Goal: Task Accomplishment & Management: Complete application form

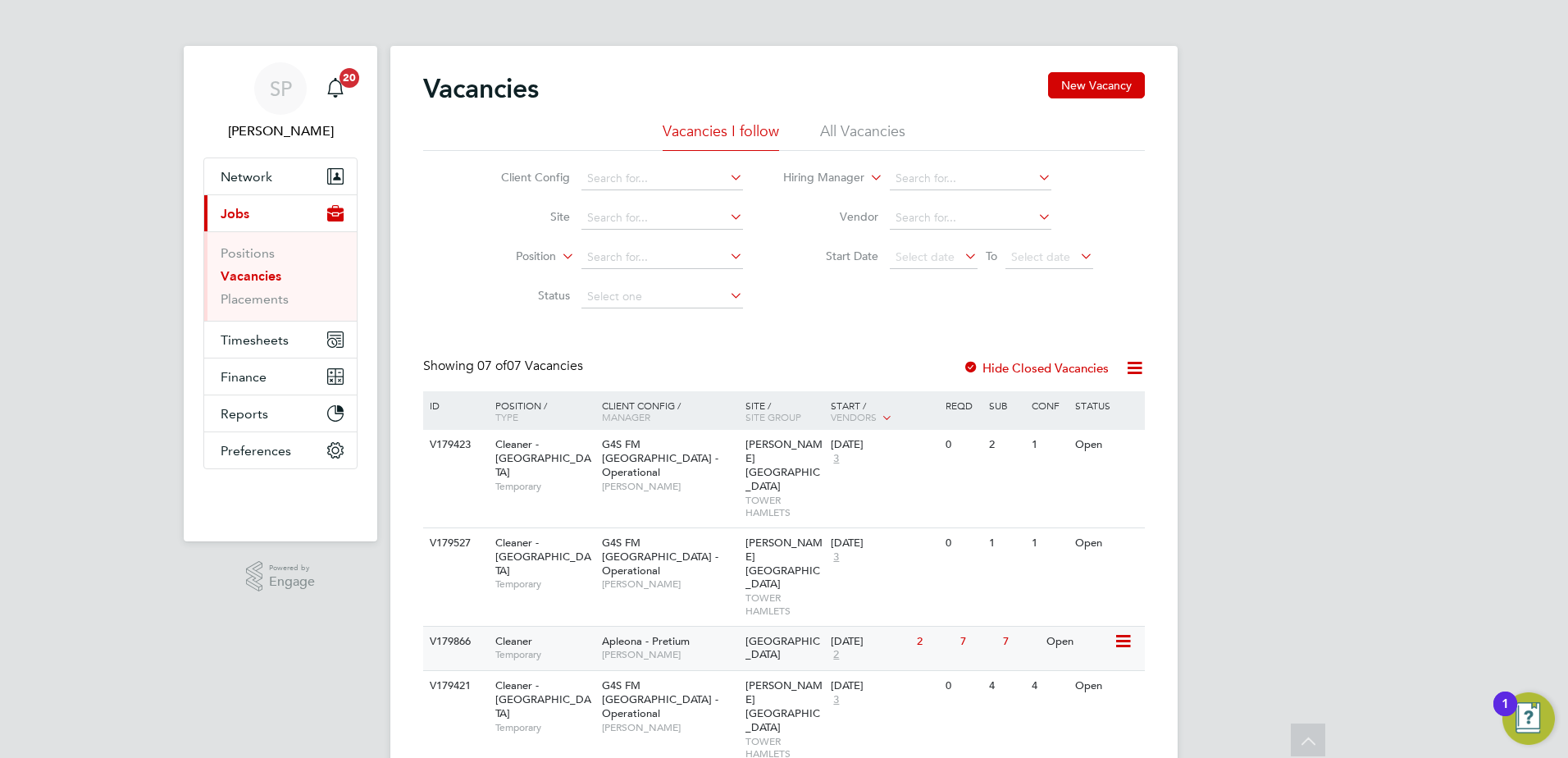
scroll to position [201, 0]
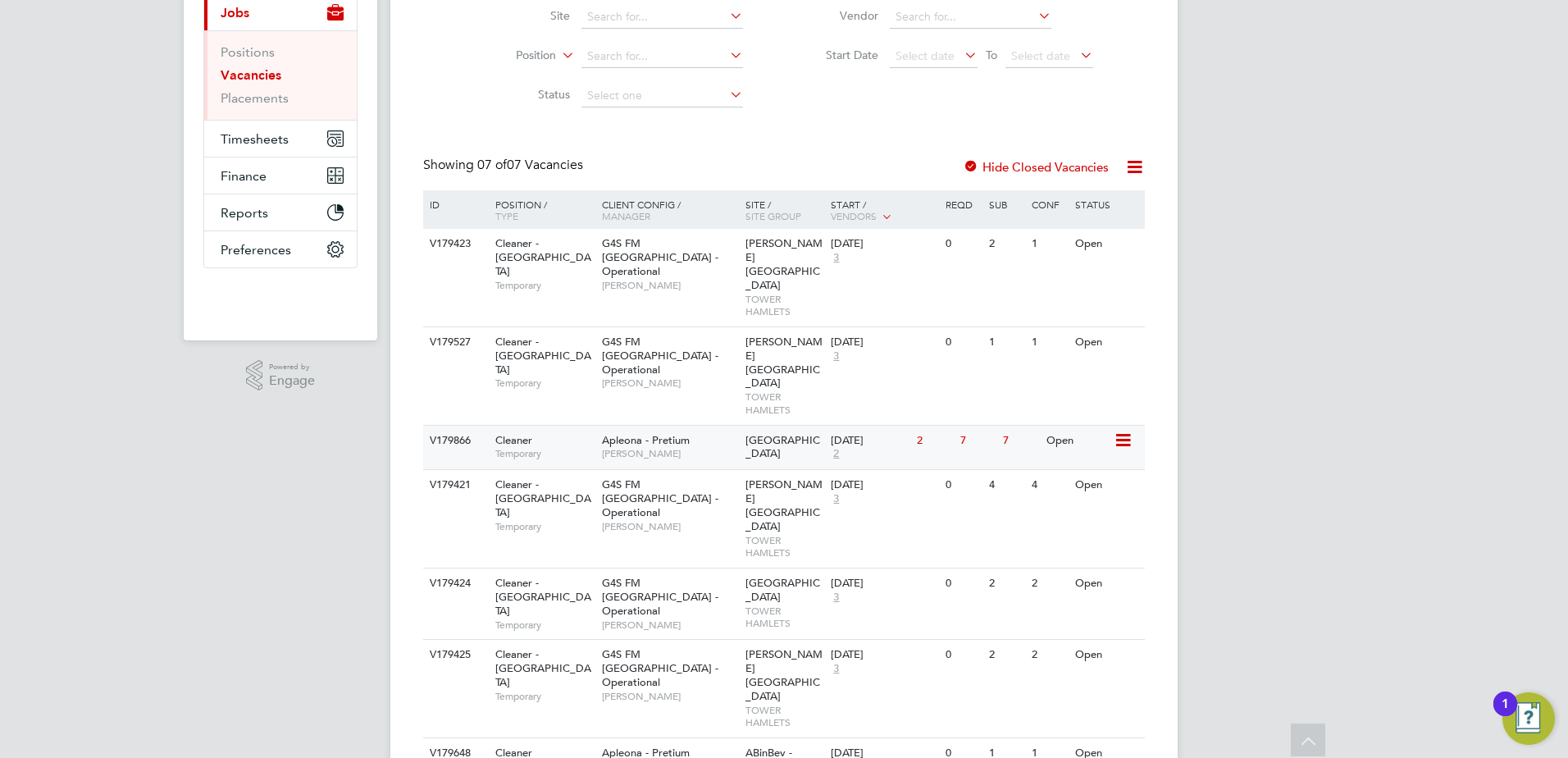
click at [630, 433] on span "Apleona - Pretium" at bounding box center [646, 440] width 88 height 14
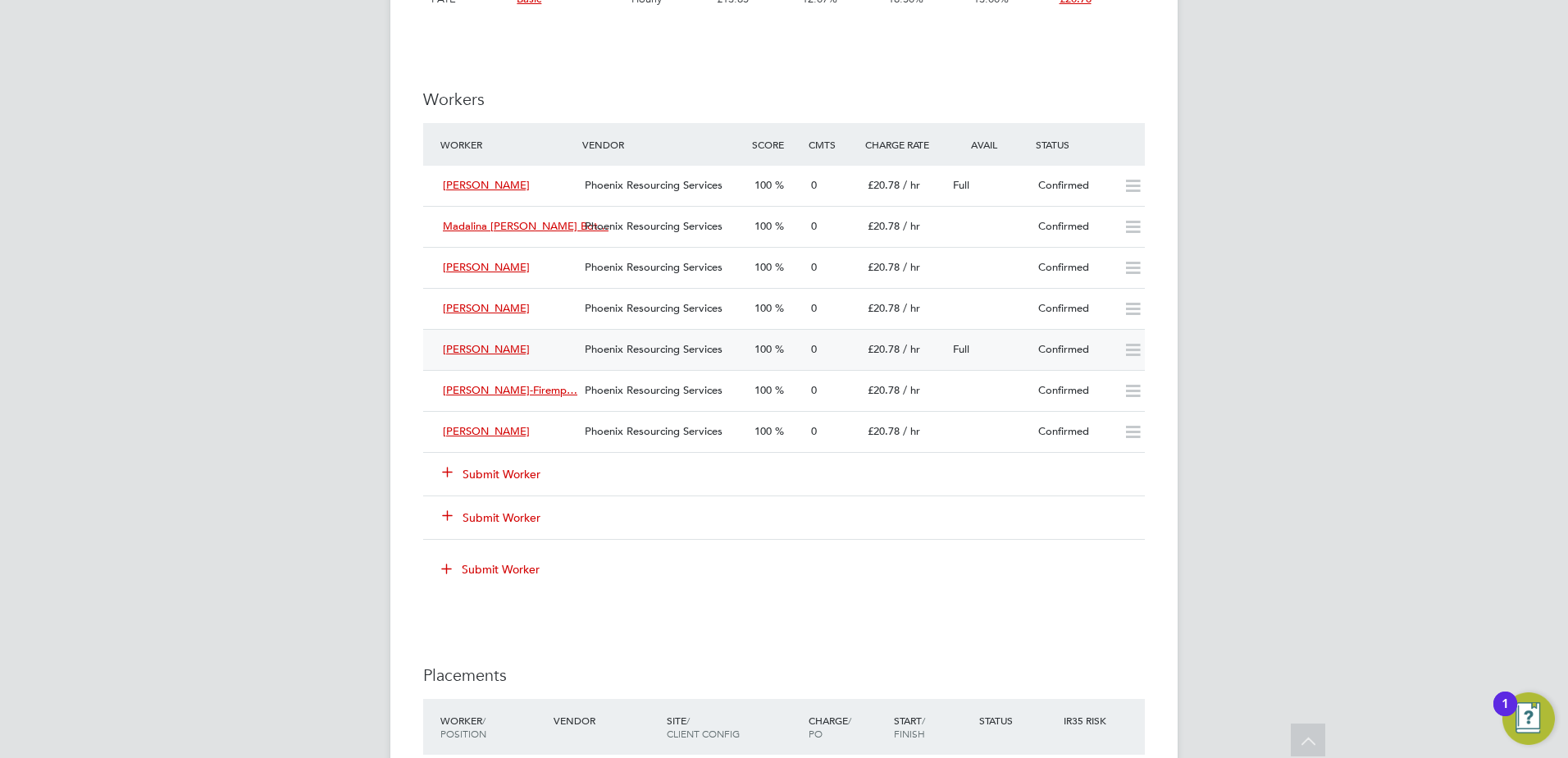
click at [500, 354] on span "Sakirat Aregbeshola" at bounding box center [486, 349] width 87 height 14
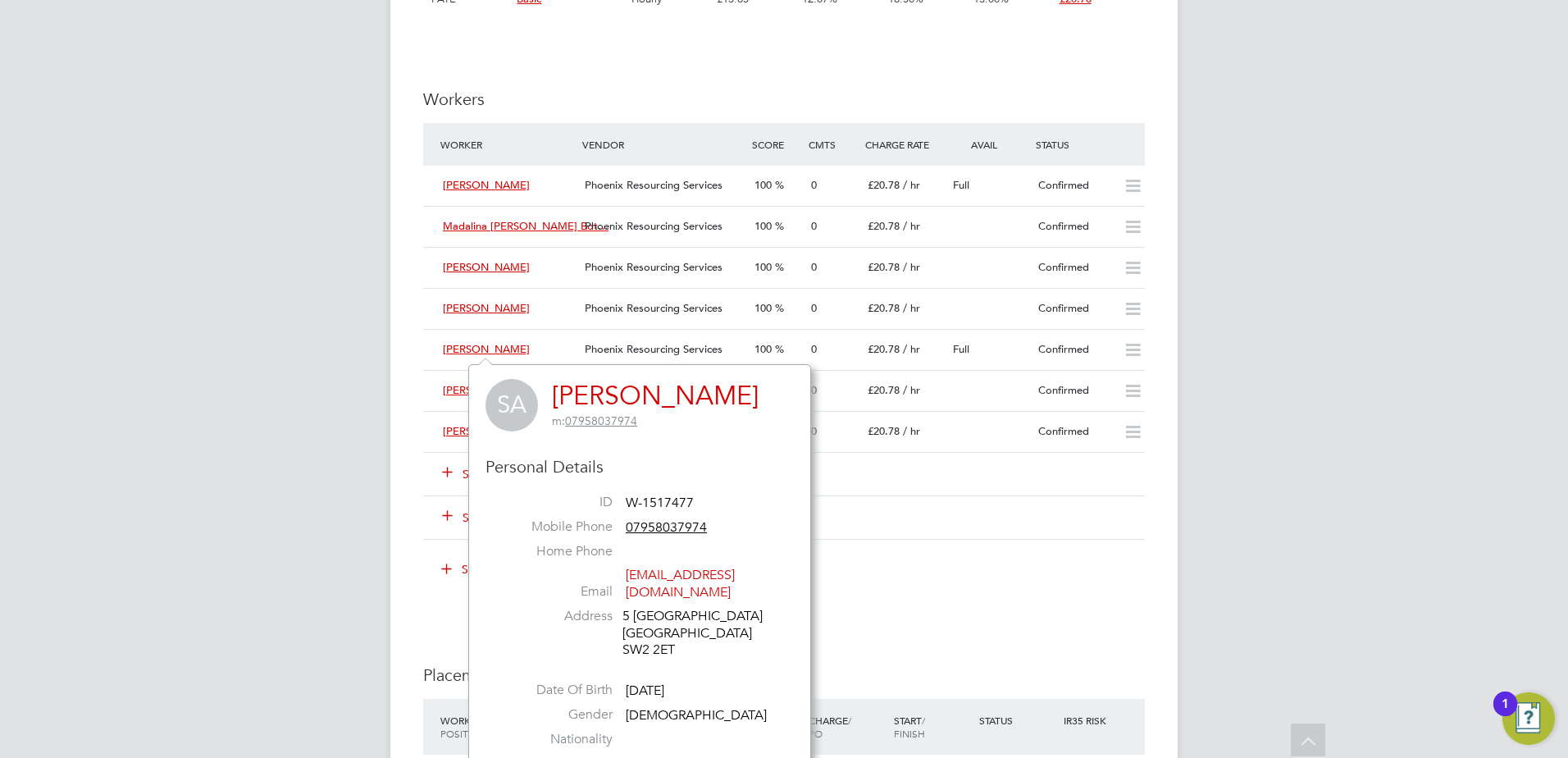
click at [630, 393] on link "[PERSON_NAME]" at bounding box center [655, 395] width 207 height 32
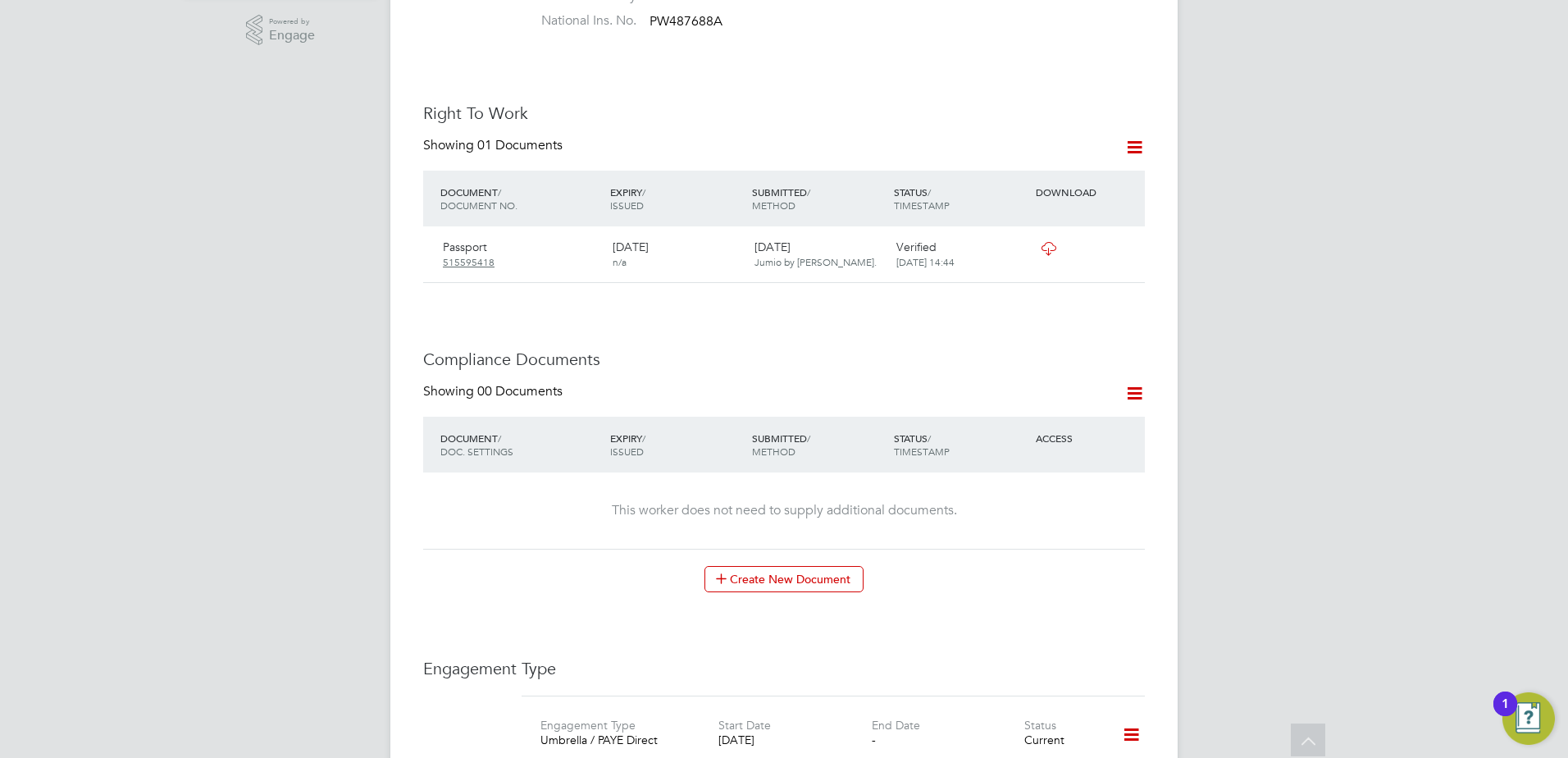
scroll to position [492, 0]
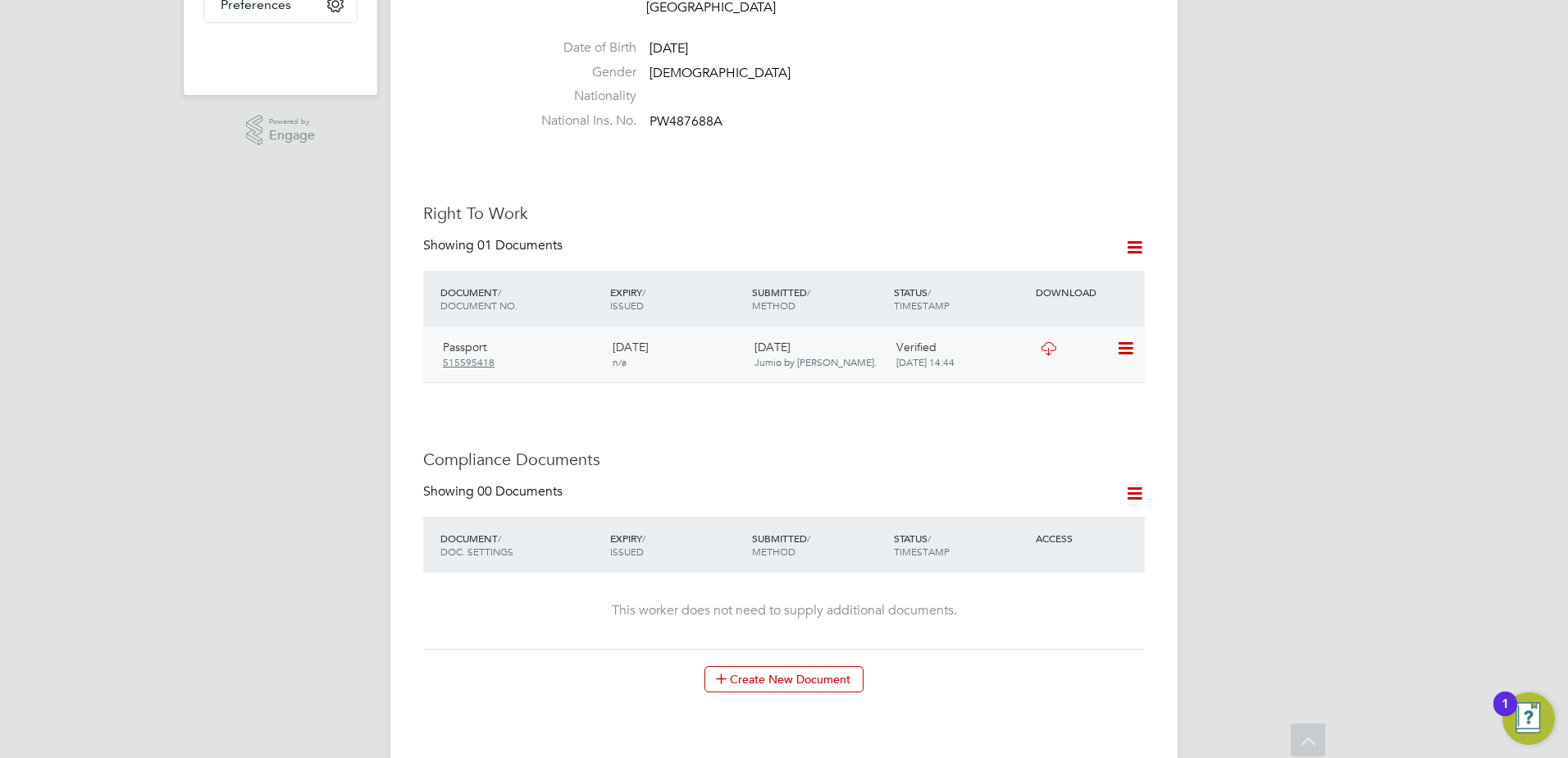
click at [1129, 339] on icon at bounding box center [1125, 349] width 17 height 20
click at [1128, 237] on icon at bounding box center [1134, 246] width 21 height 21
click at [1045, 269] on li "Add Right To Work Document" at bounding box center [1044, 269] width 198 height 23
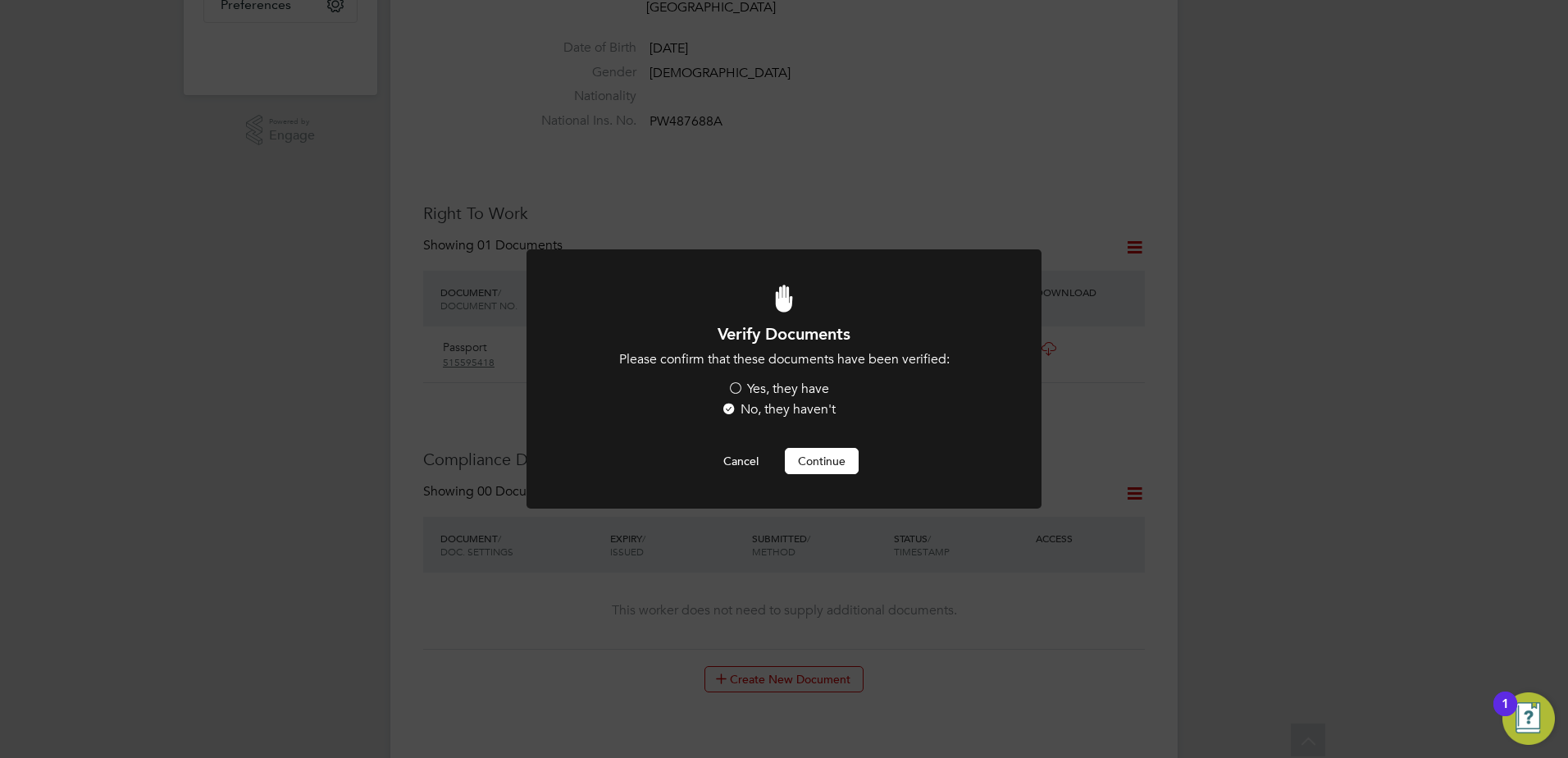
scroll to position [0, 0]
click at [814, 381] on label "Yes, they have" at bounding box center [778, 388] width 102 height 17
click at [0, 0] on input "Yes, they have" at bounding box center [0, 0] width 0 height 0
click at [810, 464] on button "Continue" at bounding box center [821, 460] width 74 height 27
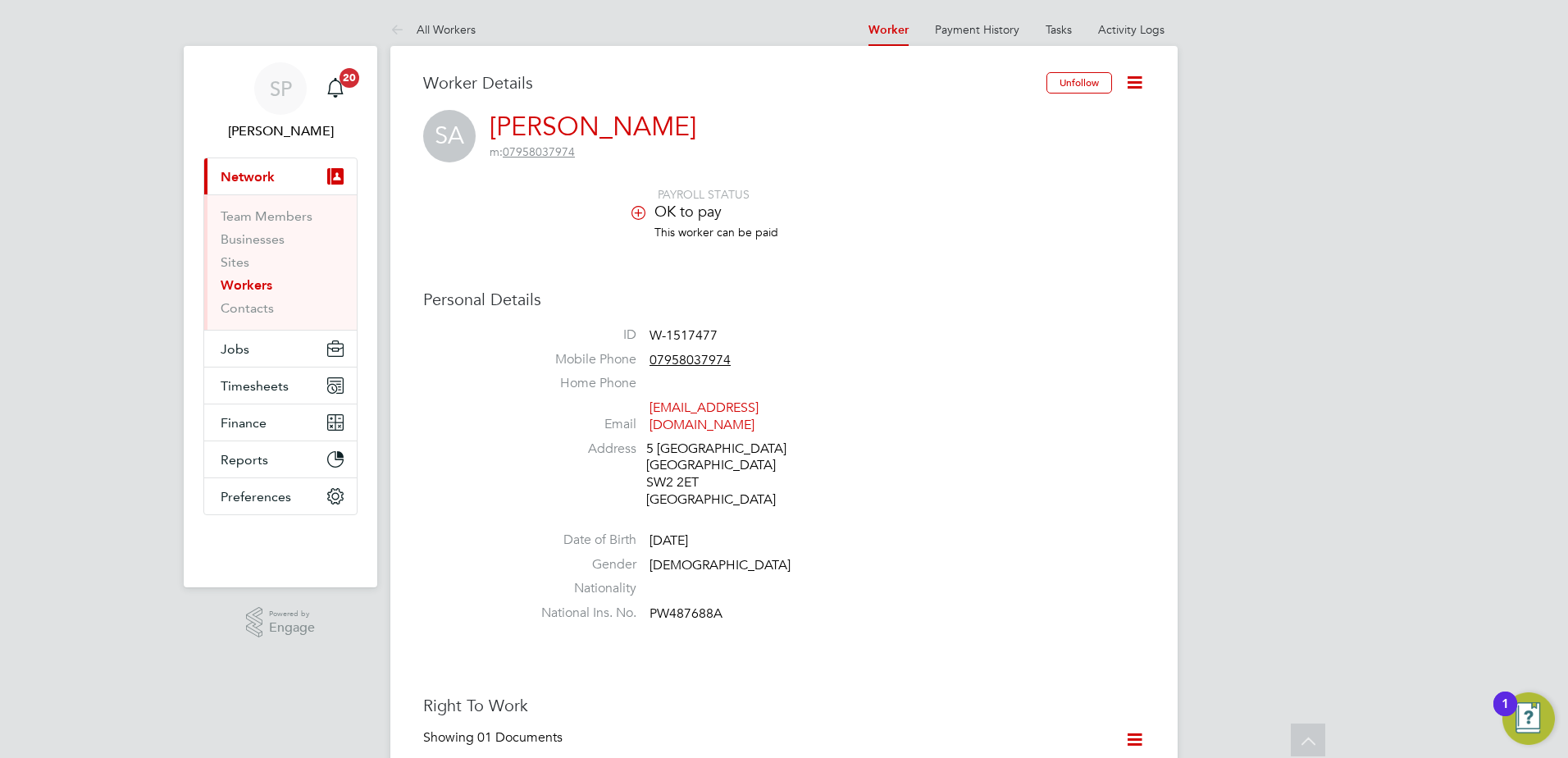
scroll to position [492, 0]
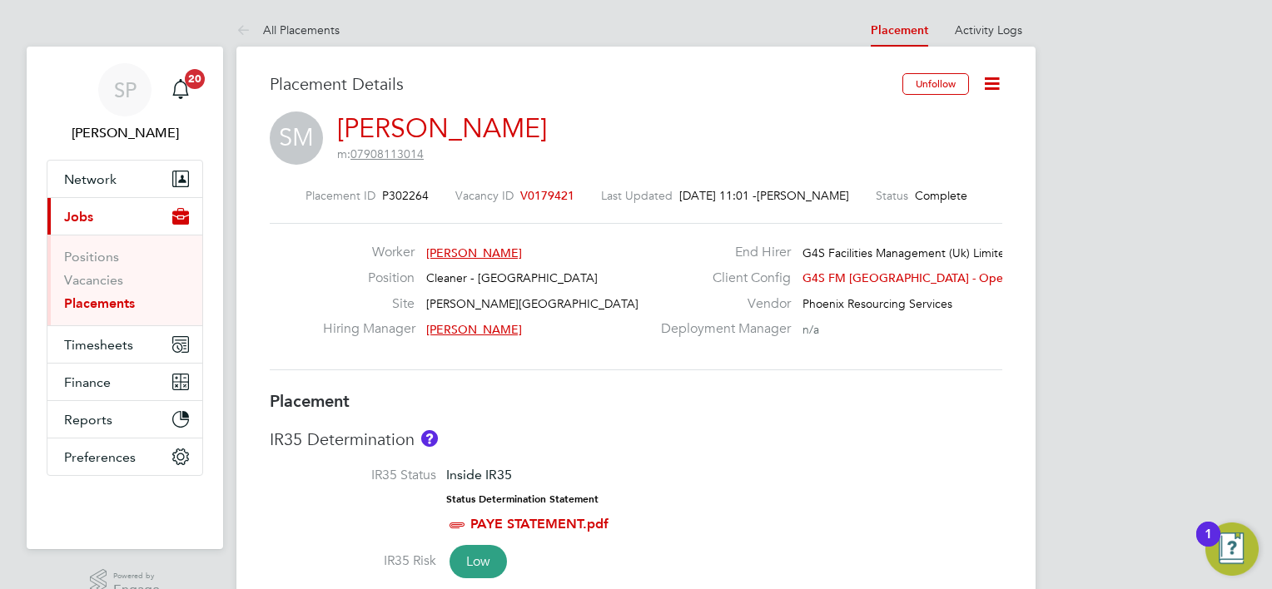
click at [989, 82] on icon at bounding box center [991, 83] width 21 height 21
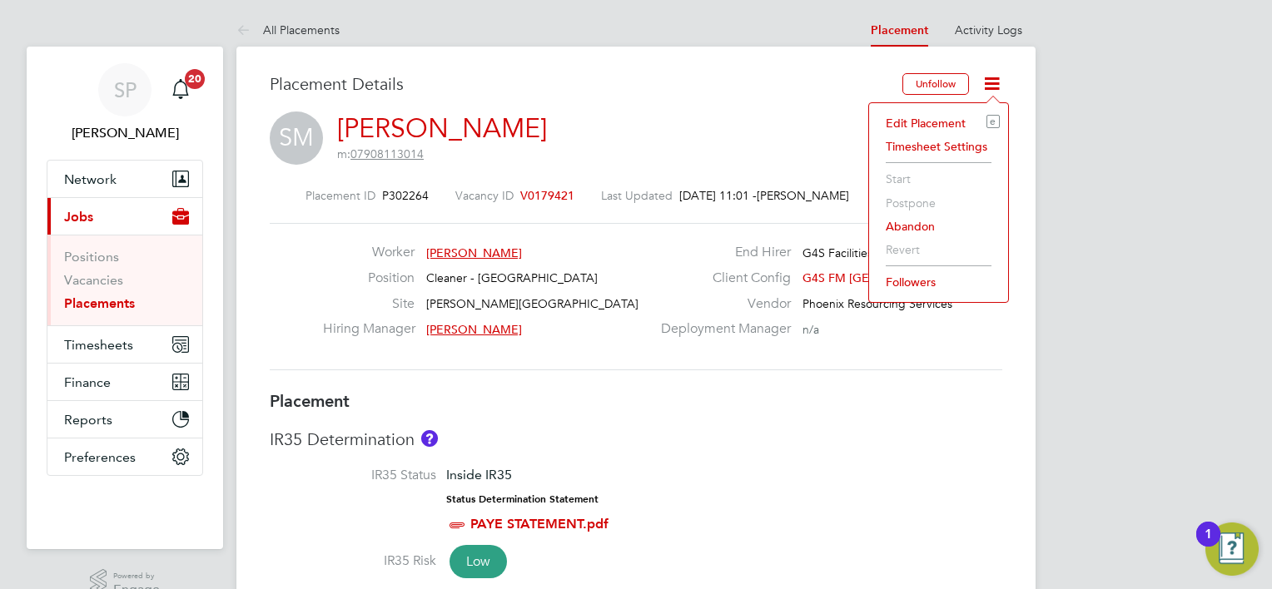
click at [920, 123] on li "Edit Placement e" at bounding box center [938, 123] width 122 height 23
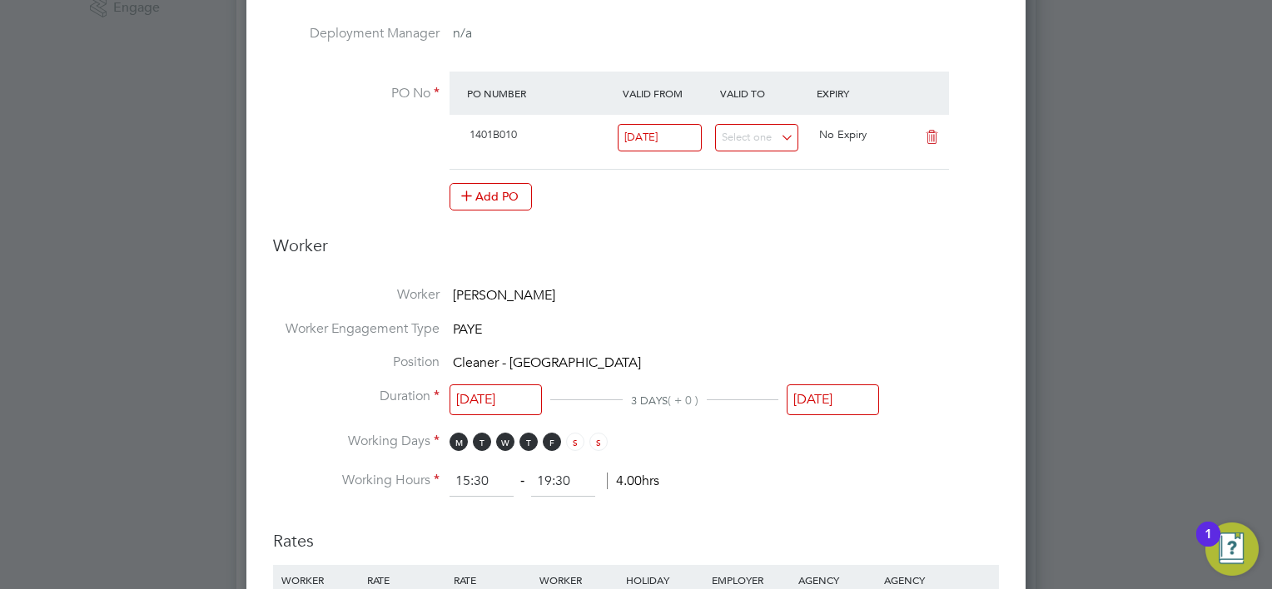
click at [835, 407] on input "03 Sep 2025" at bounding box center [832, 399] width 92 height 31
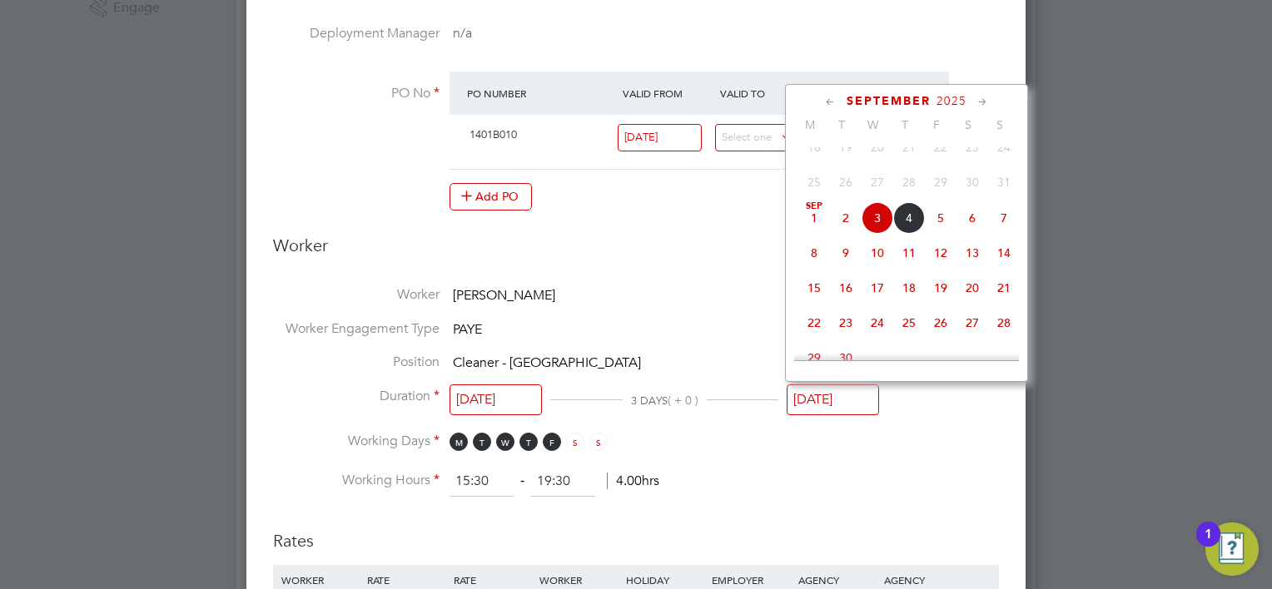
click at [941, 234] on span "5" at bounding box center [941, 218] width 32 height 32
type input "05 Sep 2025"
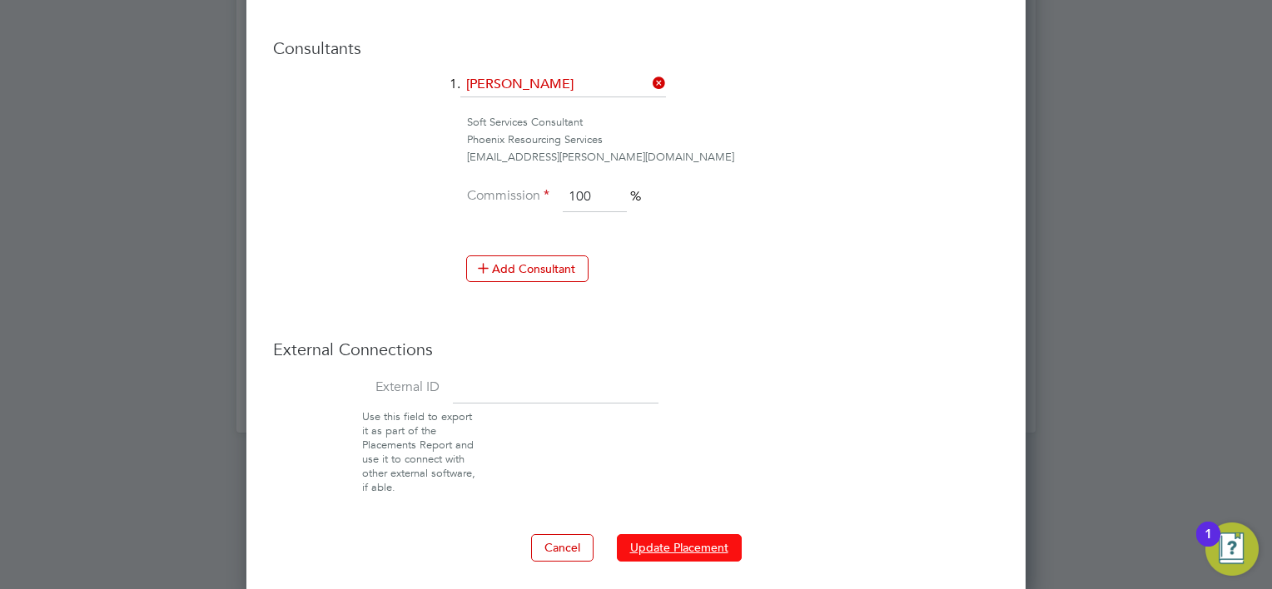
click at [667, 538] on button "Update Placement" at bounding box center [679, 547] width 125 height 27
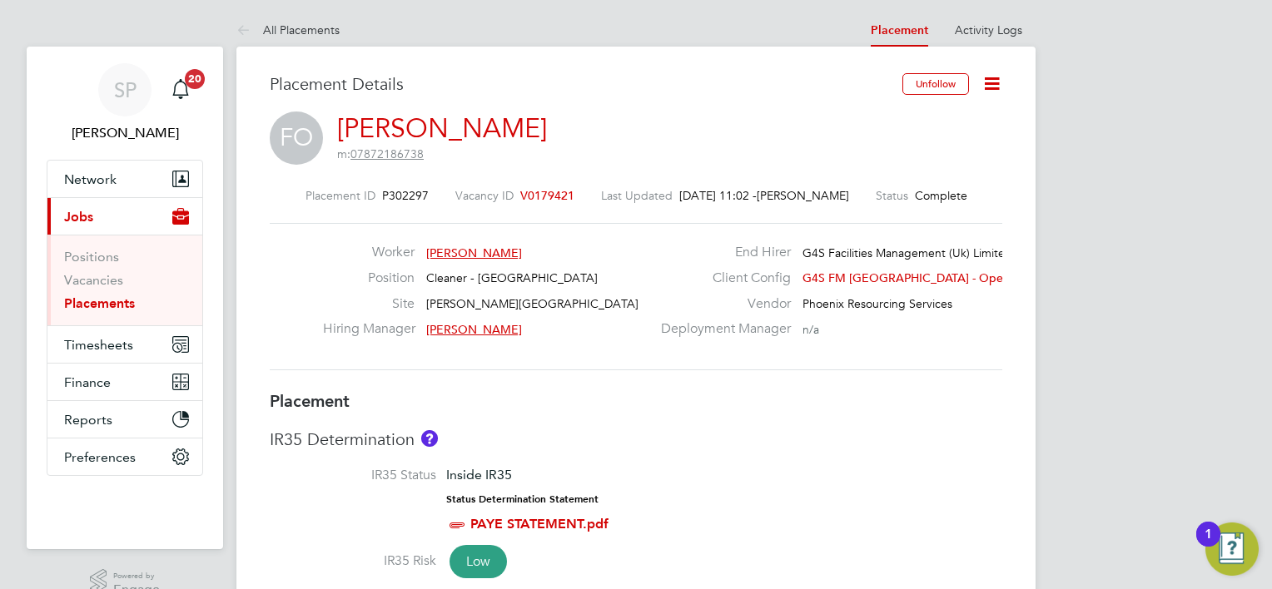
click at [991, 80] on icon at bounding box center [991, 83] width 21 height 21
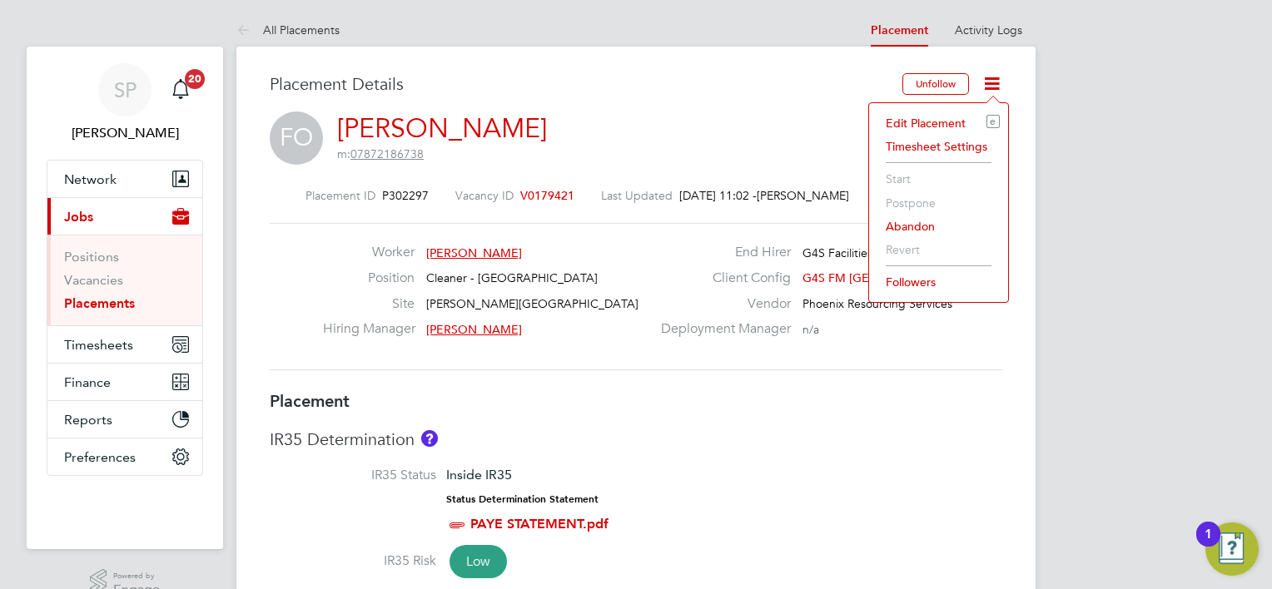
click at [909, 126] on li "Edit Placement e" at bounding box center [938, 123] width 122 height 23
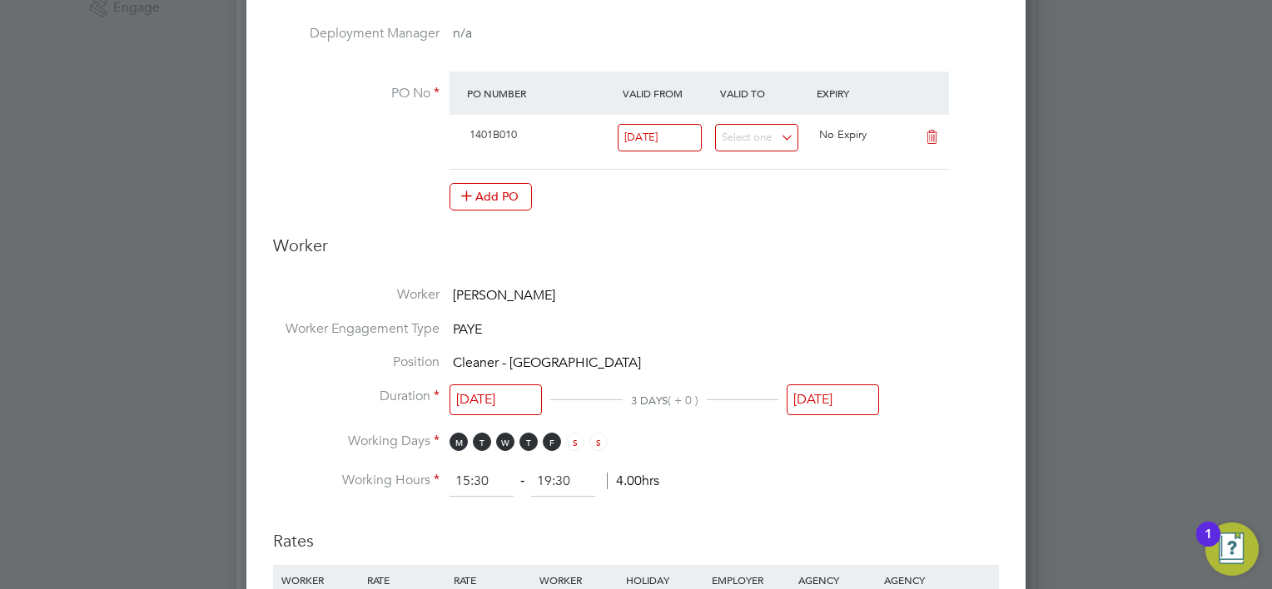
click at [832, 405] on input "03 Sep 2025" at bounding box center [832, 399] width 92 height 31
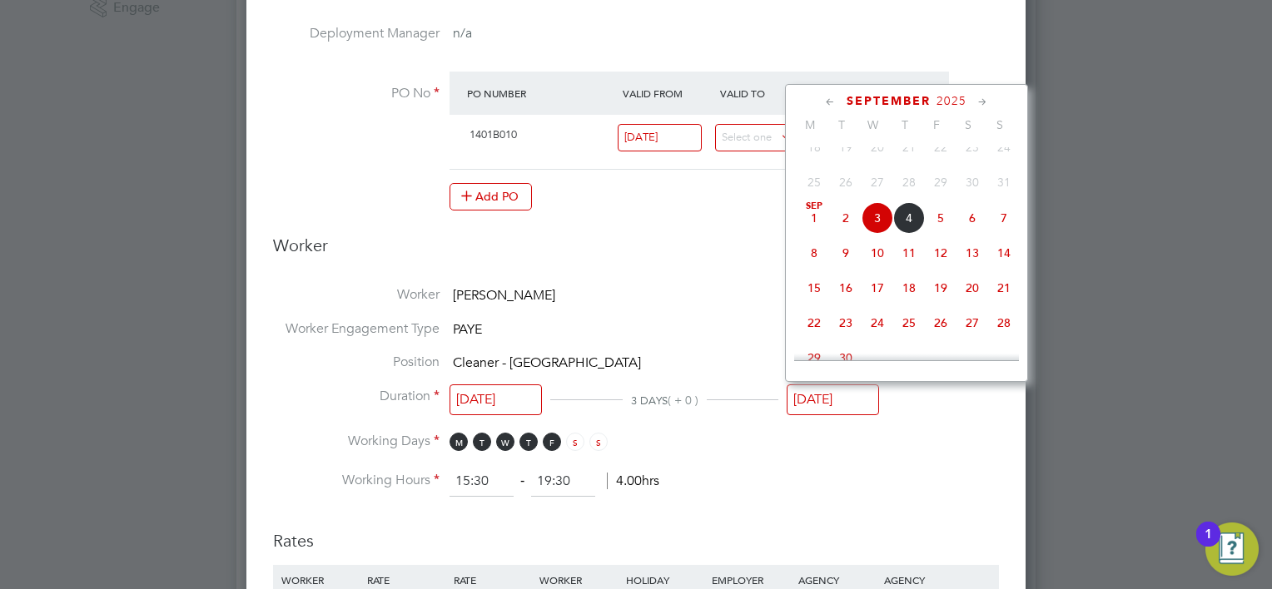
click at [939, 233] on span "5" at bounding box center [941, 218] width 32 height 32
type input "05 Sep 2025"
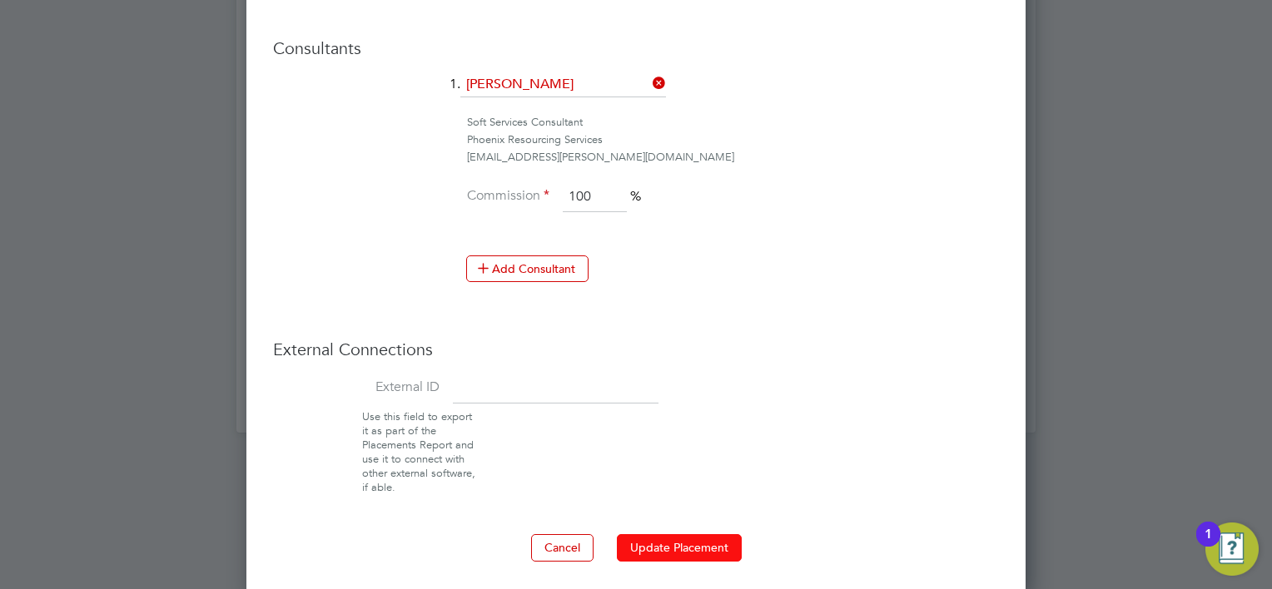
click at [652, 541] on button "Update Placement" at bounding box center [679, 547] width 125 height 27
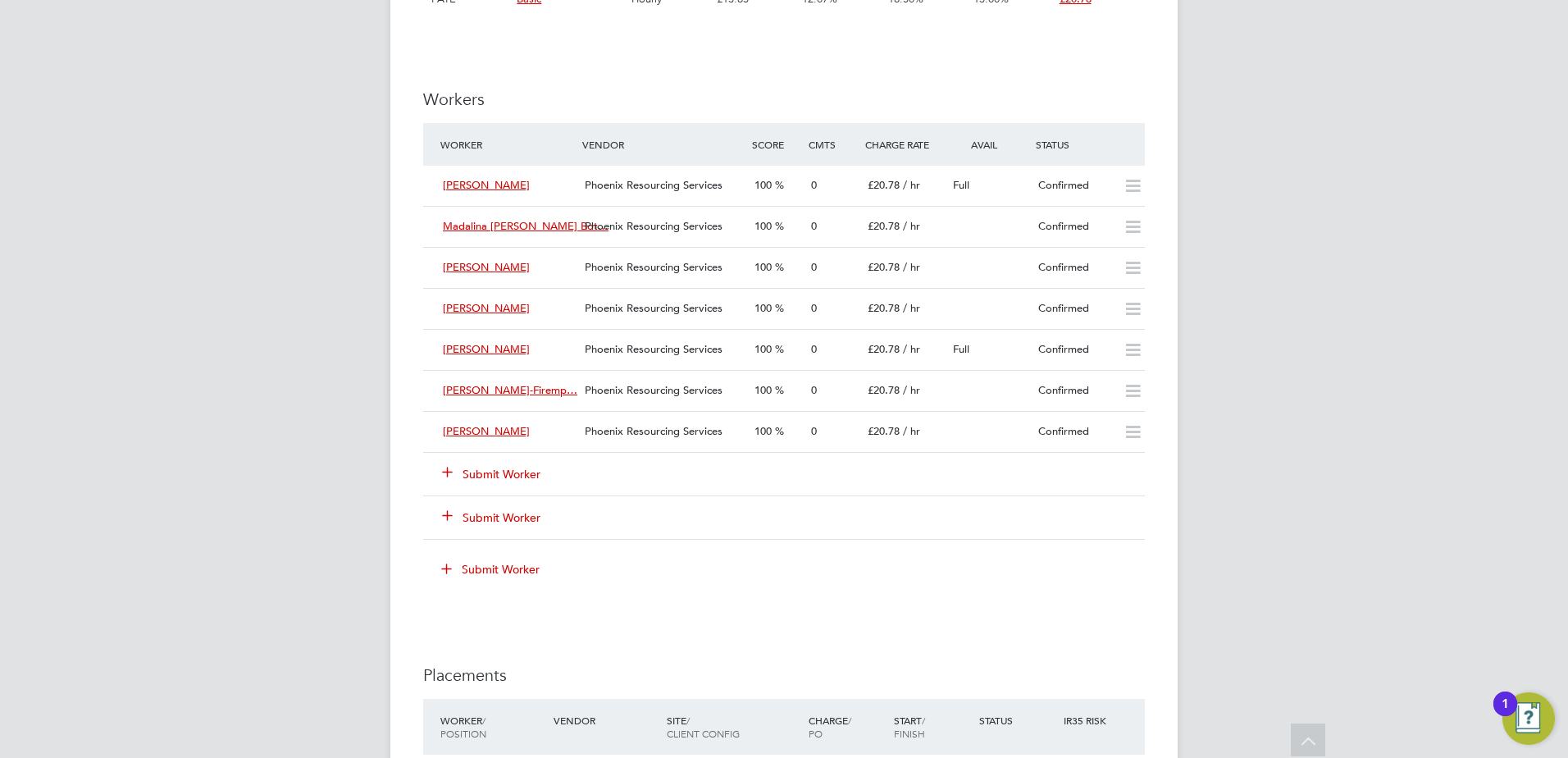
click at [506, 474] on button "Submit Worker" at bounding box center [492, 474] width 99 height 17
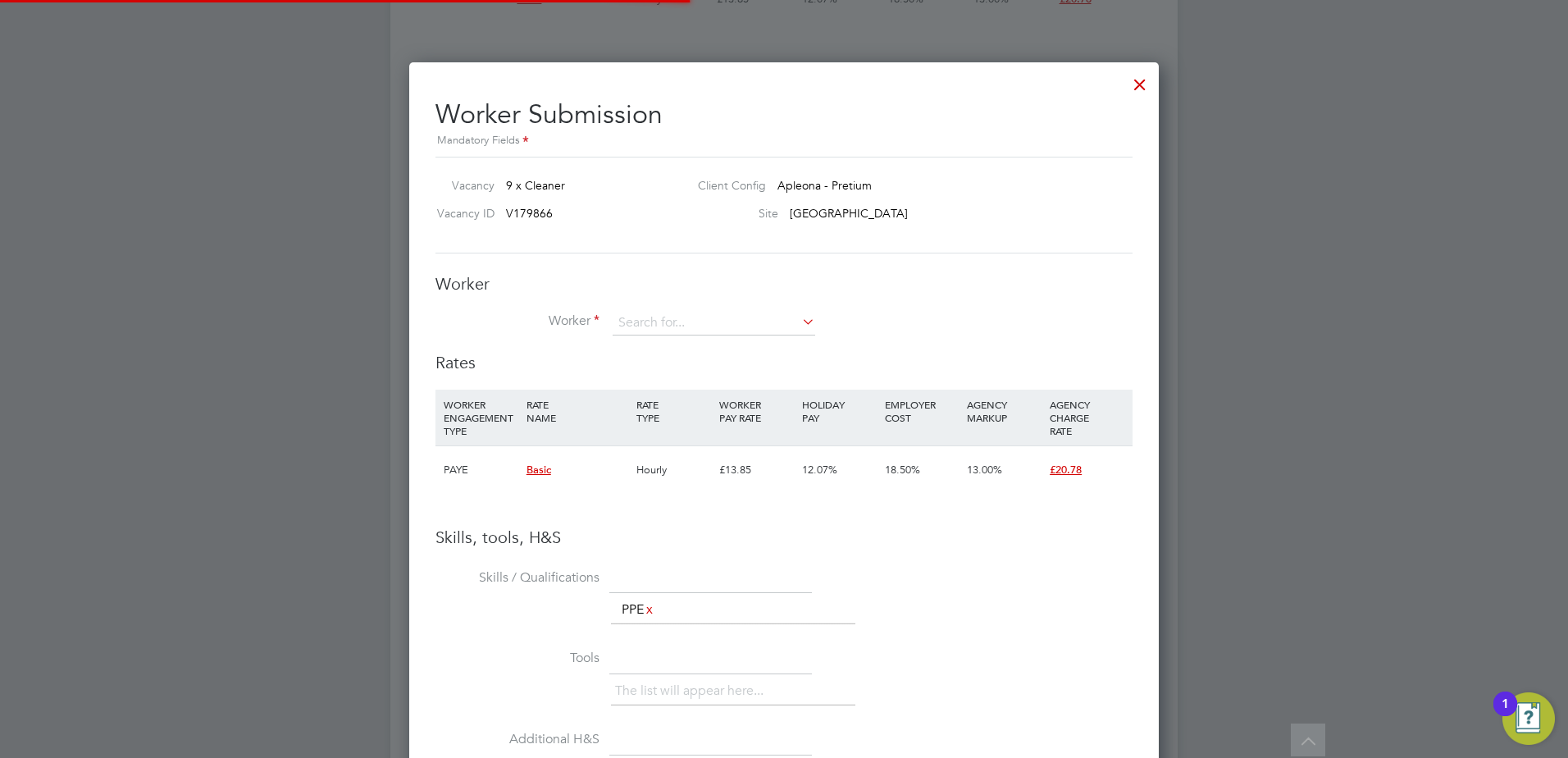
scroll to position [48, 111]
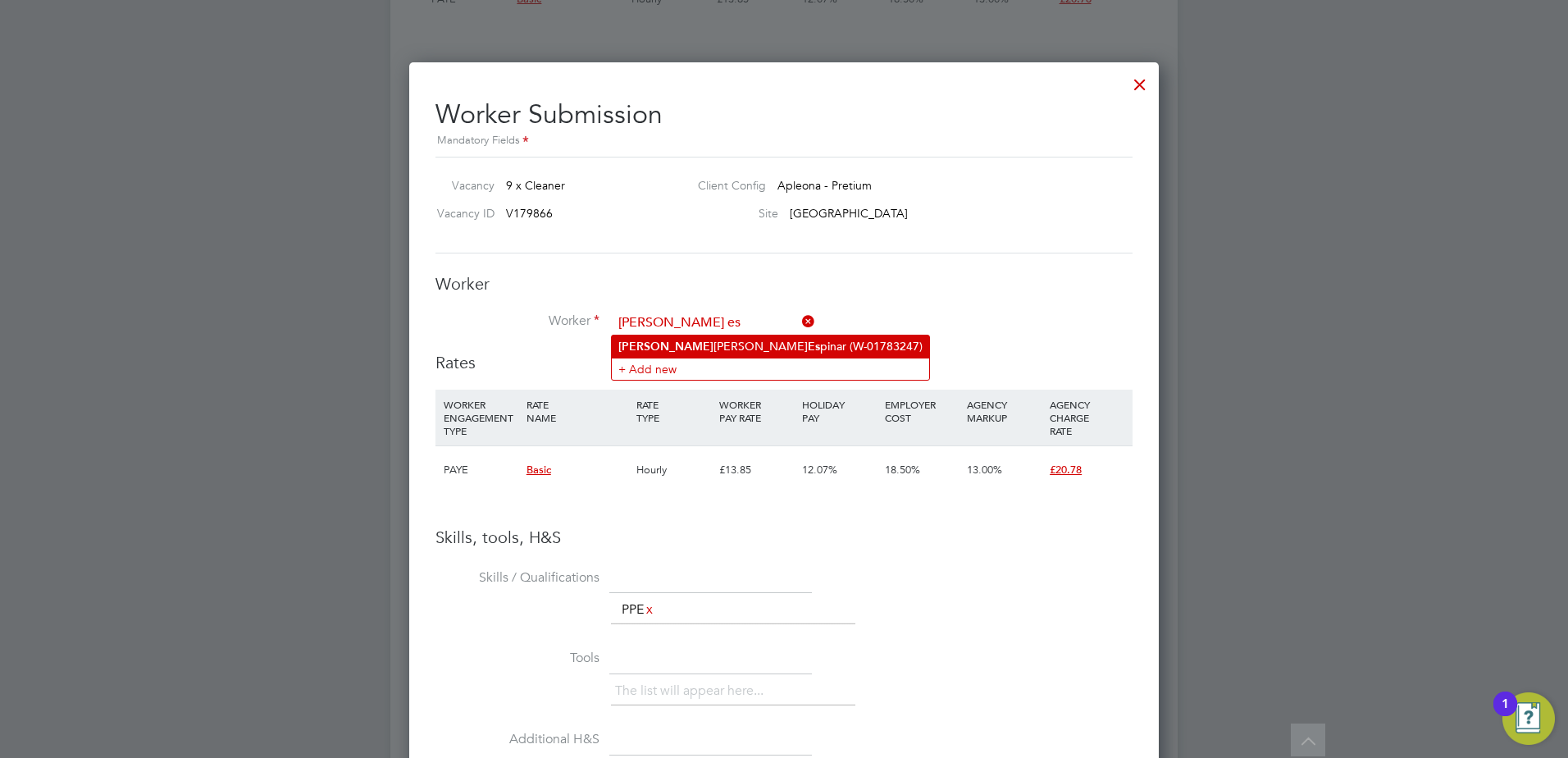
click at [808, 346] on b "Es" at bounding box center [814, 347] width 12 height 14
type input "Irene Del Rocio Espinar (W-01783247)"
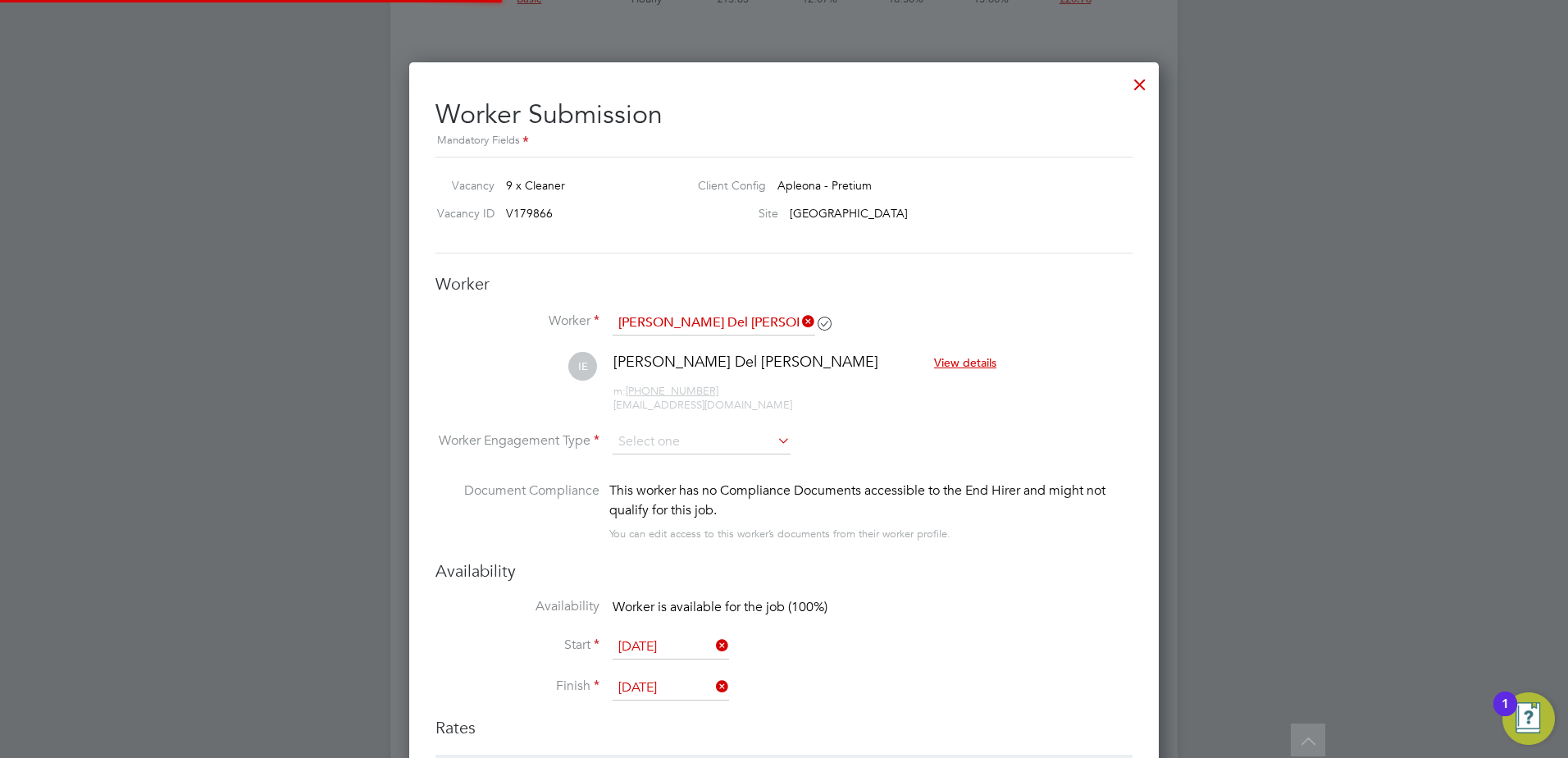
scroll to position [1401, 750]
click at [647, 439] on input at bounding box center [702, 442] width 178 height 25
click at [653, 483] on li "PAYE" at bounding box center [702, 487] width 179 height 22
type input "PAYE"
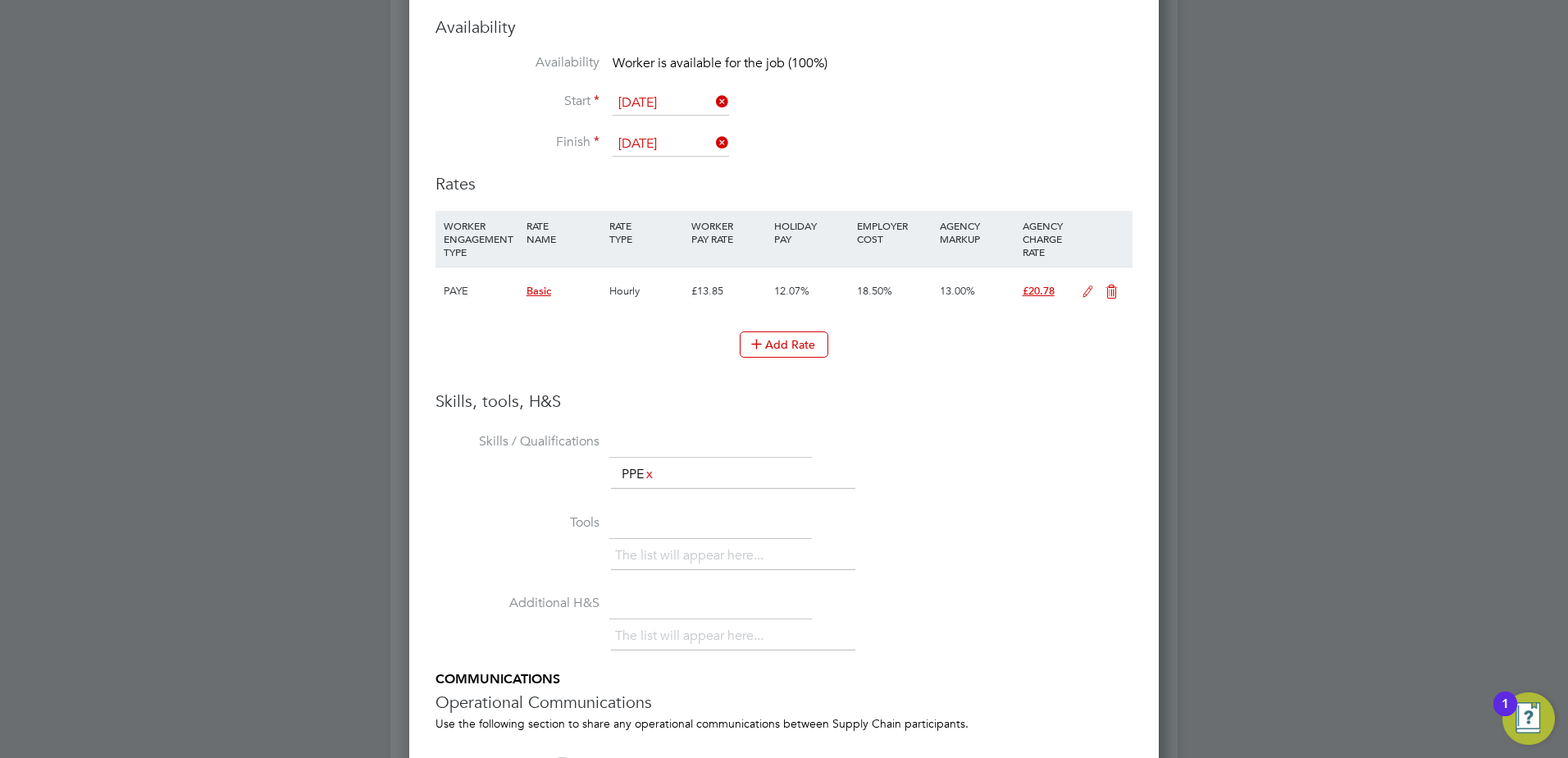
scroll to position [2403, 0]
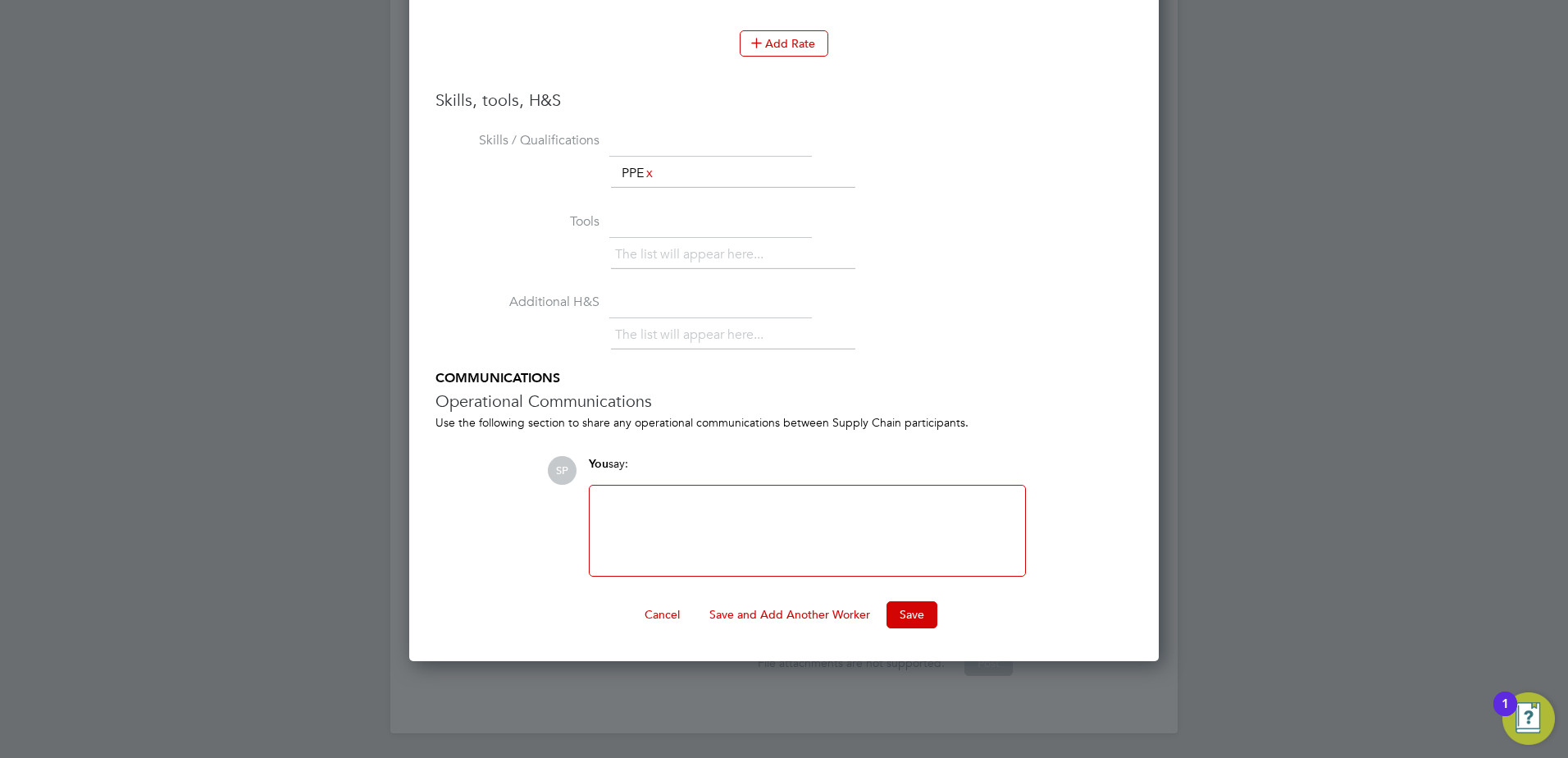
click at [917, 598] on ng-form "Worker Worker Irene Del Rocio Espinar (W-01783247) IE Irene Del Rocio Espinar V…" at bounding box center [784, 28] width 697 height 1200
click at [915, 612] on button "Save" at bounding box center [913, 614] width 51 height 27
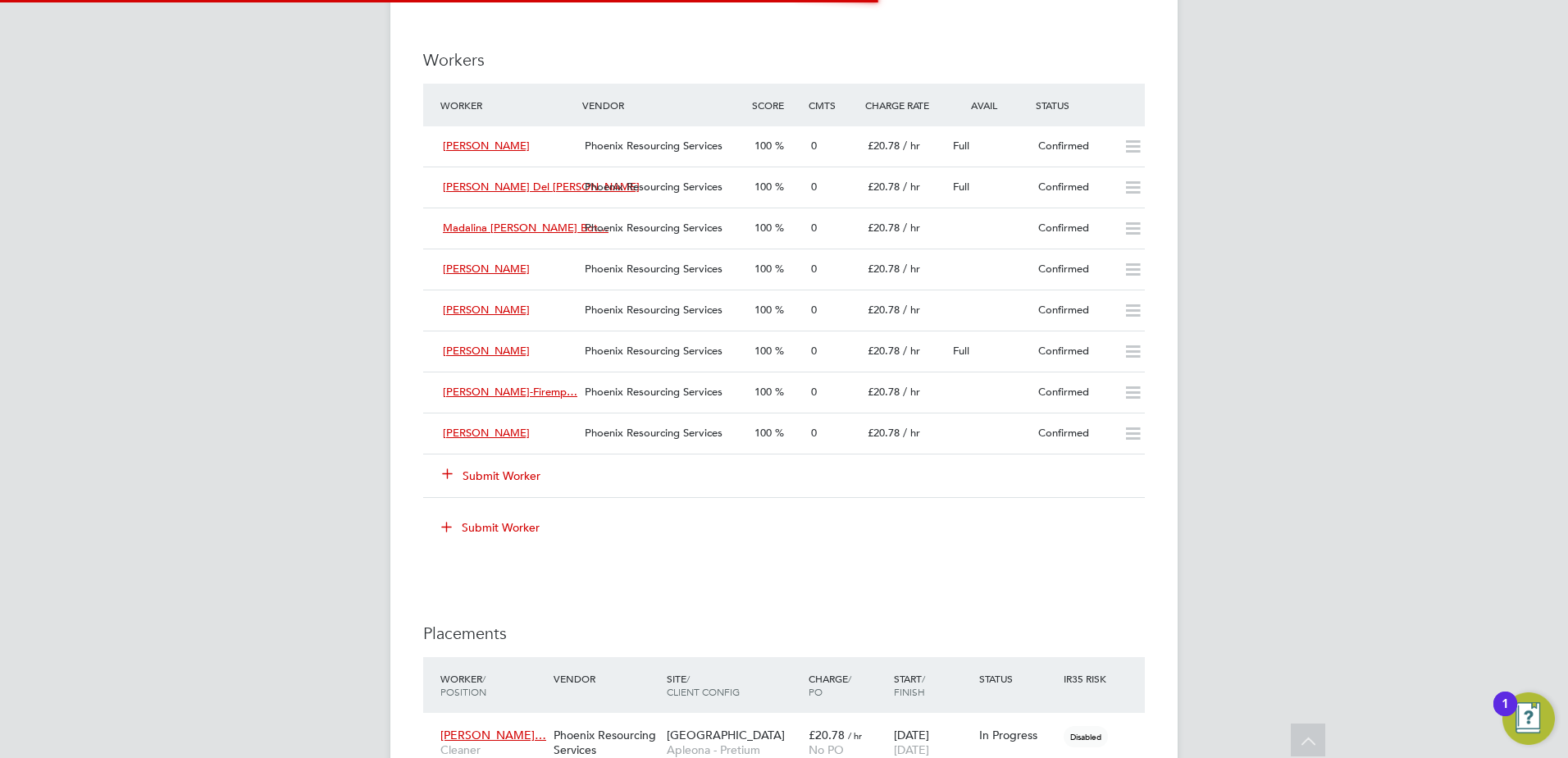
scroll to position [1558, 0]
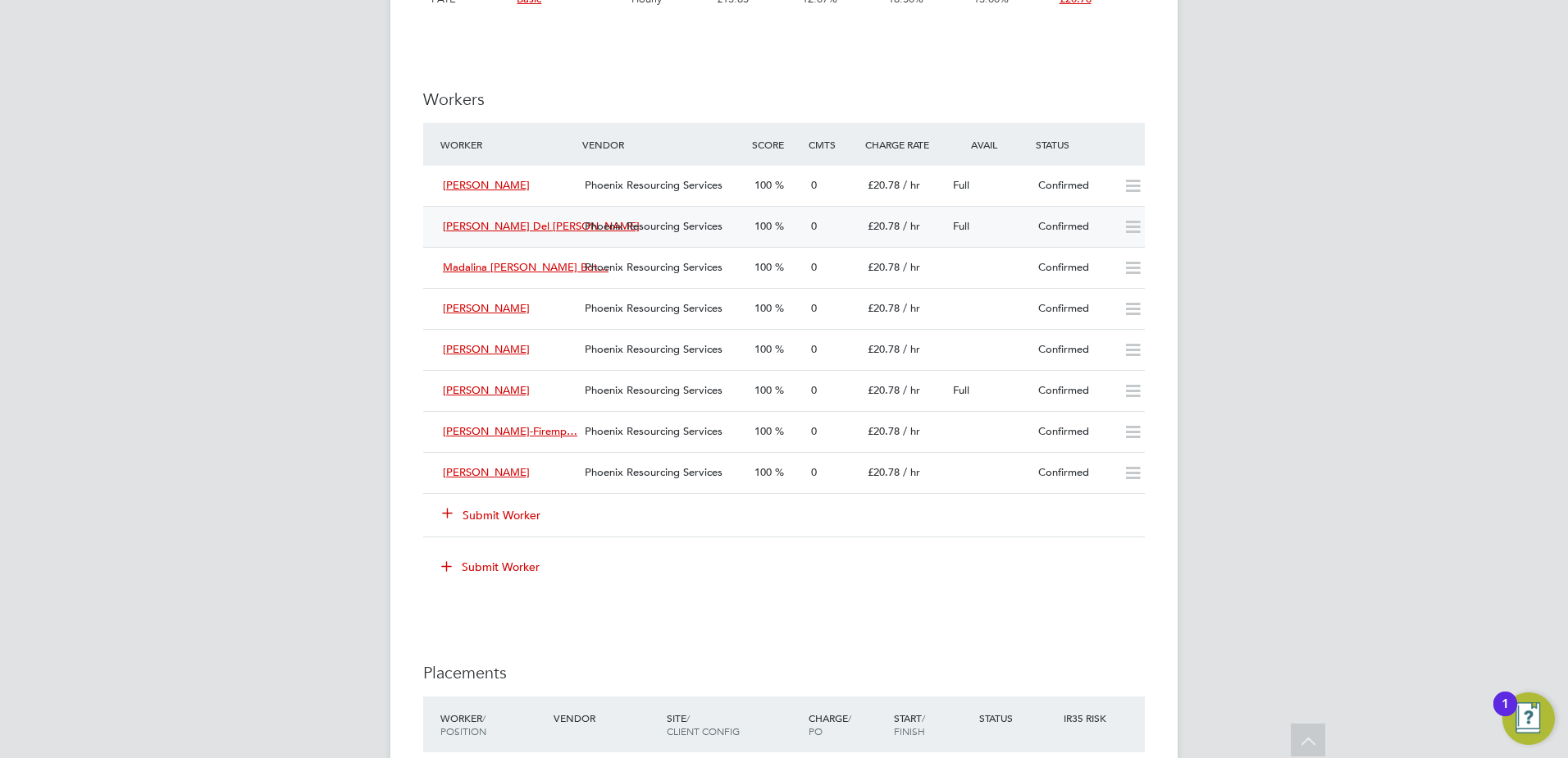
click at [1097, 229] on div "Confirmed" at bounding box center [1074, 226] width 86 height 27
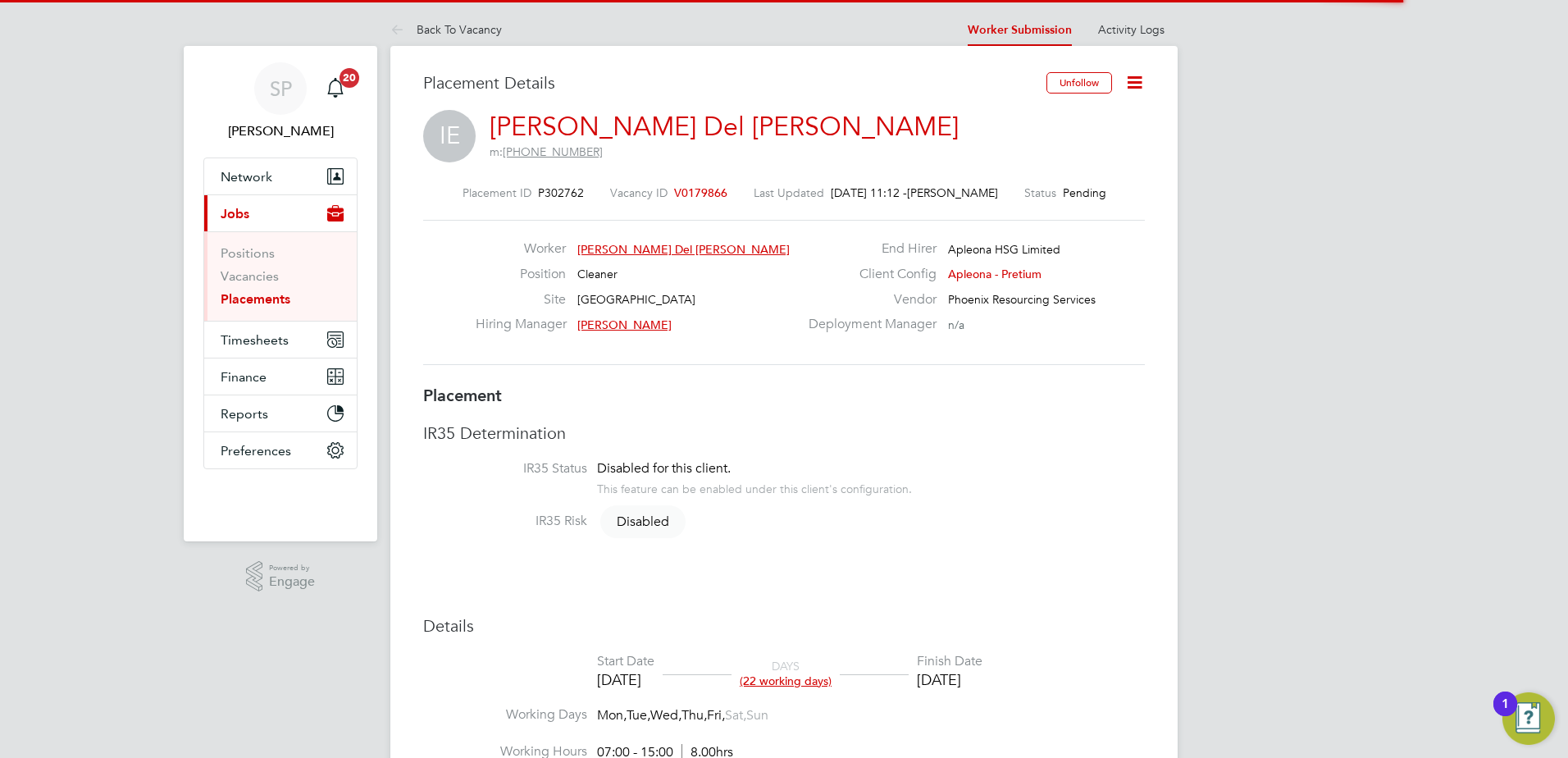
click at [1136, 75] on icon at bounding box center [1134, 82] width 21 height 21
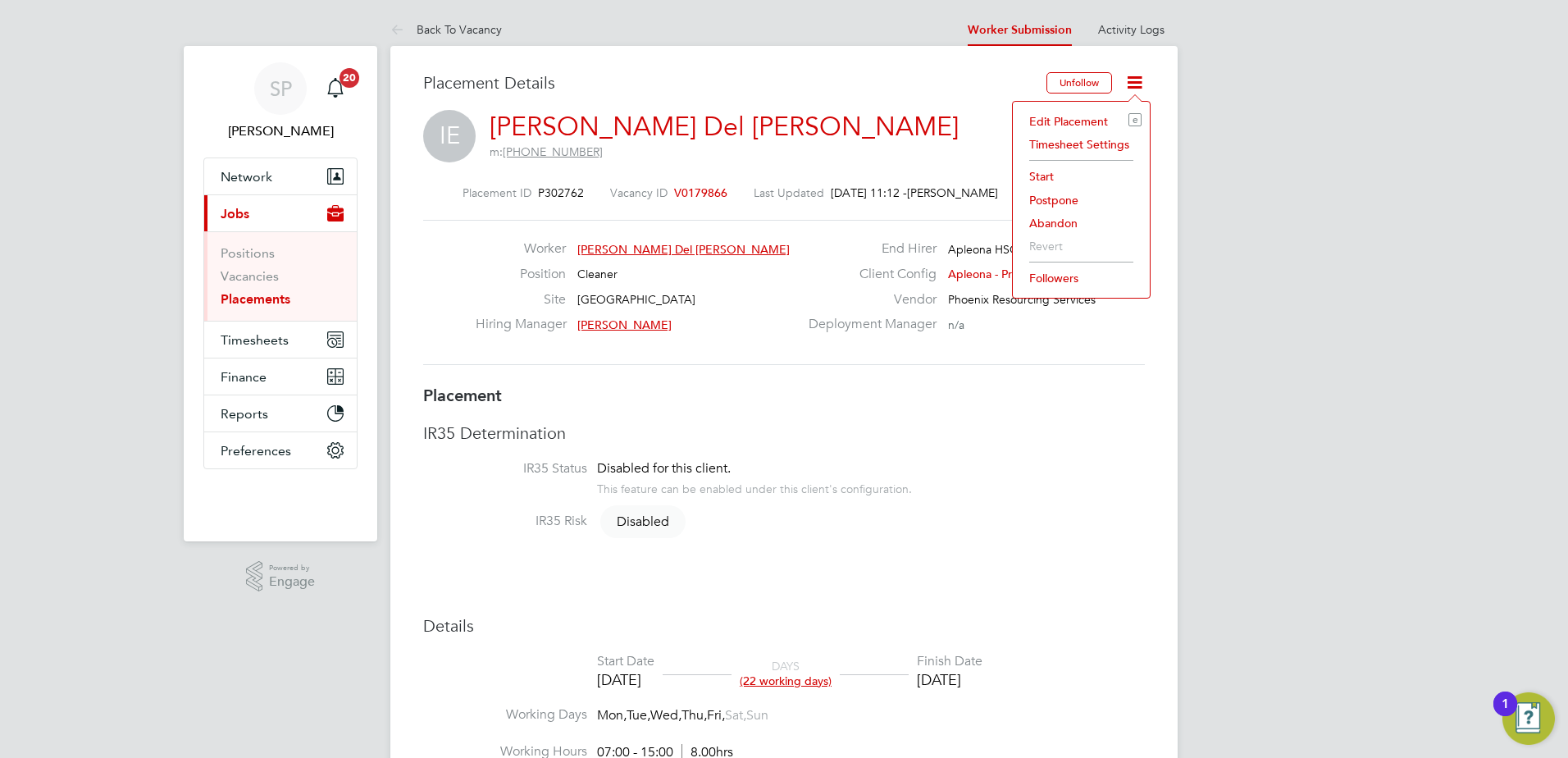
click at [1062, 178] on li "Start" at bounding box center [1081, 175] width 120 height 23
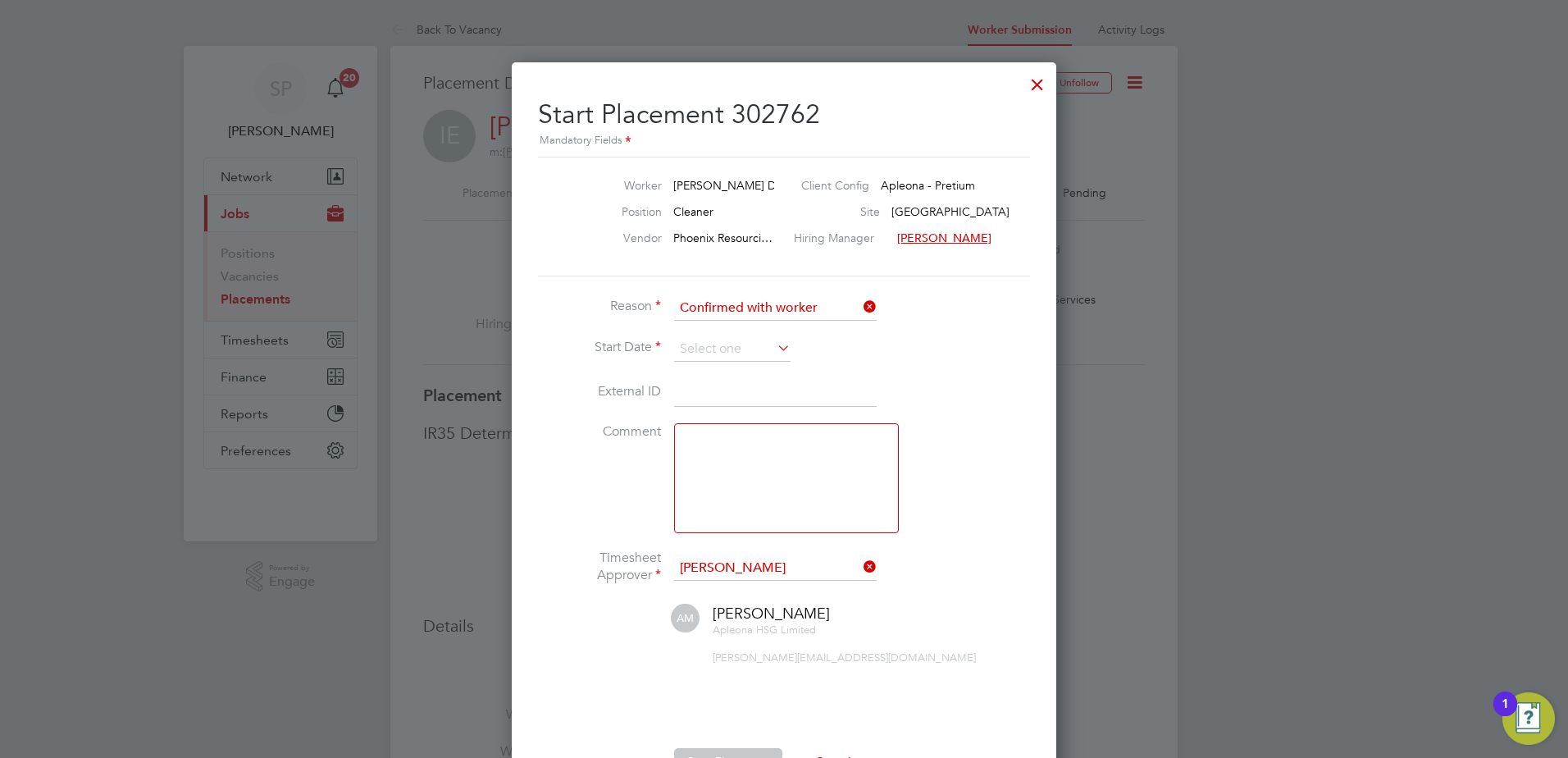
click at [775, 350] on icon at bounding box center [775, 347] width 0 height 23
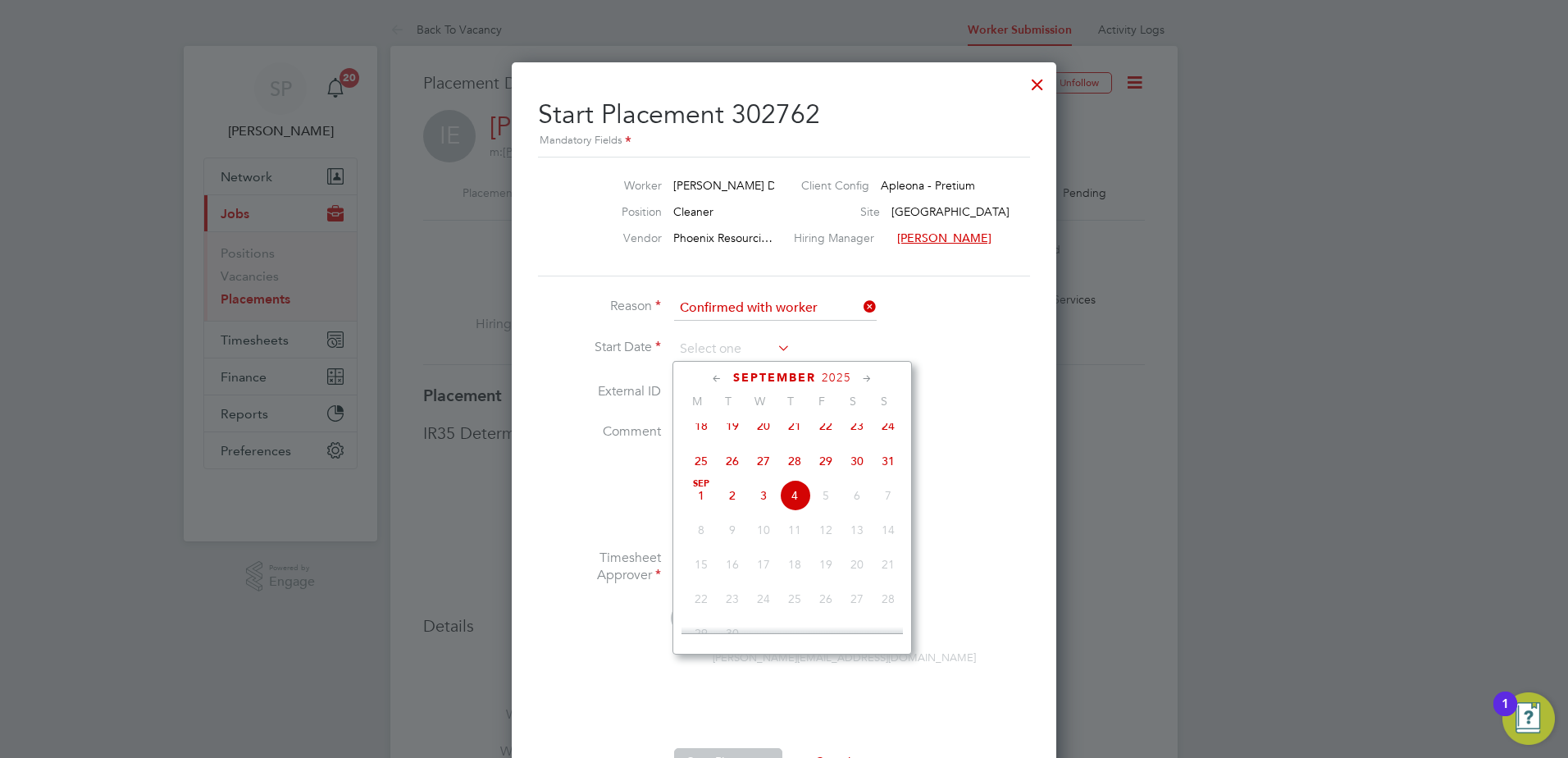
click at [701, 510] on span "Sep 1" at bounding box center [702, 496] width 32 height 32
type input "01 Sep 2025"
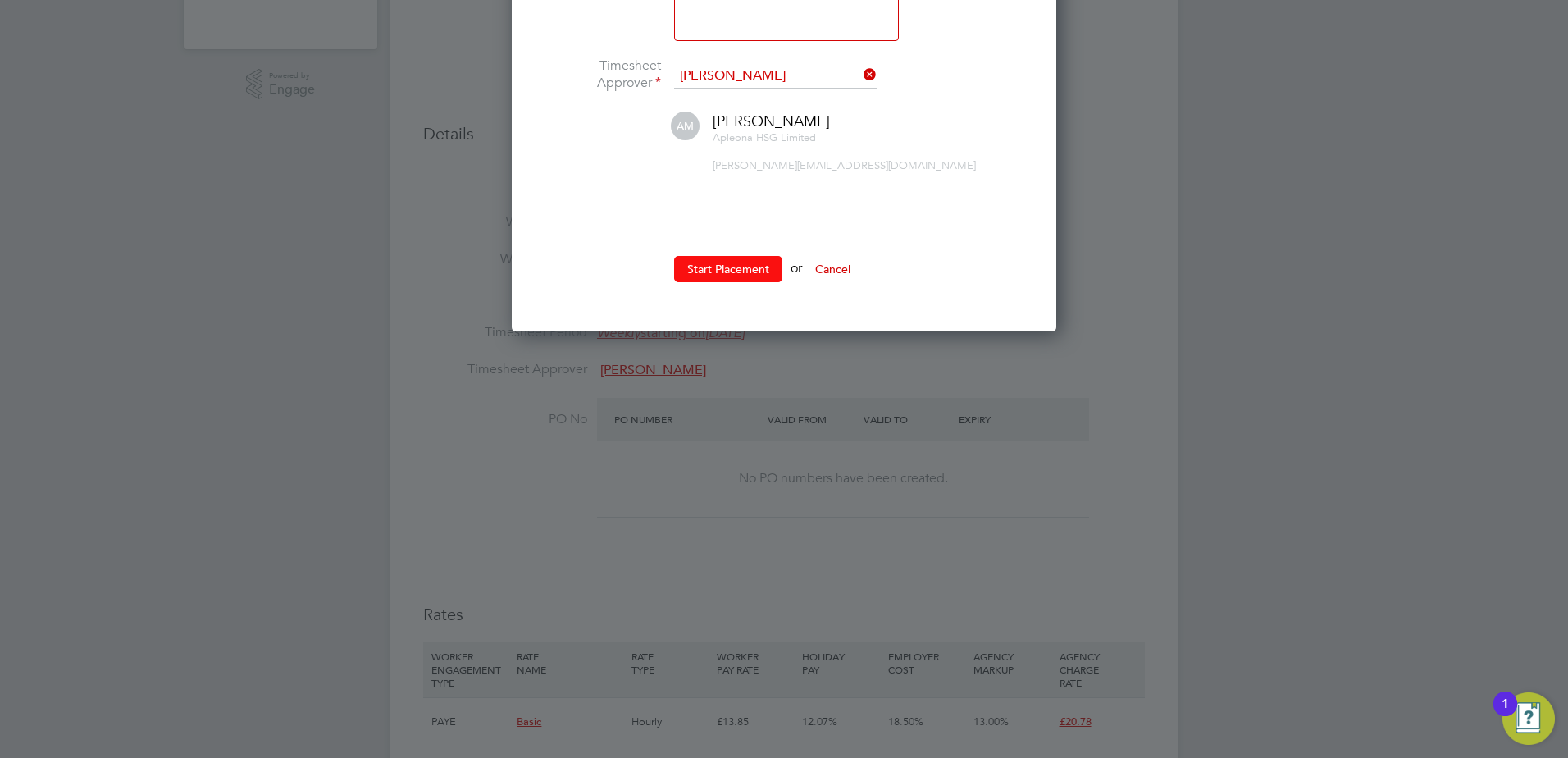
click at [728, 275] on button "Start Placement" at bounding box center [728, 269] width 108 height 27
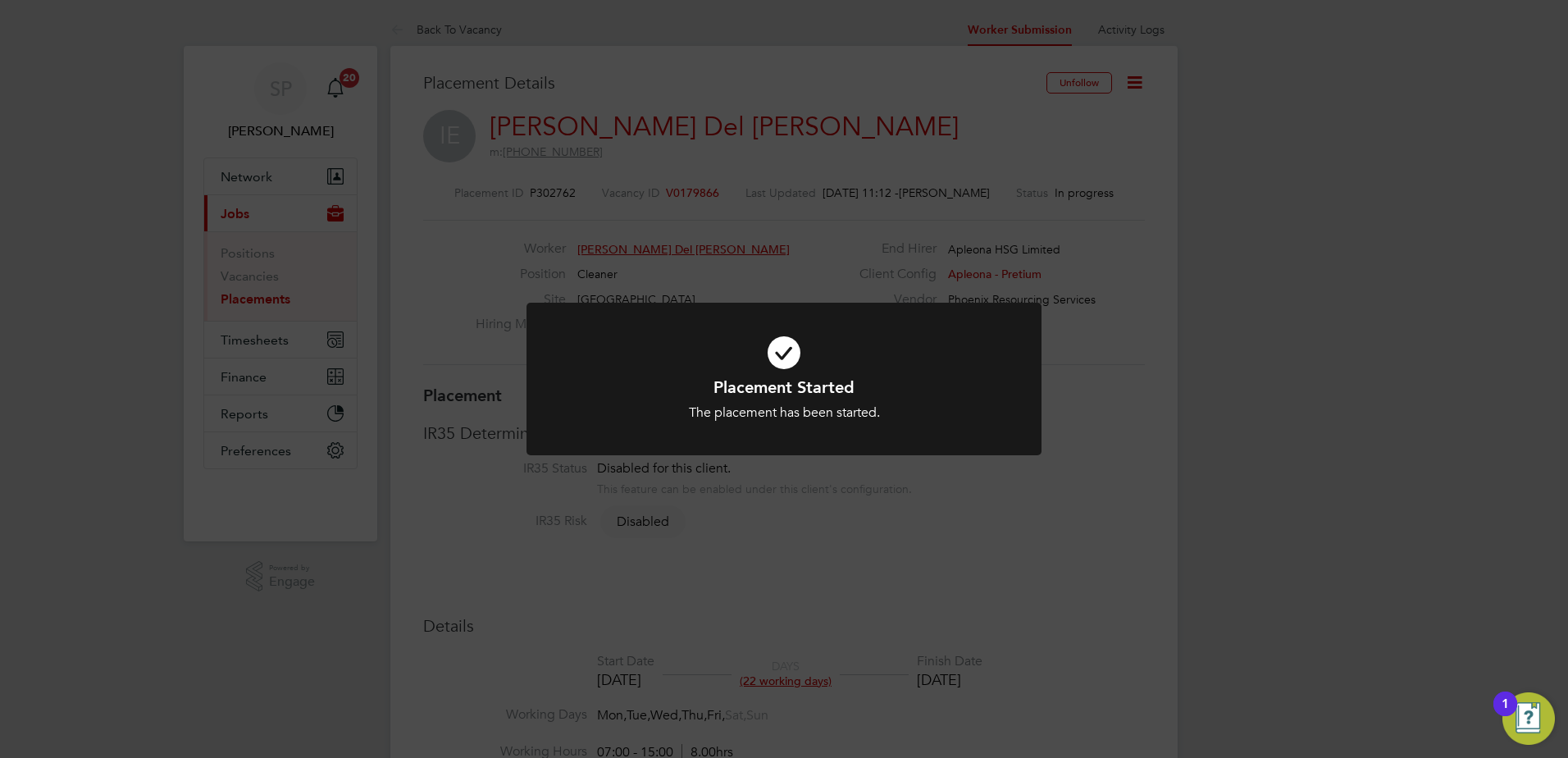
click at [1258, 351] on div "Placement Started The placement has been started. Cancel Okay" at bounding box center [784, 379] width 1568 height 758
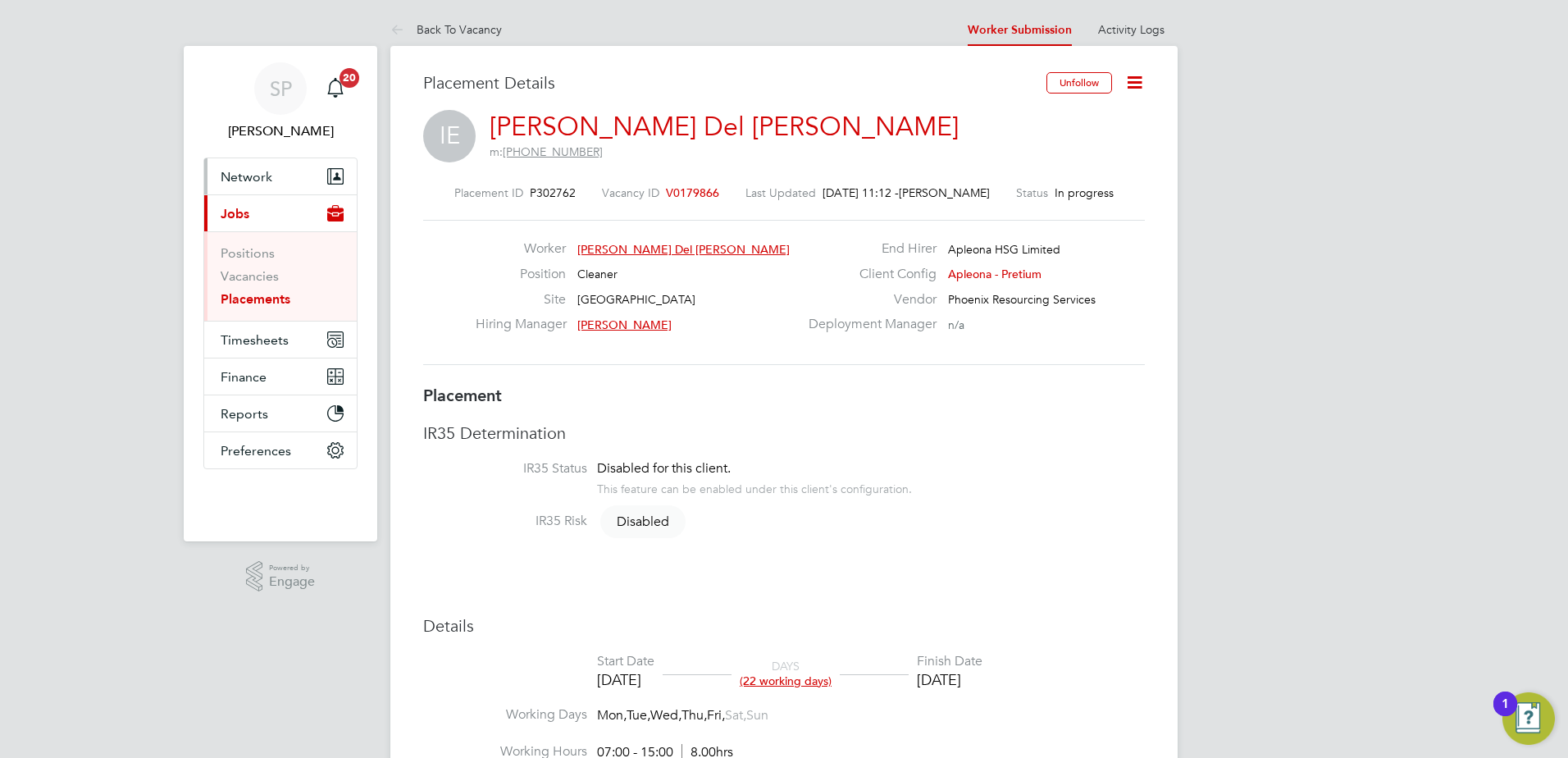
click at [253, 183] on span "Network" at bounding box center [246, 176] width 51 height 16
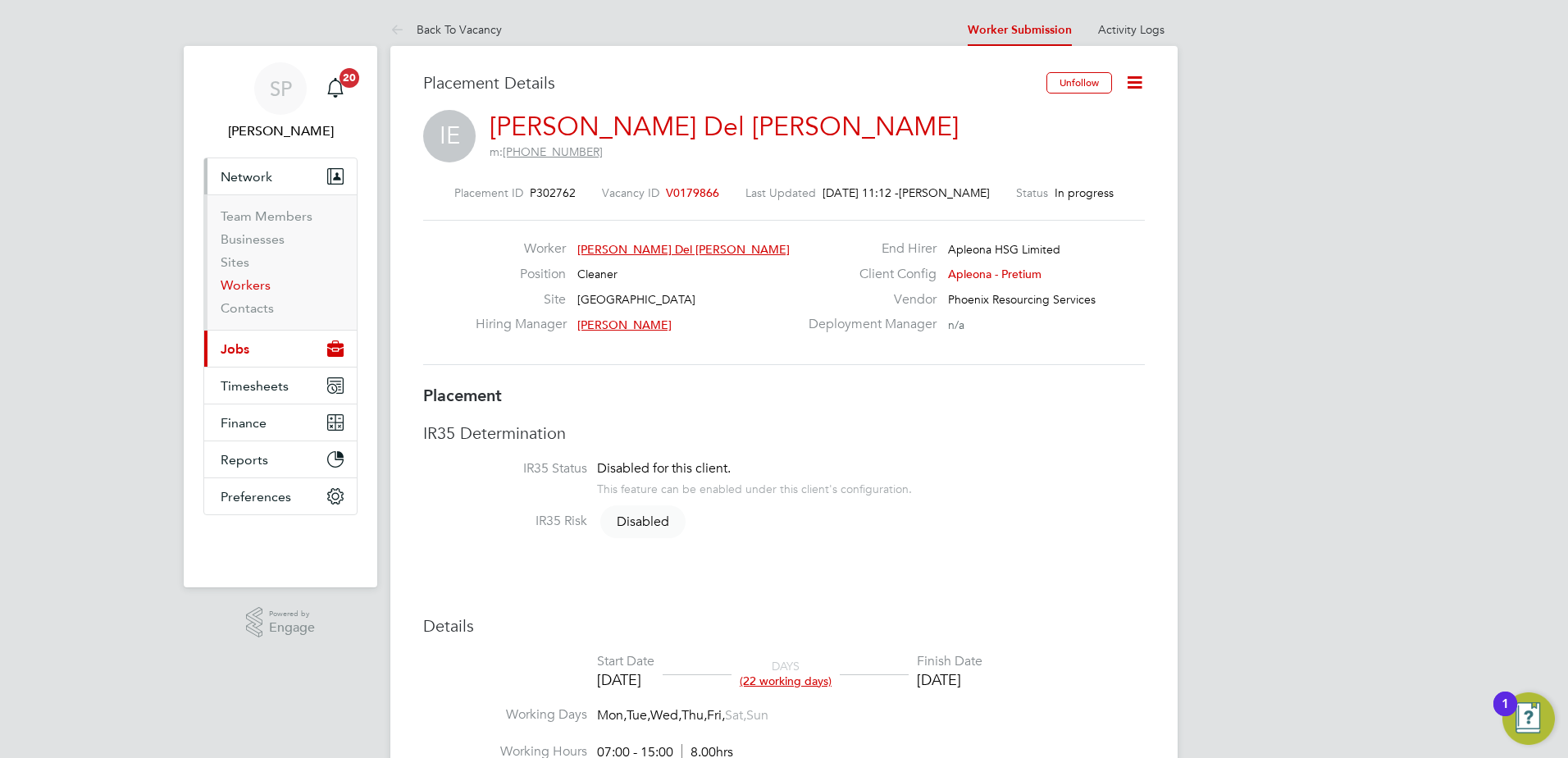
click at [246, 279] on link "Workers" at bounding box center [245, 285] width 50 height 16
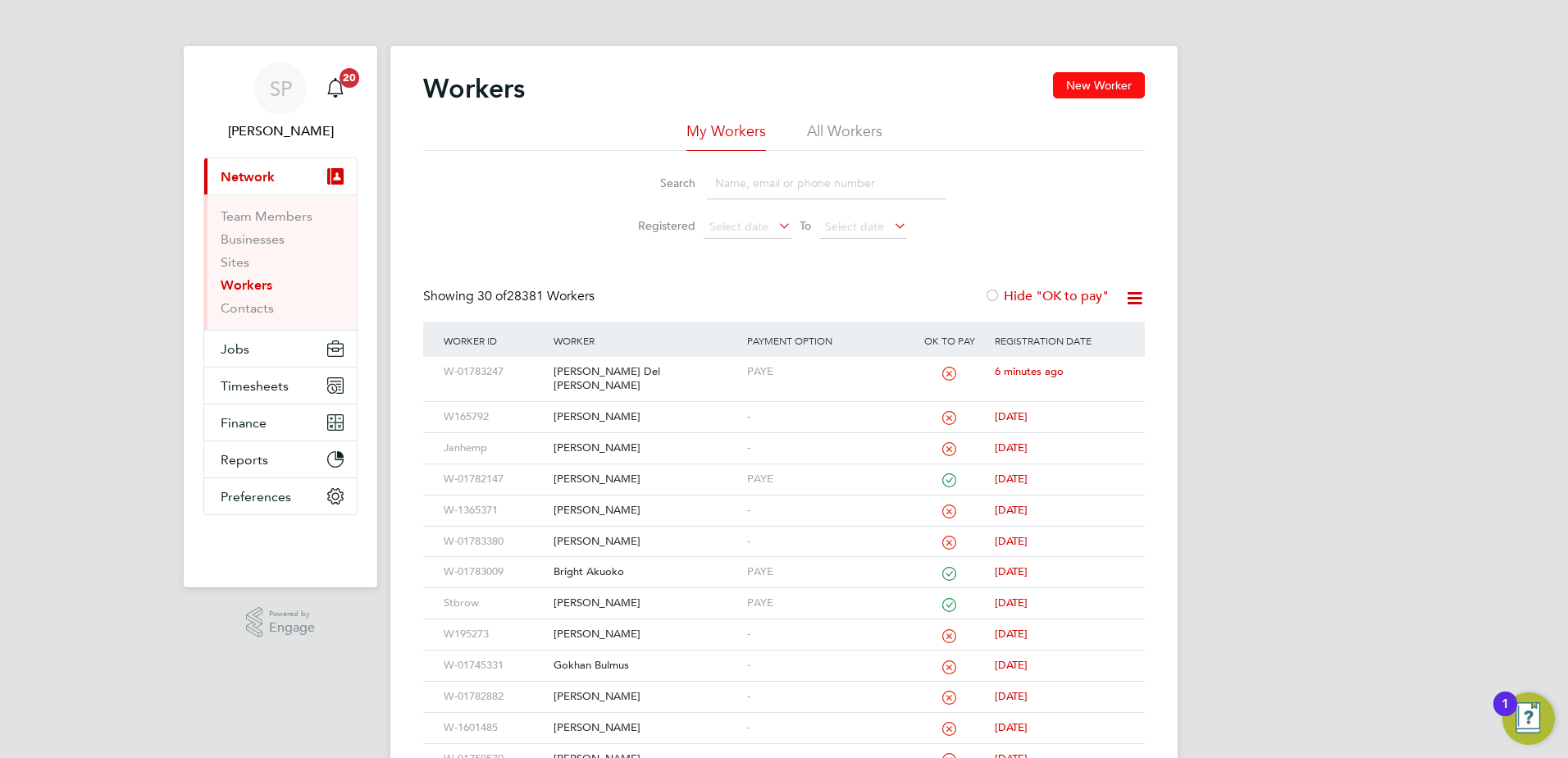
click at [1101, 87] on button "New Worker" at bounding box center [1099, 85] width 92 height 27
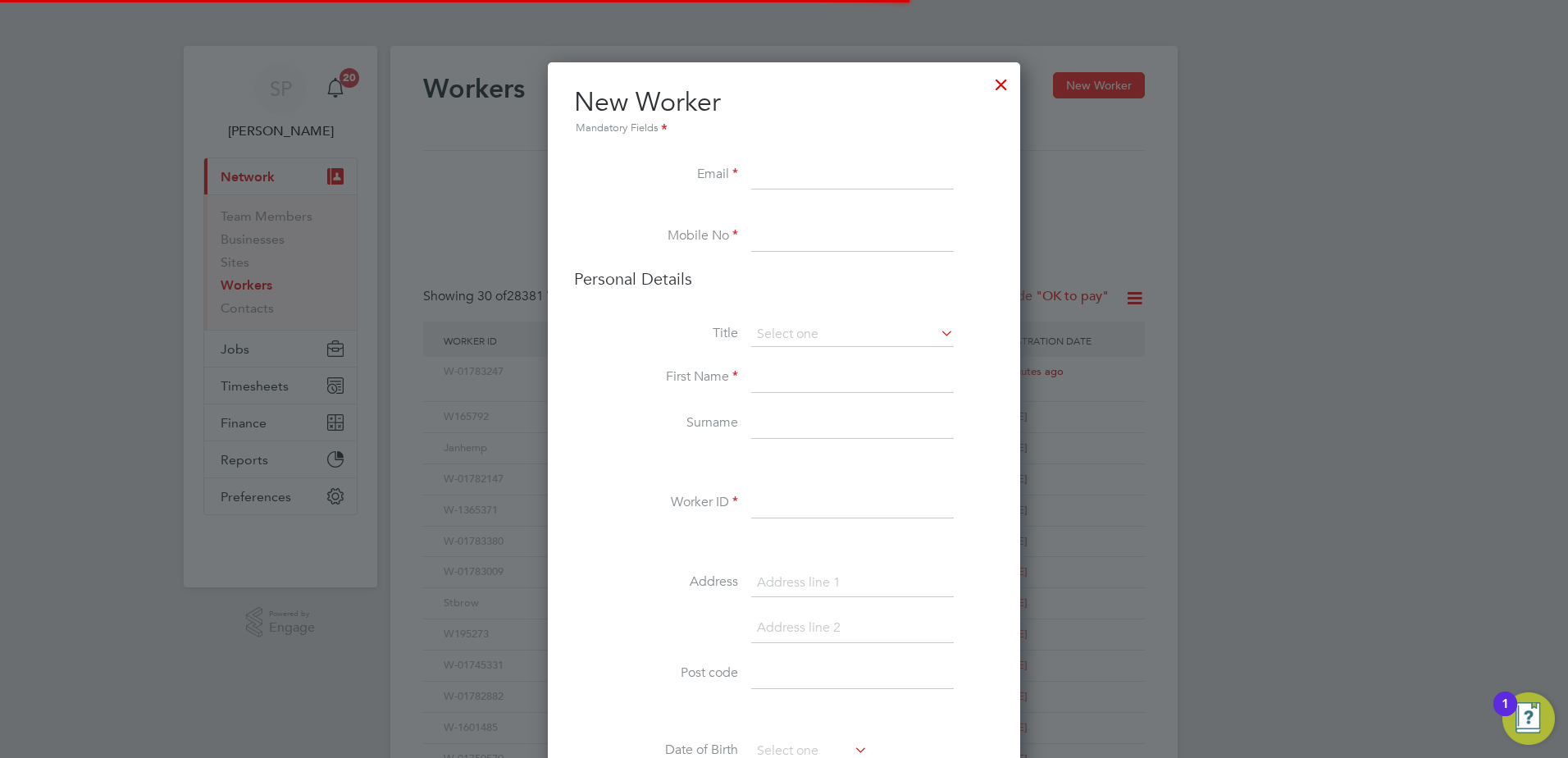
scroll to position [1464, 473]
paste input "[EMAIL_ADDRESS][DOMAIN_NAME]"
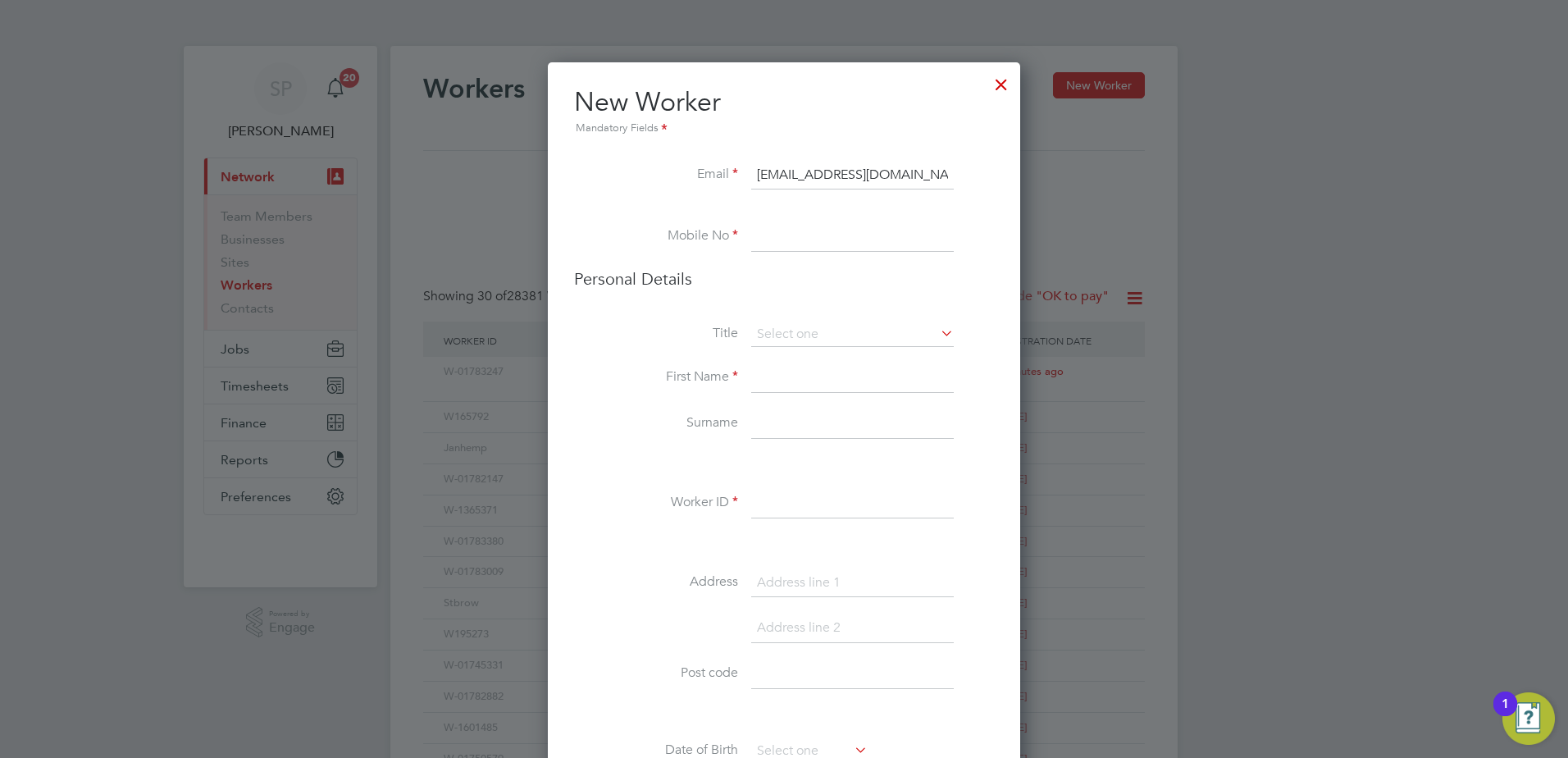
type input "[EMAIL_ADDRESS][DOMAIN_NAME]"
drag, startPoint x: 779, startPoint y: 241, endPoint x: 765, endPoint y: 231, distance: 17.2
click at [765, 229] on div "Worker Already Exists You have already added a worker with that email. Cancel O…" at bounding box center [784, 379] width 1568 height 758
paste input "+447460420255"
type input "+447460420255"
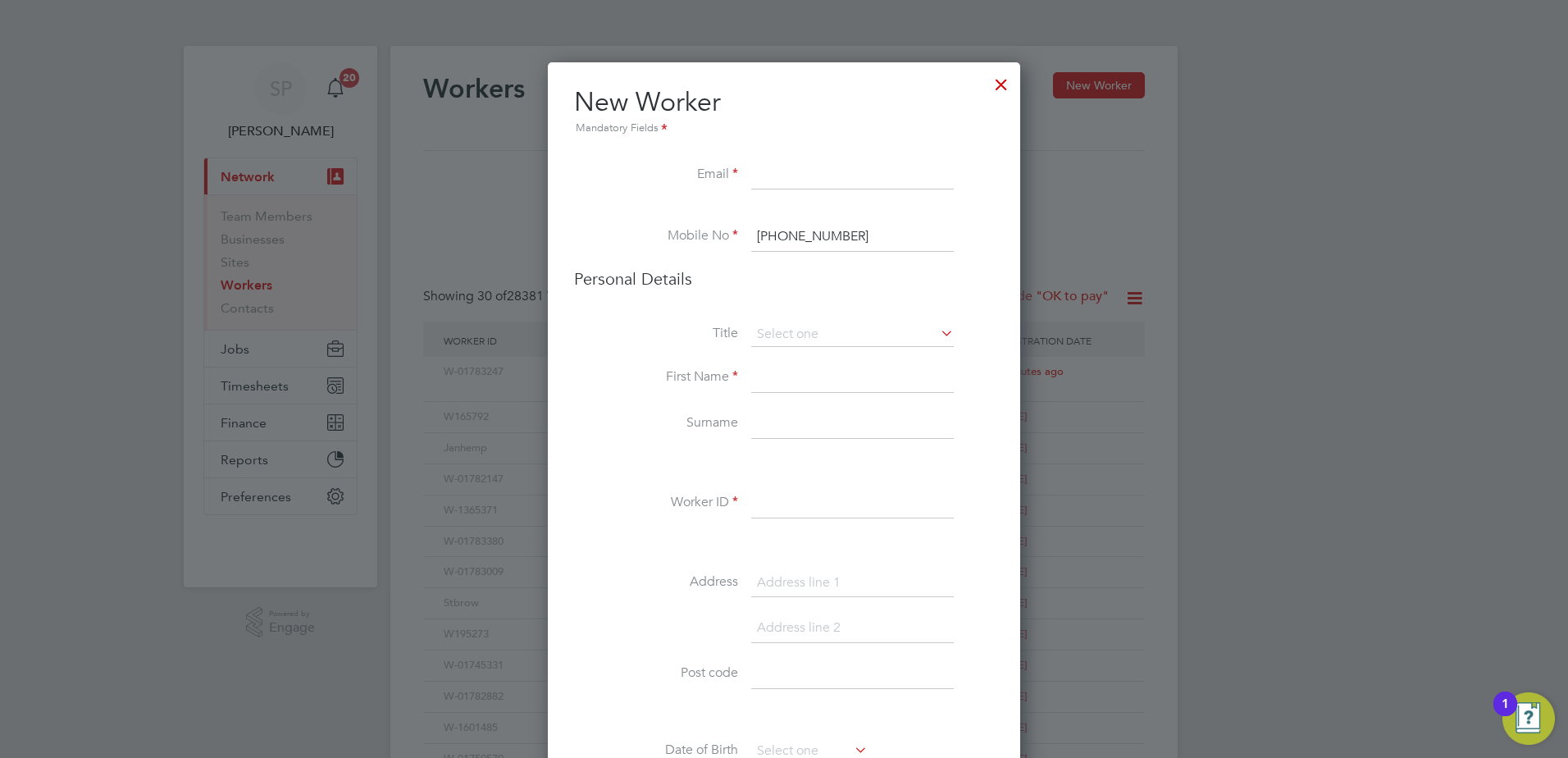
click at [799, 175] on input at bounding box center [852, 175] width 203 height 30
paste input "[EMAIL_ADDRESS][DOMAIN_NAME]"
type input "[EMAIL_ADDRESS][DOMAIN_NAME]"
click at [831, 339] on input at bounding box center [852, 334] width 203 height 25
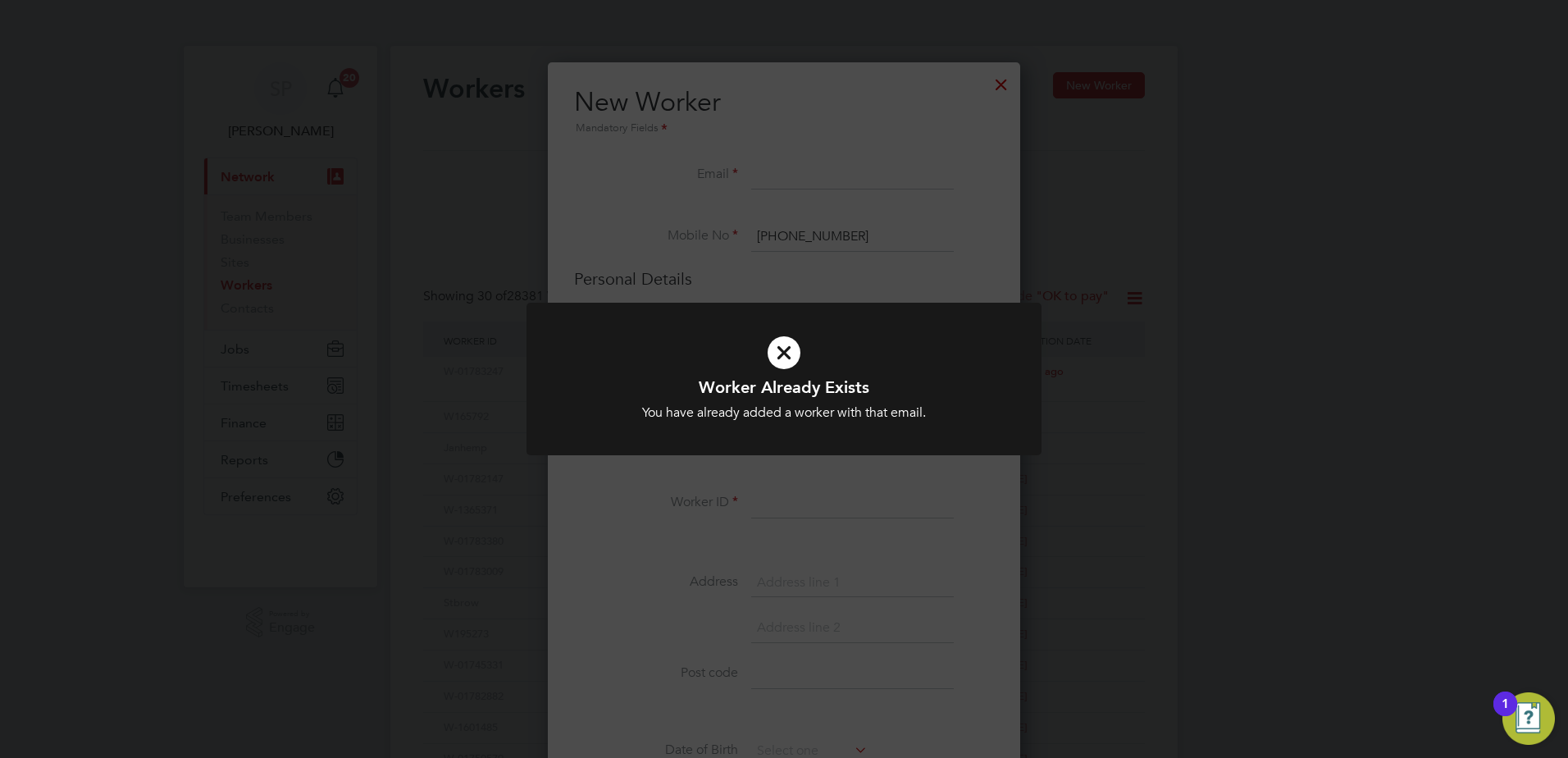
click at [734, 486] on div "Worker Already Exists You have already added a worker with that email. Cancel O…" at bounding box center [784, 379] width 1568 height 758
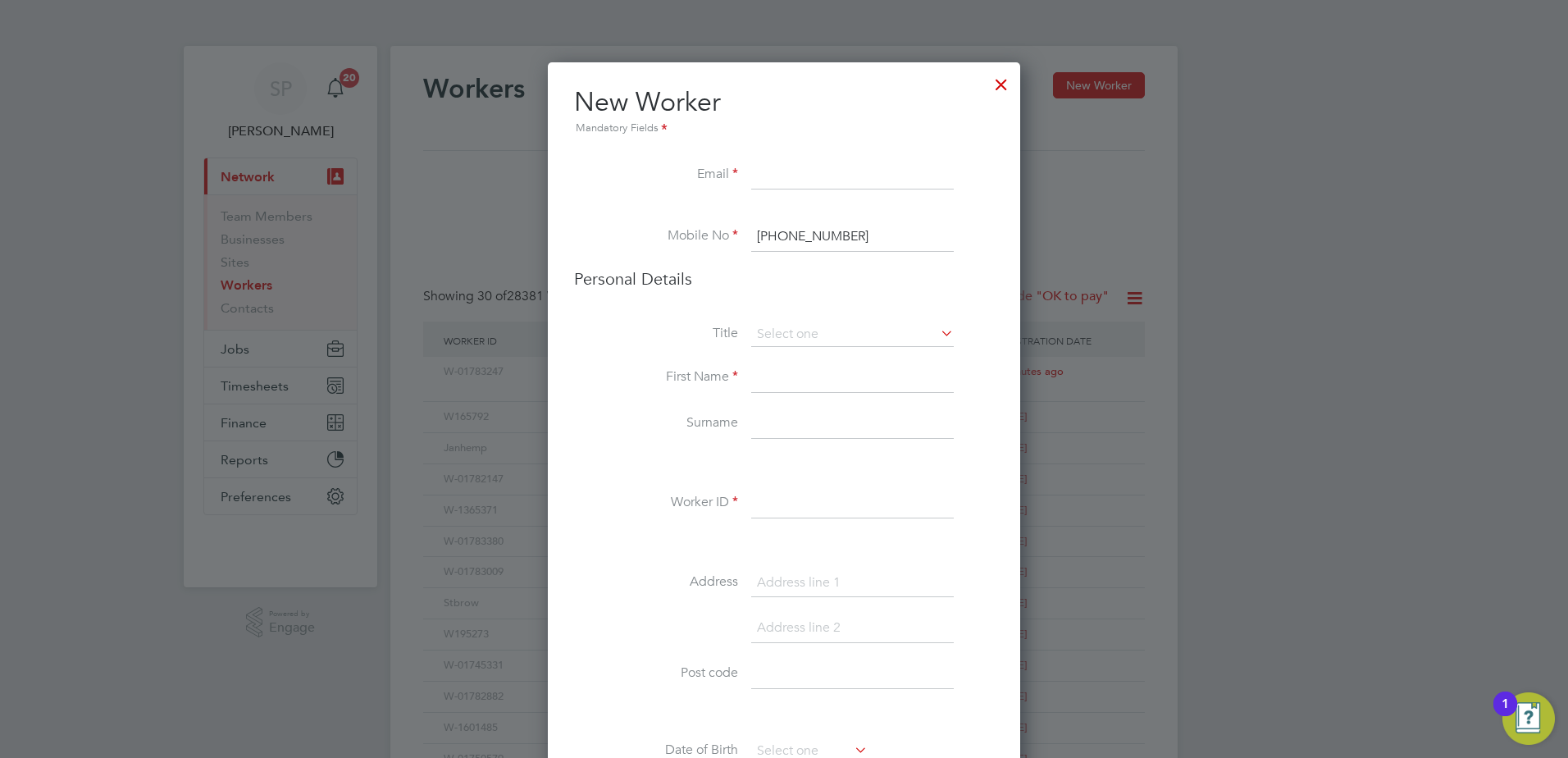
click at [995, 91] on div at bounding box center [1001, 81] width 30 height 30
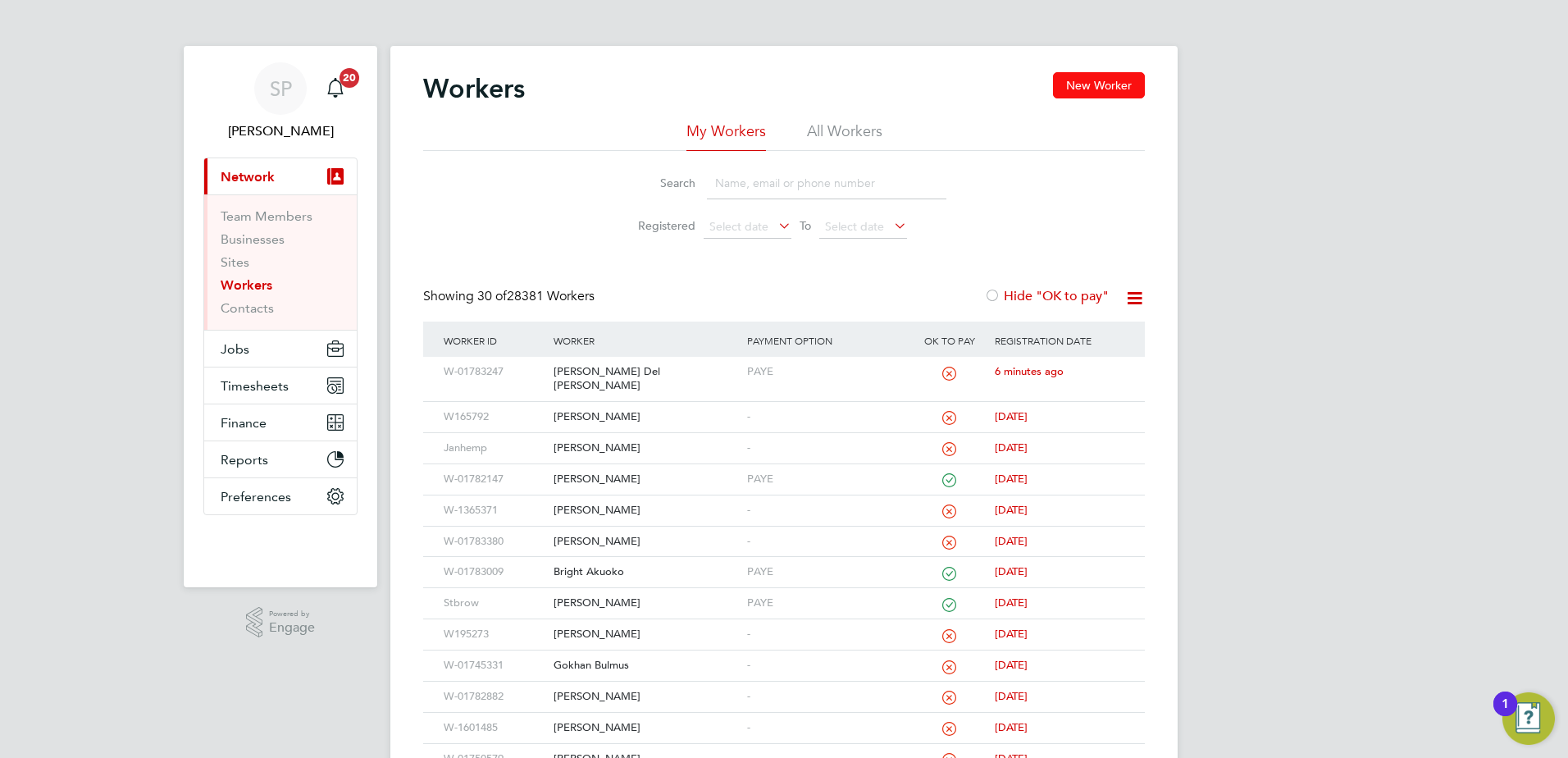
click at [1097, 96] on button "New Worker" at bounding box center [1099, 85] width 92 height 27
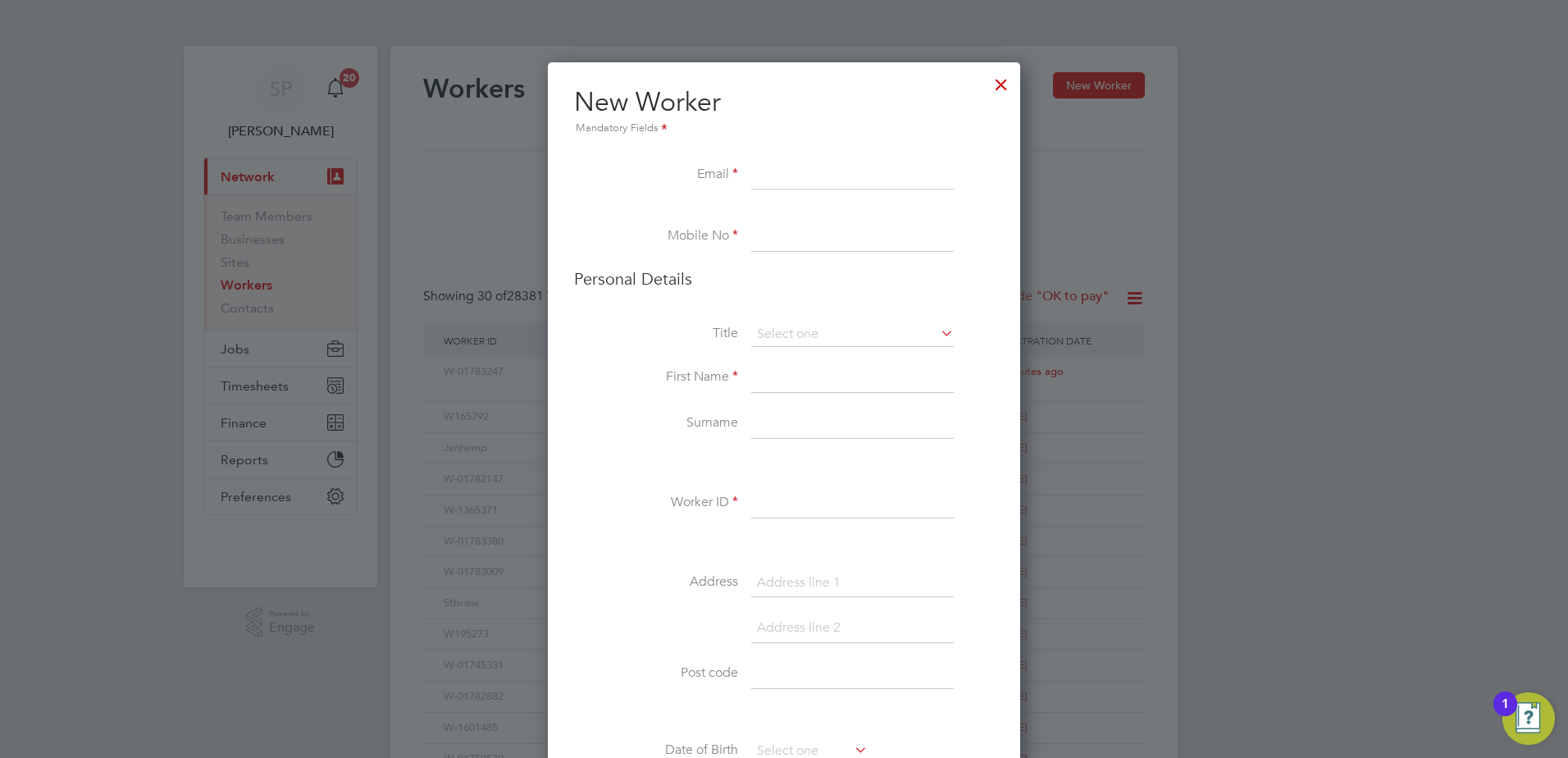
paste input "maurythomas22@gmail.com"
type input "maurythomas22@gmail.com"
click at [786, 237] on input at bounding box center [852, 238] width 203 height 30
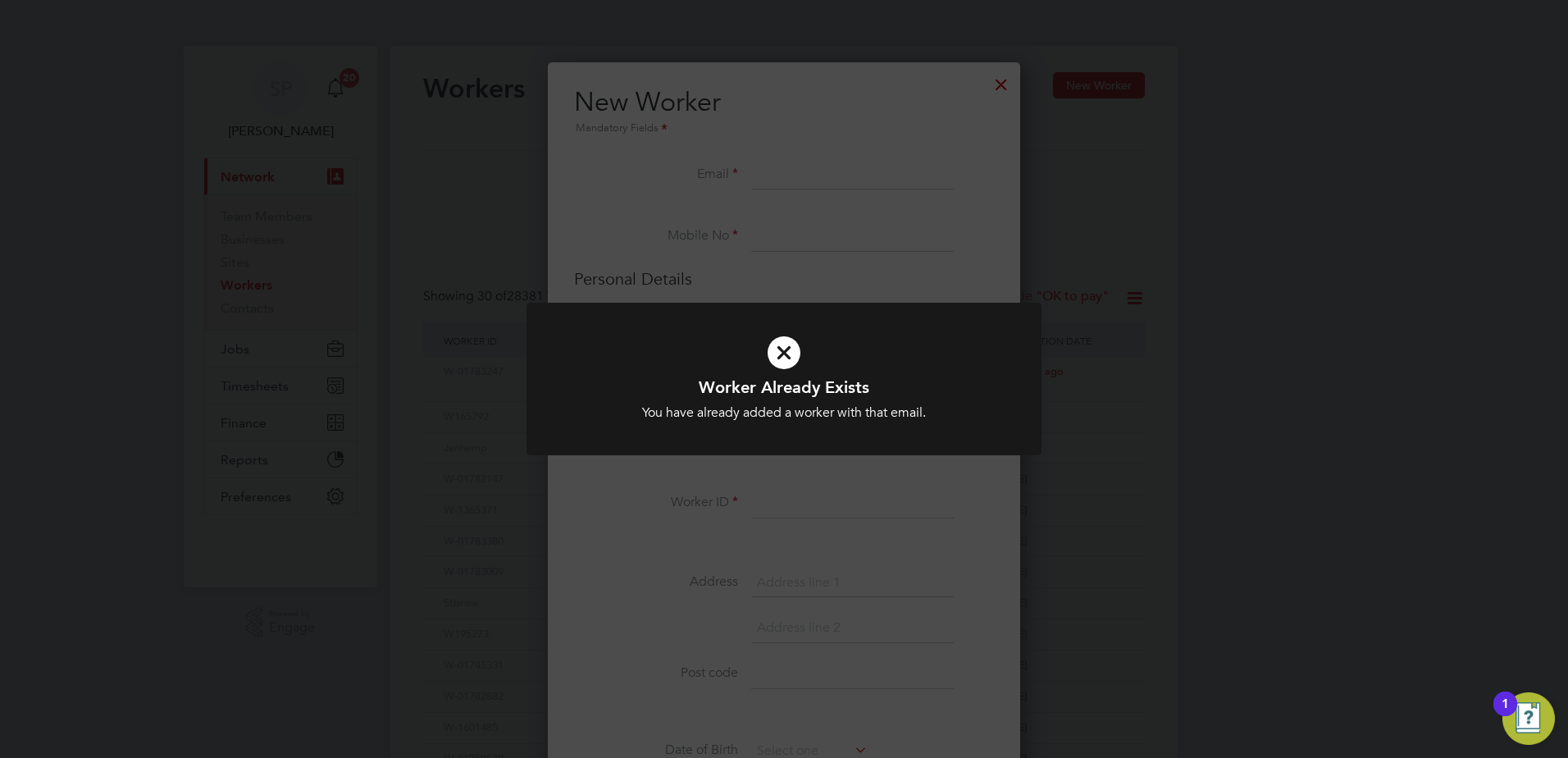
click at [1205, 241] on div "Worker Already Exists You have already added a worker with that email. Cancel O…" at bounding box center [784, 379] width 1568 height 758
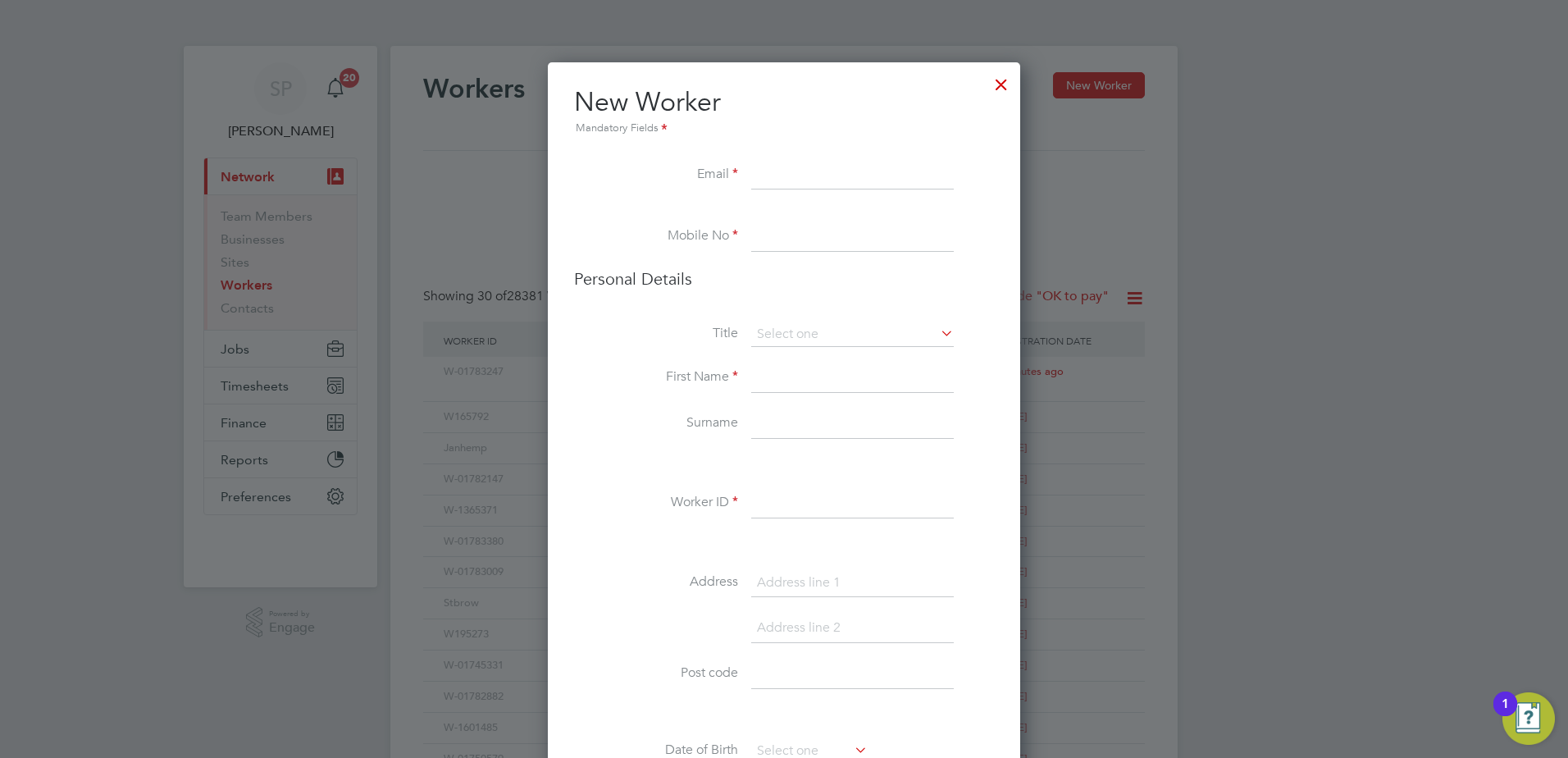
click at [1006, 85] on div at bounding box center [1001, 81] width 30 height 30
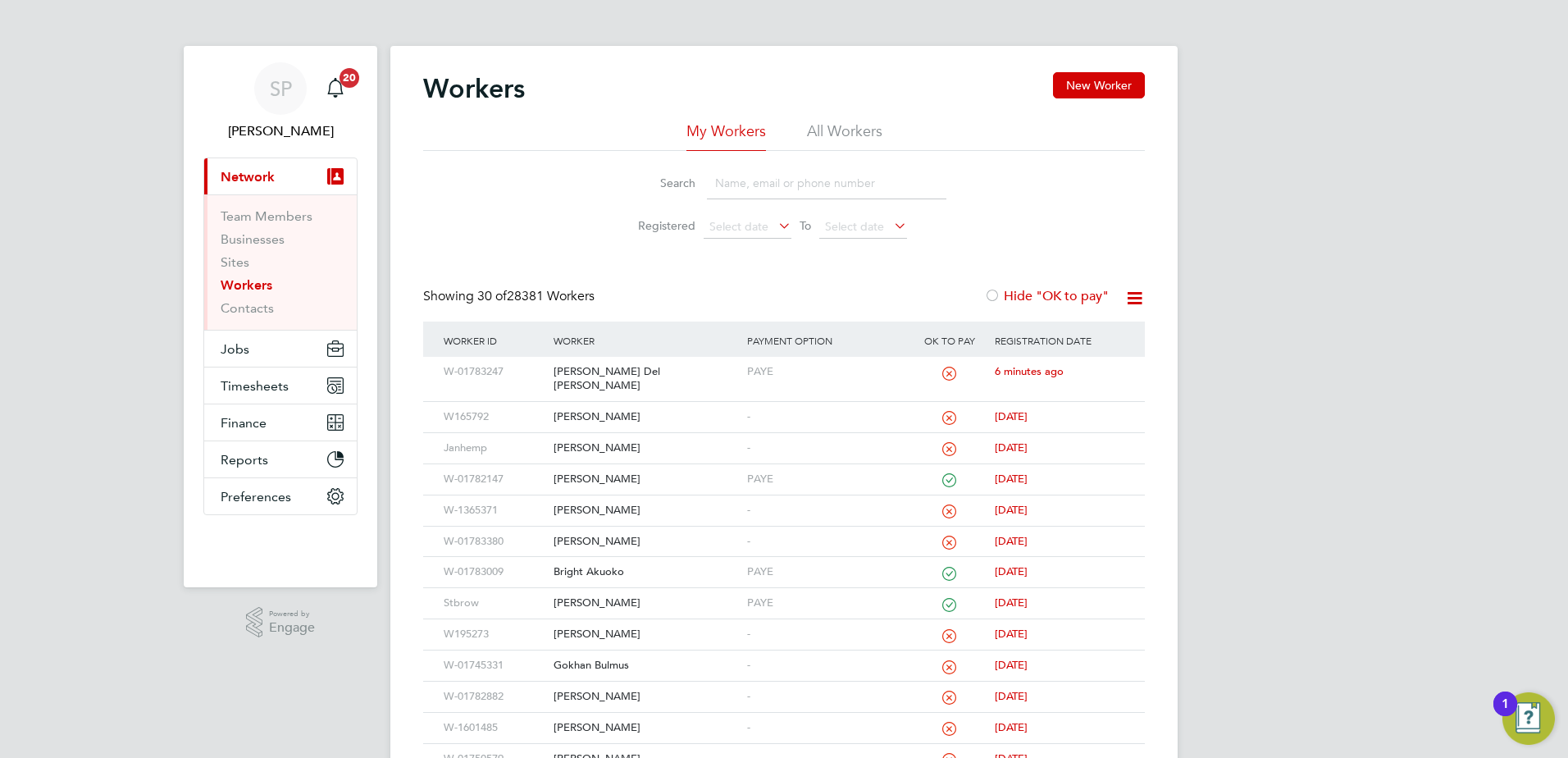
paste input "maurythomas22@gmail.com"
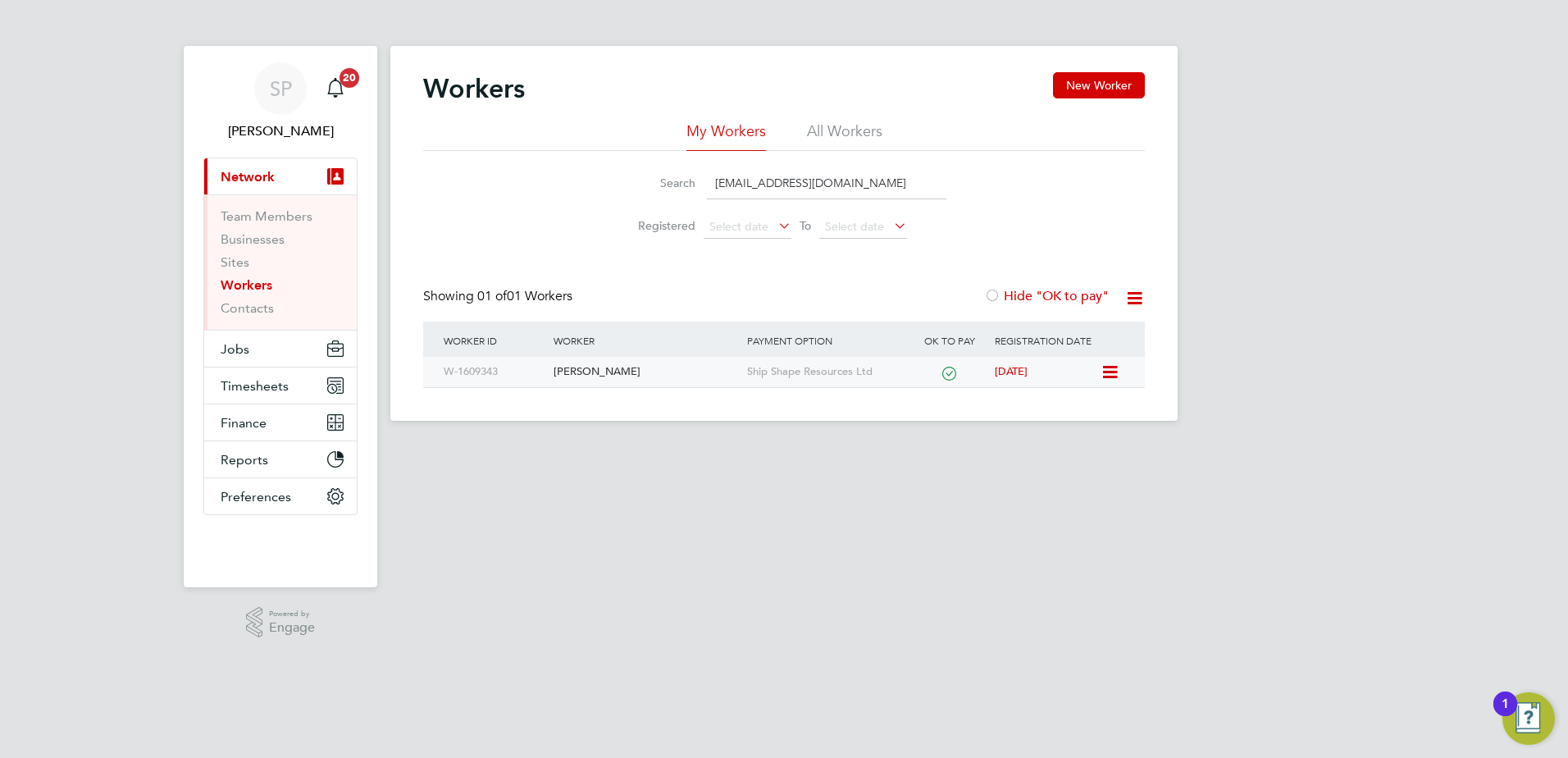
type input "maurythomas22@gmail.com"
click at [697, 361] on div "Mauricio Ordonez" at bounding box center [647, 372] width 193 height 31
click at [246, 346] on span "Jobs" at bounding box center [235, 349] width 29 height 16
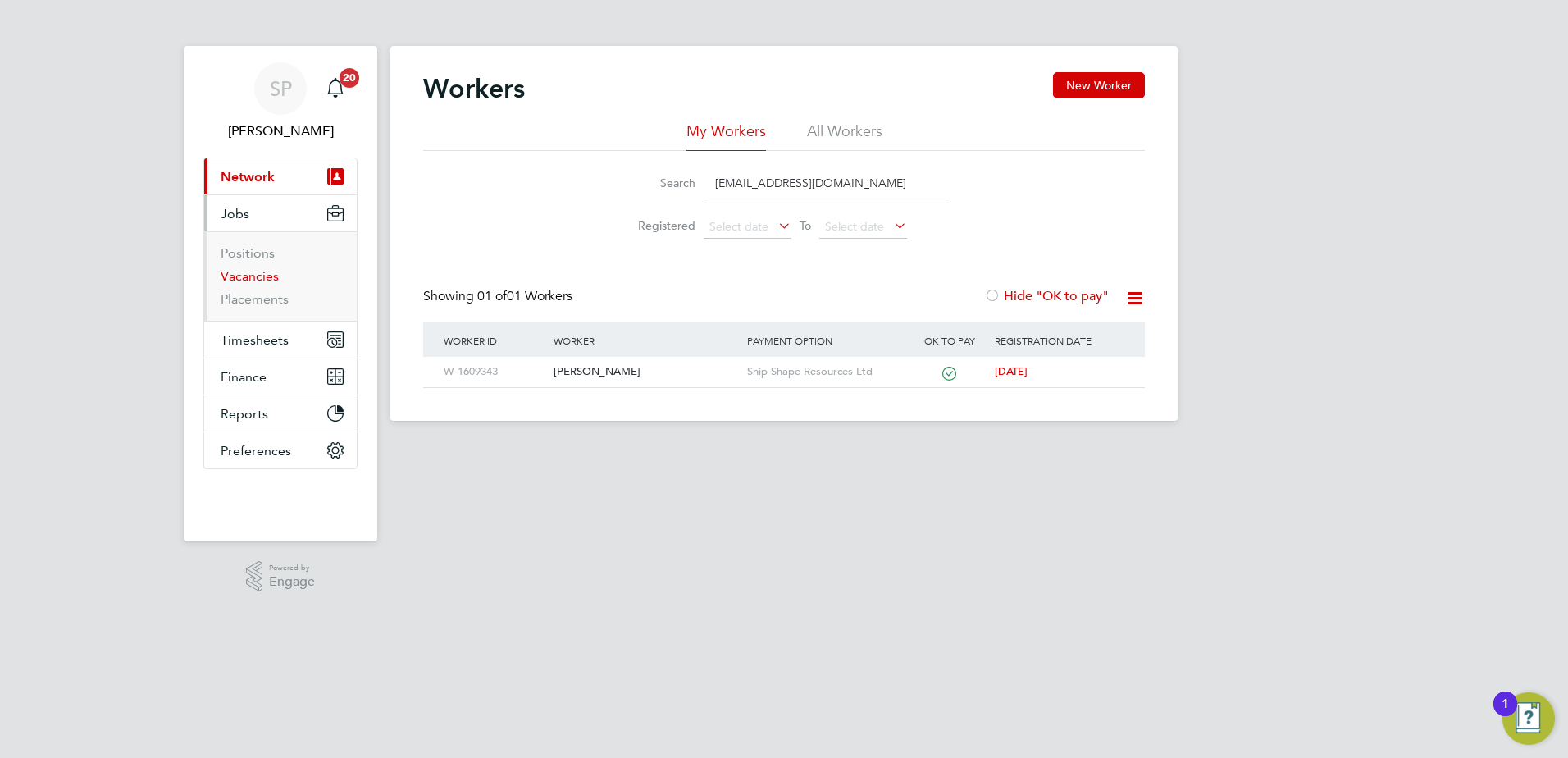
click at [255, 278] on link "Vacancies" at bounding box center [249, 276] width 58 height 16
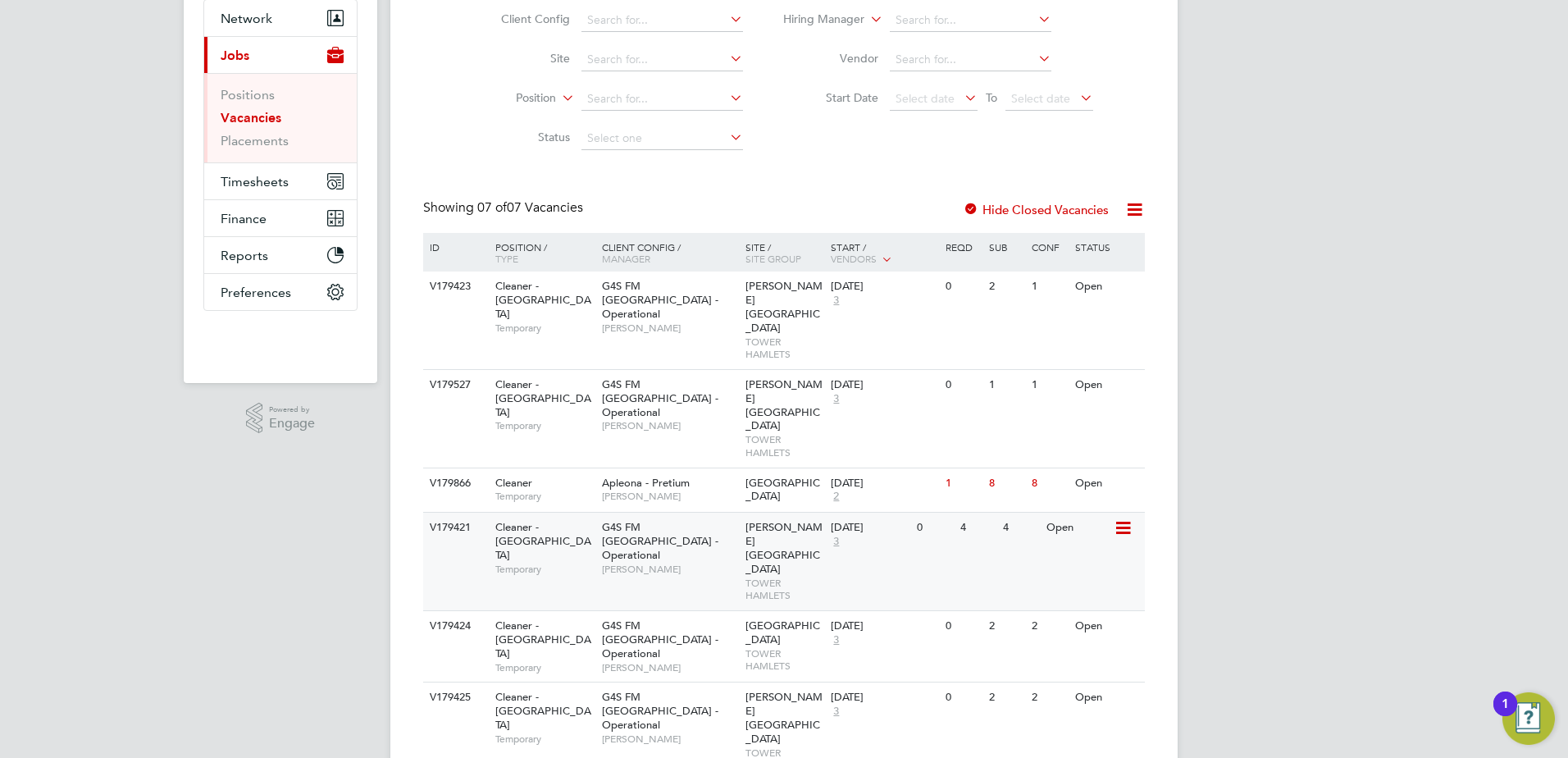
scroll to position [164, 0]
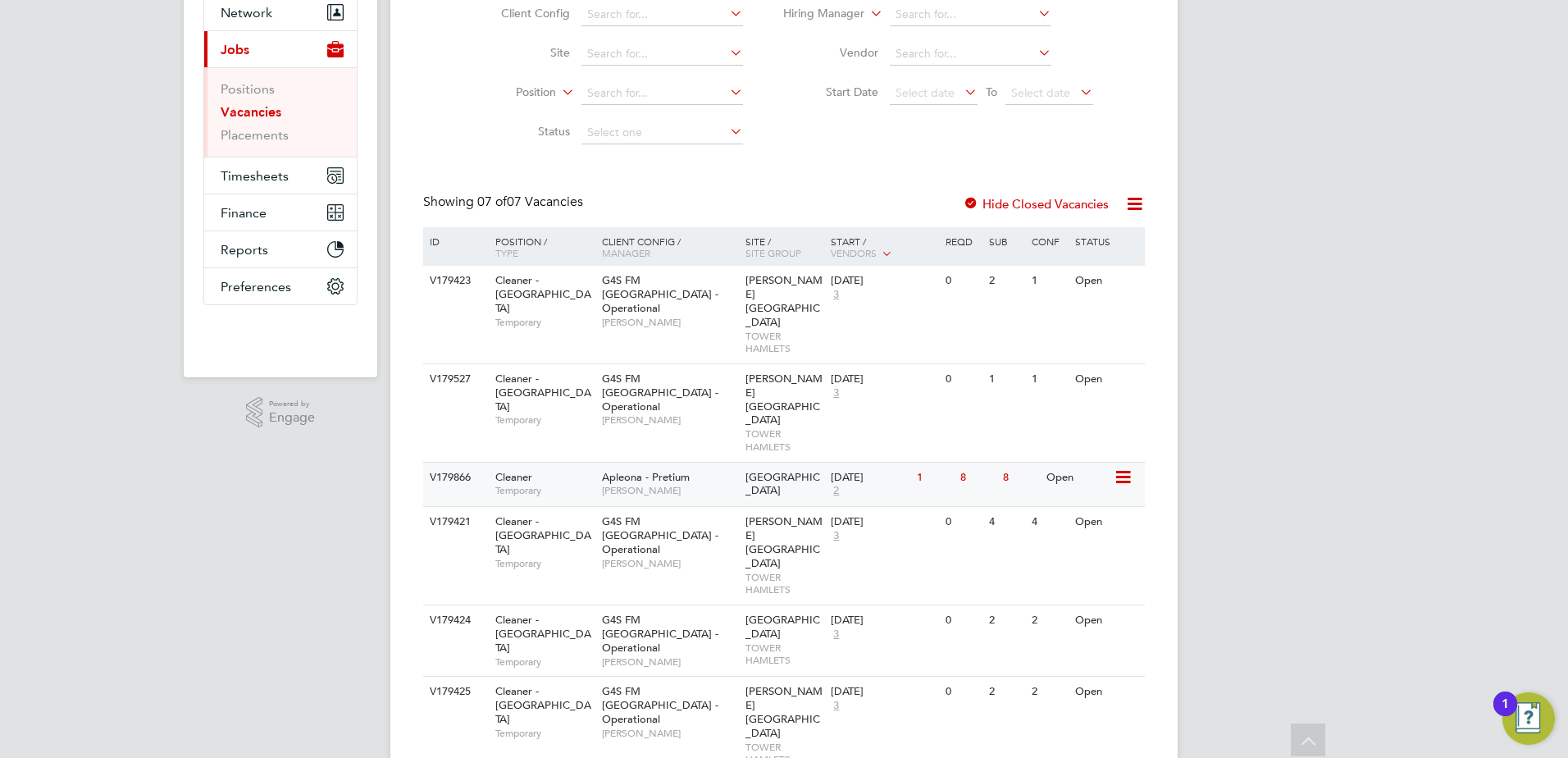
click at [765, 470] on span "Roehampton University" at bounding box center [783, 484] width 75 height 28
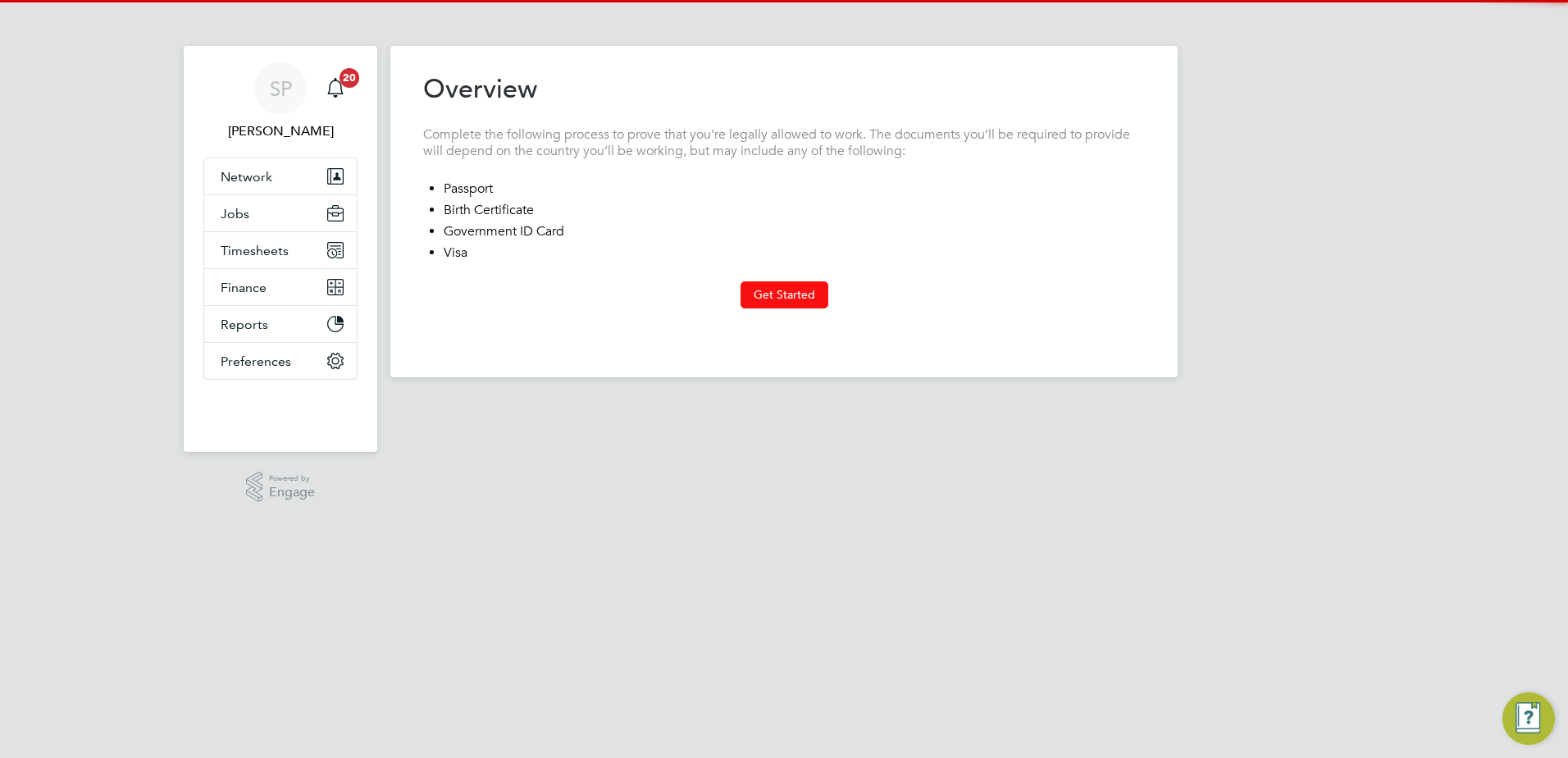
click at [773, 283] on at-step "Overview Complete the following process to prove that you’re legally allowed to…" at bounding box center [784, 190] width 721 height 237
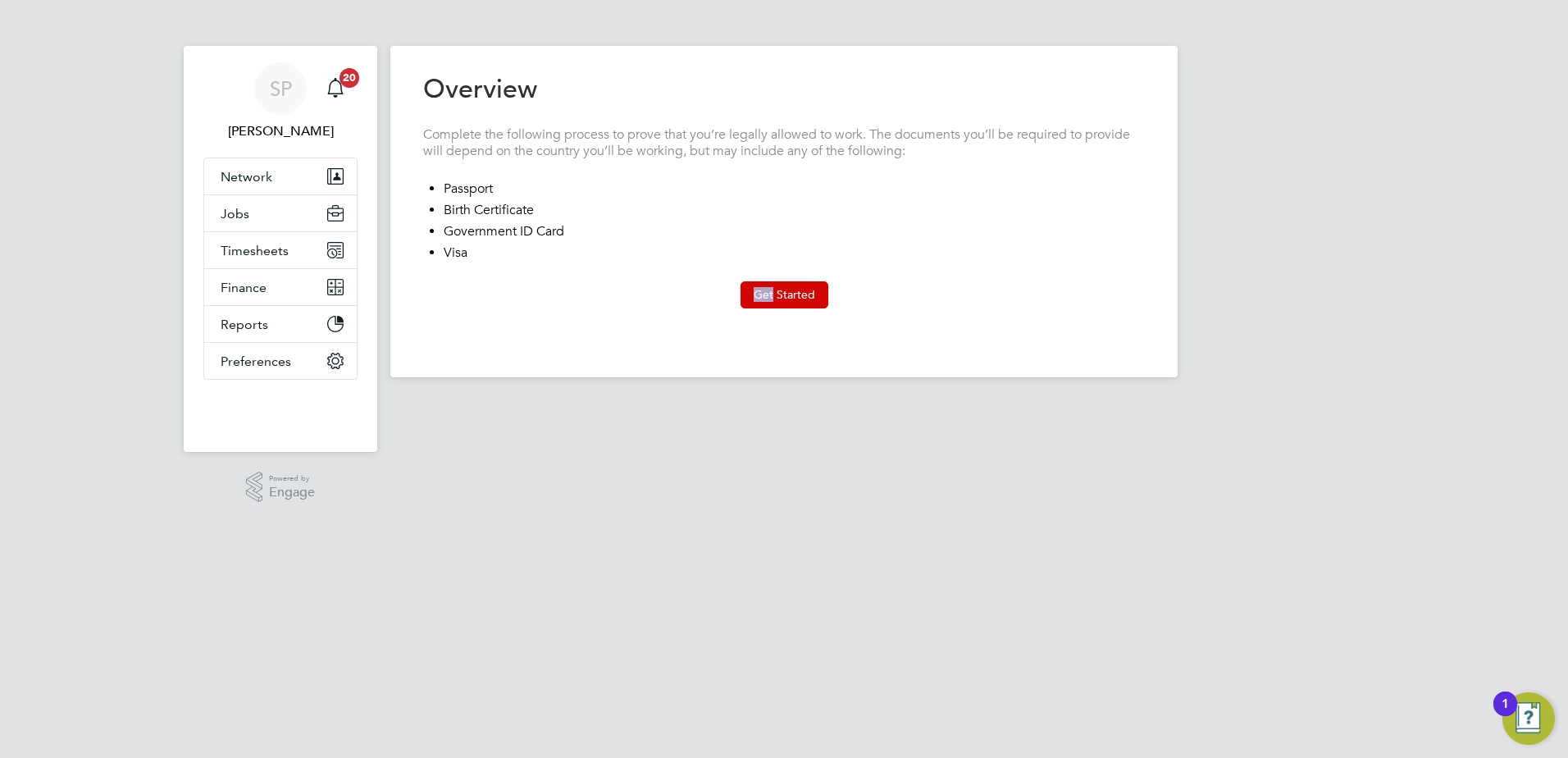
drag, startPoint x: 773, startPoint y: 283, endPoint x: 775, endPoint y: 298, distance: 15.1
click at [775, 297] on button "Get Started" at bounding box center [784, 294] width 88 height 27
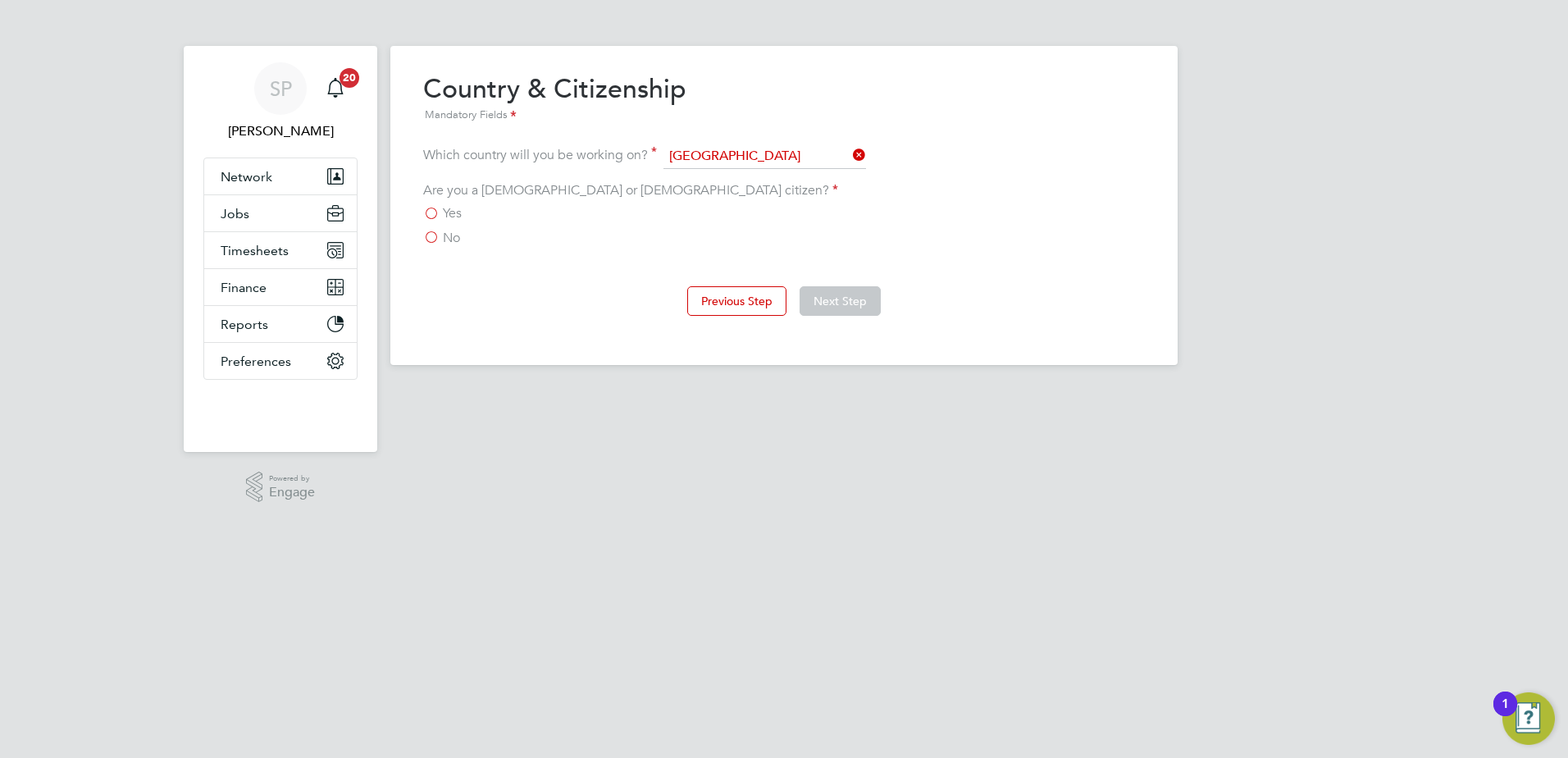
click at [449, 216] on span "Yes" at bounding box center [451, 213] width 19 height 17
click at [0, 0] on input "Yes" at bounding box center [0, 0] width 0 height 0
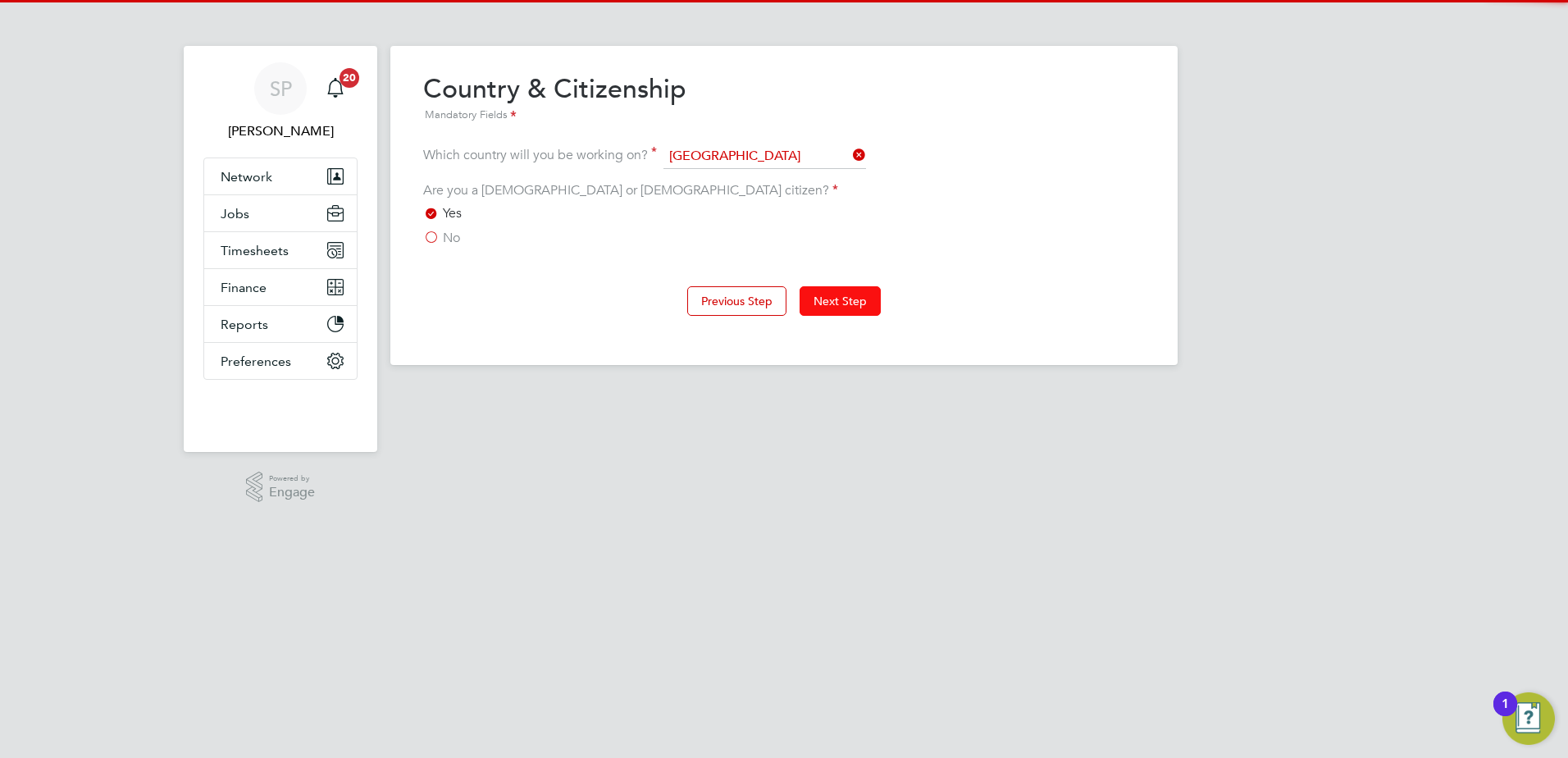
click at [872, 301] on button "Next Step" at bounding box center [840, 301] width 81 height 30
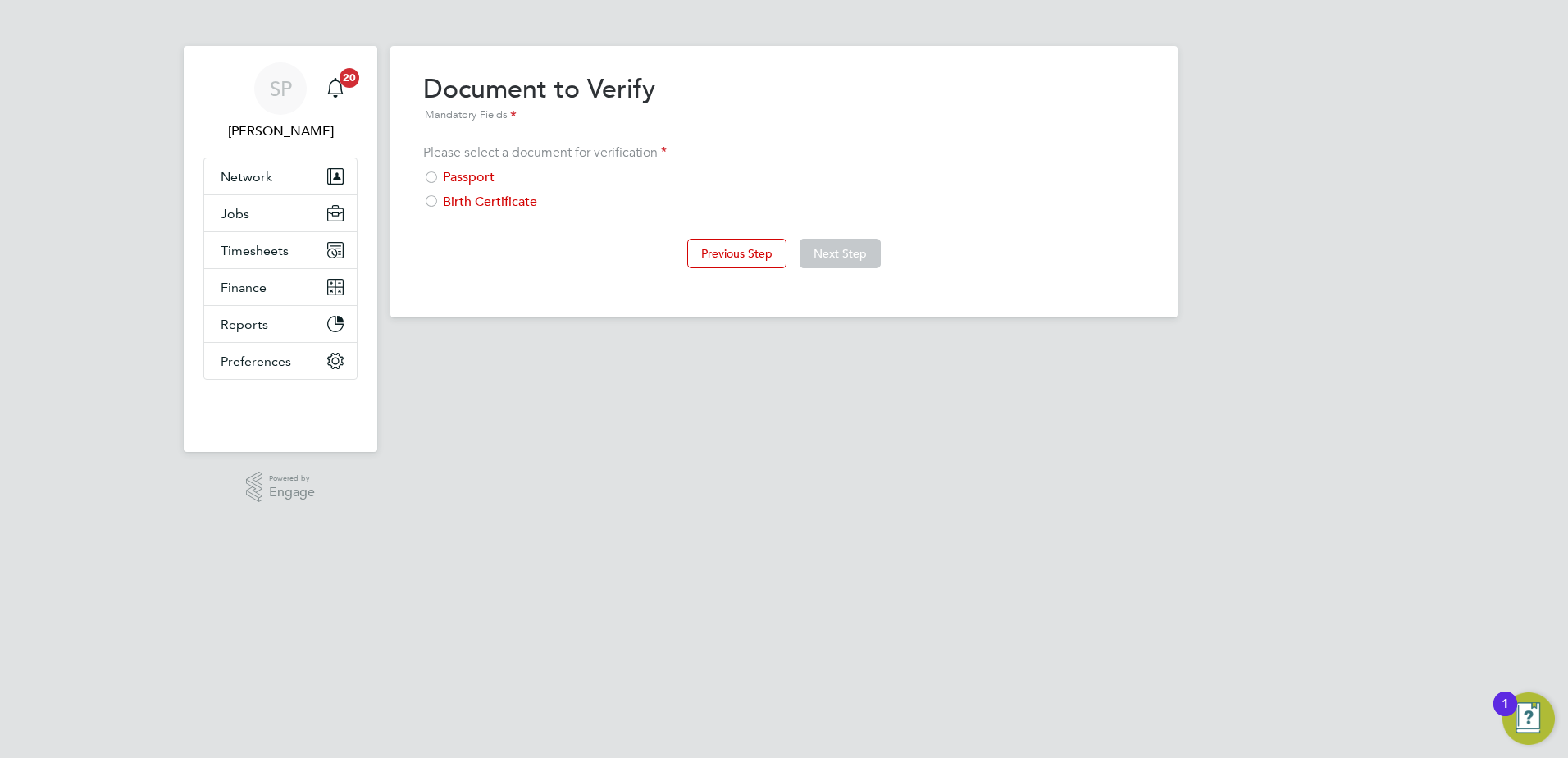
click at [481, 178] on div "Passport" at bounding box center [784, 176] width 721 height 17
click at [800, 256] on button "Next Step" at bounding box center [840, 253] width 81 height 30
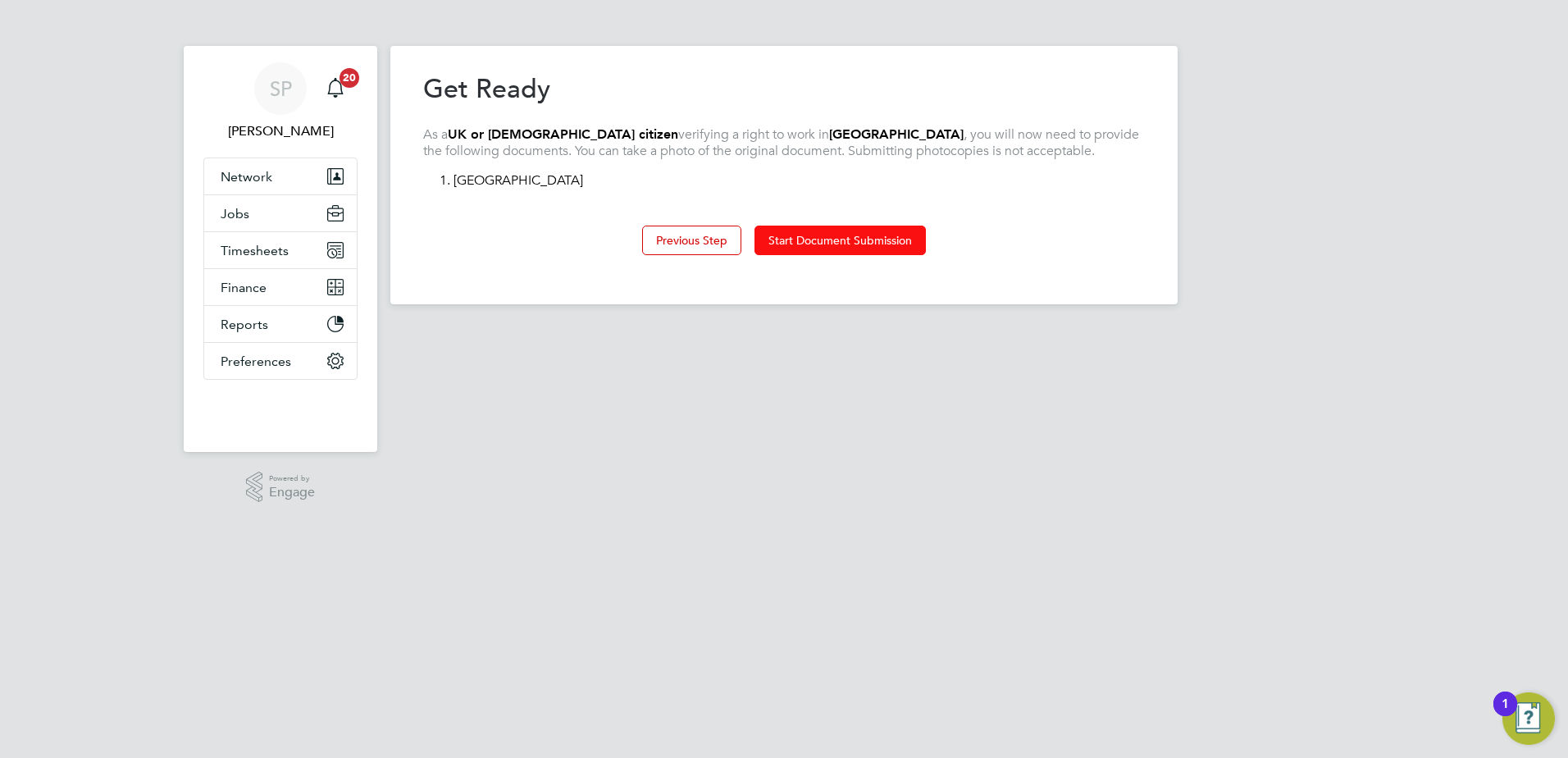
click at [811, 241] on button "Start Document Submission" at bounding box center [841, 241] width 171 height 30
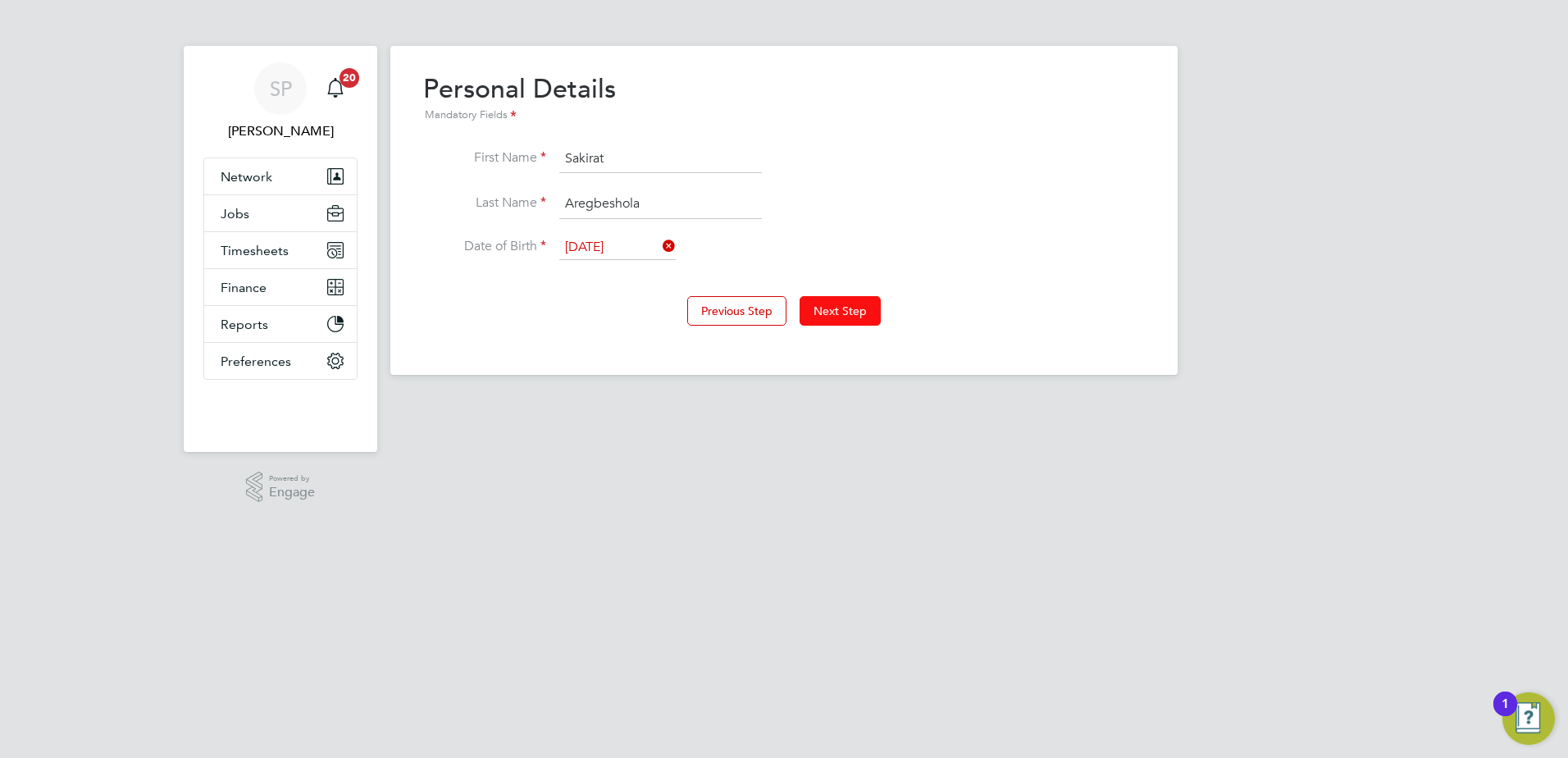
click at [843, 311] on button "Next Step" at bounding box center [840, 310] width 81 height 30
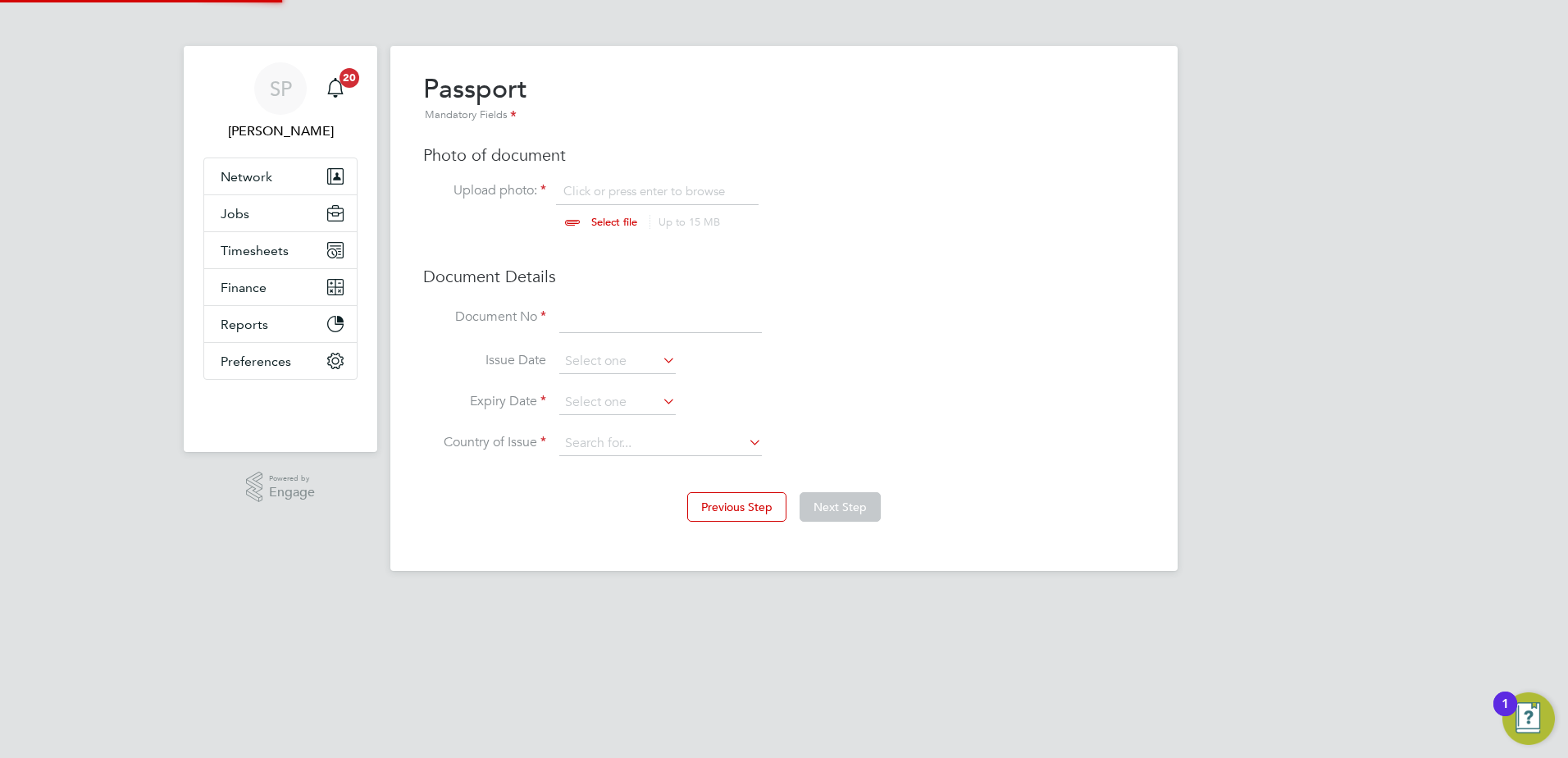
scroll to position [22, 203]
click at [623, 225] on input "file" at bounding box center [629, 208] width 257 height 49
type input "C:\fakepath\Passport.JPG"
click at [626, 320] on input at bounding box center [661, 318] width 203 height 30
type input "137679738"
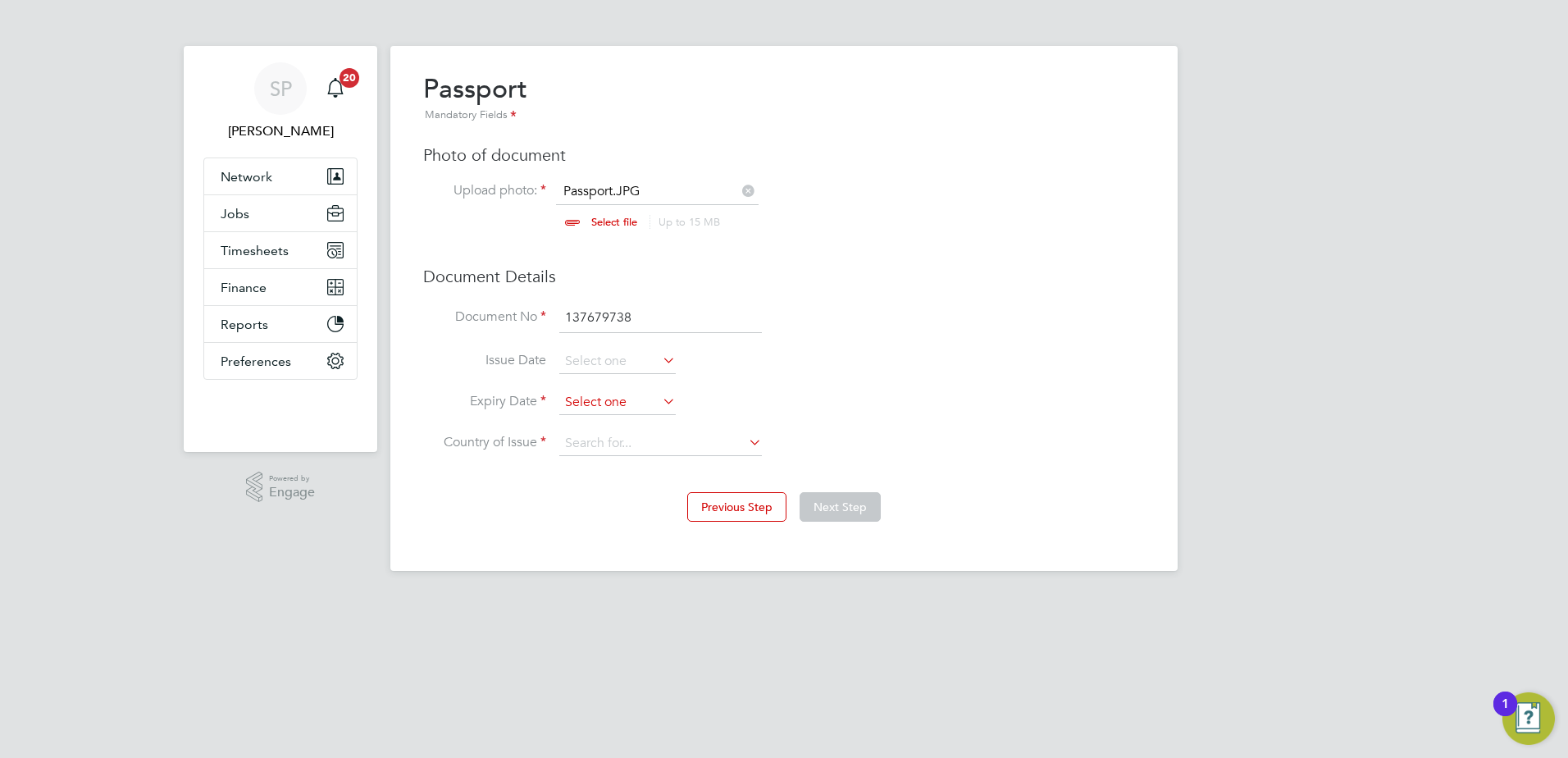
click at [579, 400] on input at bounding box center [618, 402] width 116 height 25
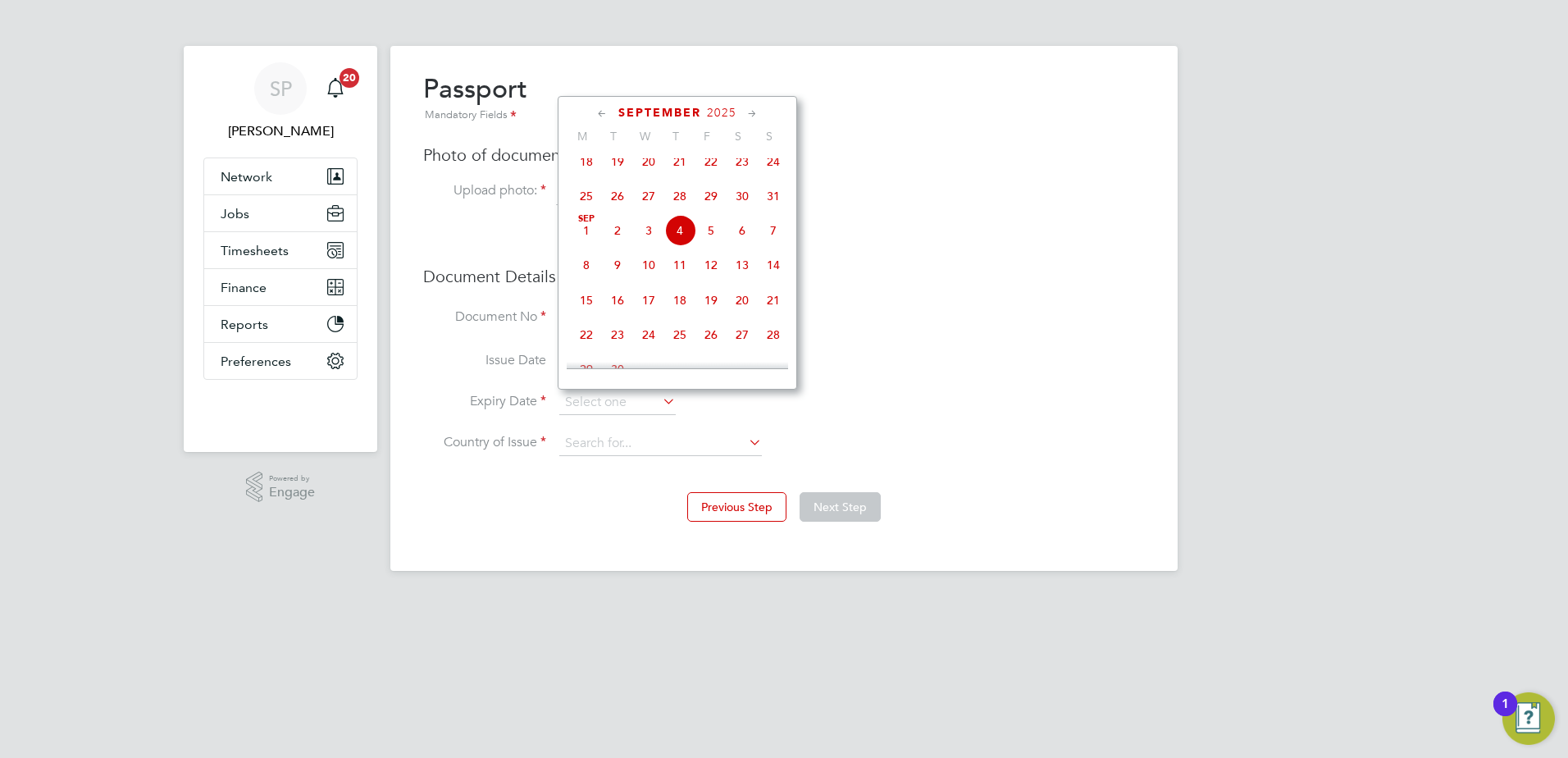
click at [720, 111] on span "2025" at bounding box center [721, 112] width 30 height 14
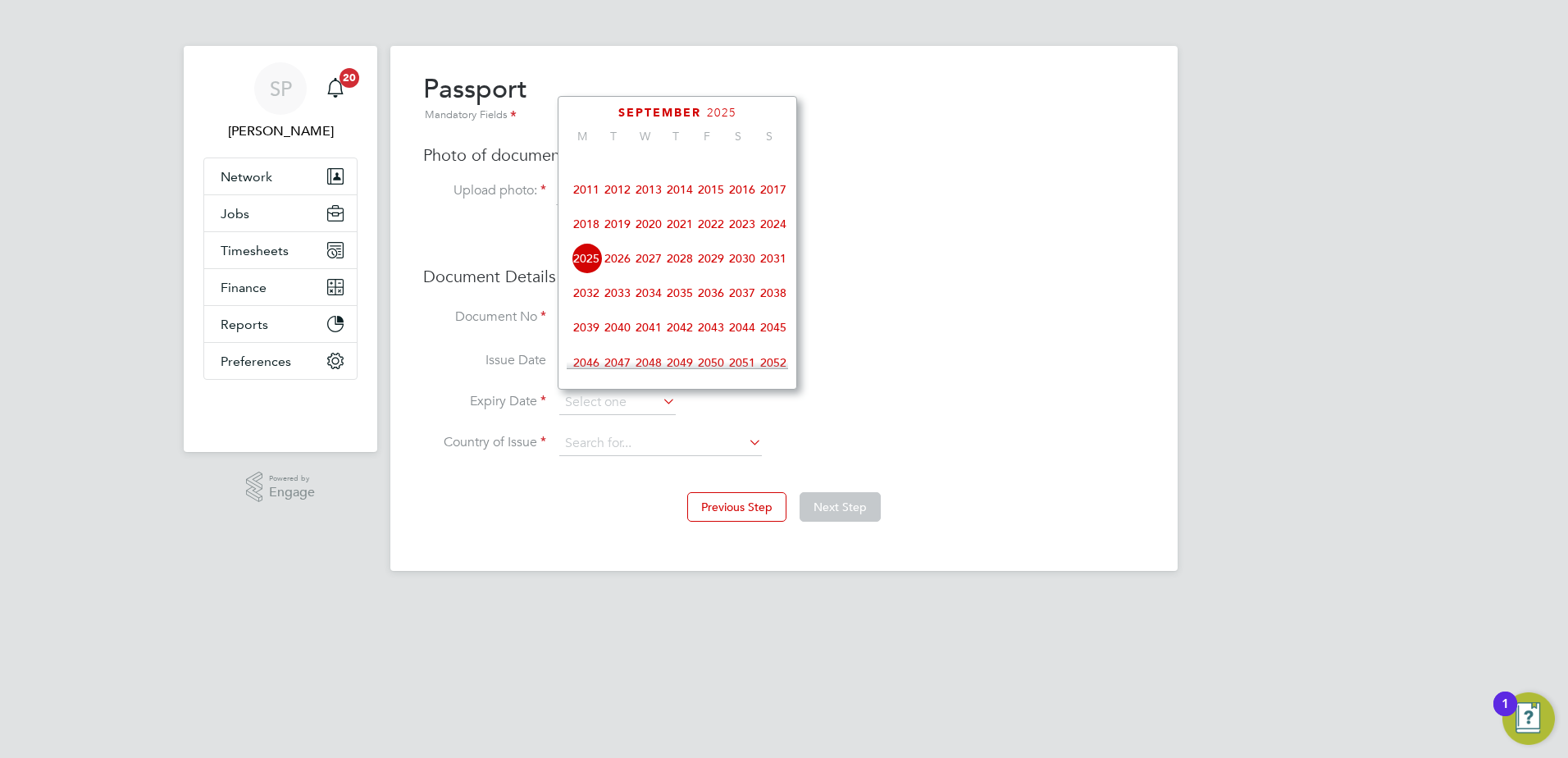
click at [618, 304] on span "2033" at bounding box center [618, 293] width 32 height 32
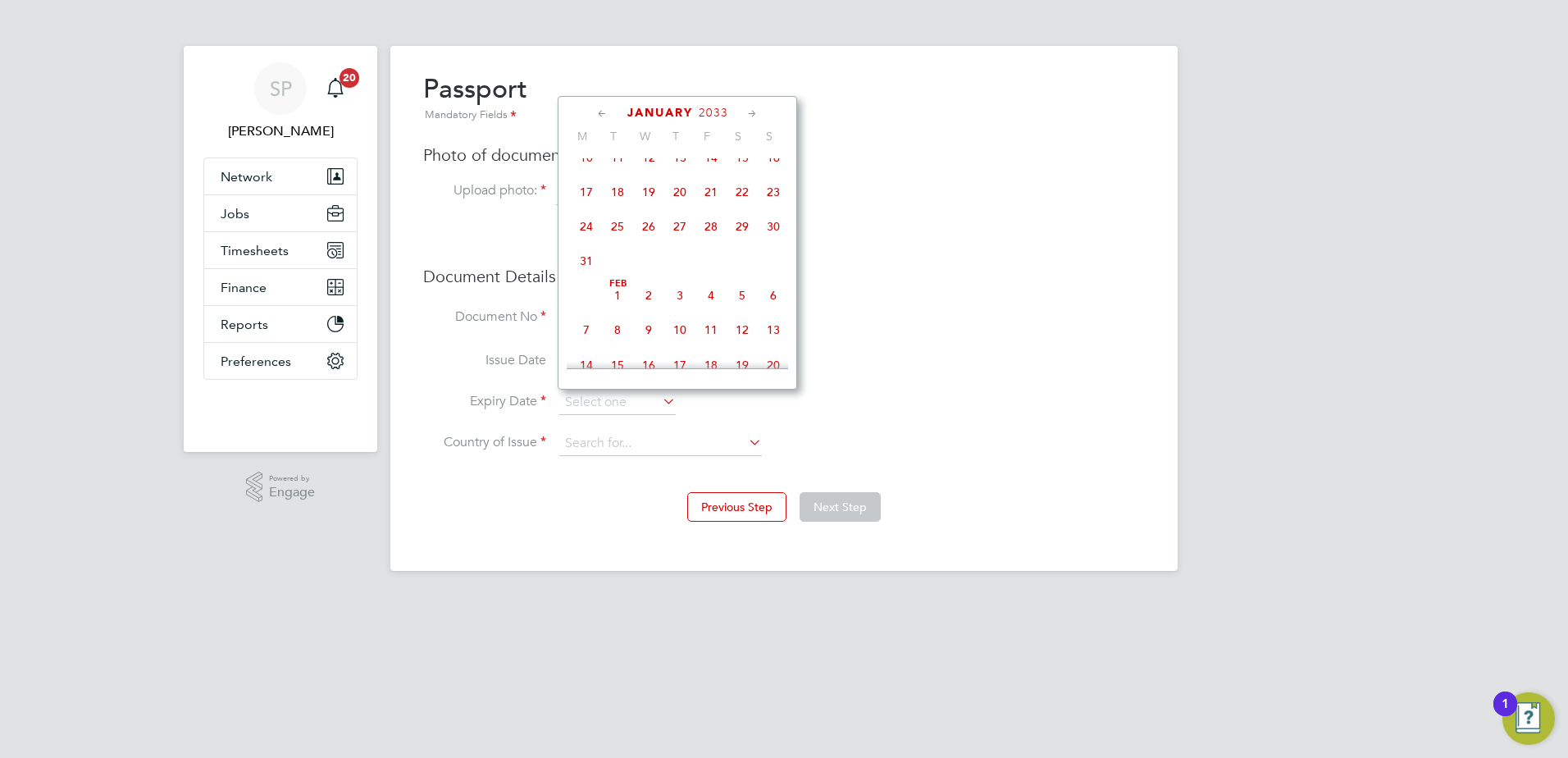
scroll to position [251, 0]
click at [620, 343] on span "8" at bounding box center [618, 337] width 32 height 32
type input "08 Feb 2033"
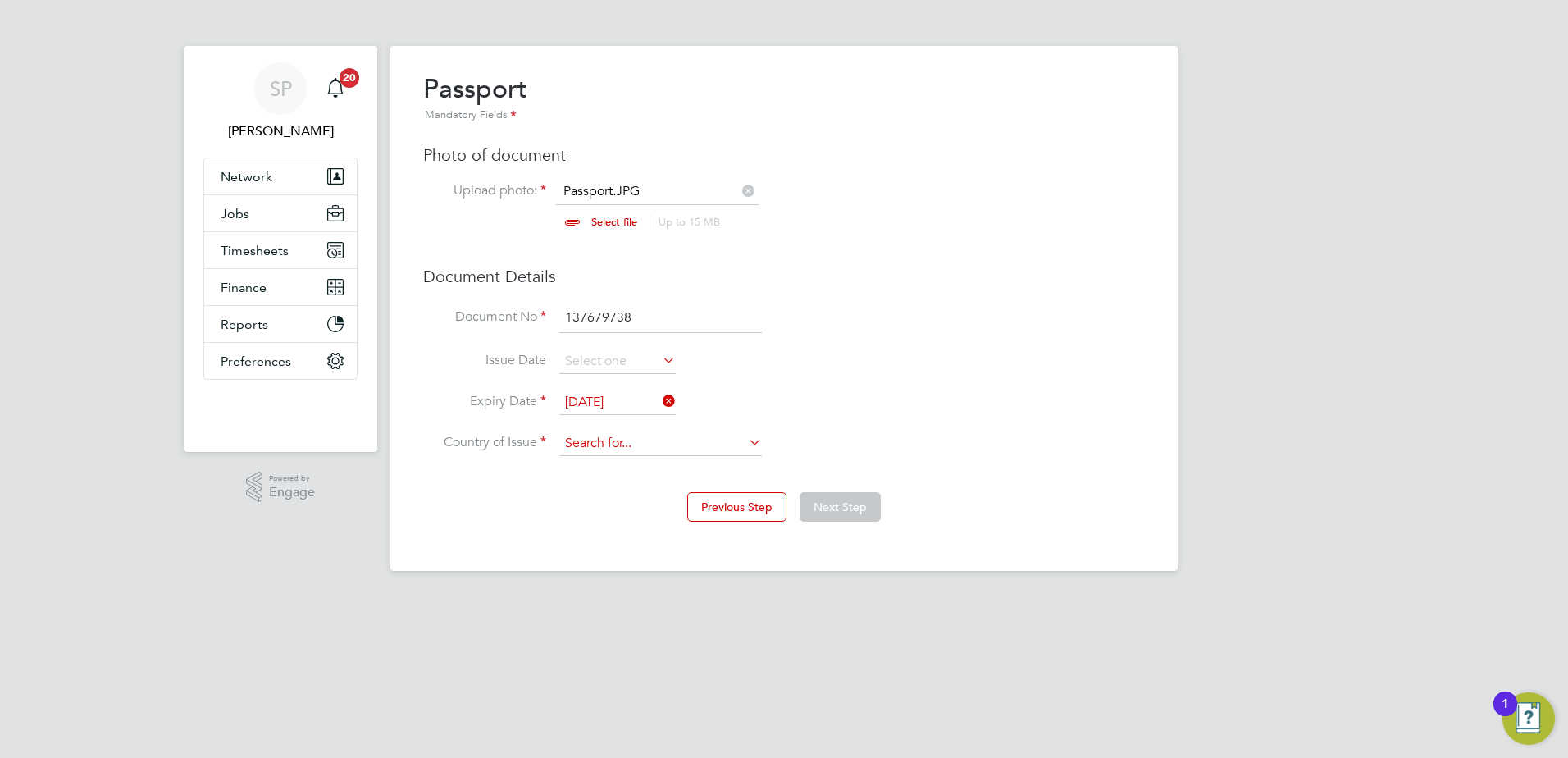
click at [617, 445] on input at bounding box center [661, 444] width 203 height 25
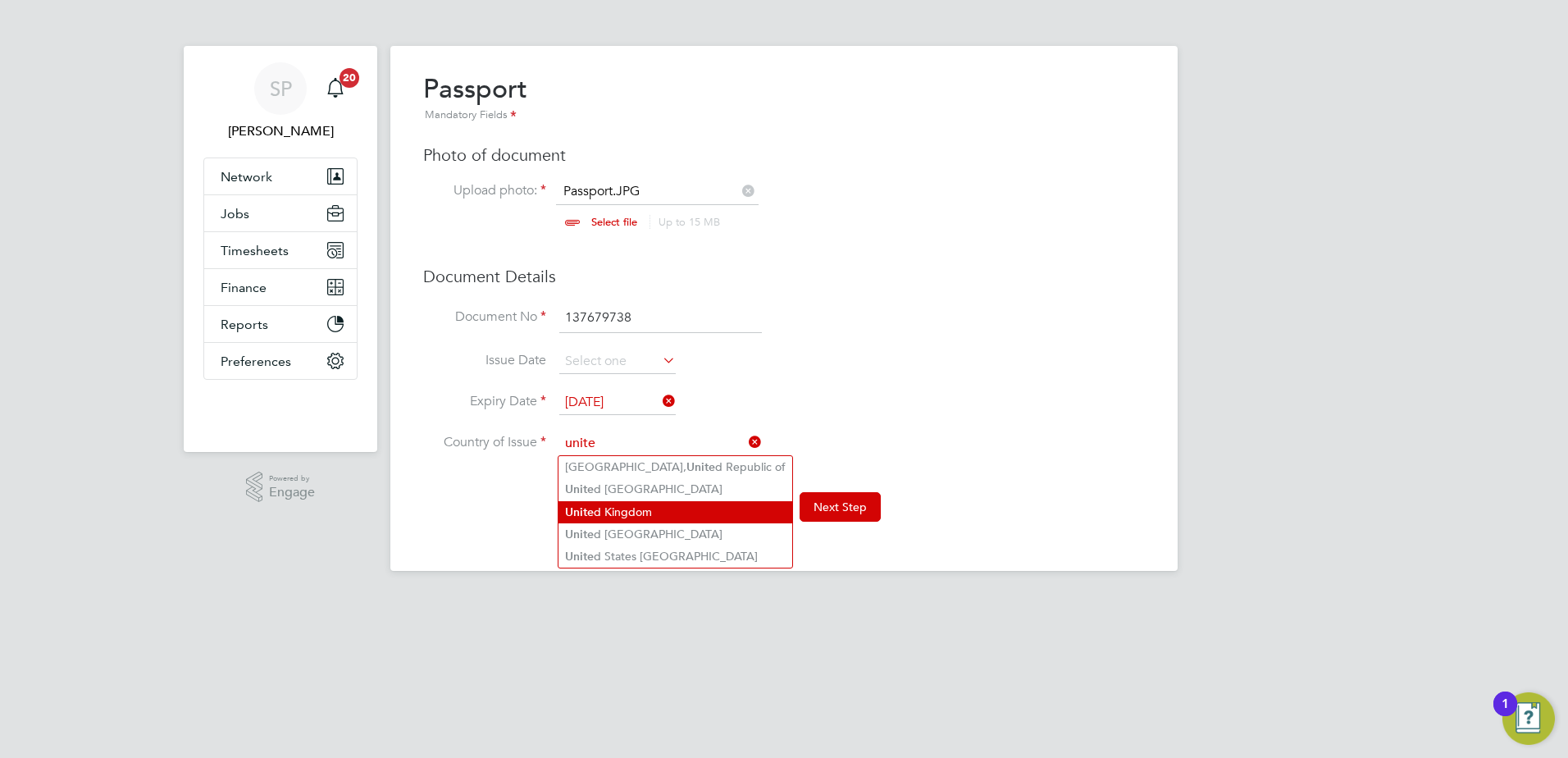
click at [617, 514] on li "Unite d Kingdom" at bounding box center [675, 512] width 234 height 22
type input "[GEOGRAPHIC_DATA]"
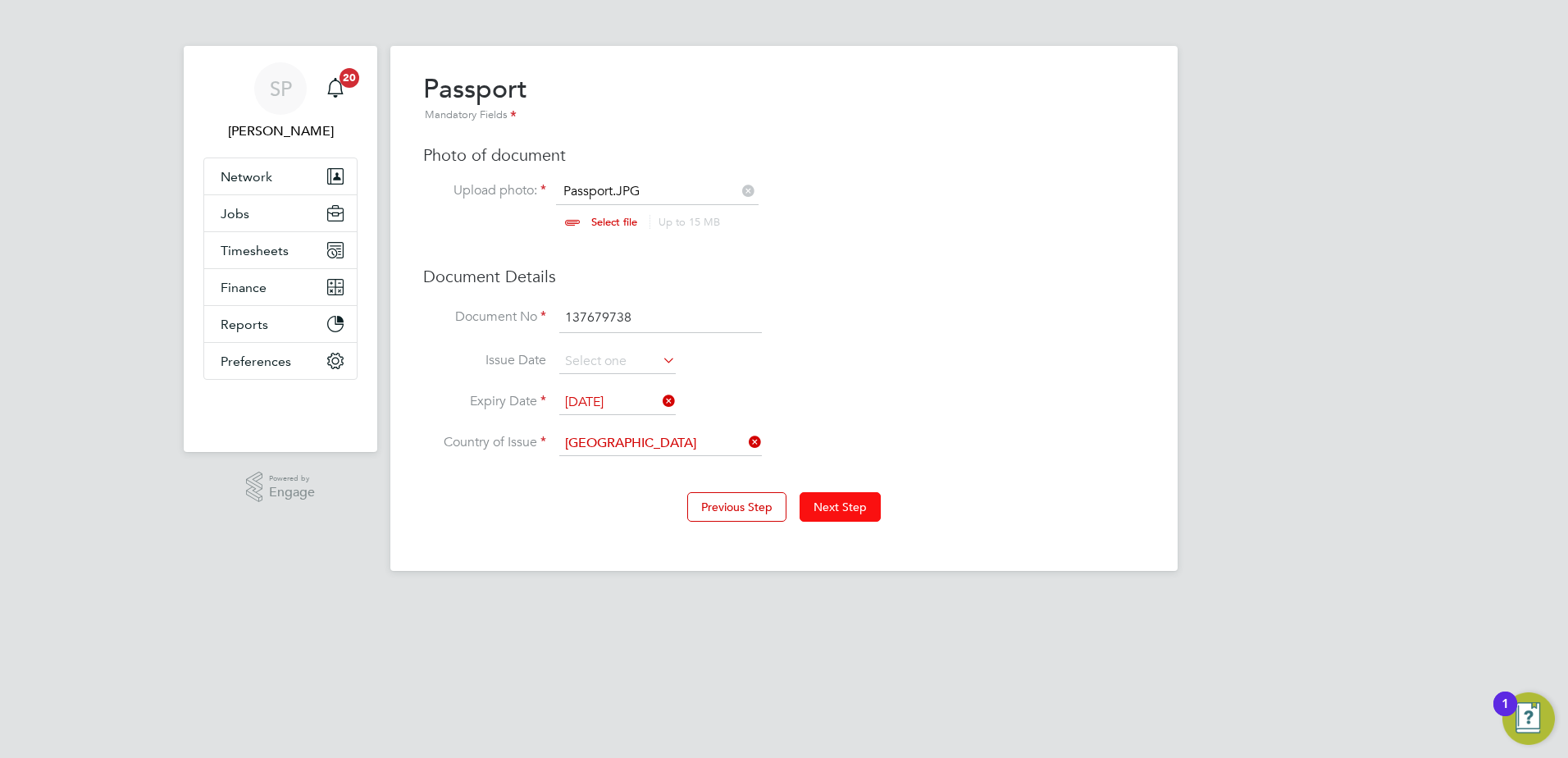
click at [851, 514] on button "Next Step" at bounding box center [840, 507] width 81 height 30
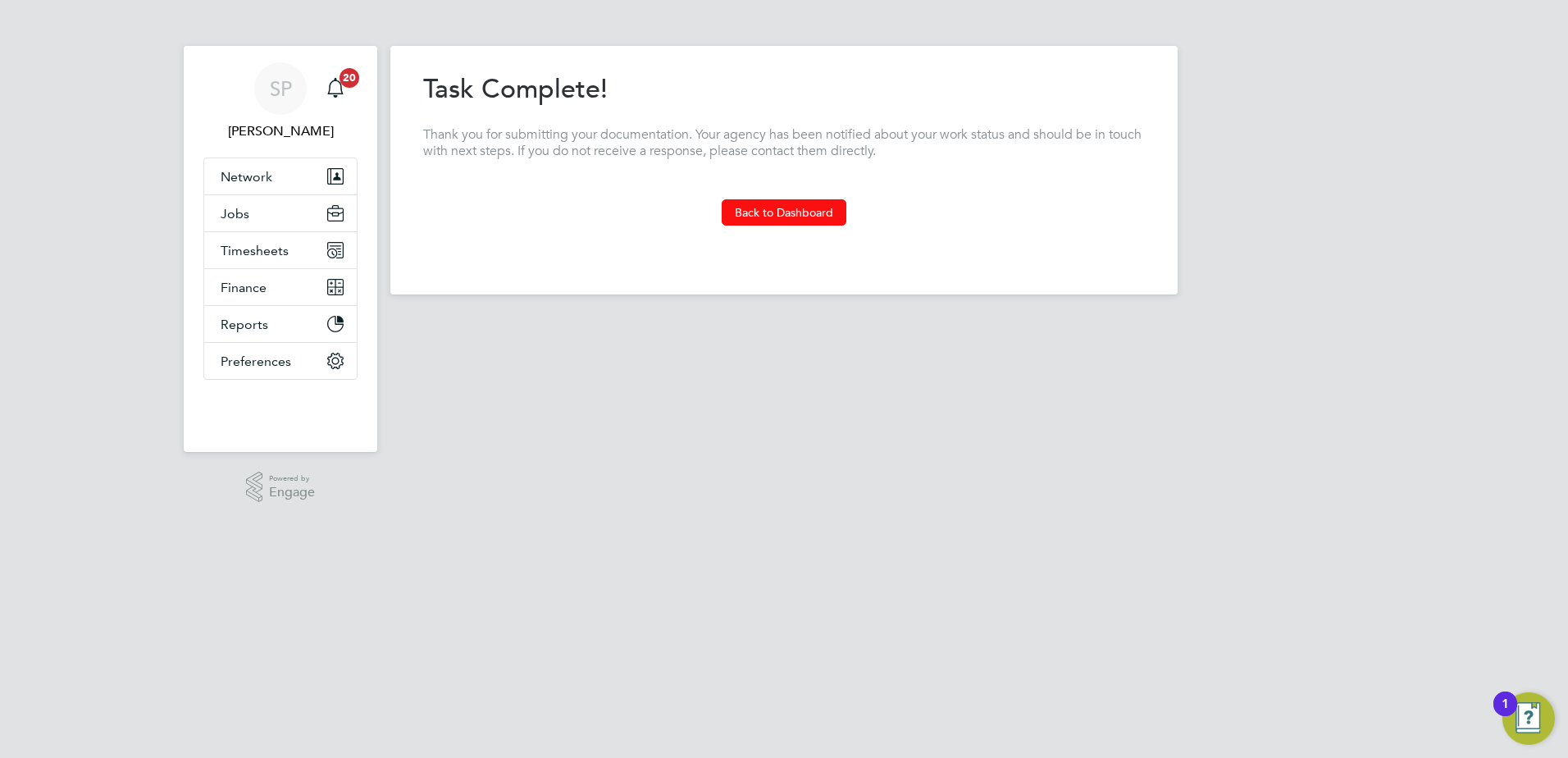
click at [800, 208] on button "Back to Dashboard" at bounding box center [784, 212] width 124 height 27
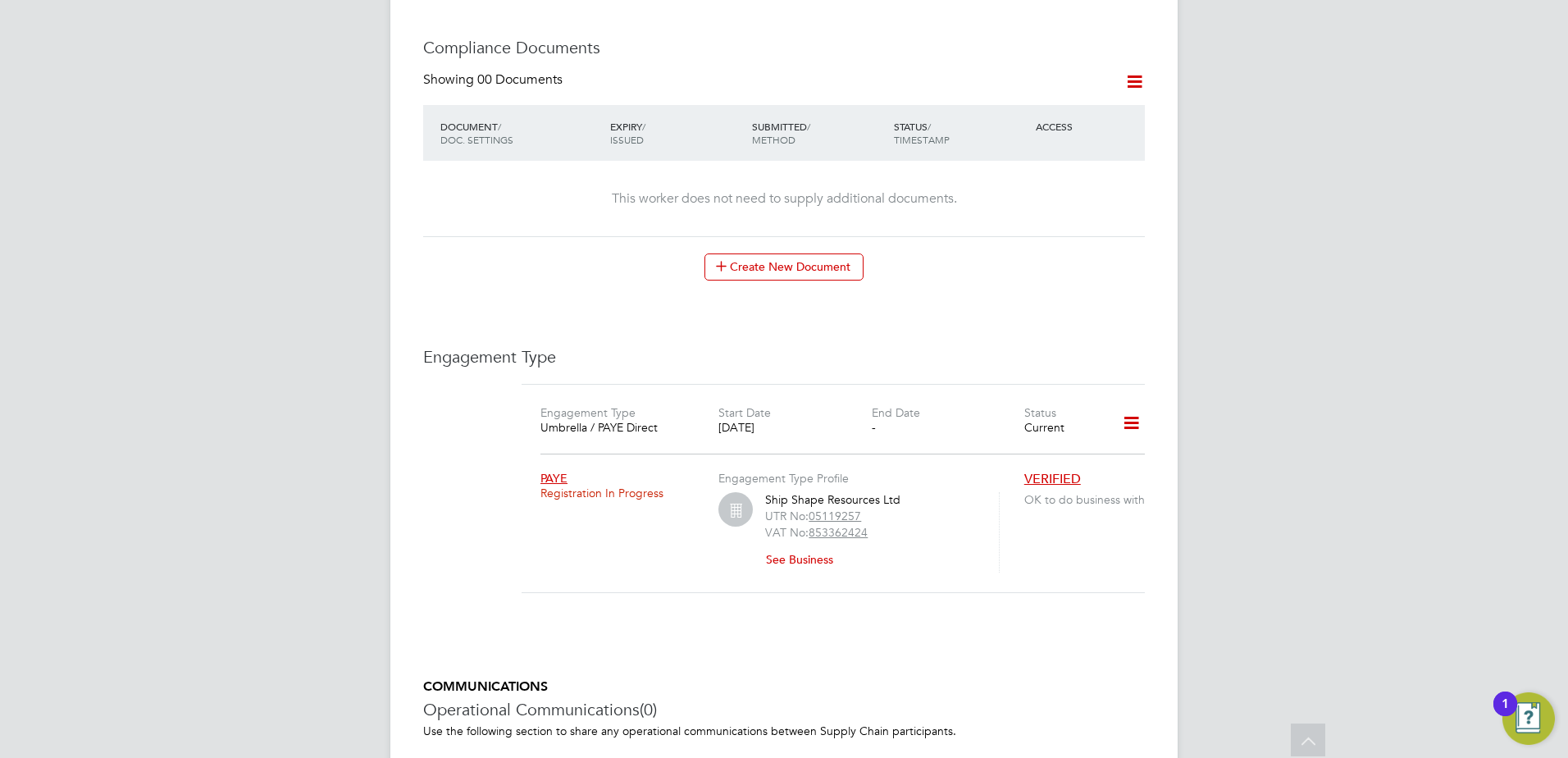
scroll to position [1067, 0]
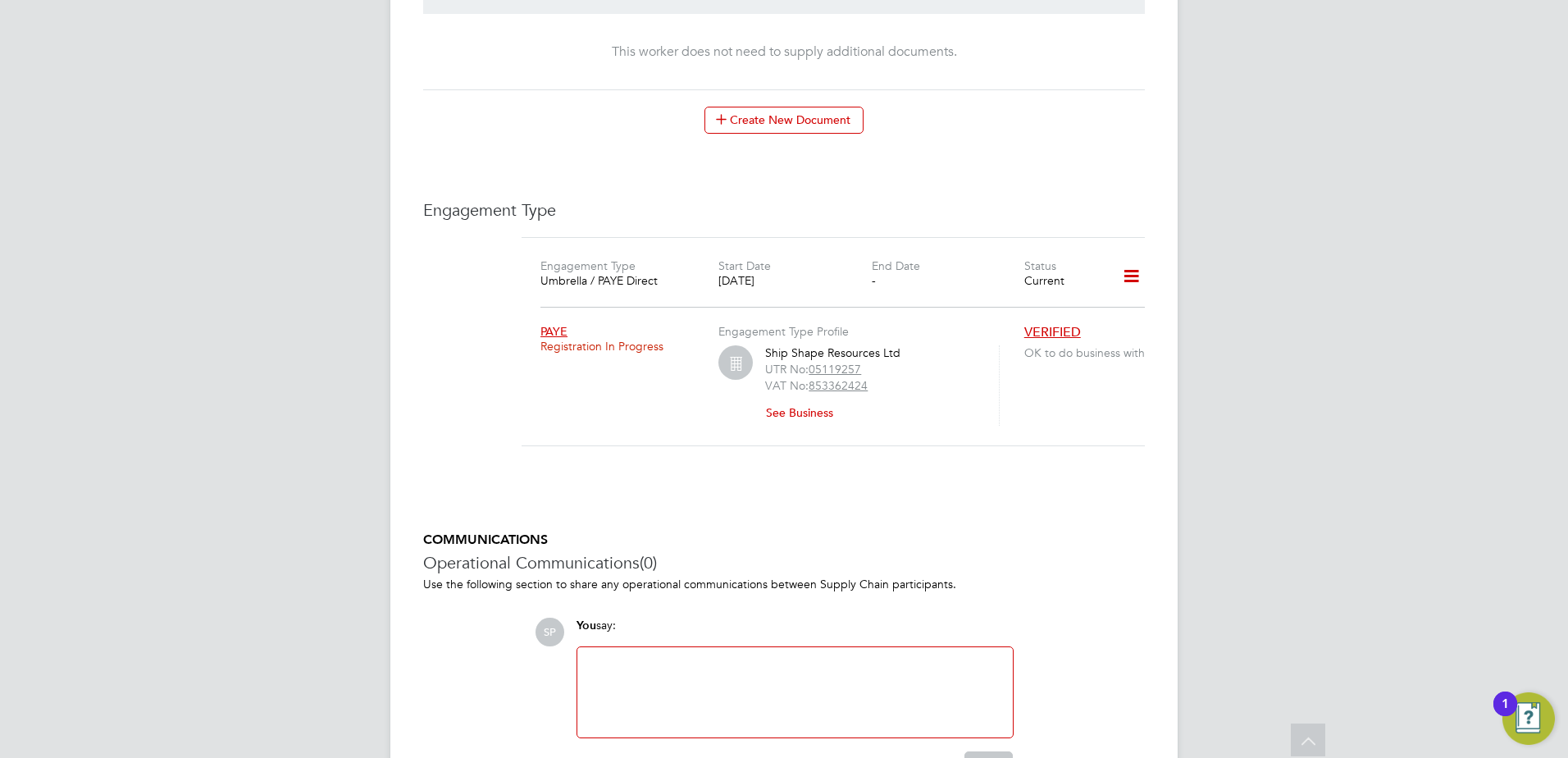
click at [1125, 260] on icon at bounding box center [1130, 276] width 29 height 37
click at [1008, 328] on li "Add Engagement Type" at bounding box center [1045, 330] width 188 height 23
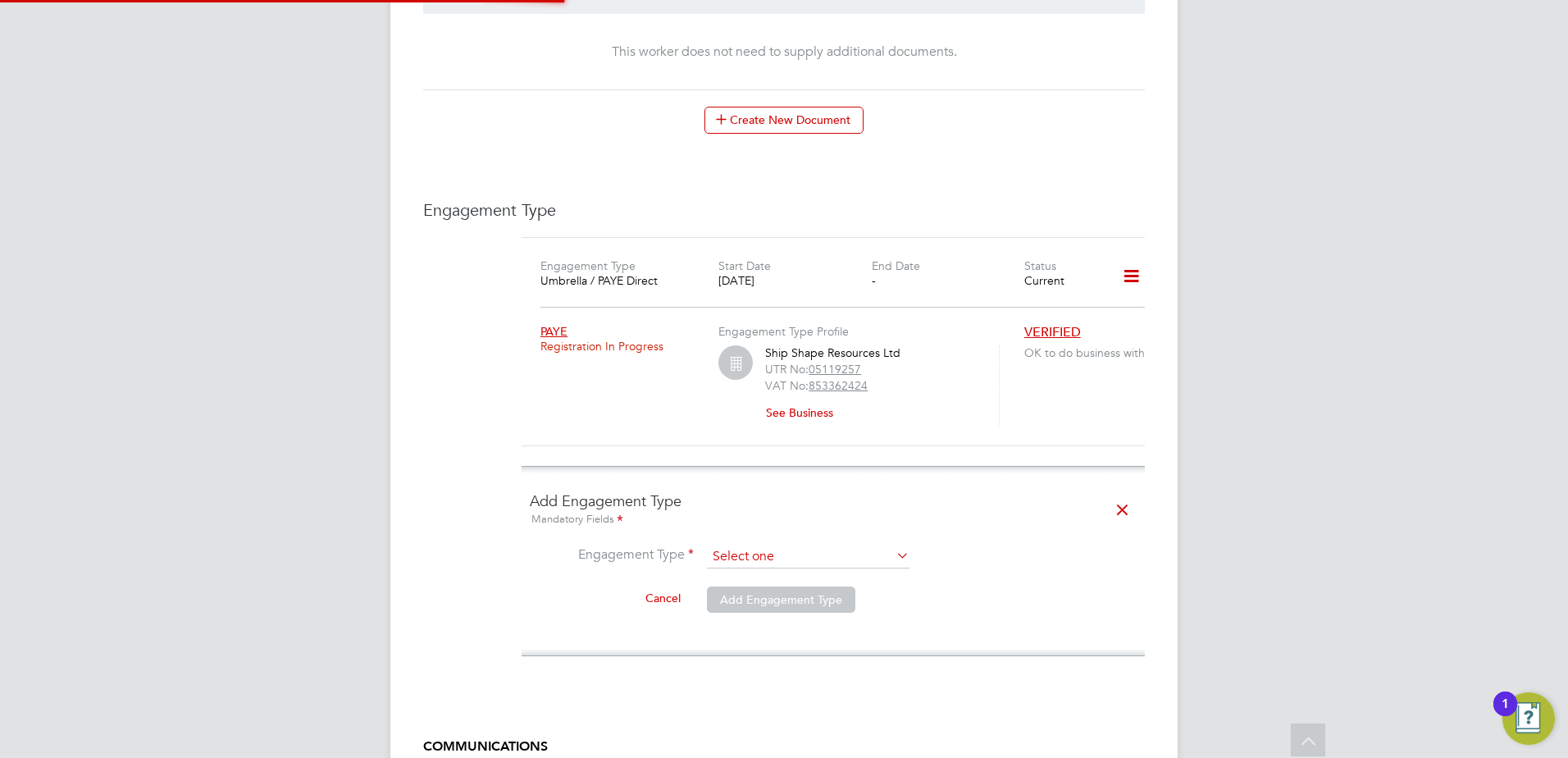
click at [766, 545] on input at bounding box center [808, 556] width 203 height 23
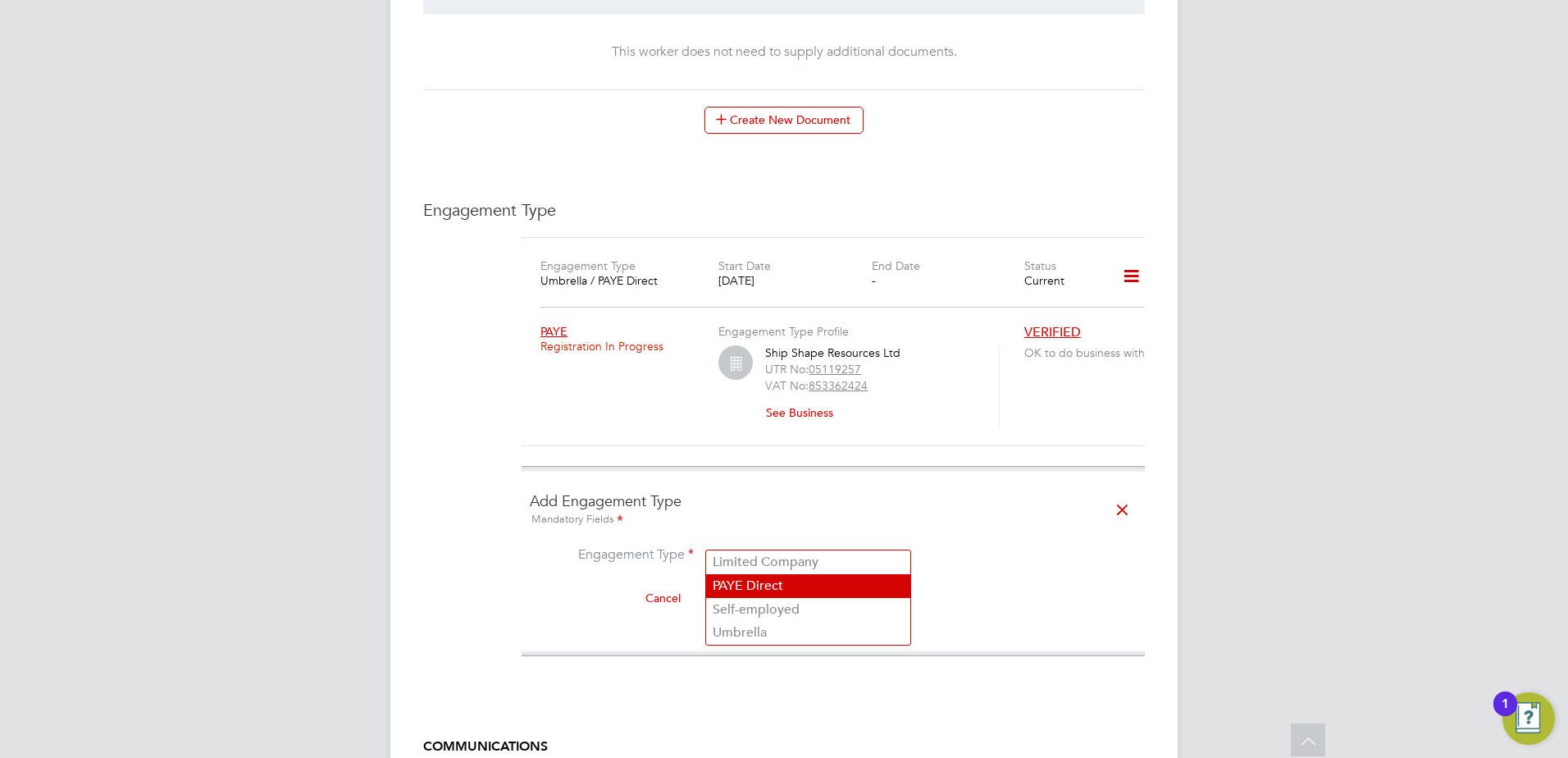
click at [767, 586] on li "PAYE Direct" at bounding box center [807, 586] width 204 height 24
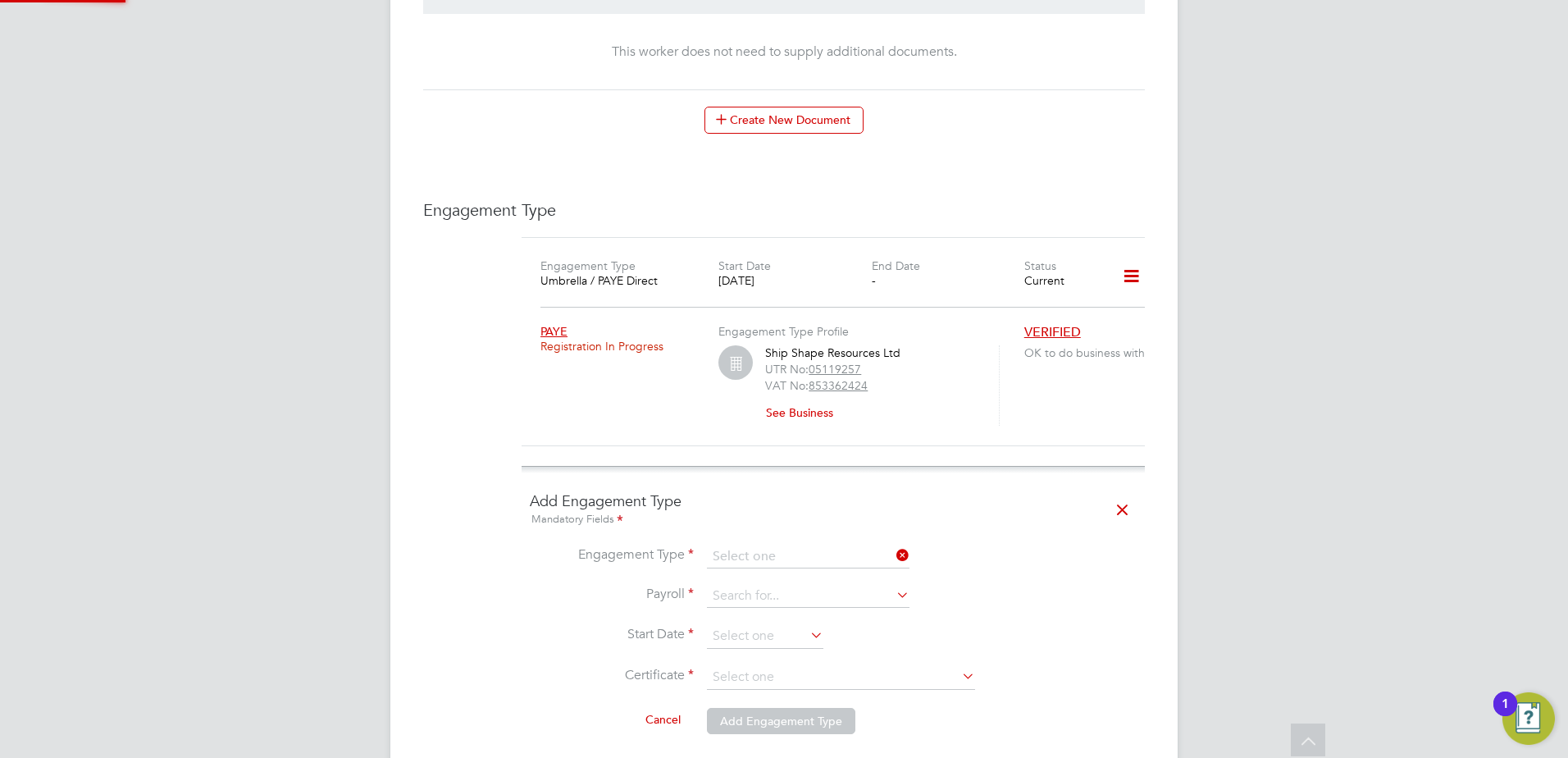
type input "PAYE Direct"
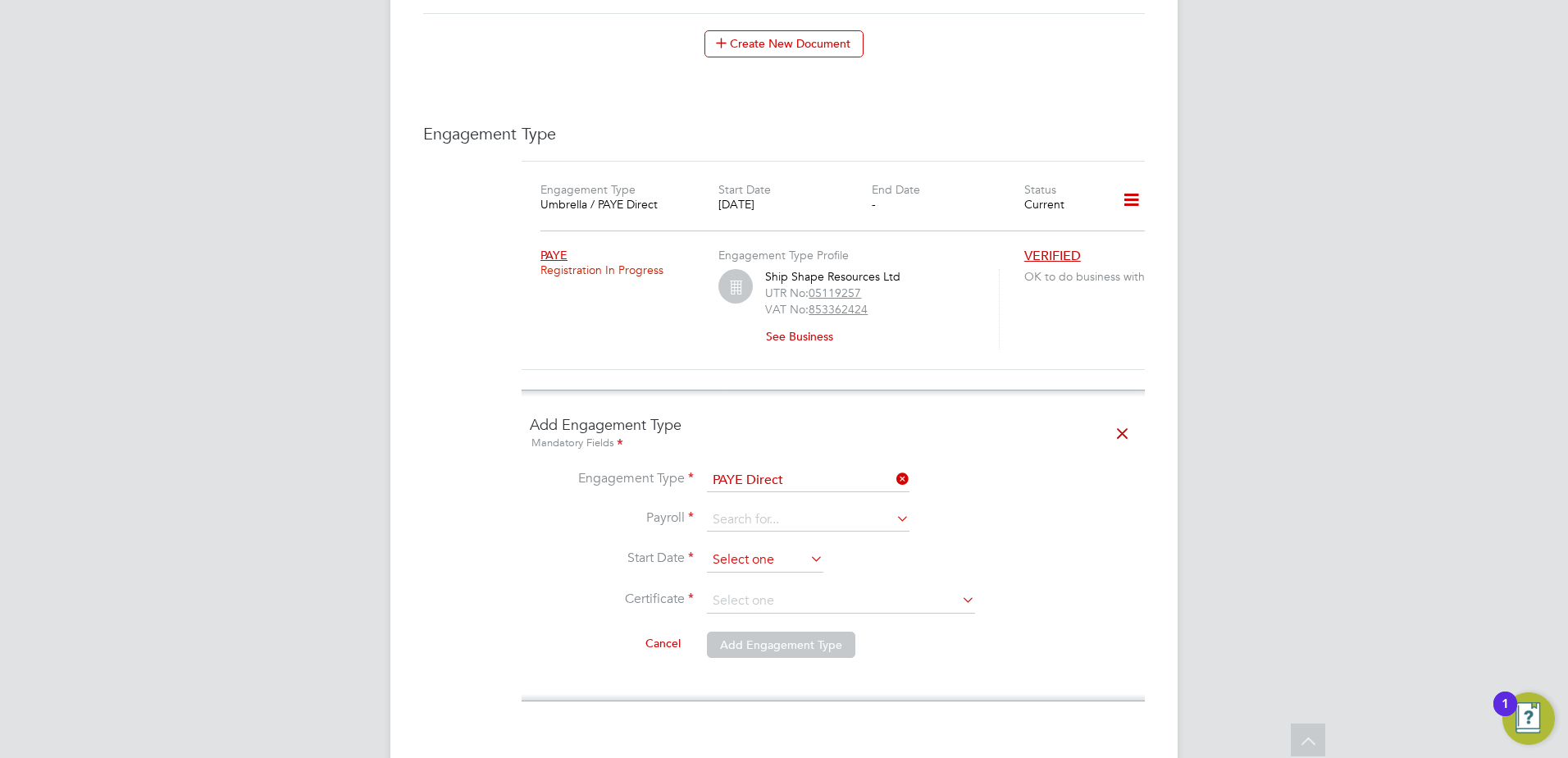
scroll to position [1230, 0]
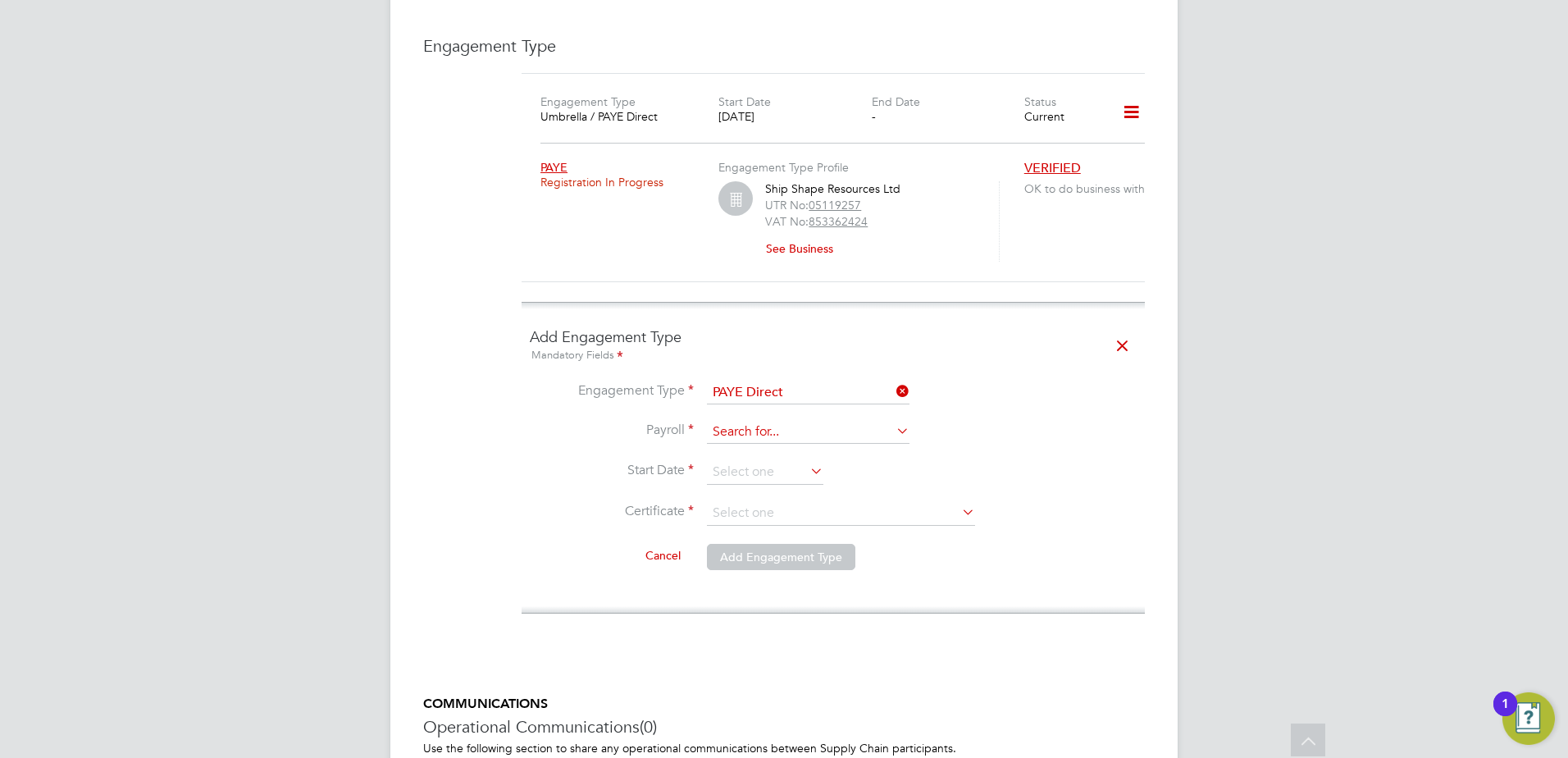
click at [764, 421] on input at bounding box center [808, 432] width 203 height 23
click at [765, 437] on li "PAYE" at bounding box center [807, 438] width 204 height 24
type input "PAYE"
click at [760, 460] on input at bounding box center [765, 472] width 116 height 25
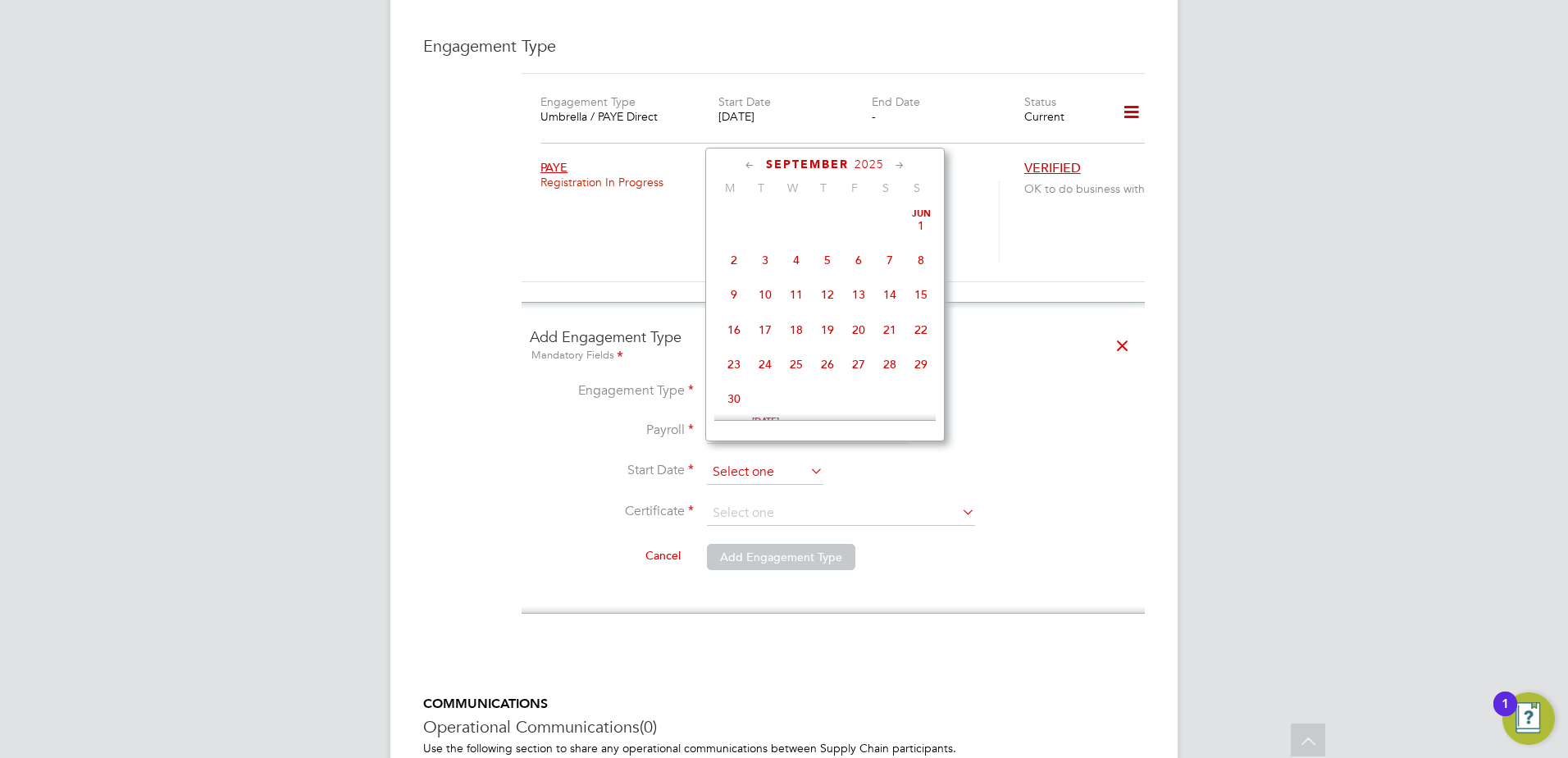
scroll to position [497, 0]
click at [740, 298] on span "Sep 1" at bounding box center [734, 282] width 32 height 32
type input "[DATE]"
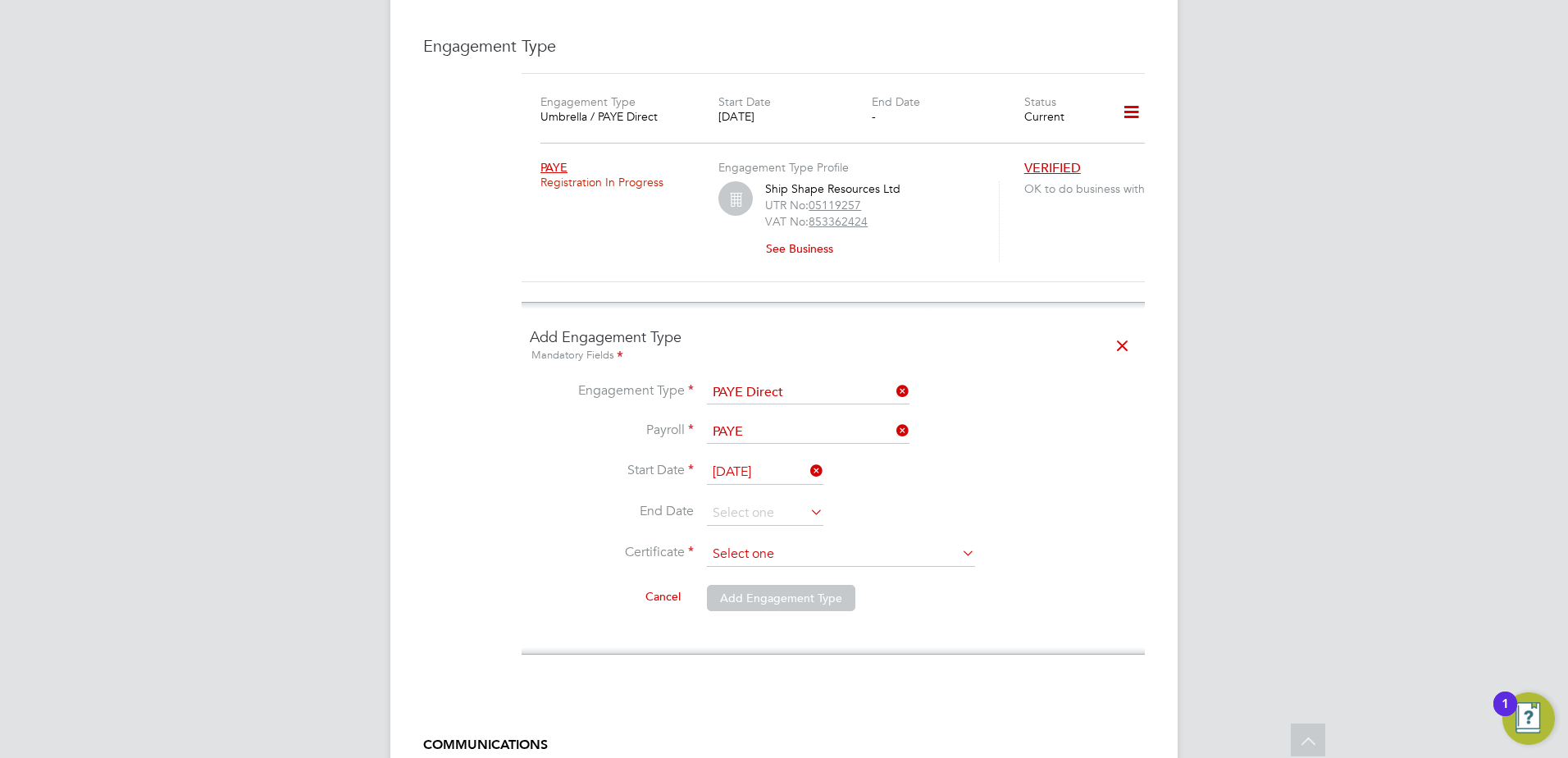
click at [735, 542] on input at bounding box center [841, 554] width 268 height 25
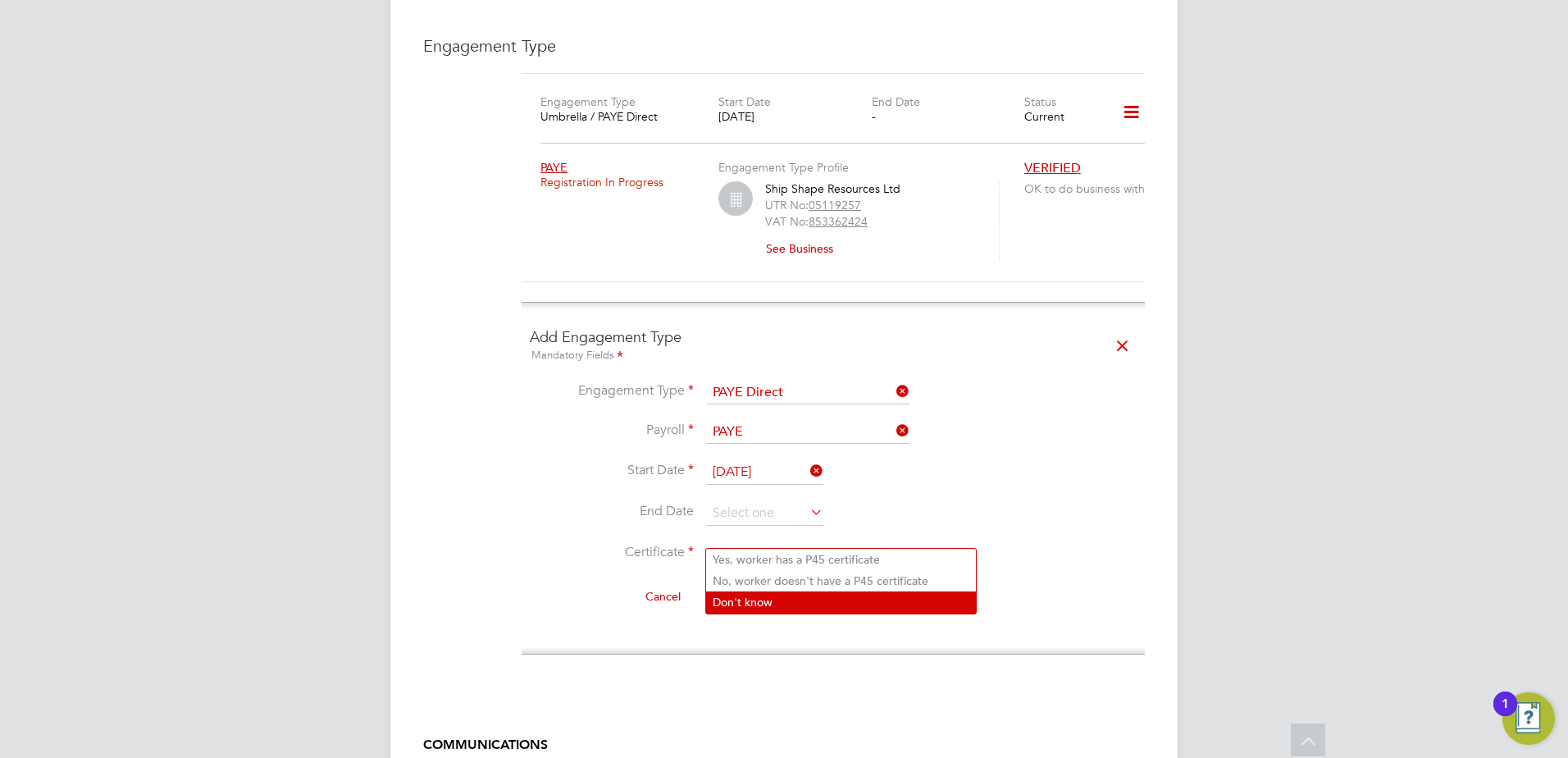
click at [748, 603] on li "Don't know" at bounding box center [841, 602] width 270 height 22
type input "Don't know"
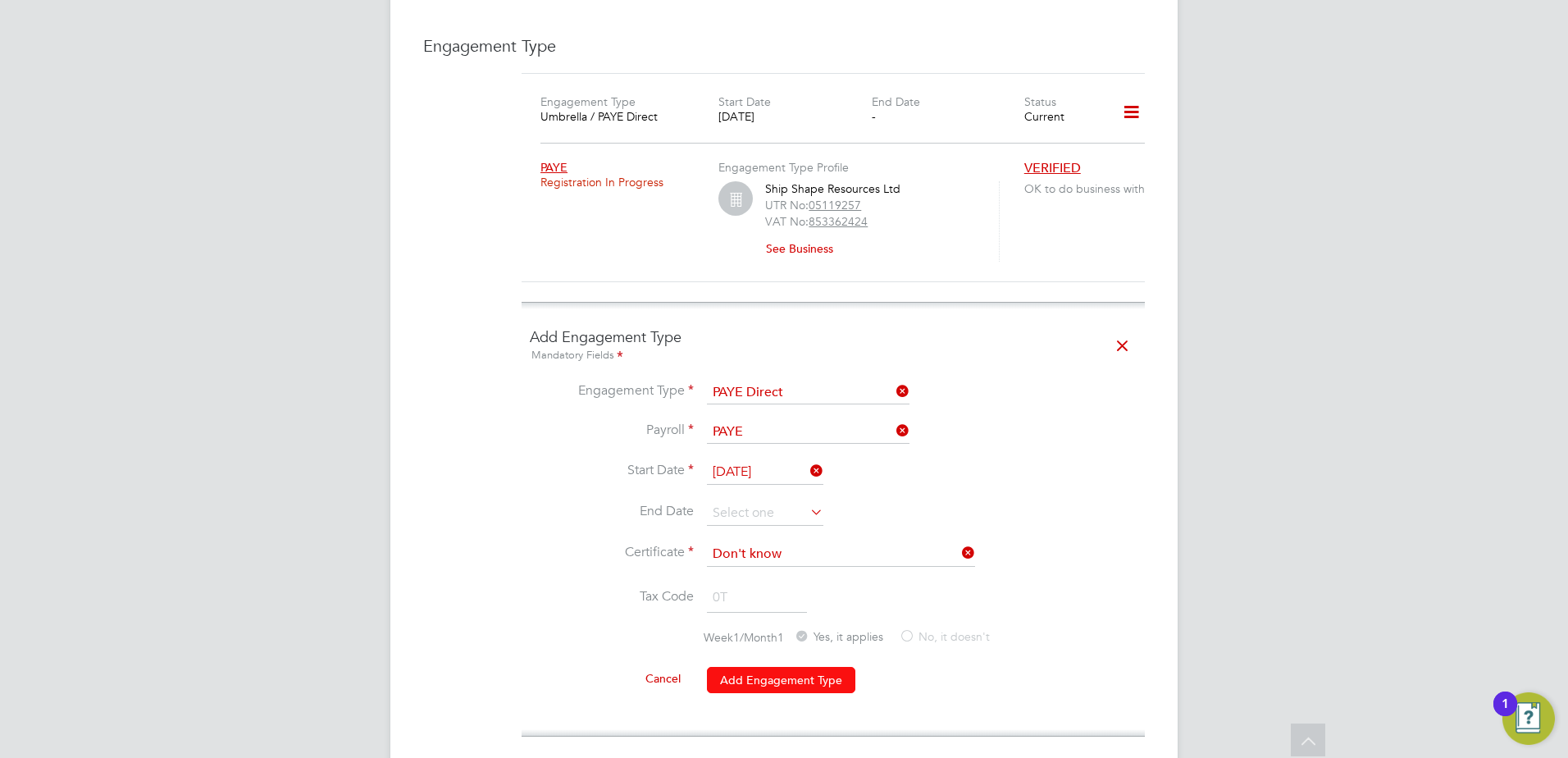
click at [755, 667] on button "Add Engagement Type" at bounding box center [781, 680] width 149 height 27
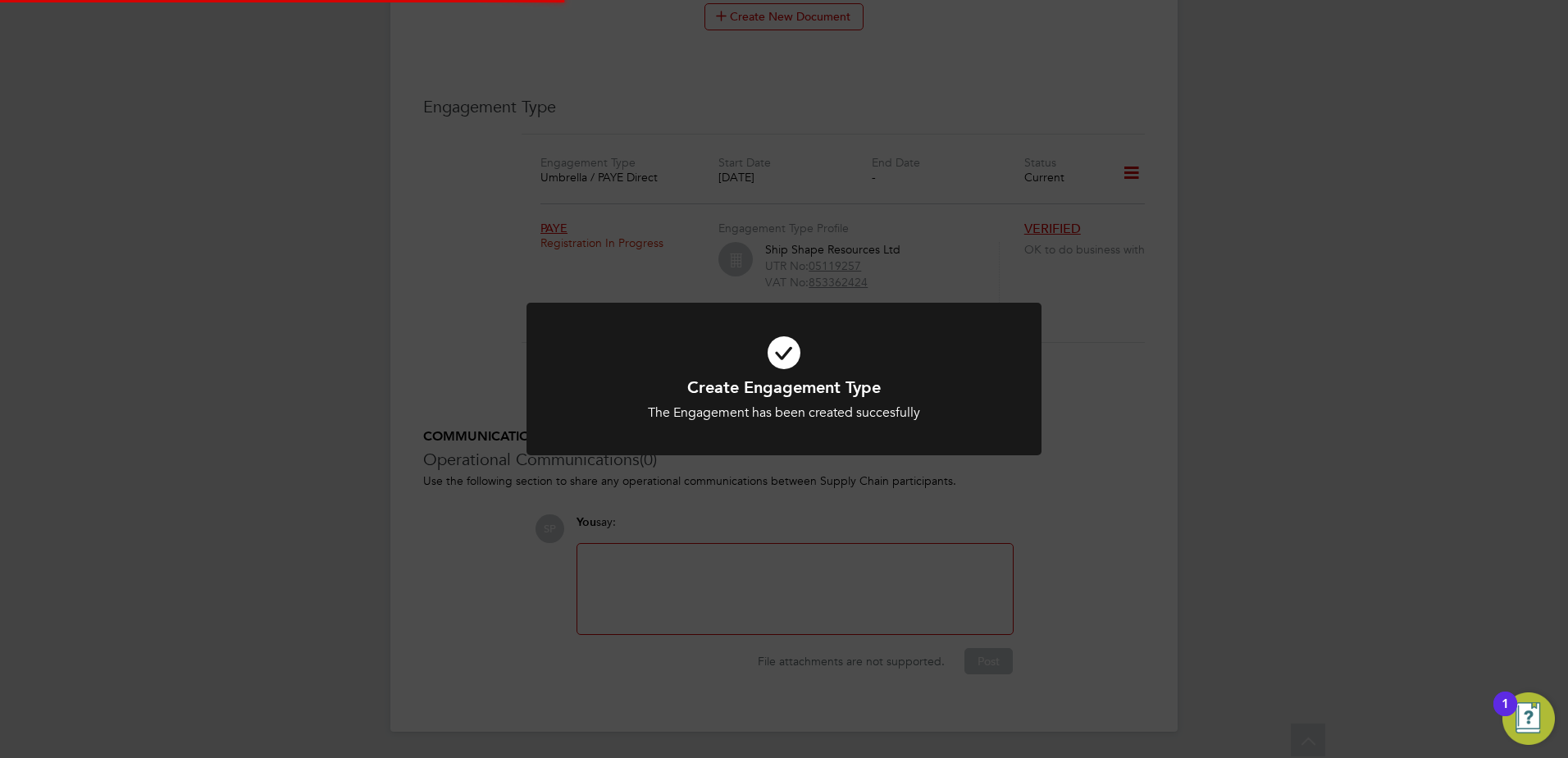
scroll to position [1152, 0]
click at [1075, 494] on div "Create Engagement Type The Engagement has been created succesfully Cancel Okay" at bounding box center [784, 379] width 1568 height 758
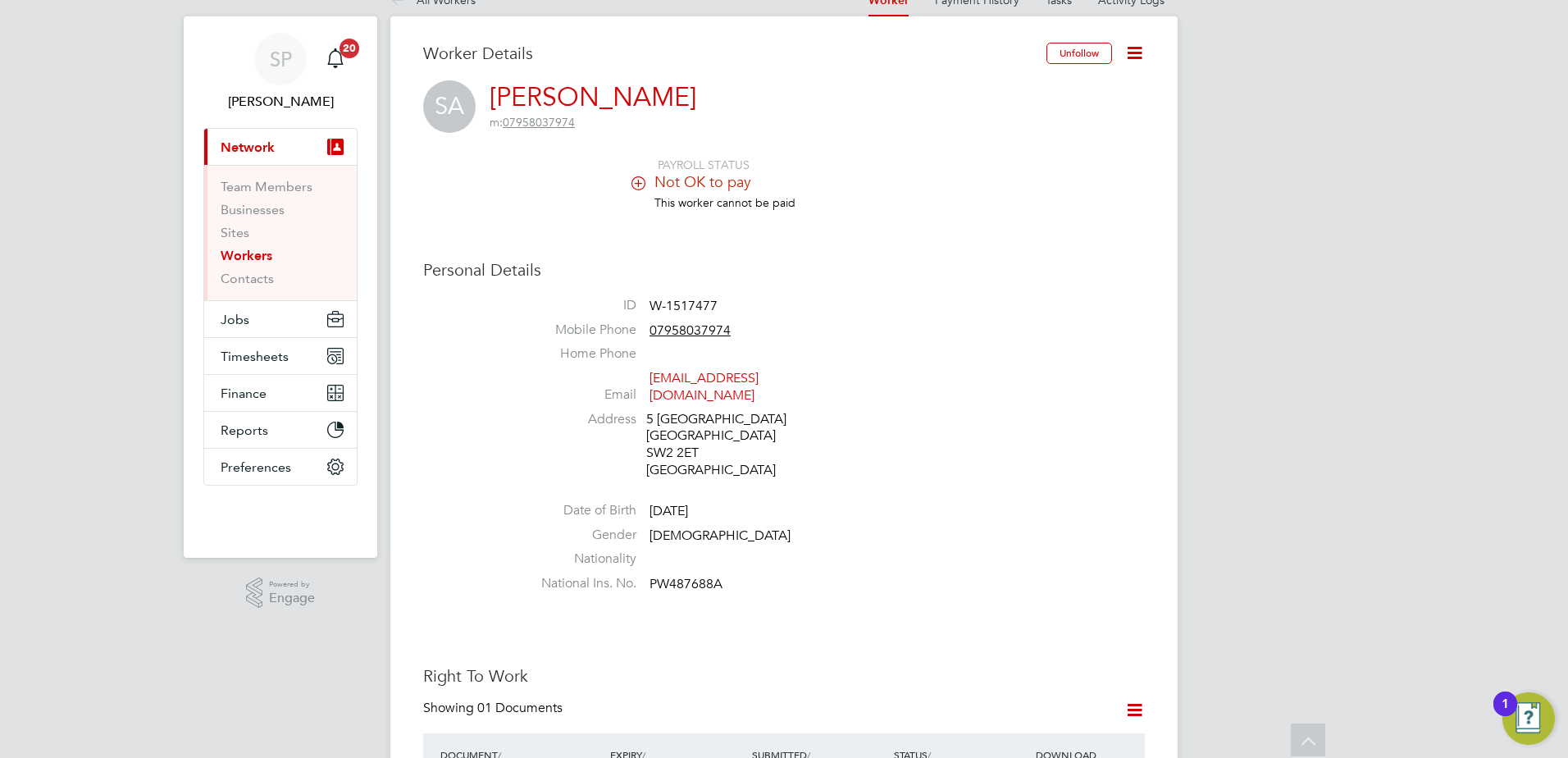
scroll to position [0, 0]
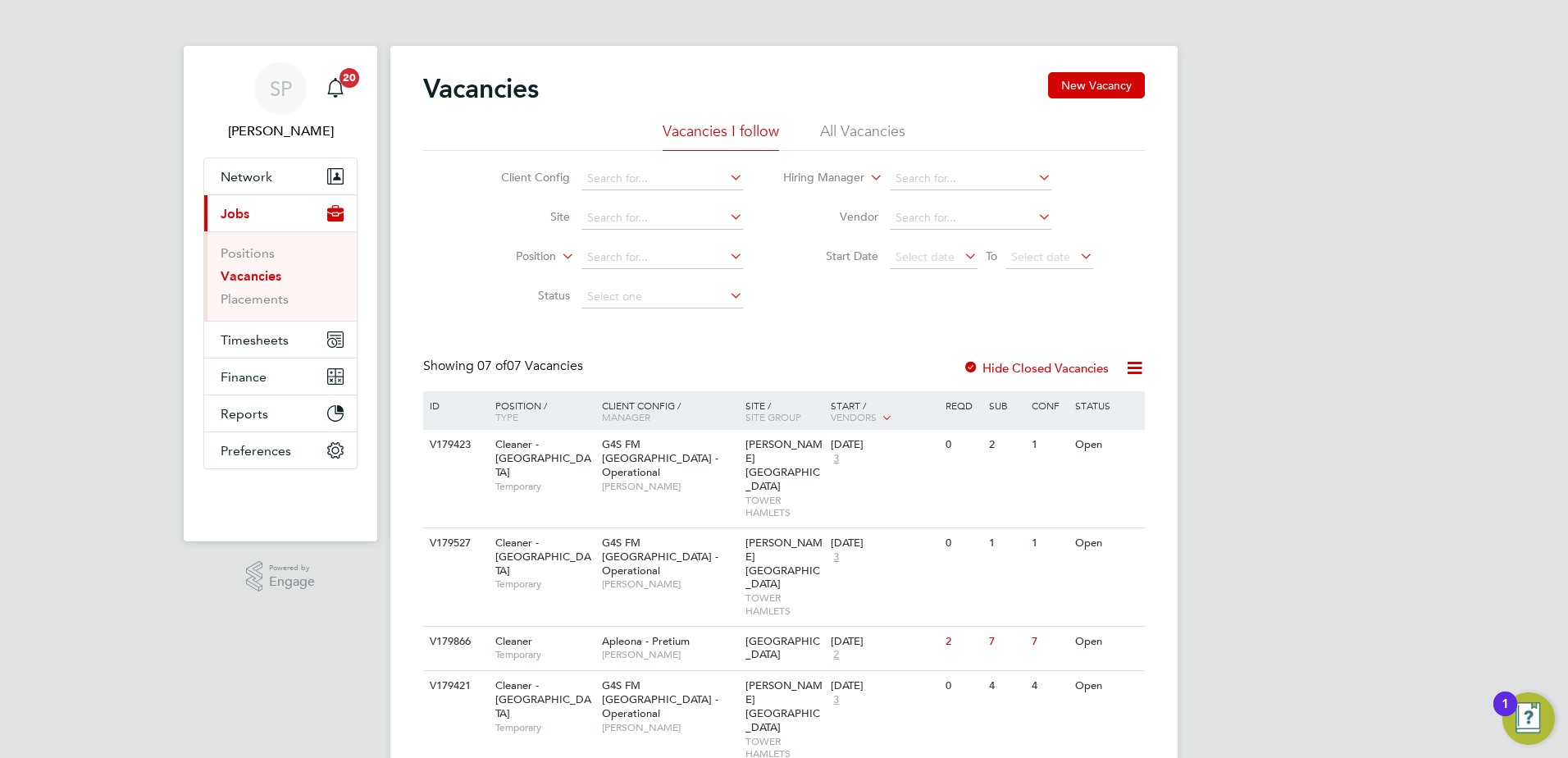
click at [247, 213] on span "Jobs" at bounding box center [235, 214] width 29 height 16
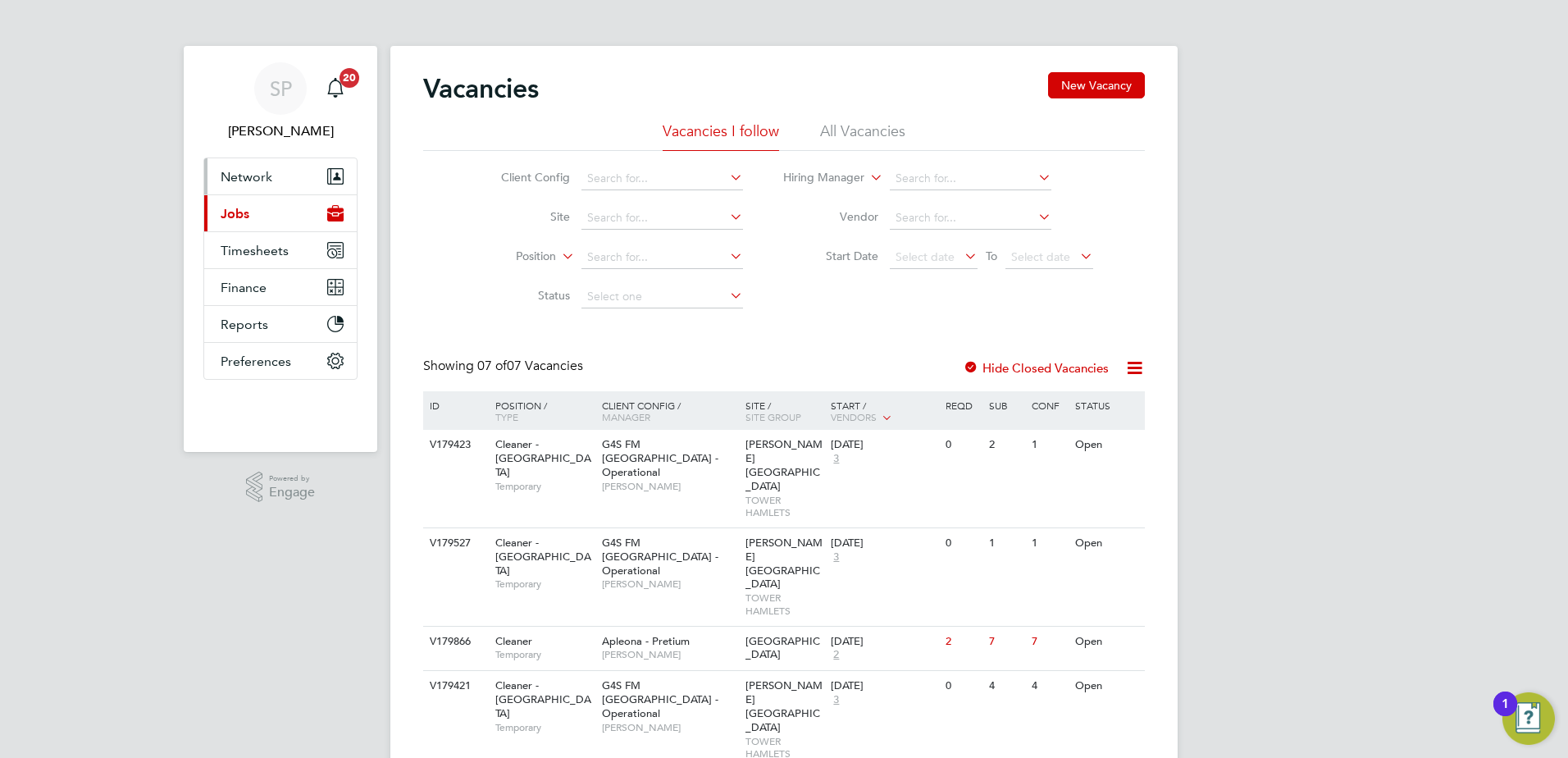
click at [250, 178] on span "Network" at bounding box center [246, 176] width 51 height 16
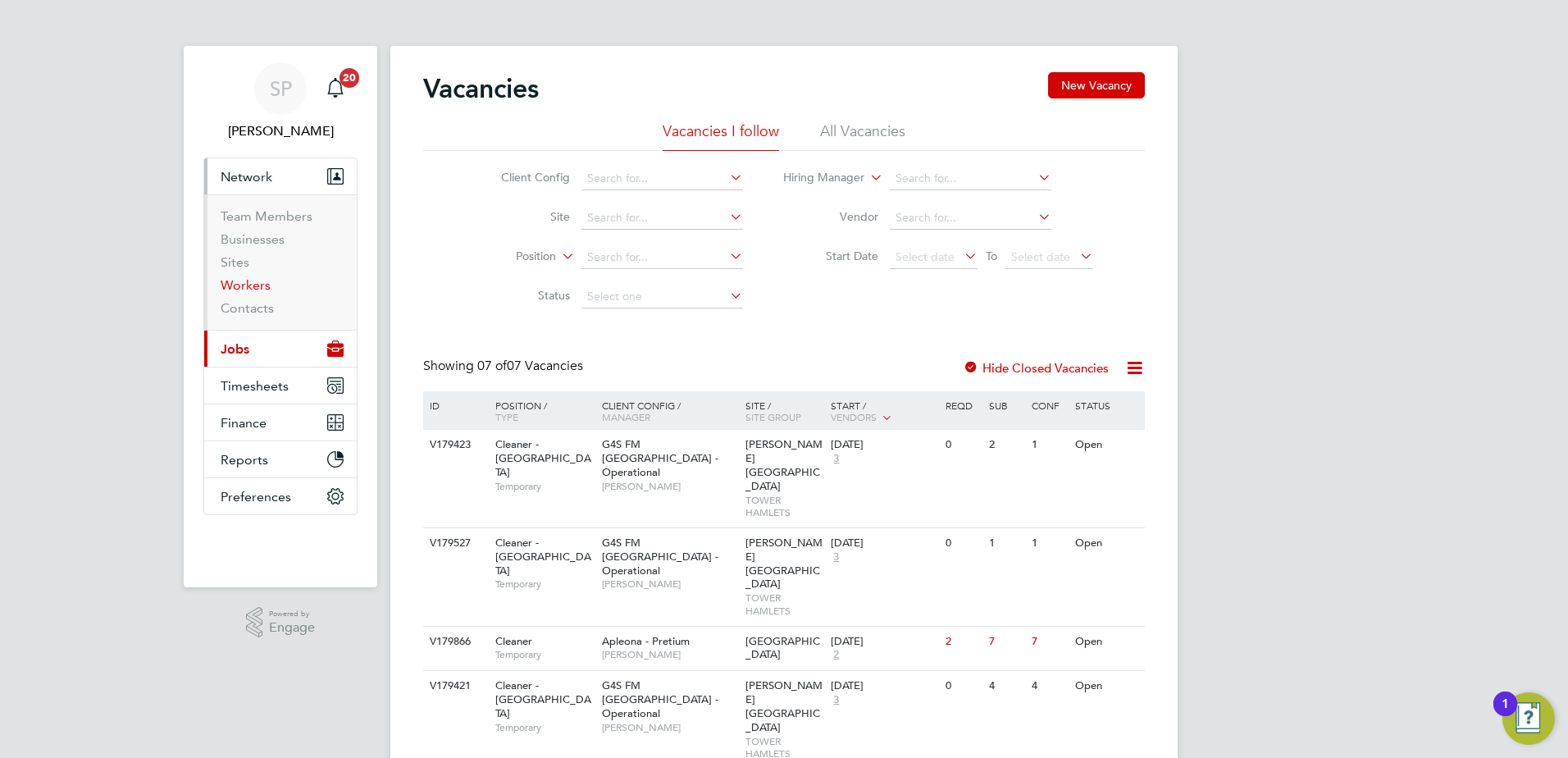
click at [246, 290] on link "Workers" at bounding box center [245, 285] width 50 height 16
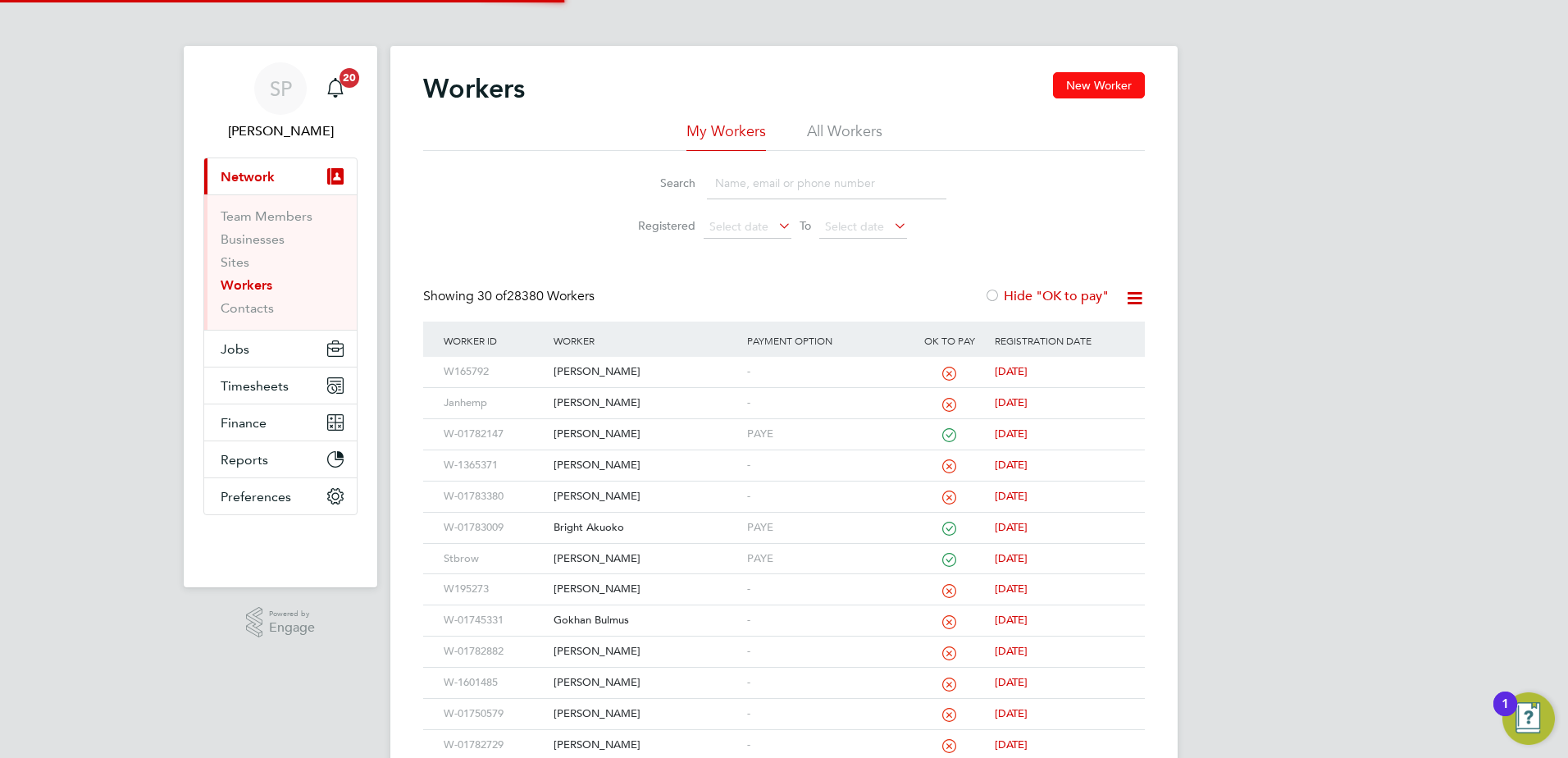
click at [1131, 96] on button "New Worker" at bounding box center [1099, 85] width 92 height 27
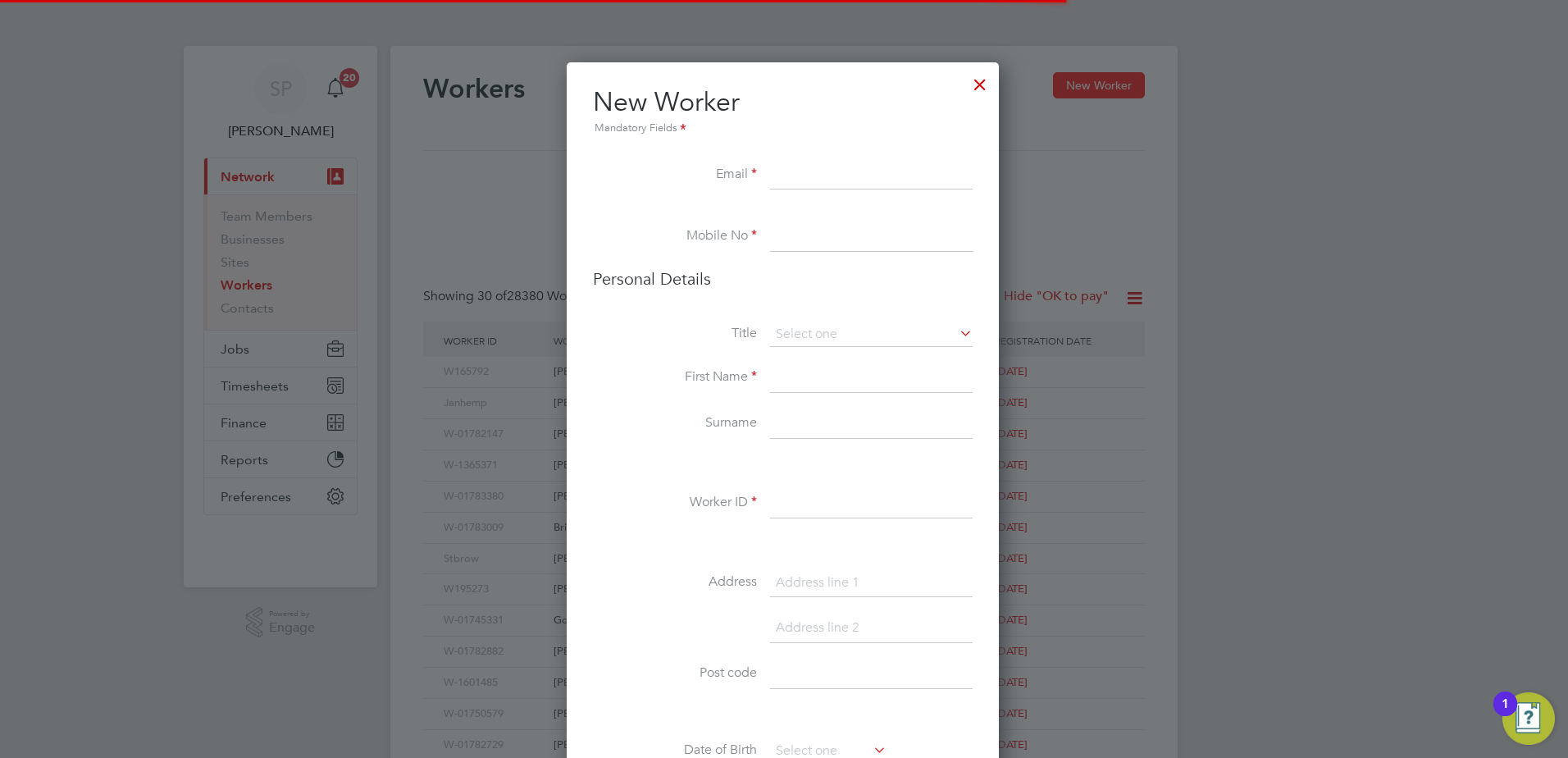
scroll to position [1464, 473]
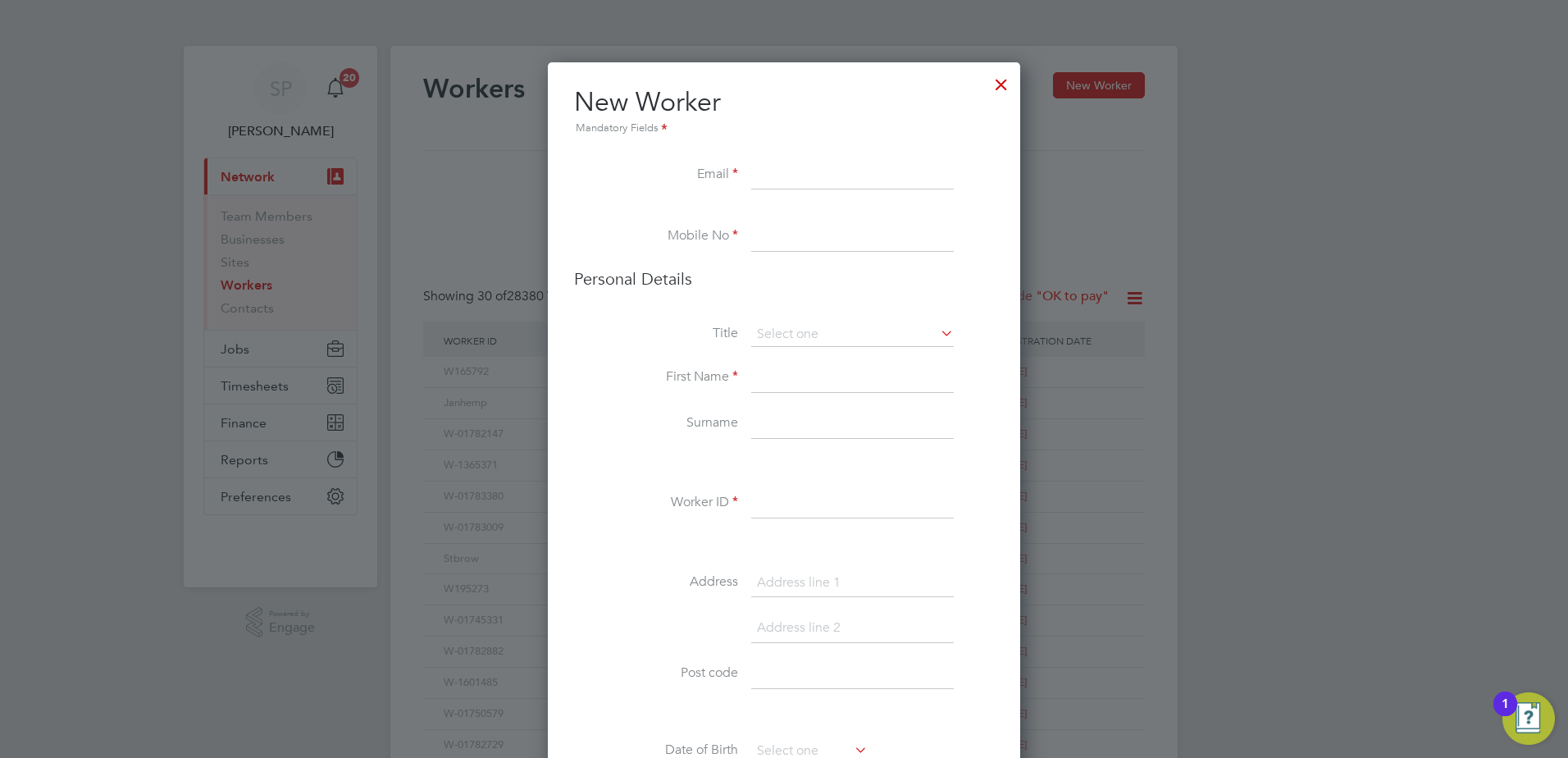
paste input "[EMAIL_ADDRESS][DOMAIN_NAME]"
type input "[EMAIL_ADDRESS][DOMAIN_NAME]"
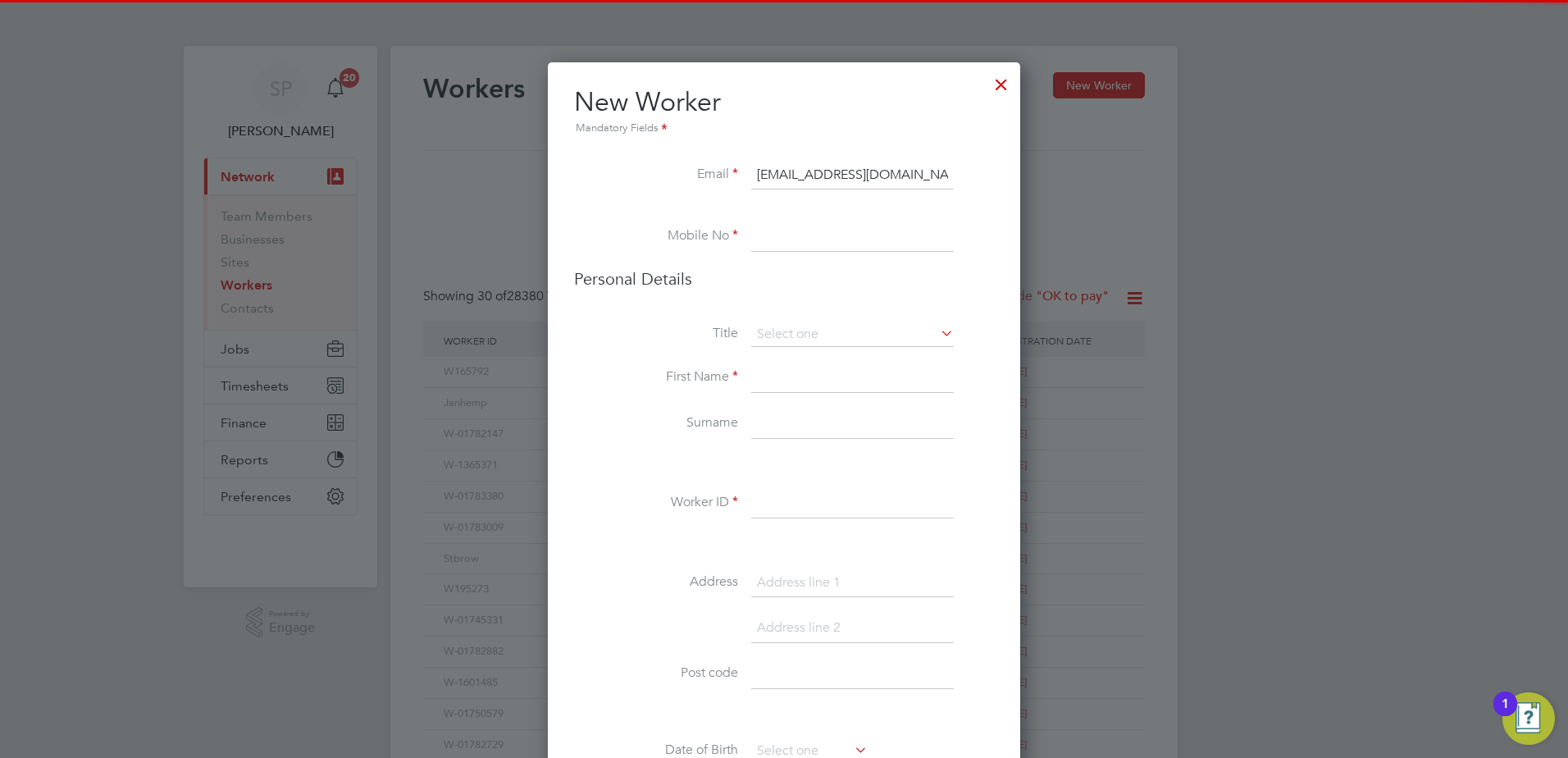
paste input "[PHONE_NUMBER]"
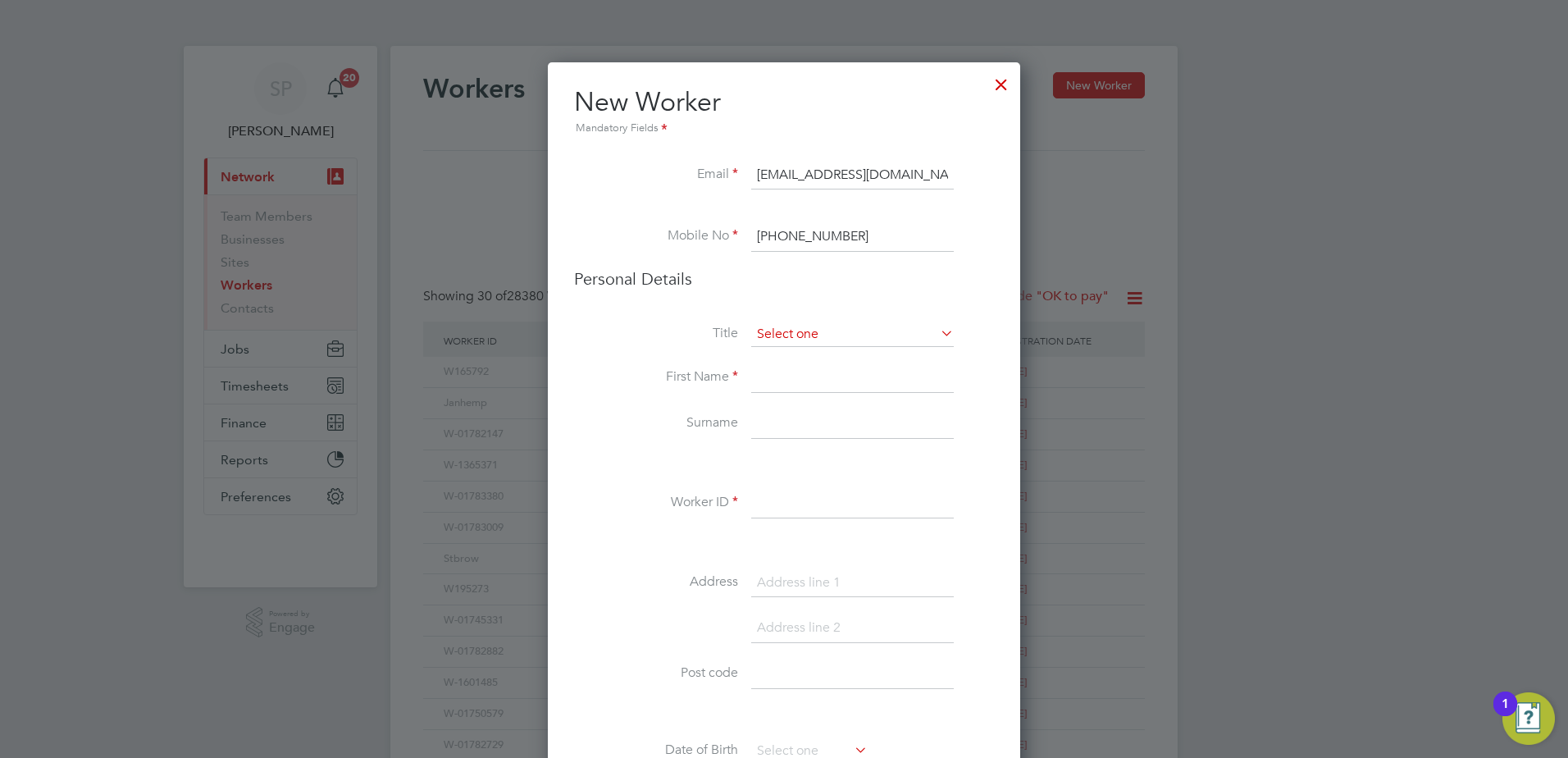
type input "[PHONE_NUMBER]"
click at [805, 323] on input at bounding box center [852, 334] width 203 height 25
click at [807, 383] on li "Mrs" at bounding box center [852, 379] width 204 height 22
type input "Mrs"
paste input "Irene Del Rocio Espinar"
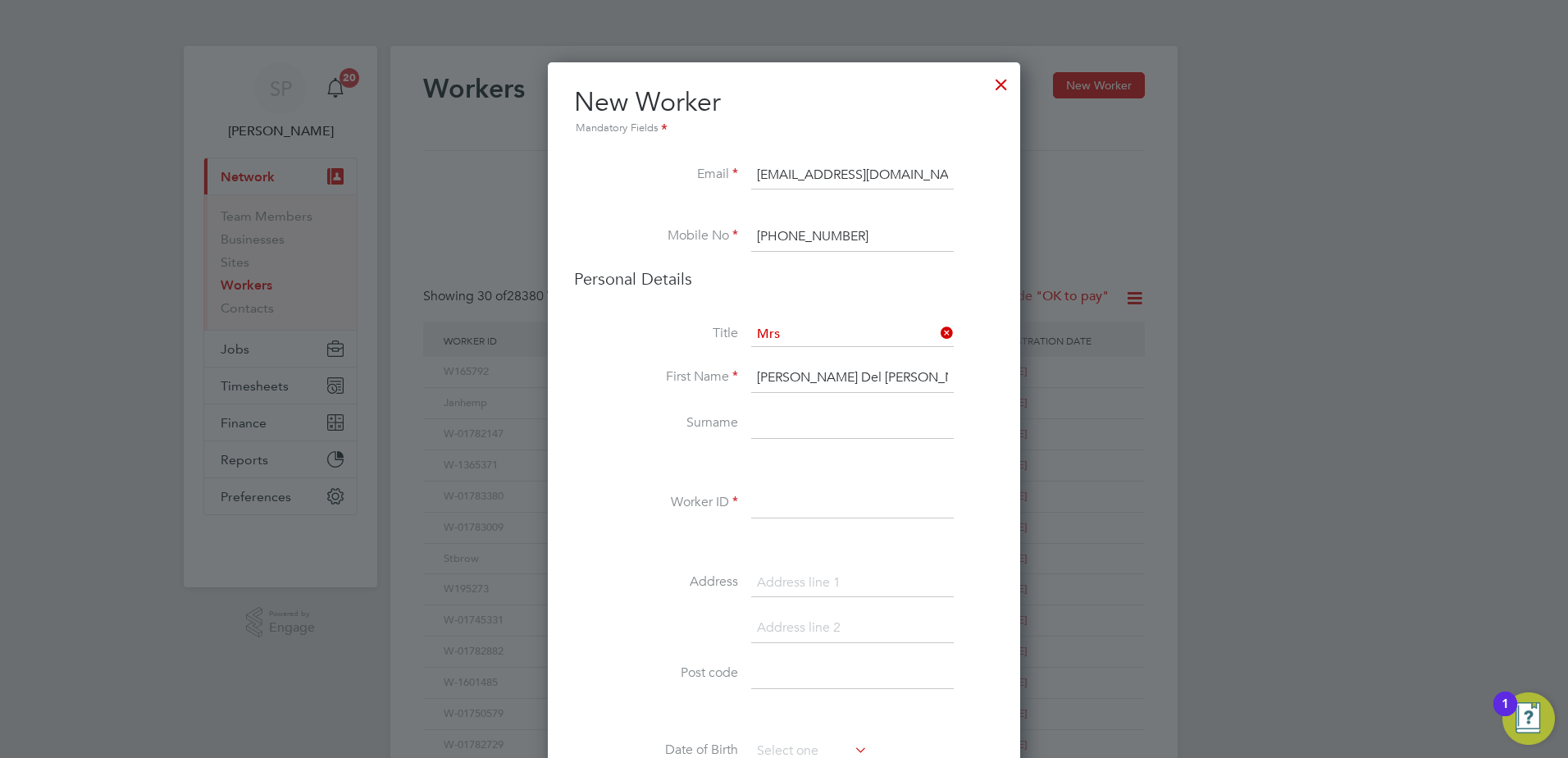
click at [859, 379] on input "Irene Del Rocio Espinar" at bounding box center [852, 379] width 203 height 30
type input "Irene Del Rocio"
paste input "Espinar"
type input "Espinar"
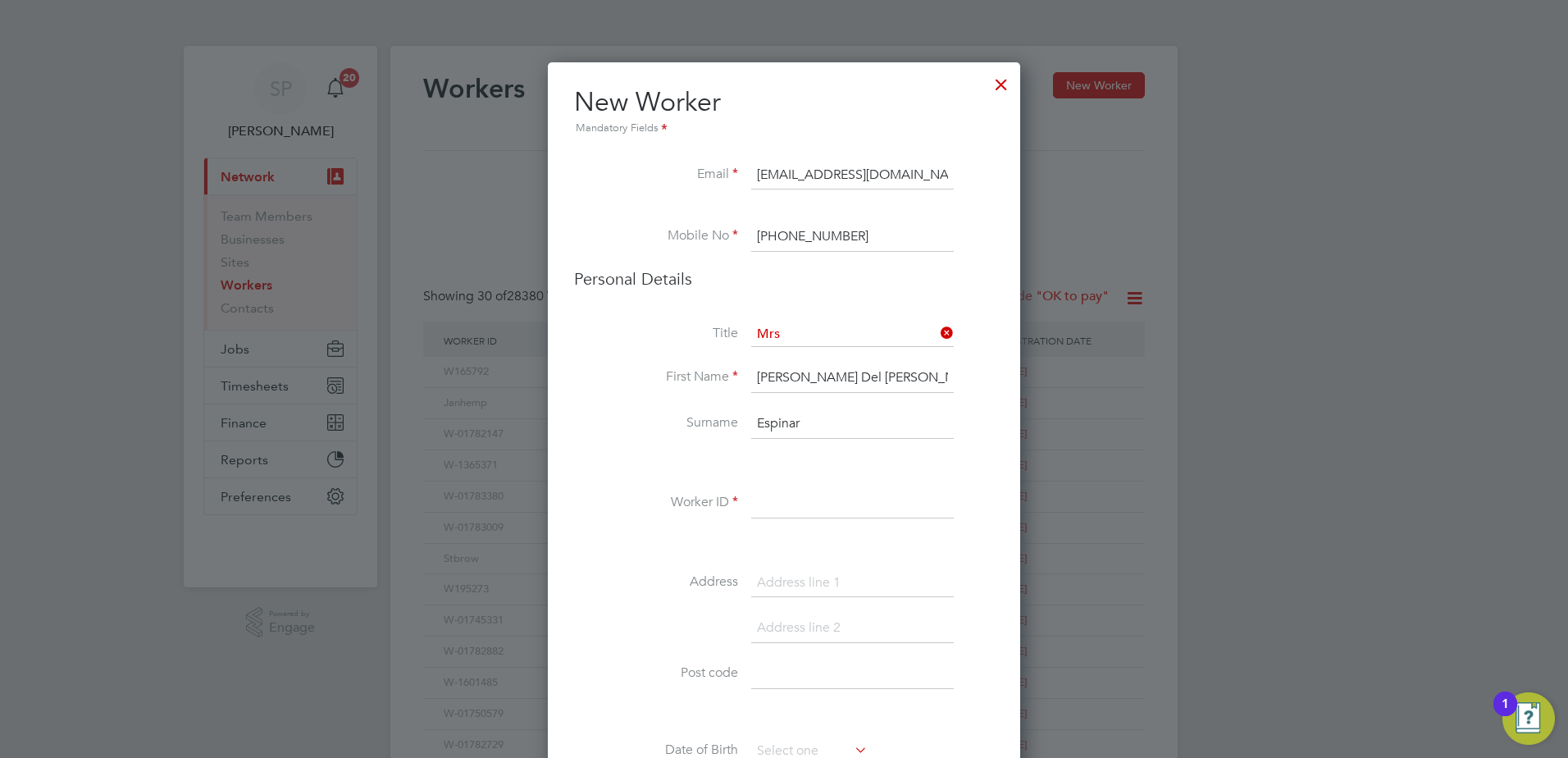
paste input "W-01783247"
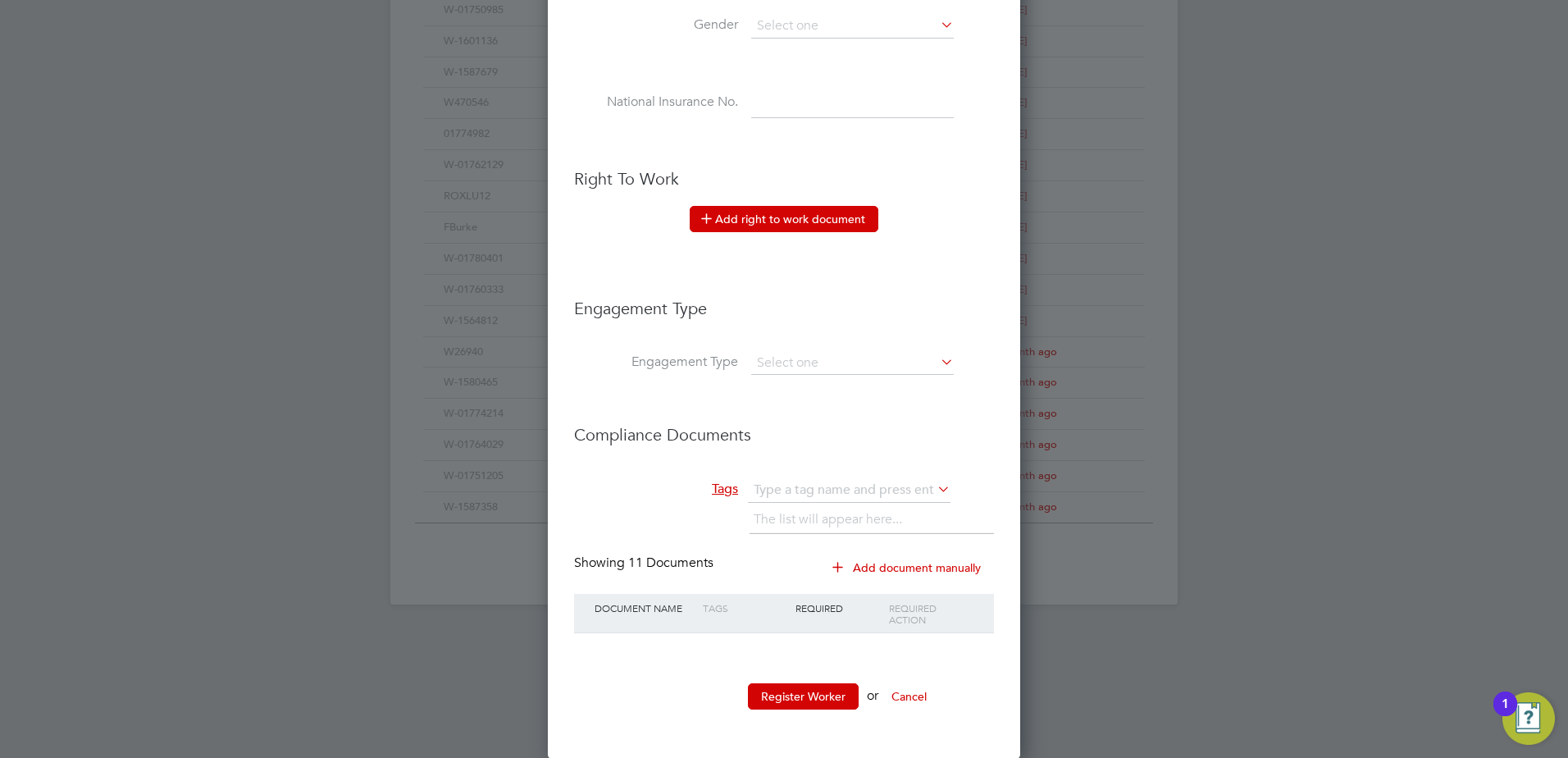
scroll to position [767, 0]
type input "W-01783247"
click at [824, 697] on button "Register Worker" at bounding box center [803, 695] width 110 height 27
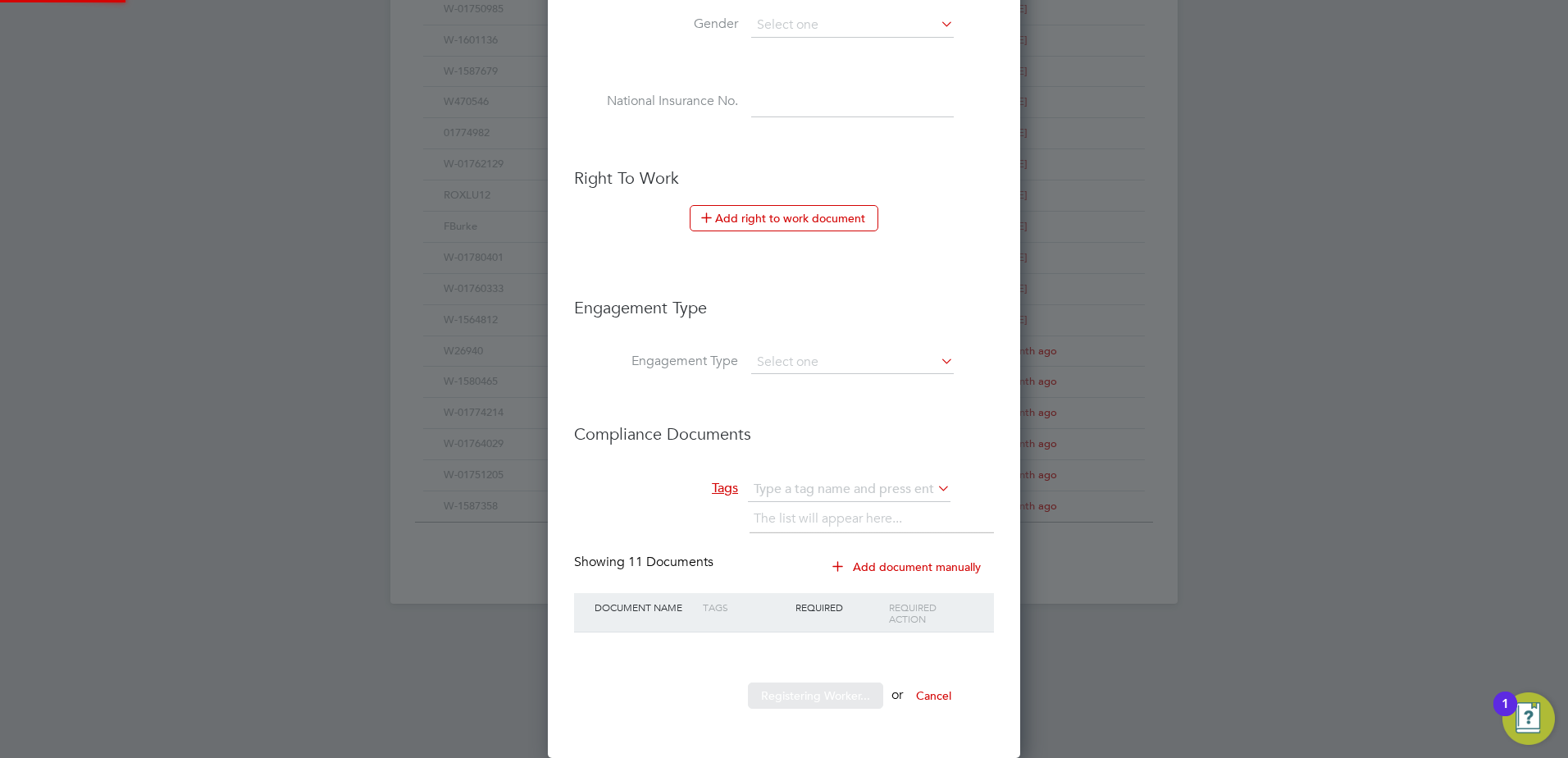
scroll to position [0, 0]
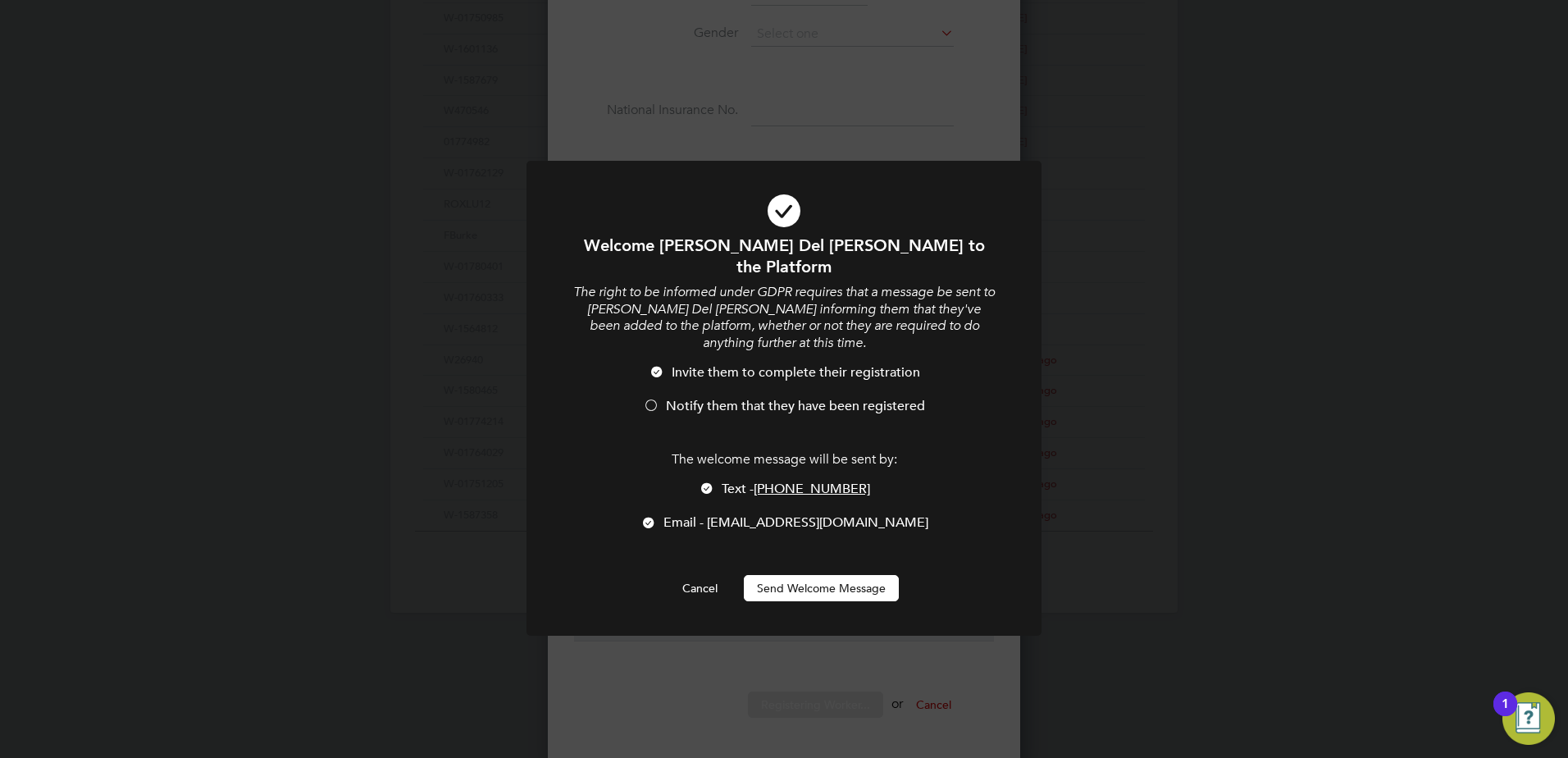
click at [694, 398] on span "Notify them that they have been registered" at bounding box center [795, 406] width 259 height 17
click at [737, 481] on span "Text - +447405387040" at bounding box center [795, 489] width 149 height 17
click at [797, 575] on button "Send Welcome Message" at bounding box center [821, 587] width 155 height 27
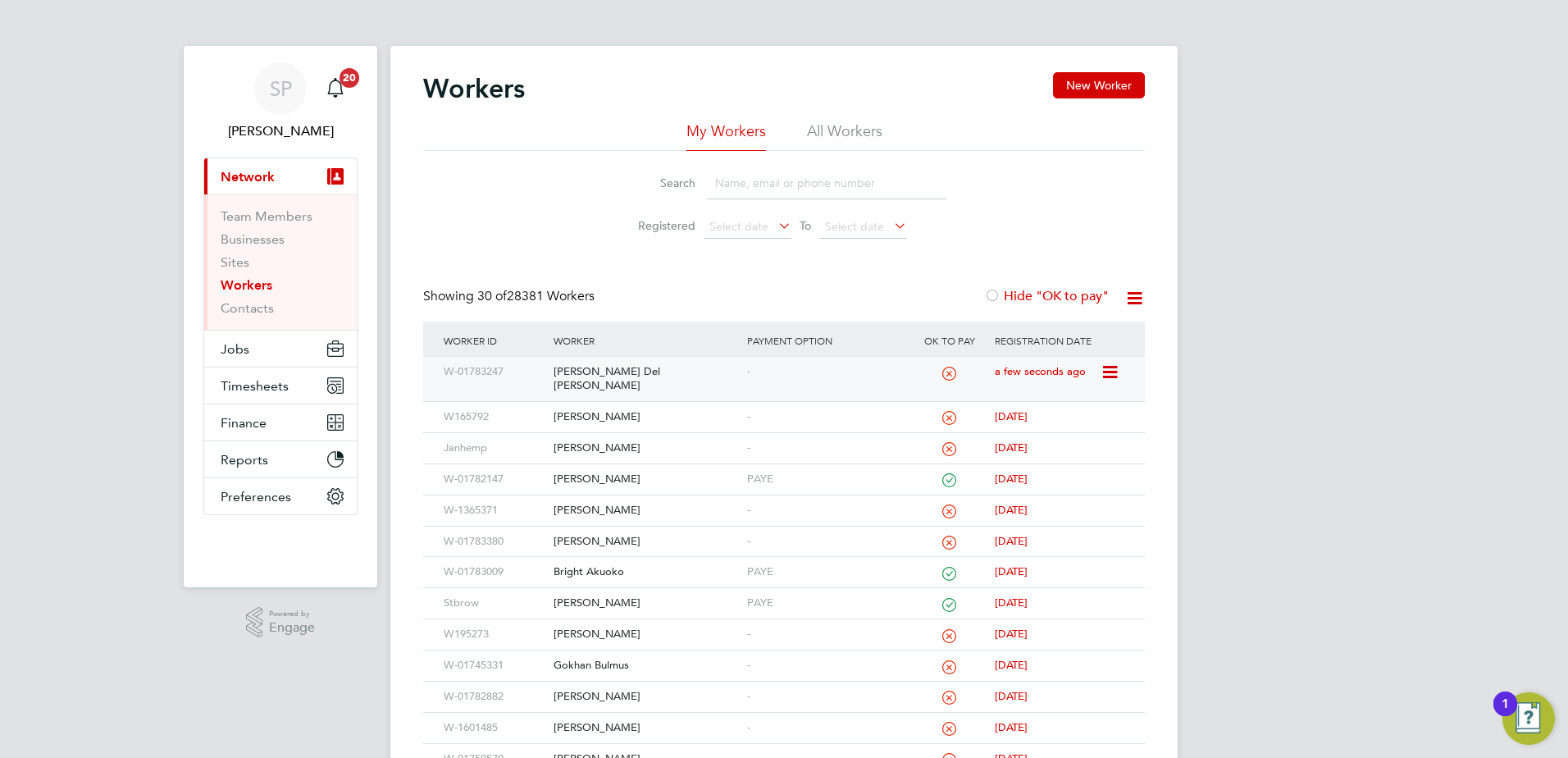
click at [620, 363] on div "[PERSON_NAME] Del [PERSON_NAME]" at bounding box center [647, 379] width 193 height 44
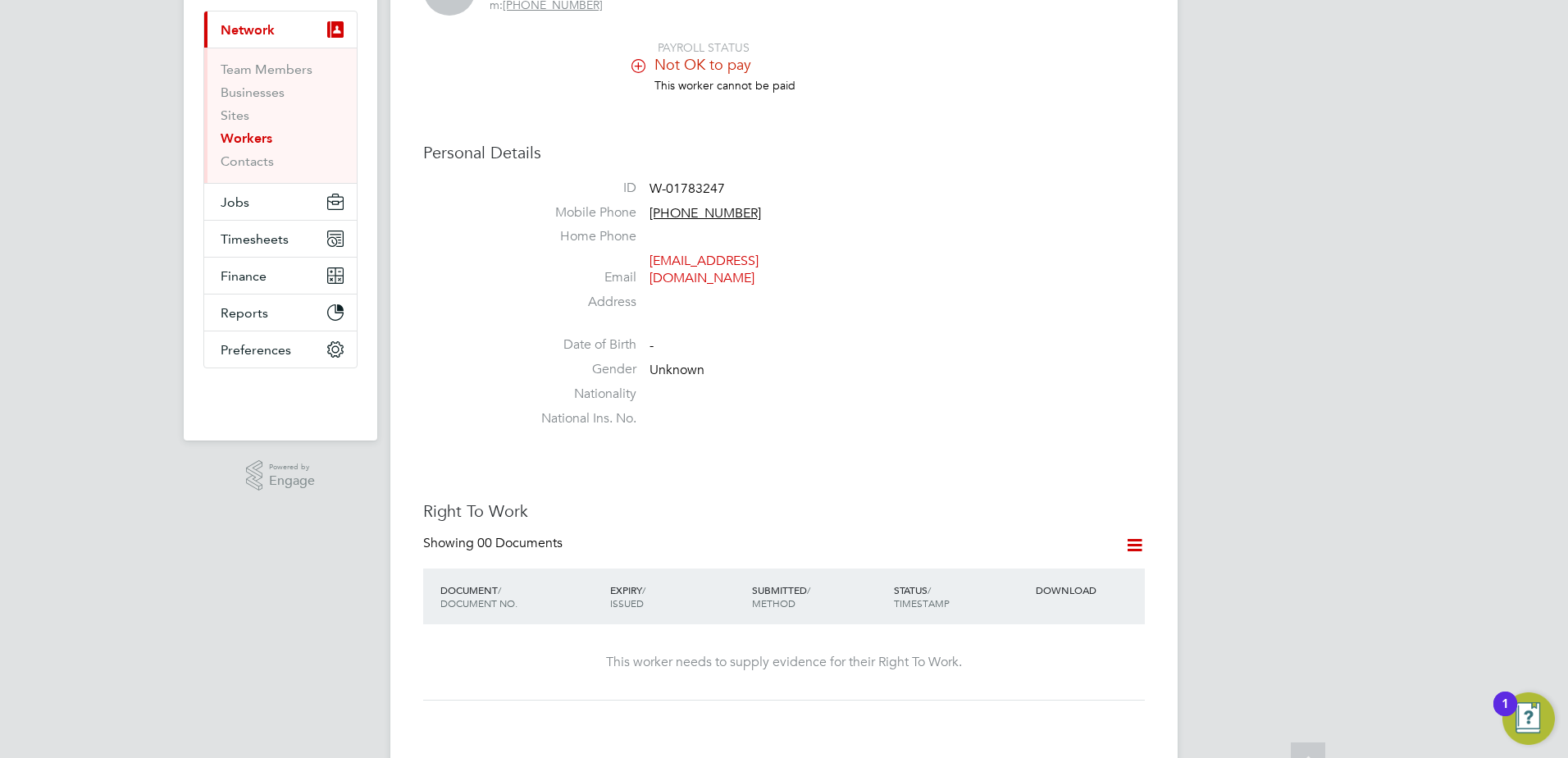
scroll to position [410, 0]
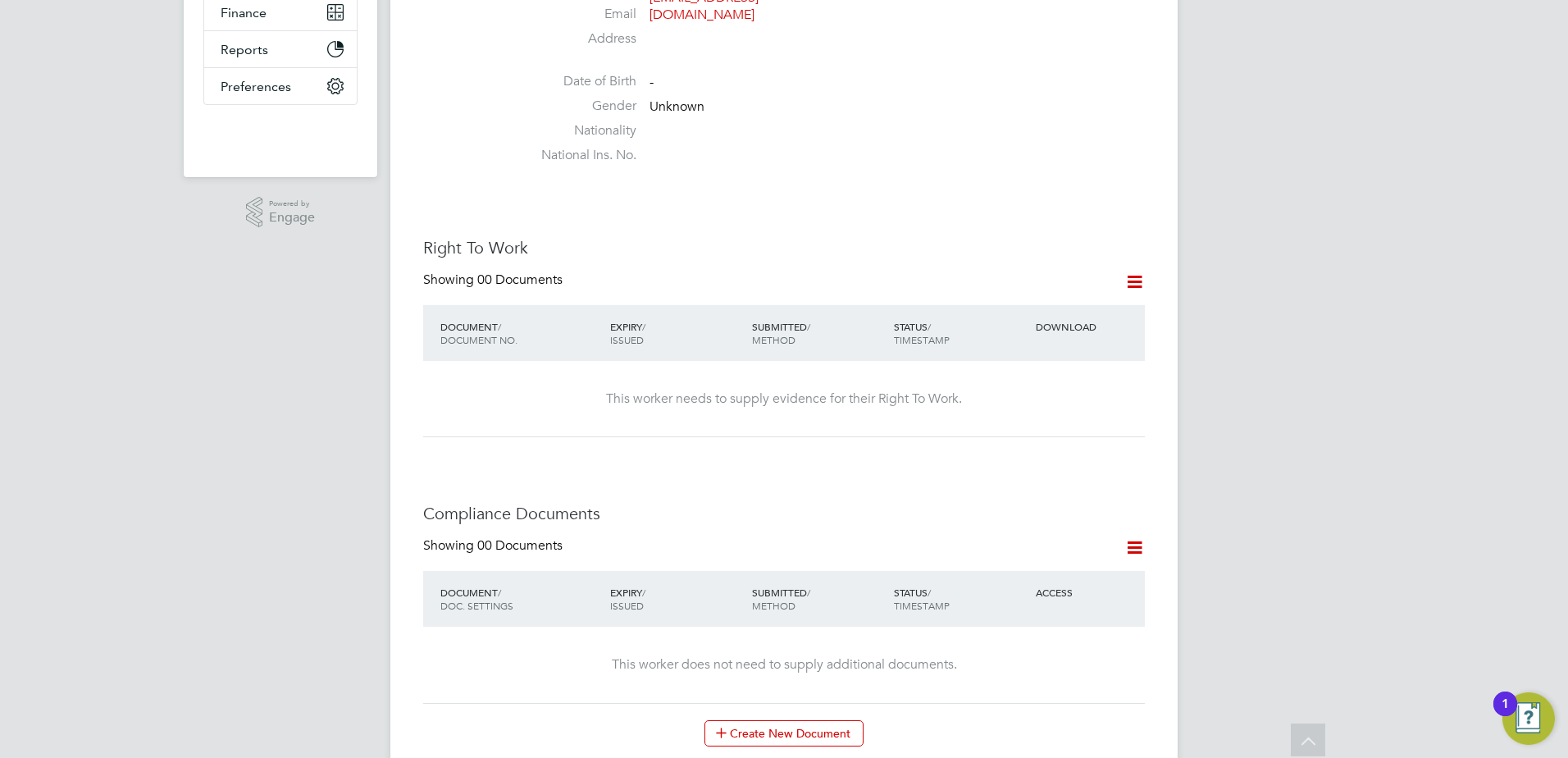
click at [1130, 271] on icon at bounding box center [1134, 281] width 21 height 21
click at [1044, 301] on li "Add Right To Work Document" at bounding box center [1044, 304] width 198 height 23
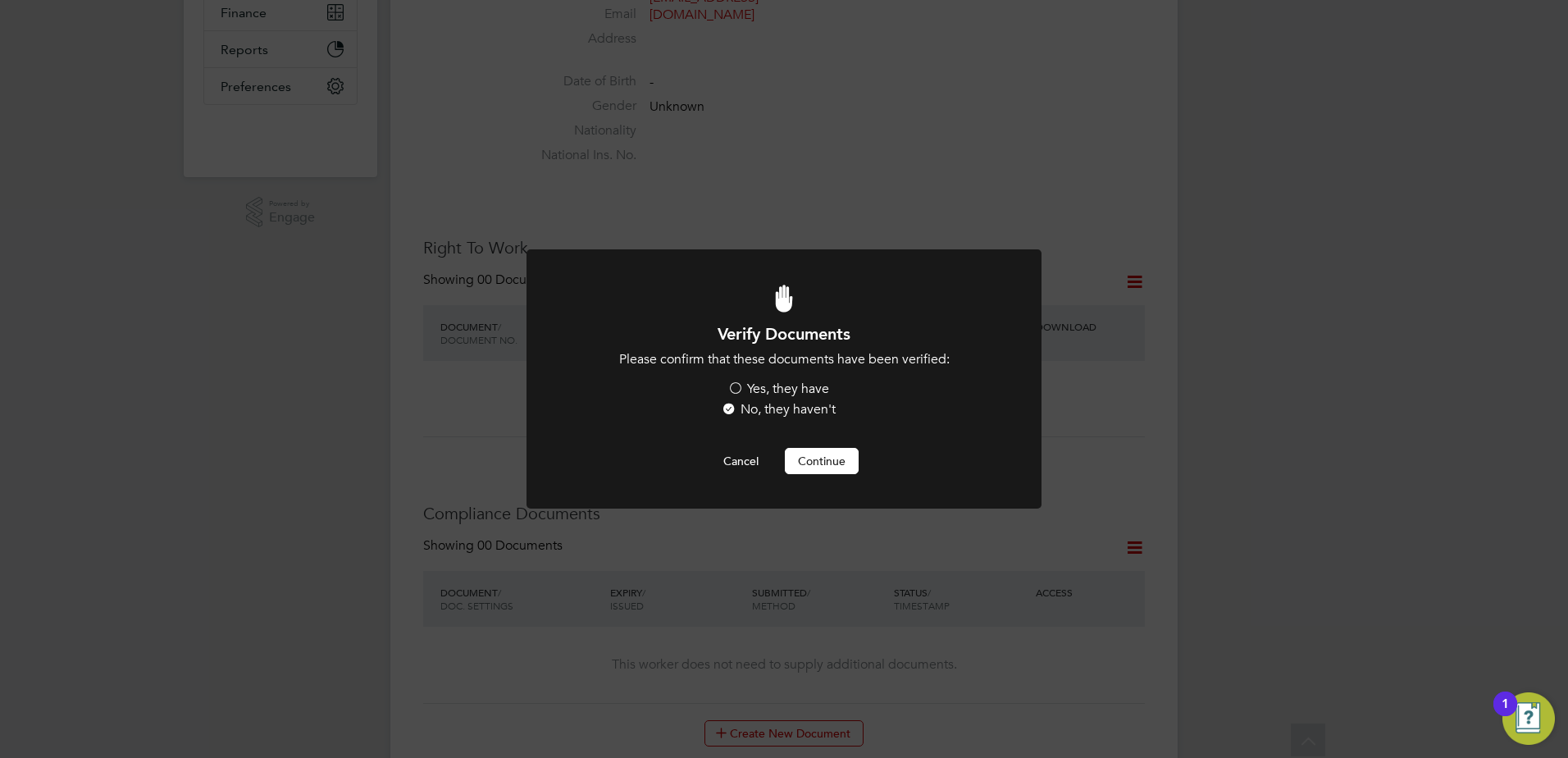
click at [773, 389] on label "Yes, they have" at bounding box center [778, 388] width 102 height 17
click at [0, 0] on input "Yes, they have" at bounding box center [0, 0] width 0 height 0
click at [810, 451] on button "Continue" at bounding box center [821, 460] width 74 height 27
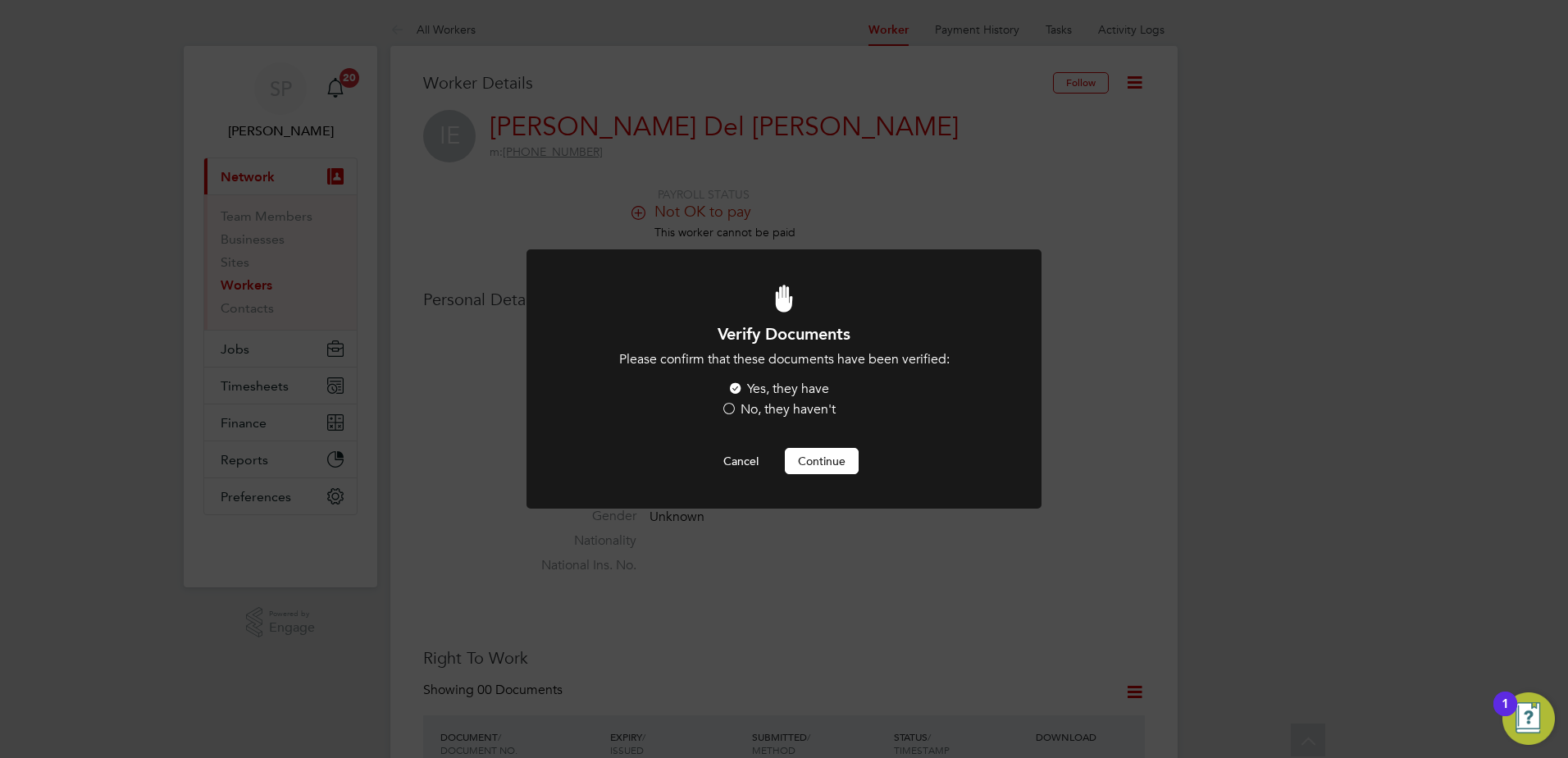
scroll to position [410, 0]
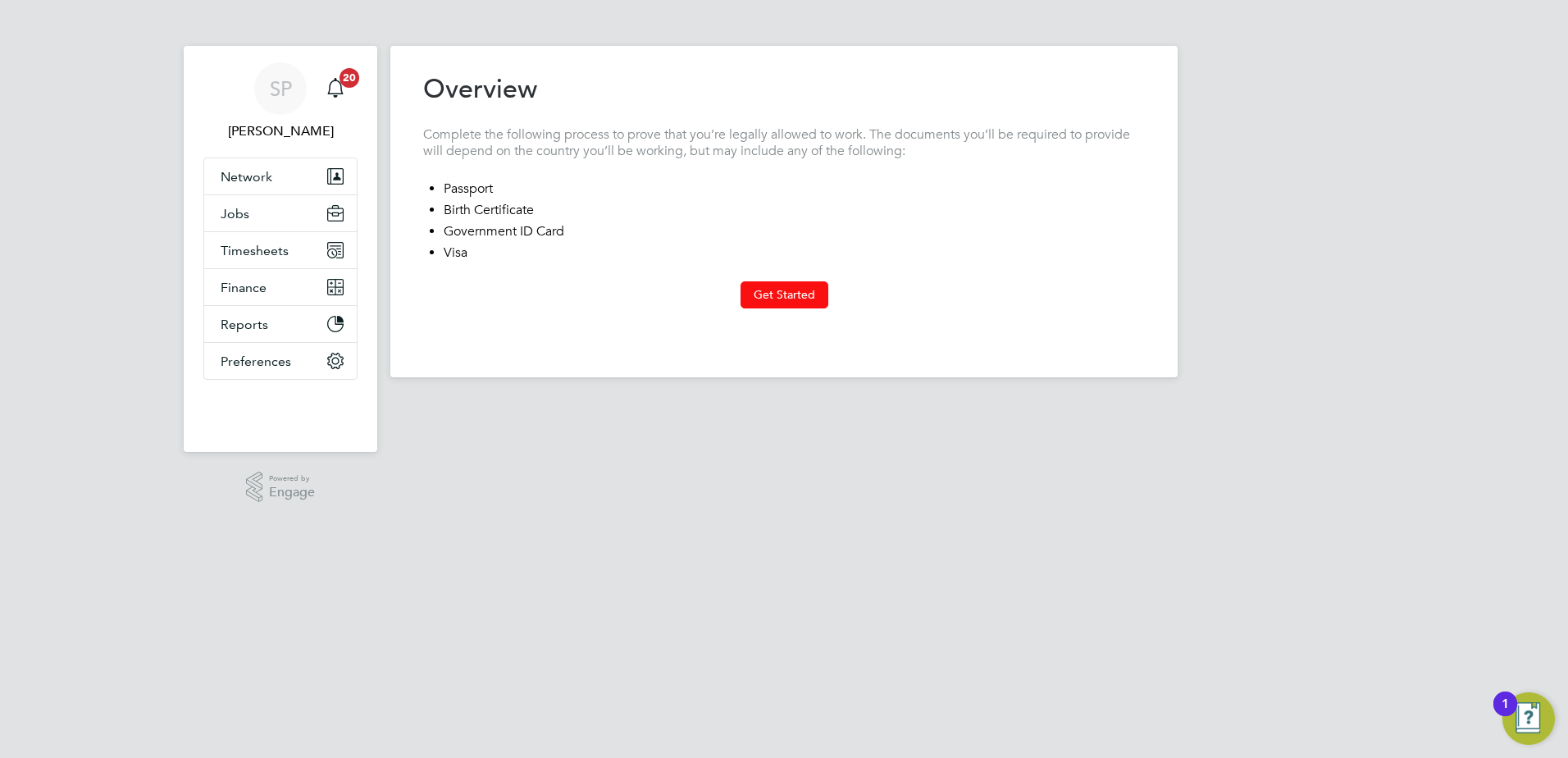
click at [784, 297] on button "Get Started" at bounding box center [784, 294] width 88 height 27
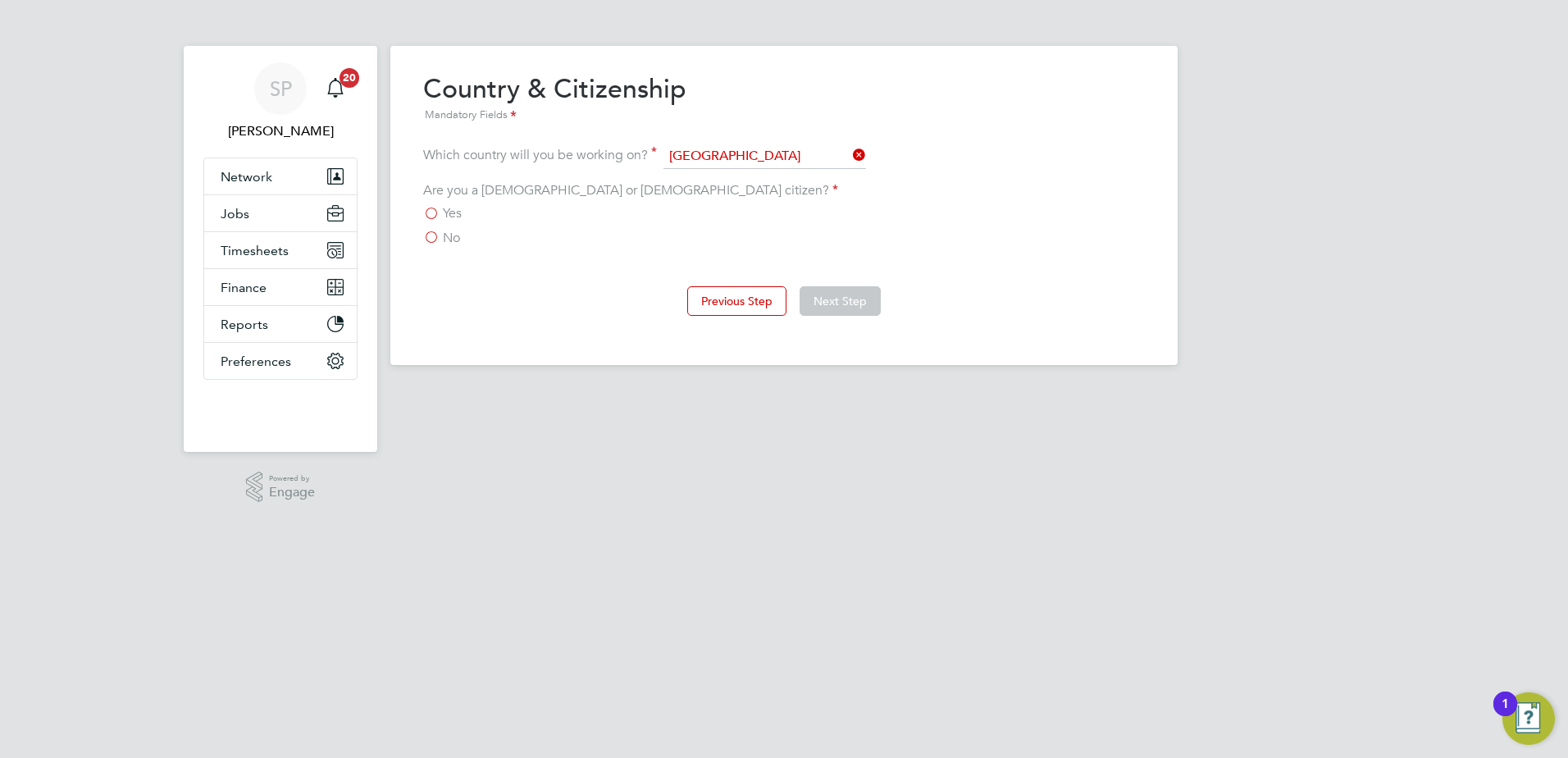
click at [440, 253] on div "Overview Complete the following process to prove that you’re legally allowed to…" at bounding box center [784, 202] width 721 height 260
click at [448, 226] on div "Yes No" at bounding box center [784, 226] width 721 height 41
click at [452, 240] on span "No" at bounding box center [450, 238] width 17 height 17
click at [0, 0] on input "No" at bounding box center [0, 0] width 0 height 0
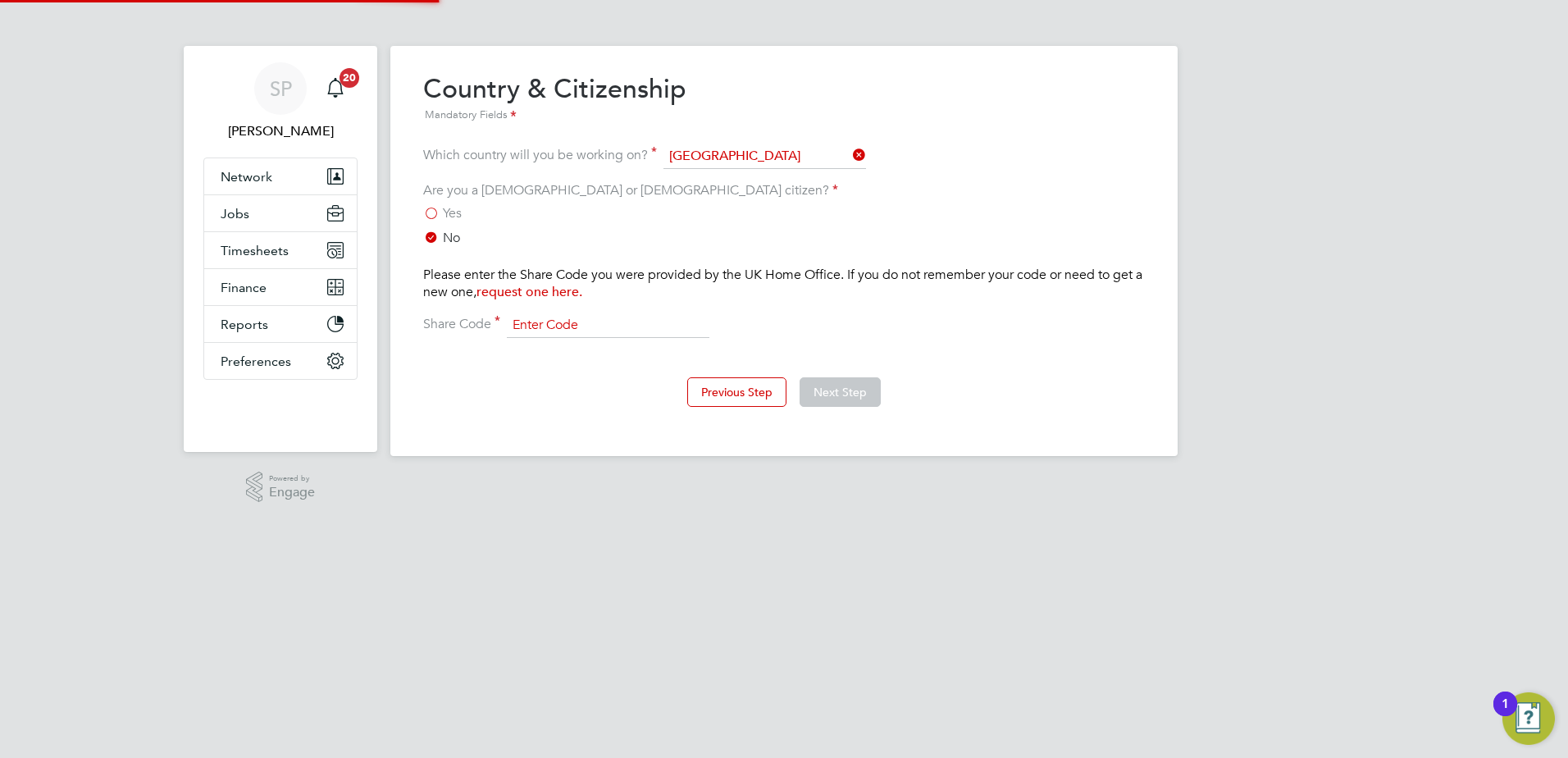
click at [535, 319] on input at bounding box center [608, 325] width 203 height 25
click at [545, 331] on input at bounding box center [608, 325] width 203 height 25
click at [549, 321] on input at bounding box center [608, 325] width 203 height 25
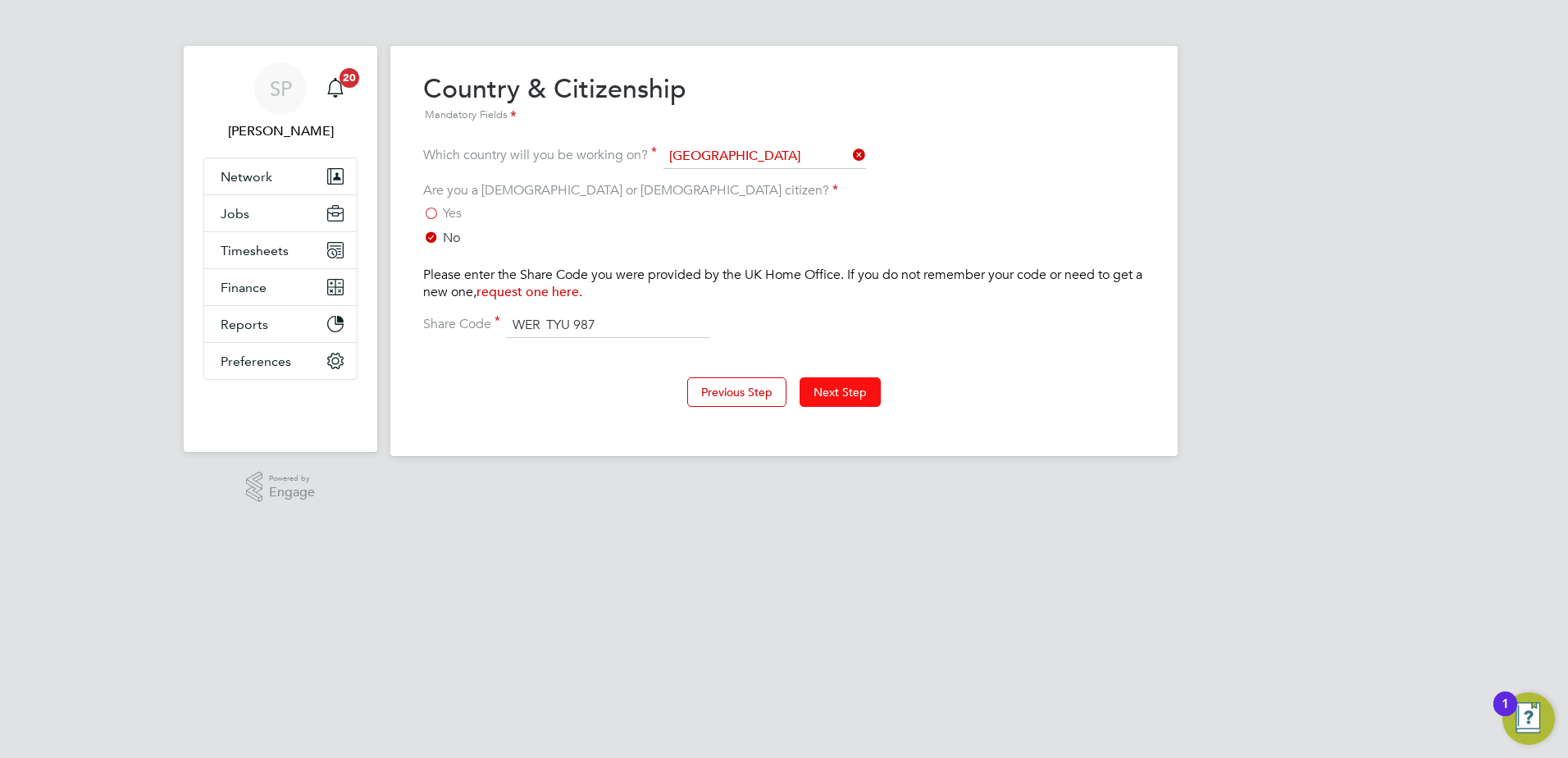
type input "WER TYU 987"
click at [858, 389] on button "Next Step" at bounding box center [840, 392] width 81 height 30
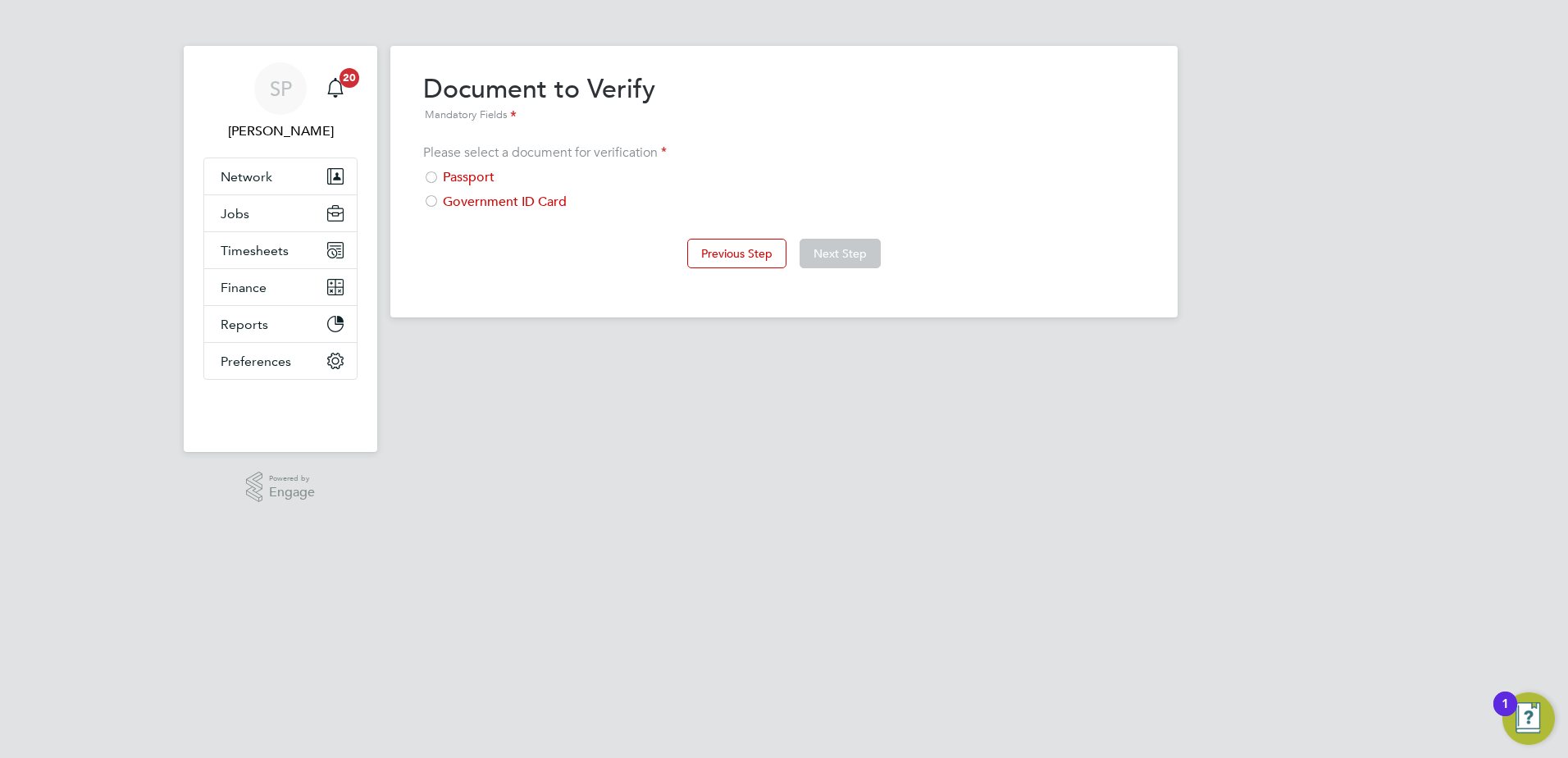
click at [473, 175] on div "Passport" at bounding box center [784, 176] width 721 height 17
click at [849, 251] on button "Next Step" at bounding box center [840, 253] width 81 height 30
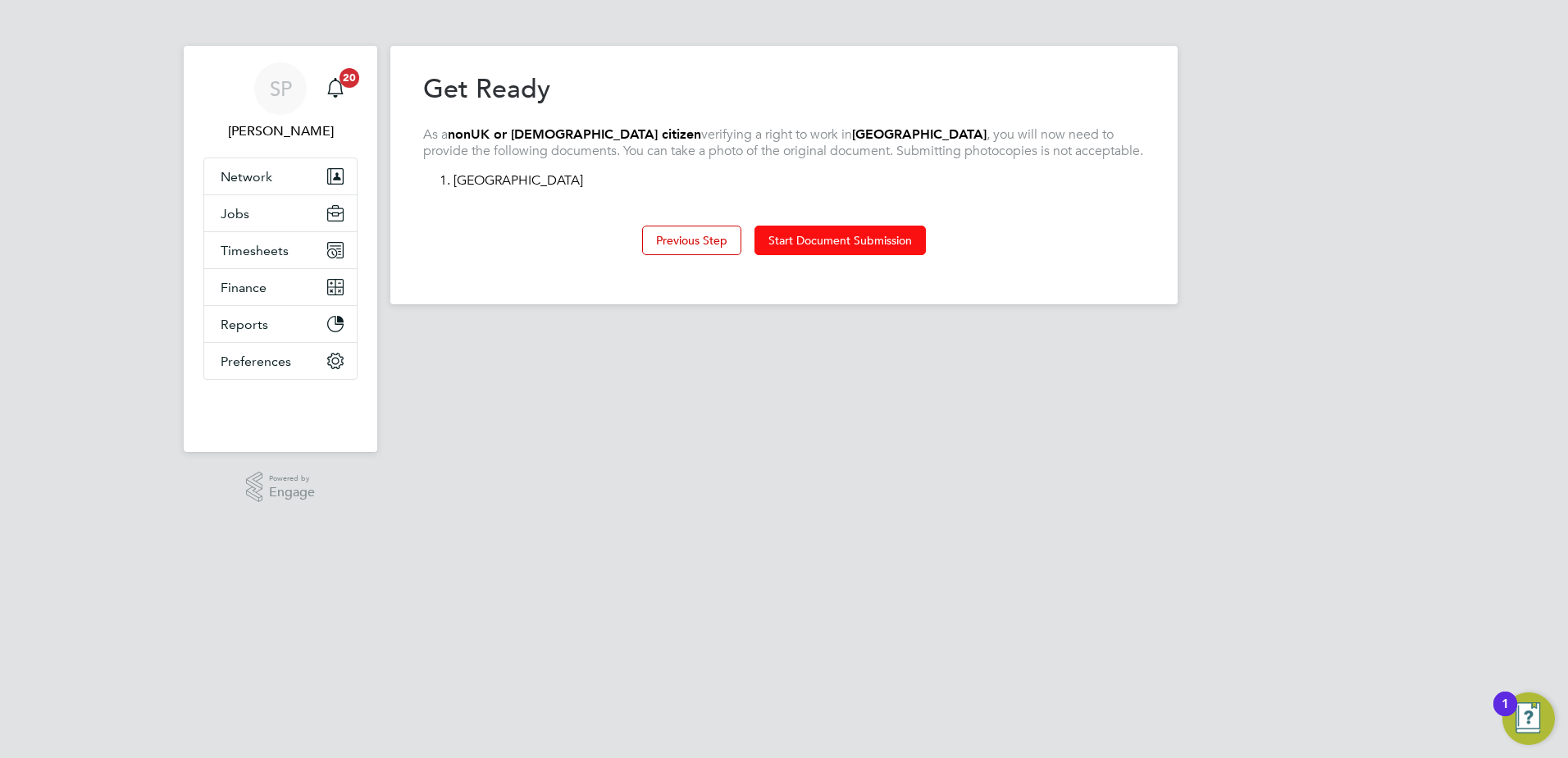
click at [848, 241] on button "Start Document Submission" at bounding box center [841, 241] width 171 height 30
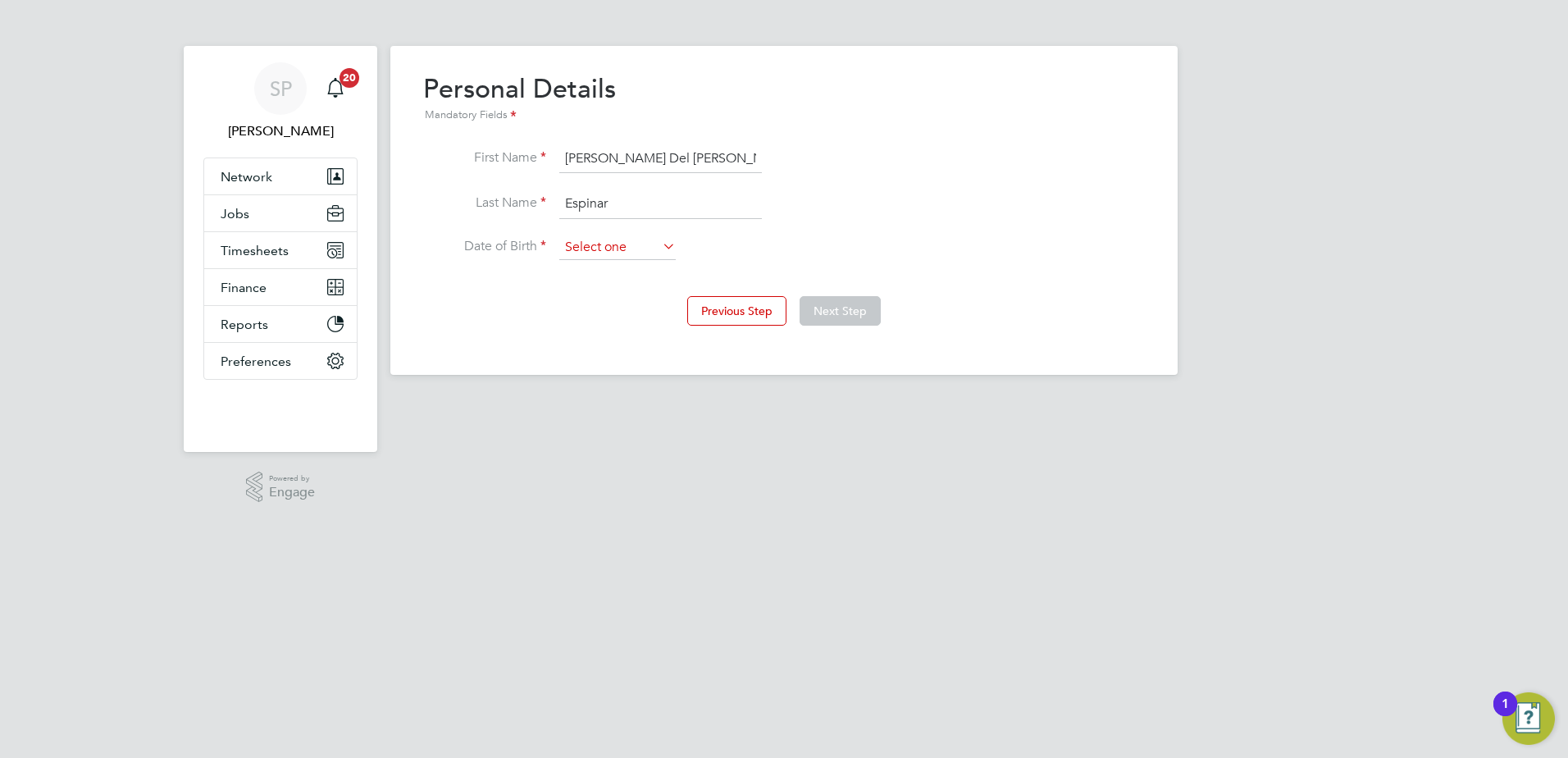
click at [595, 238] on input at bounding box center [618, 247] width 116 height 25
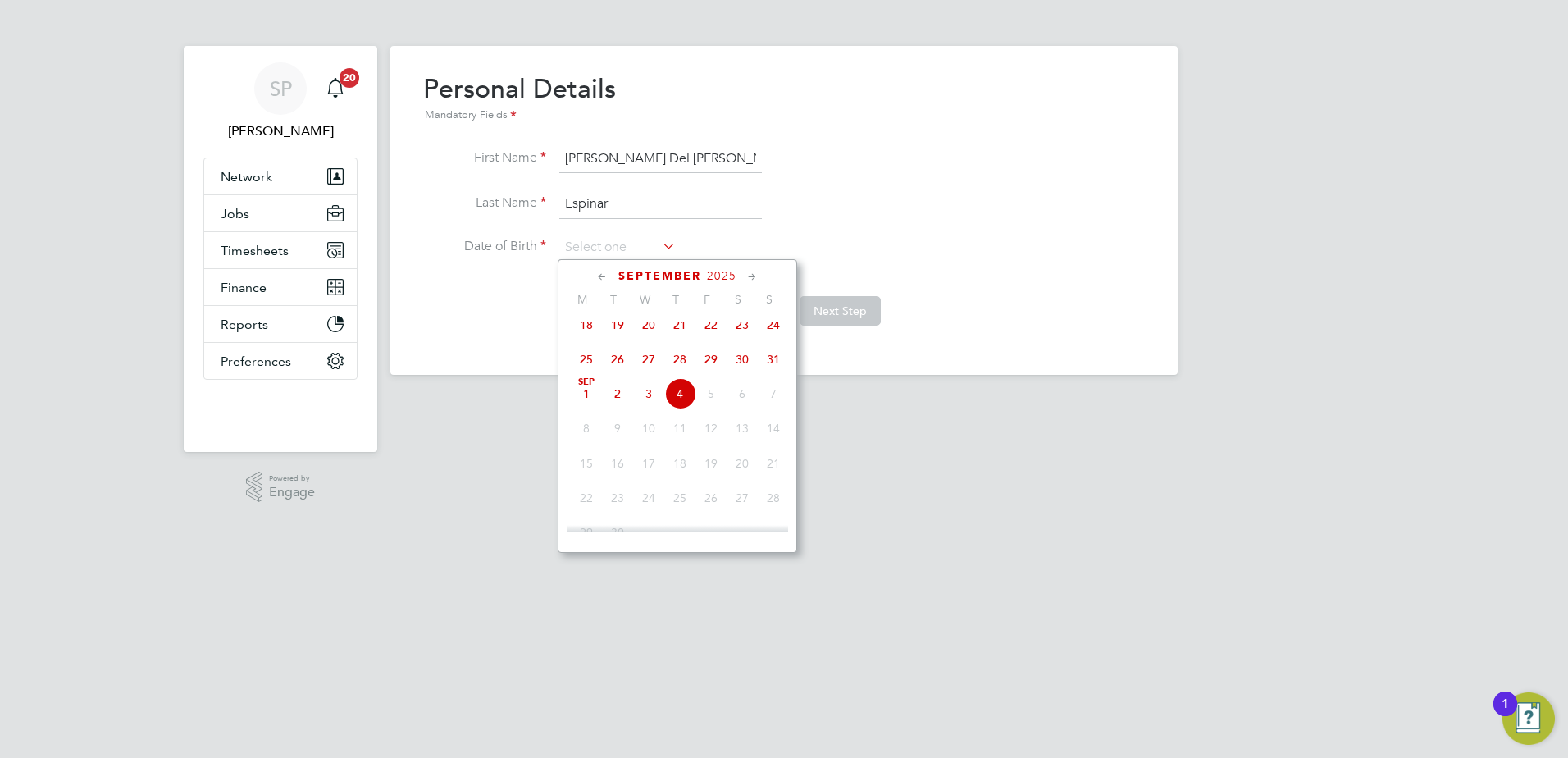
click at [753, 276] on icon at bounding box center [753, 277] width 16 height 18
click at [600, 275] on icon at bounding box center [602, 277] width 16 height 18
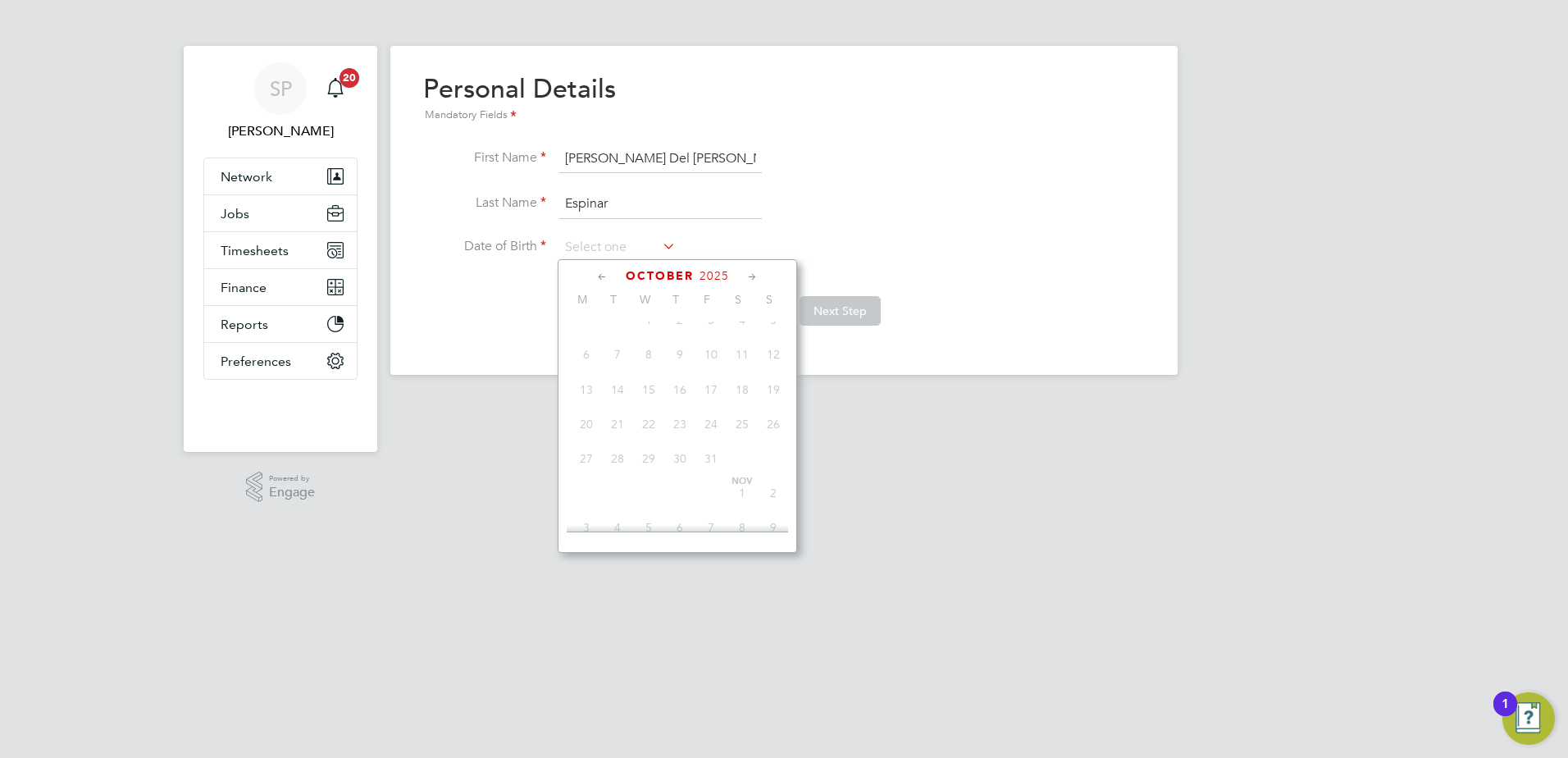
click at [600, 275] on icon at bounding box center [602, 277] width 16 height 18
click at [711, 275] on span "2025" at bounding box center [721, 276] width 30 height 14
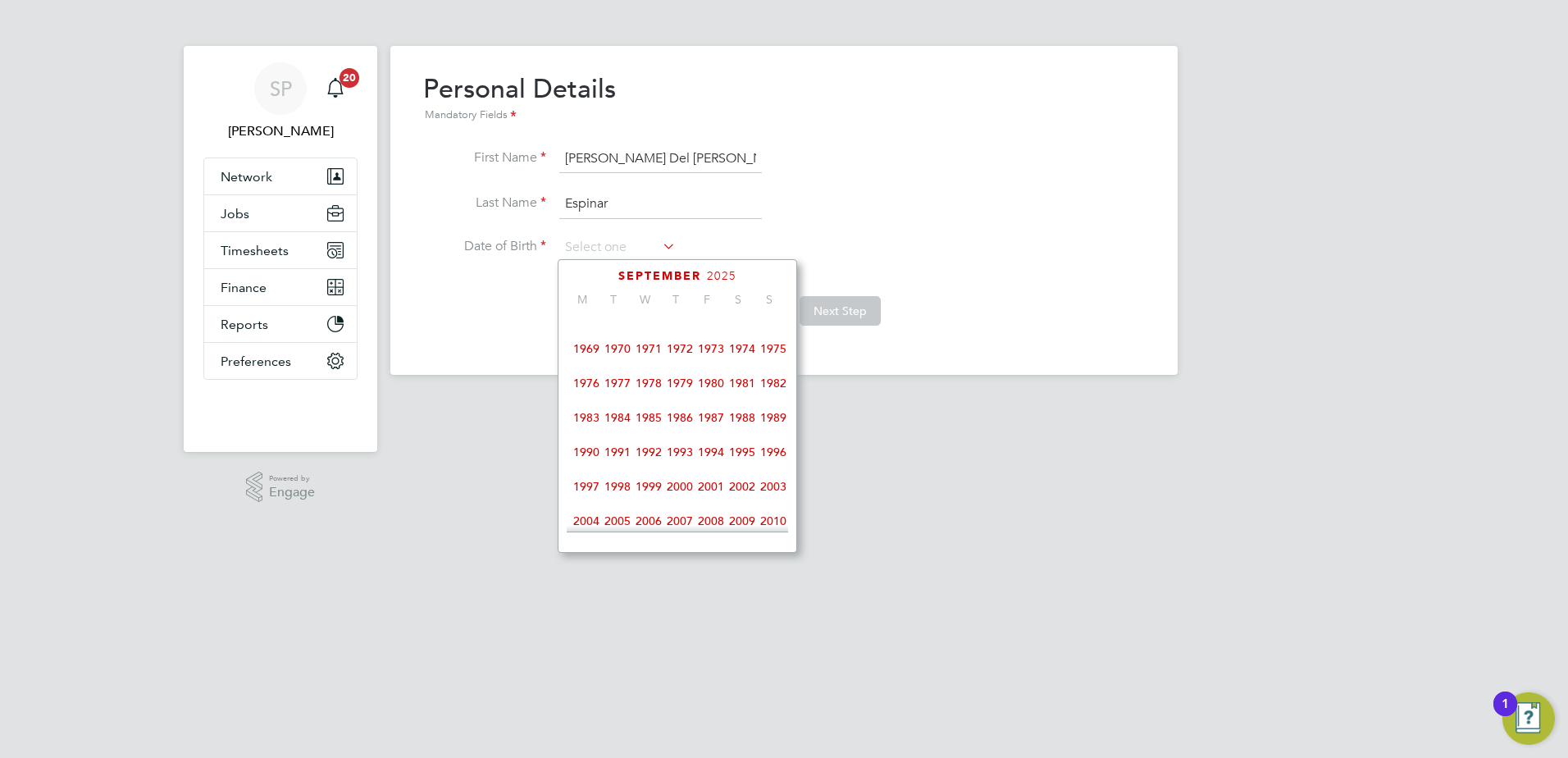
scroll to position [379, 0]
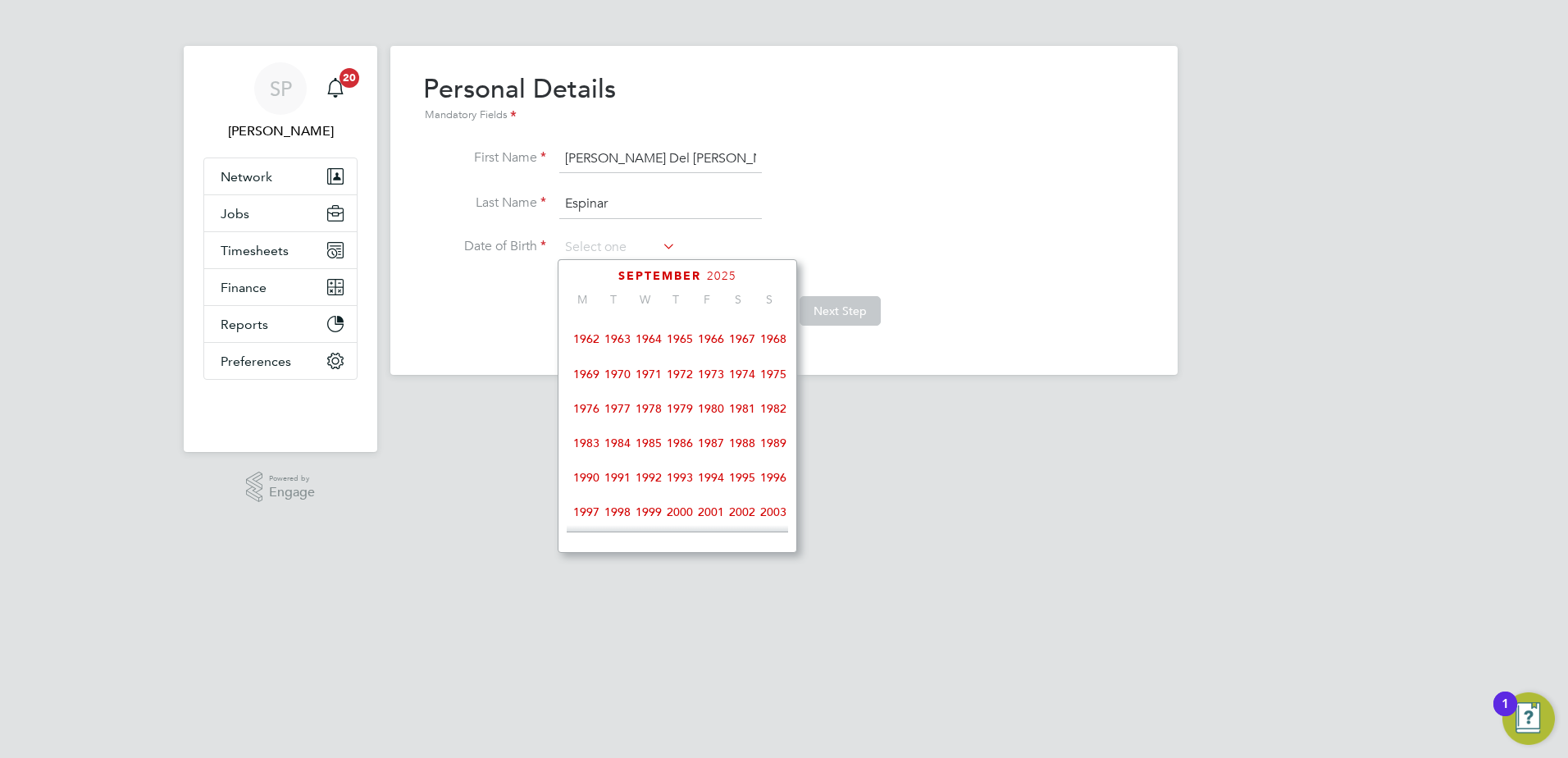
click at [683, 381] on span "1972" at bounding box center [680, 375] width 32 height 32
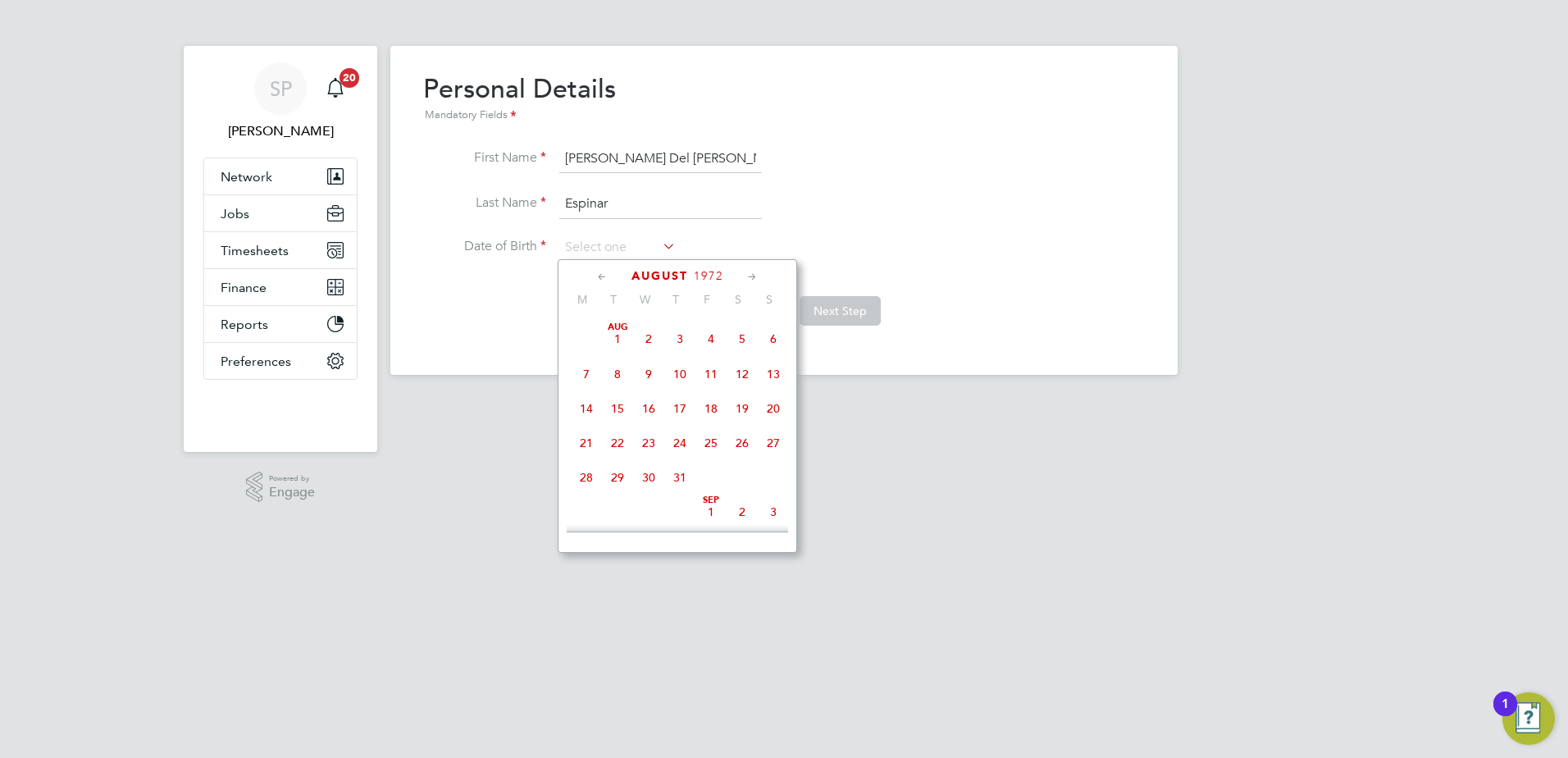
click at [606, 278] on icon at bounding box center [602, 277] width 16 height 18
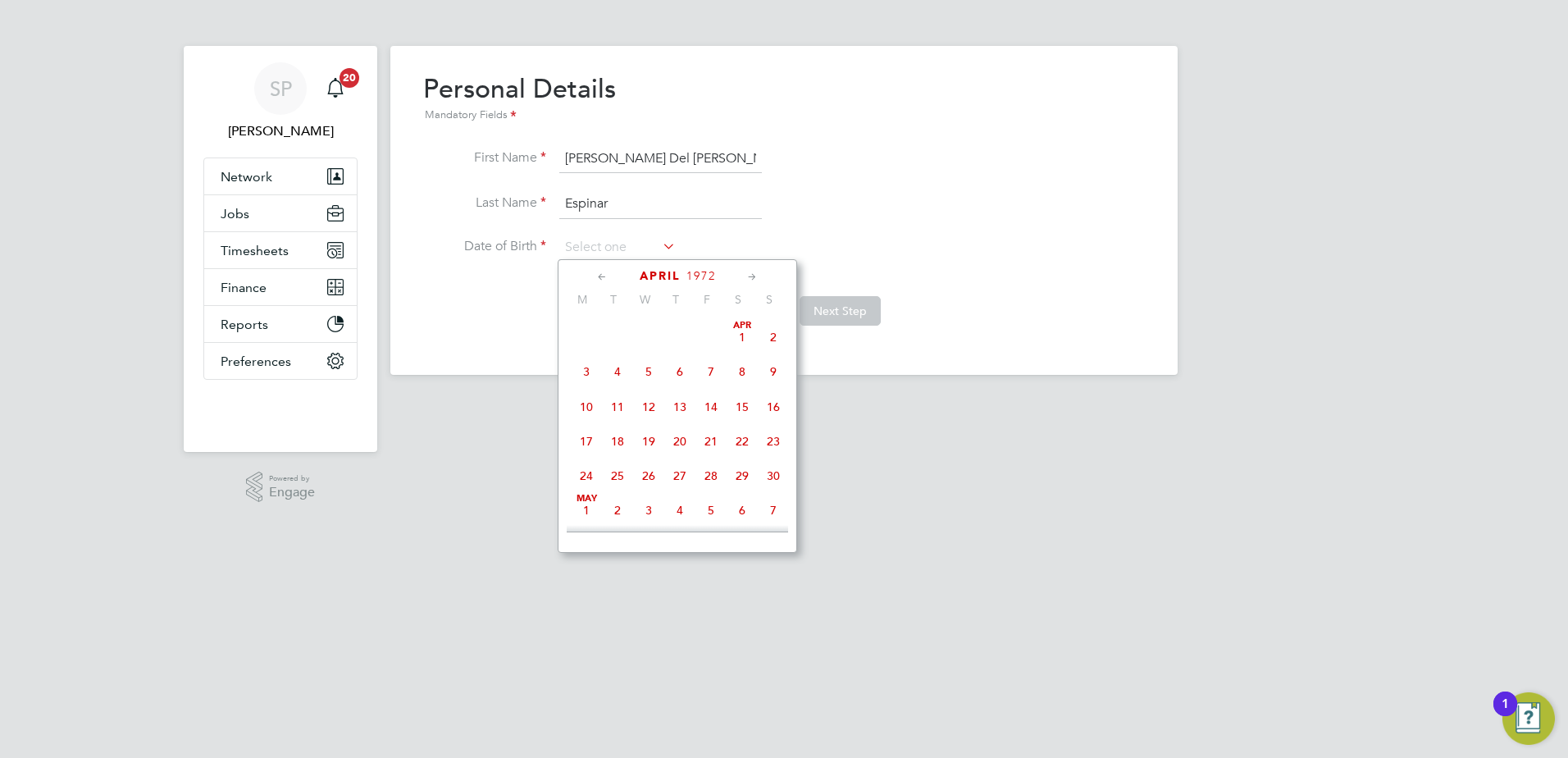
click at [716, 476] on span "28" at bounding box center [712, 476] width 32 height 32
type input "28 Apr 1972"
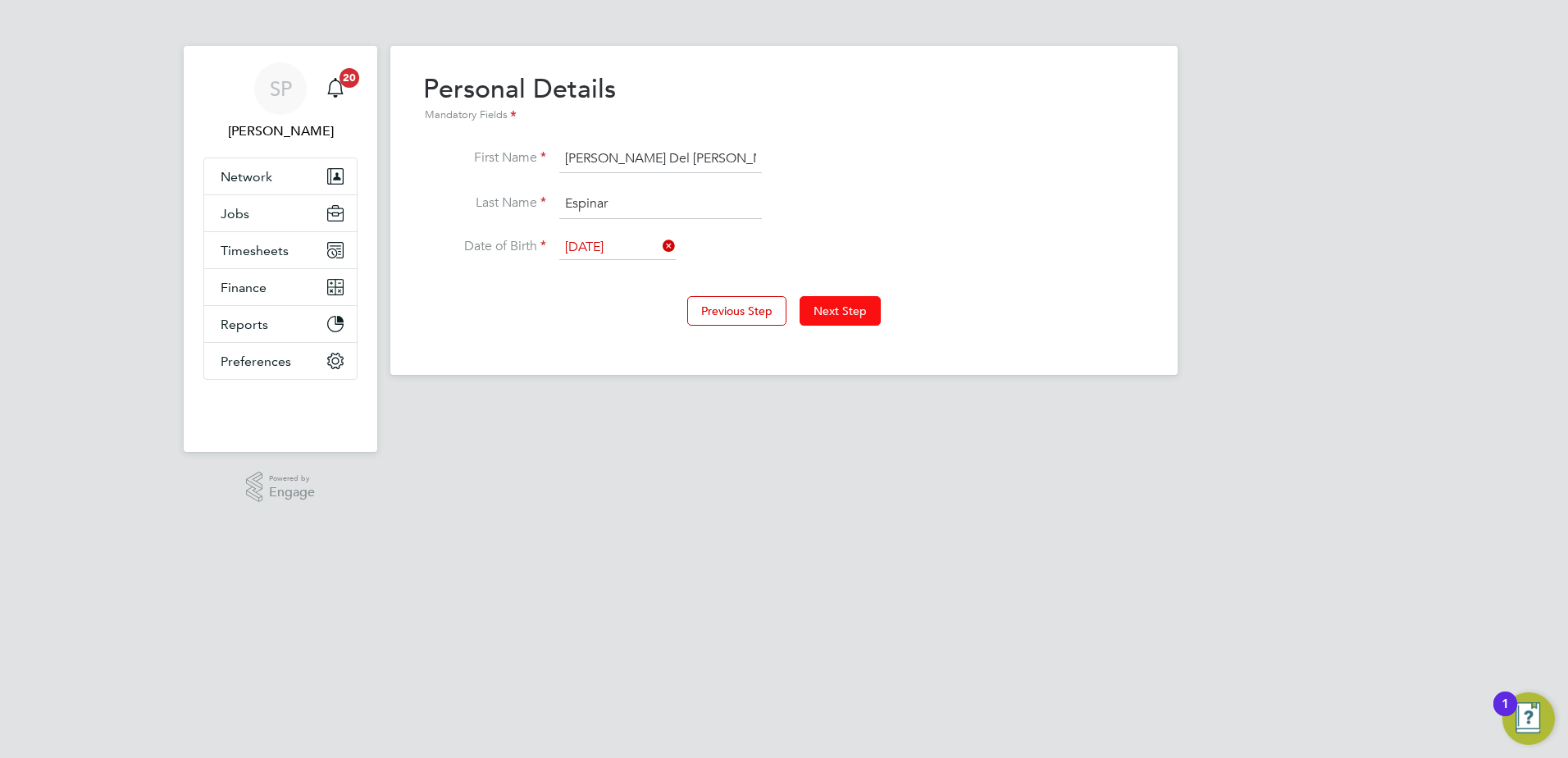
click at [842, 310] on button "Next Step" at bounding box center [840, 310] width 81 height 30
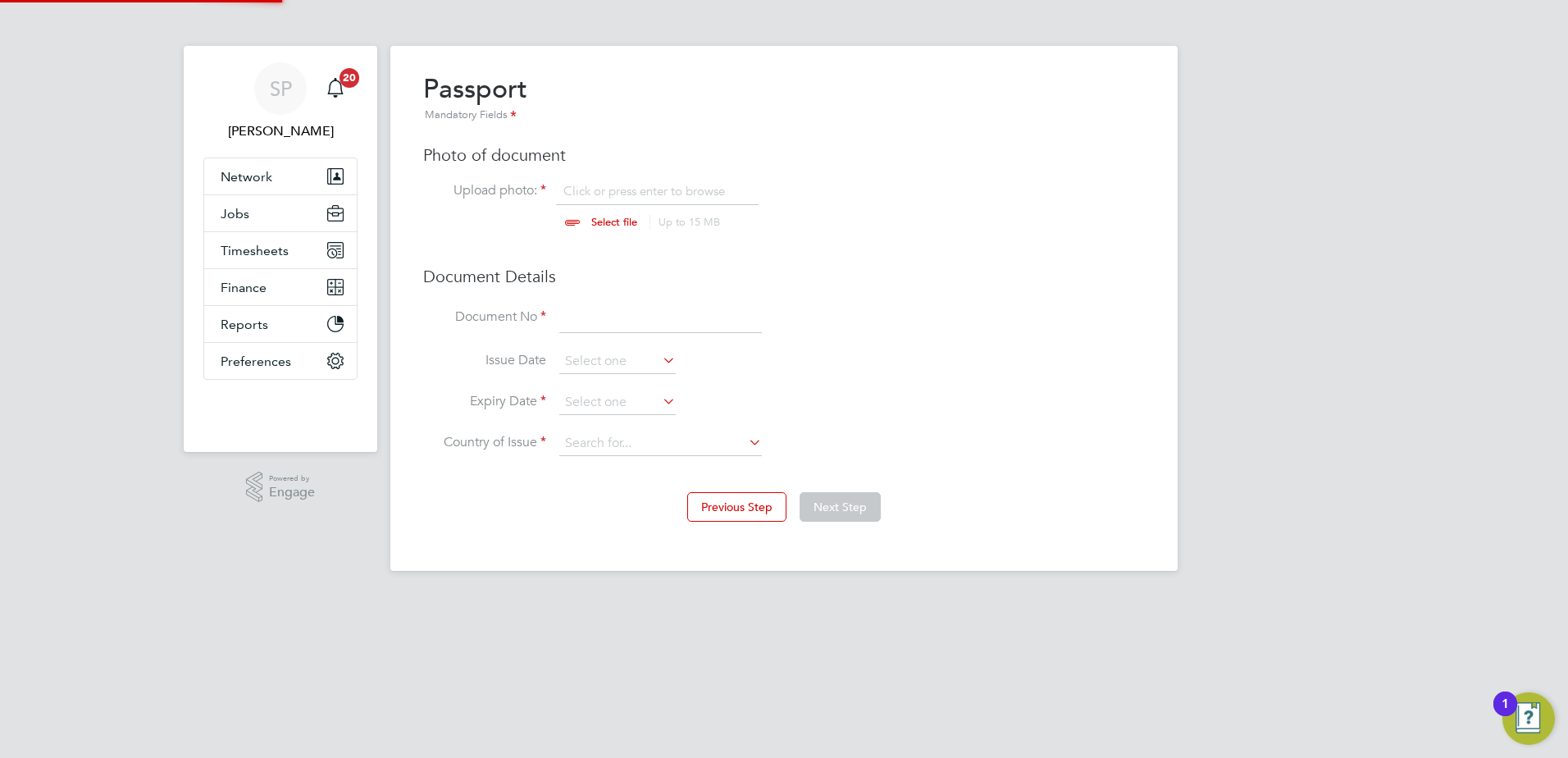
scroll to position [22, 203]
click at [607, 220] on input "file" at bounding box center [629, 208] width 257 height 49
type input "C:\fakepath\Passport.pdf"
click at [669, 317] on input at bounding box center [661, 318] width 203 height 30
type input "YC5149150"
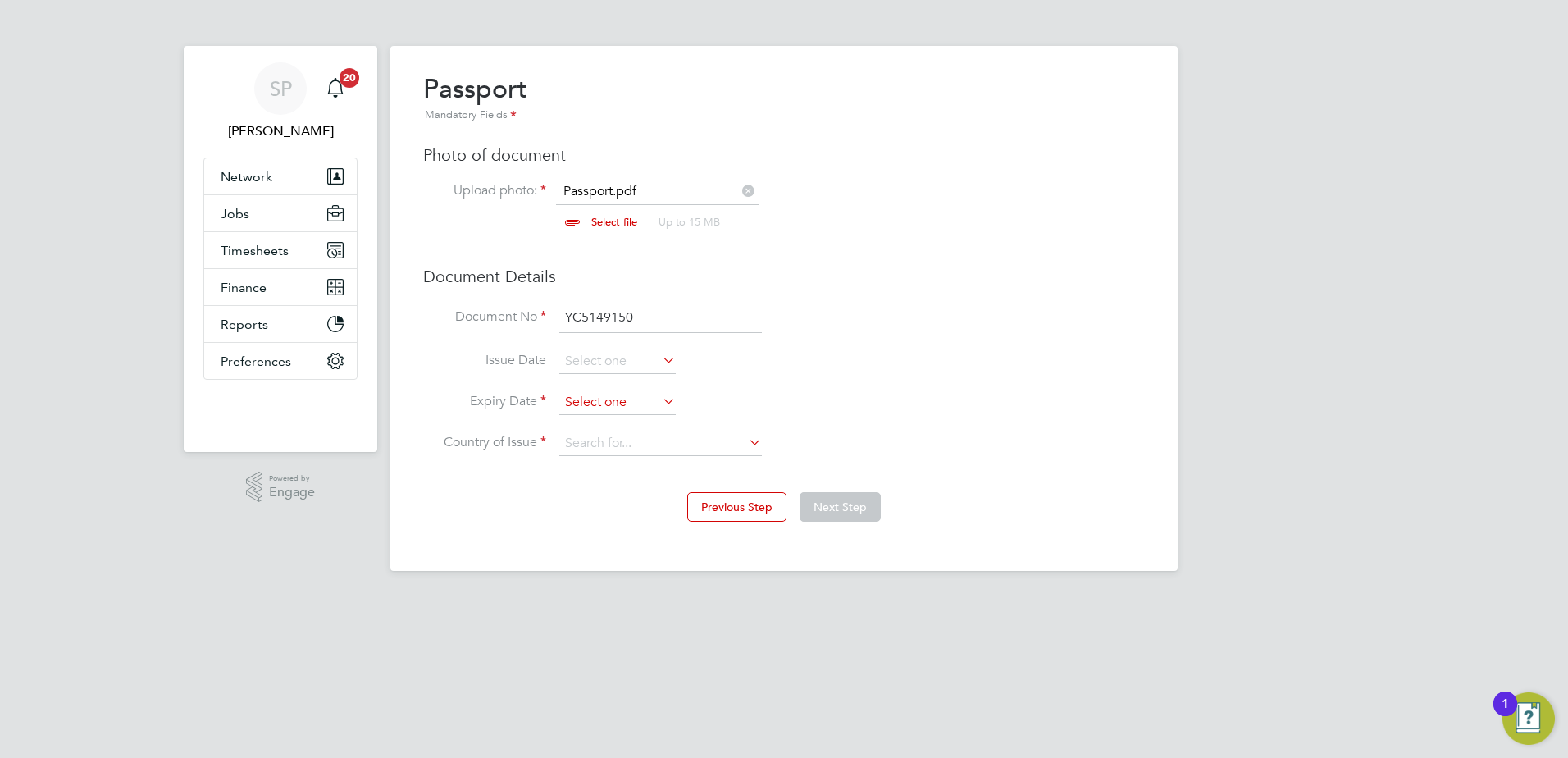
click at [595, 408] on input at bounding box center [618, 402] width 116 height 25
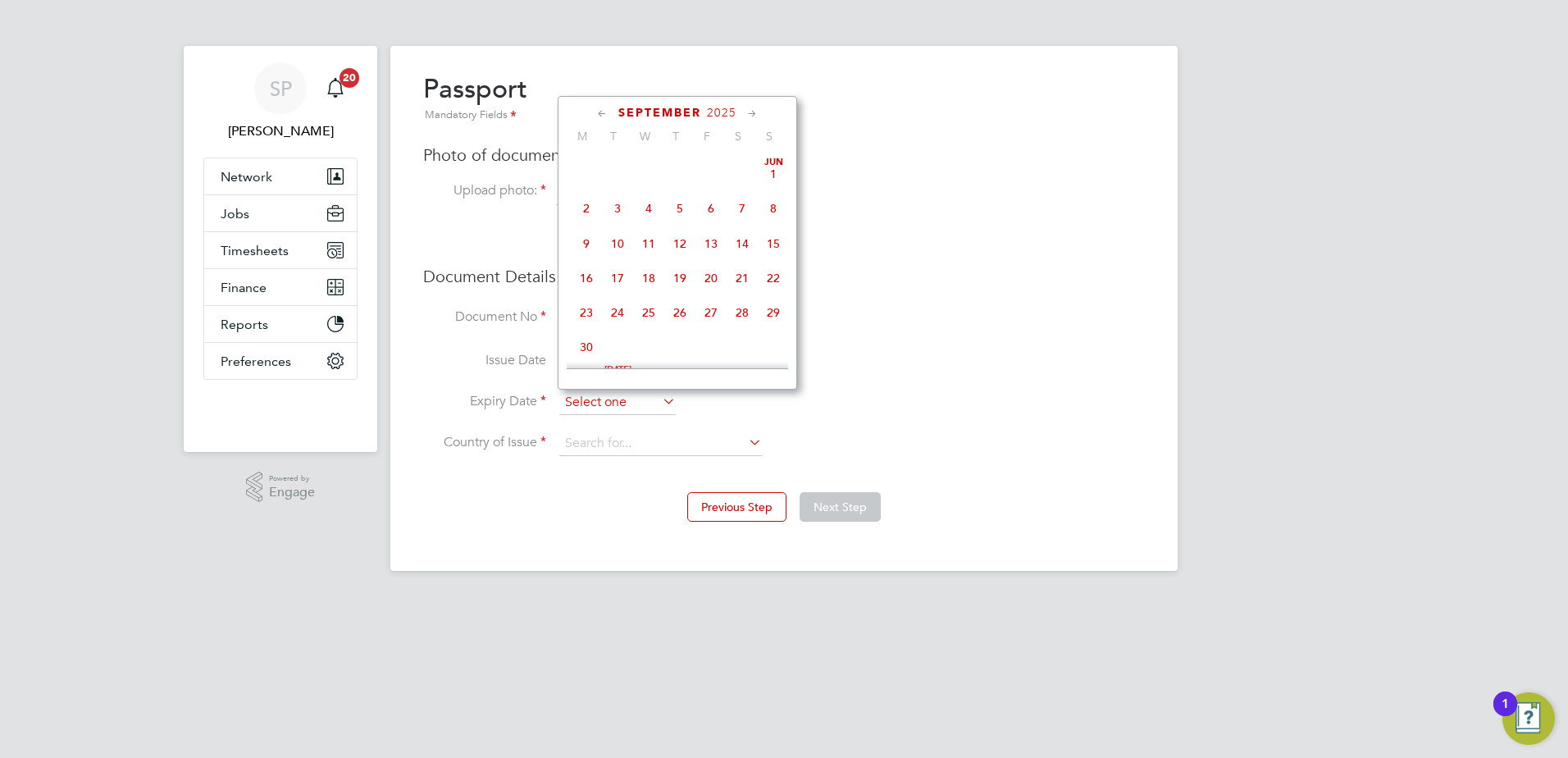
scroll to position [497, 0]
click at [732, 107] on span "2025" at bounding box center [721, 112] width 30 height 14
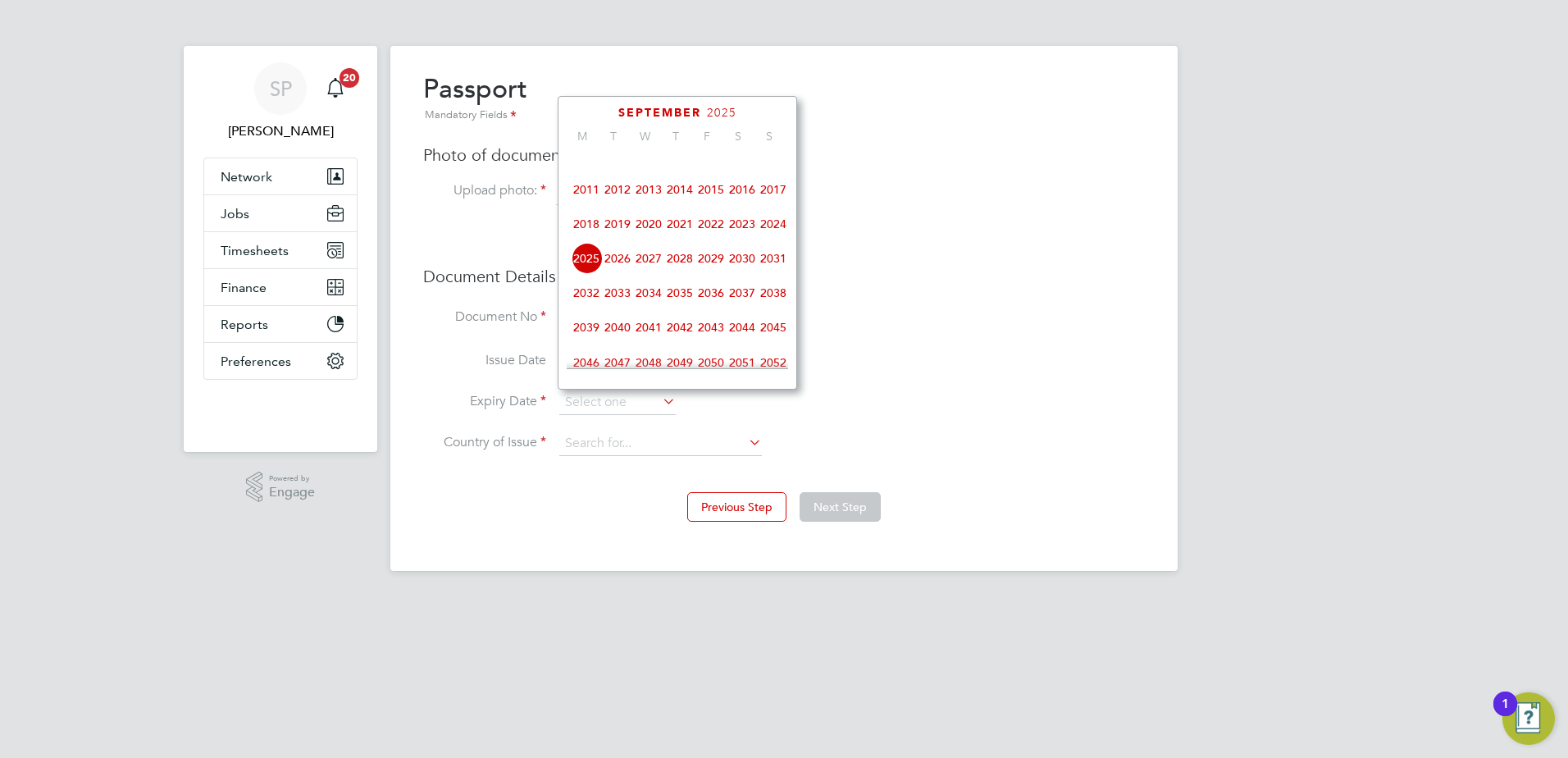
click at [647, 305] on span "2034" at bounding box center [648, 293] width 32 height 32
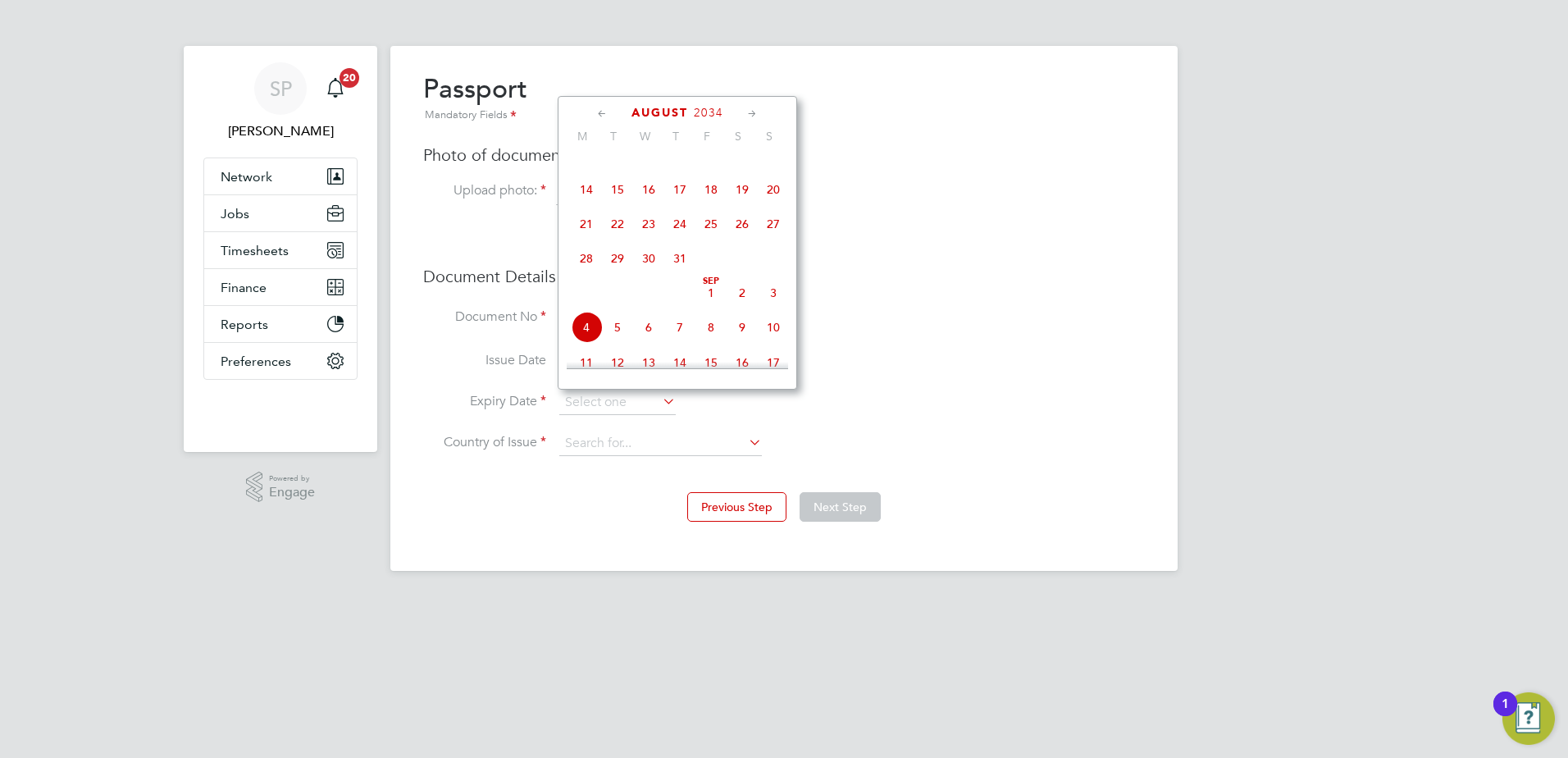
click at [715, 237] on span "25" at bounding box center [712, 224] width 32 height 32
type input "25 Aug 2034"
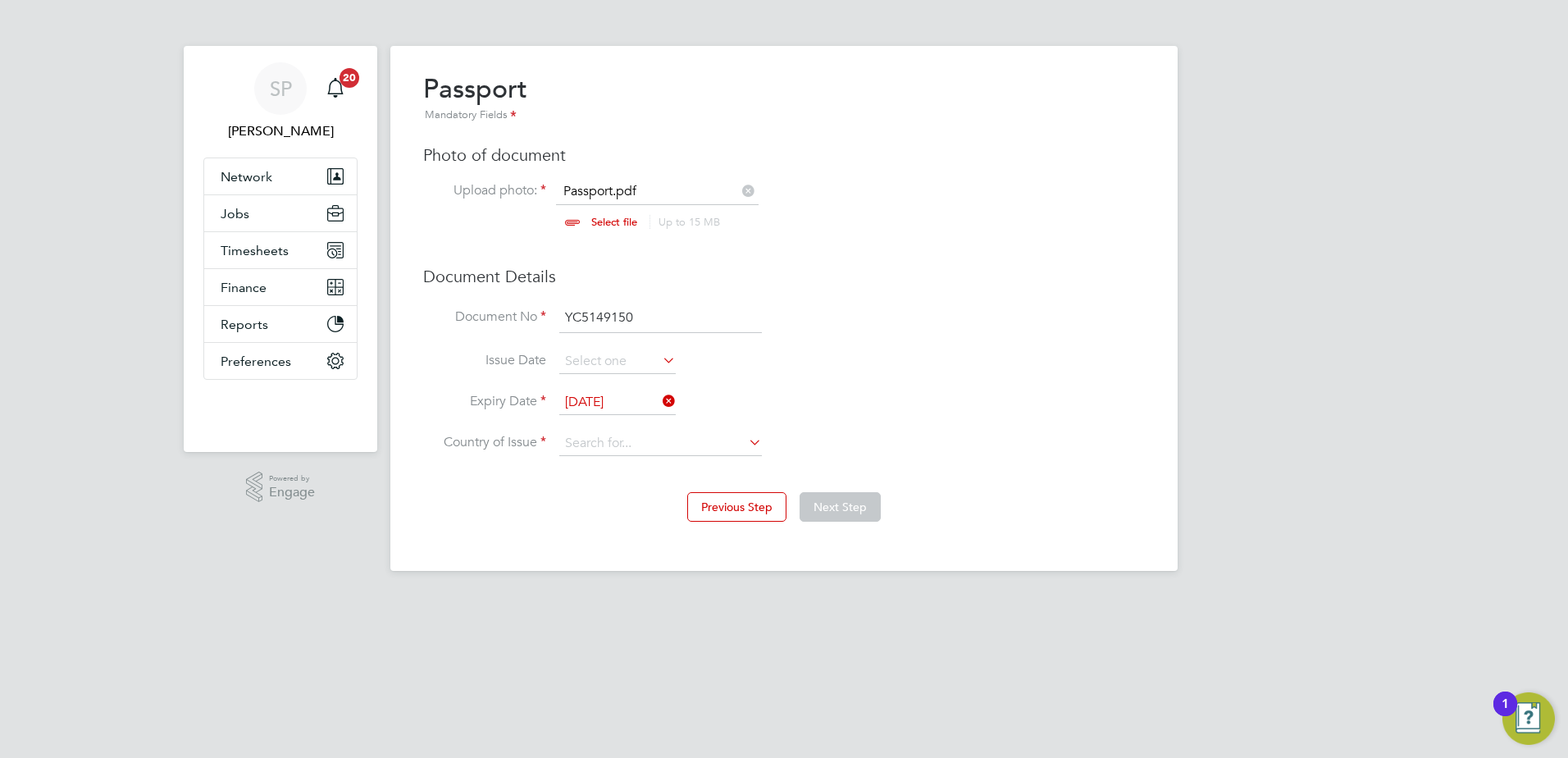
click at [627, 430] on li "Expiry Date 25 Aug 2034" at bounding box center [784, 411] width 721 height 41
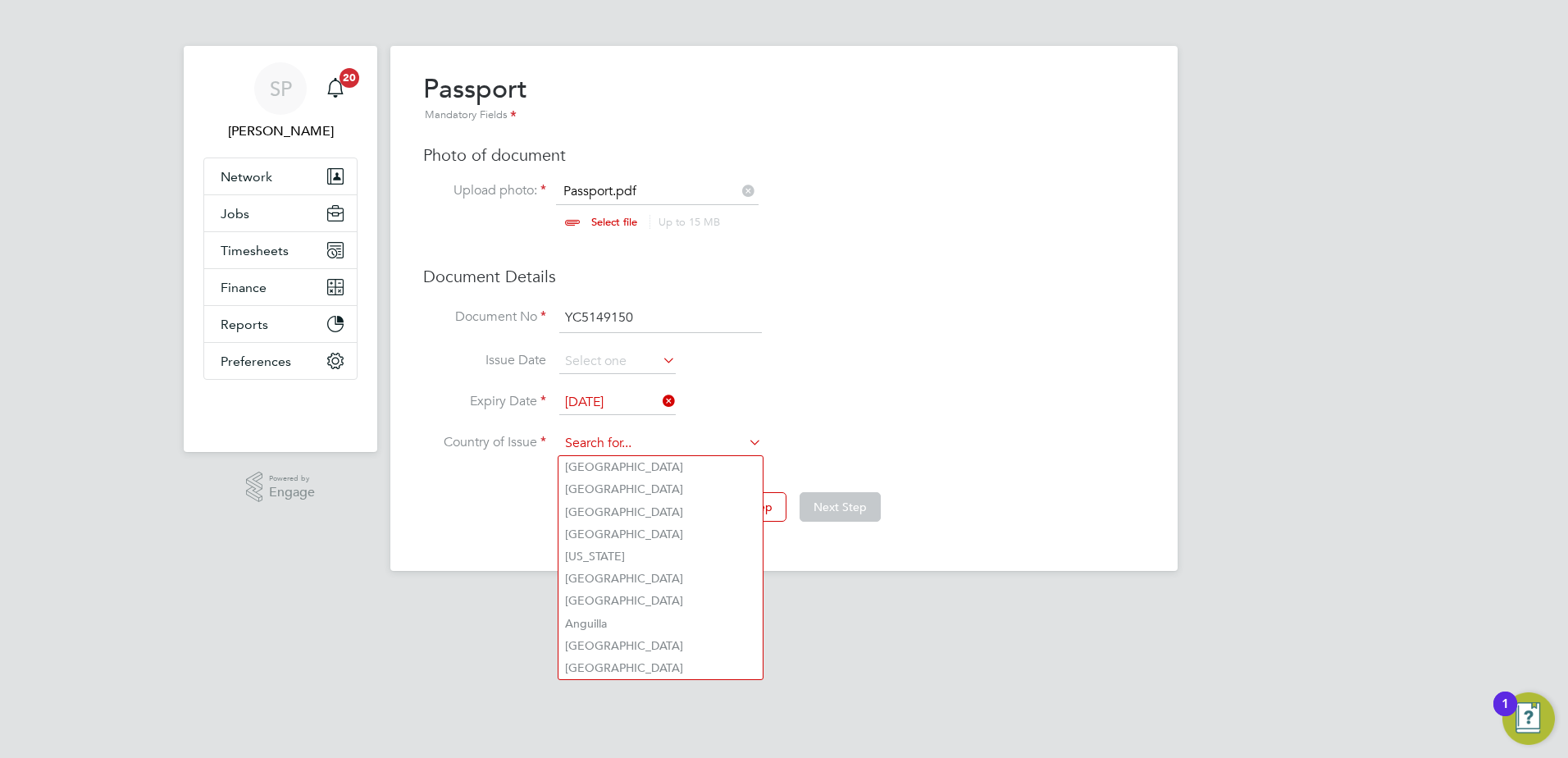
click at [626, 437] on input at bounding box center [661, 444] width 203 height 25
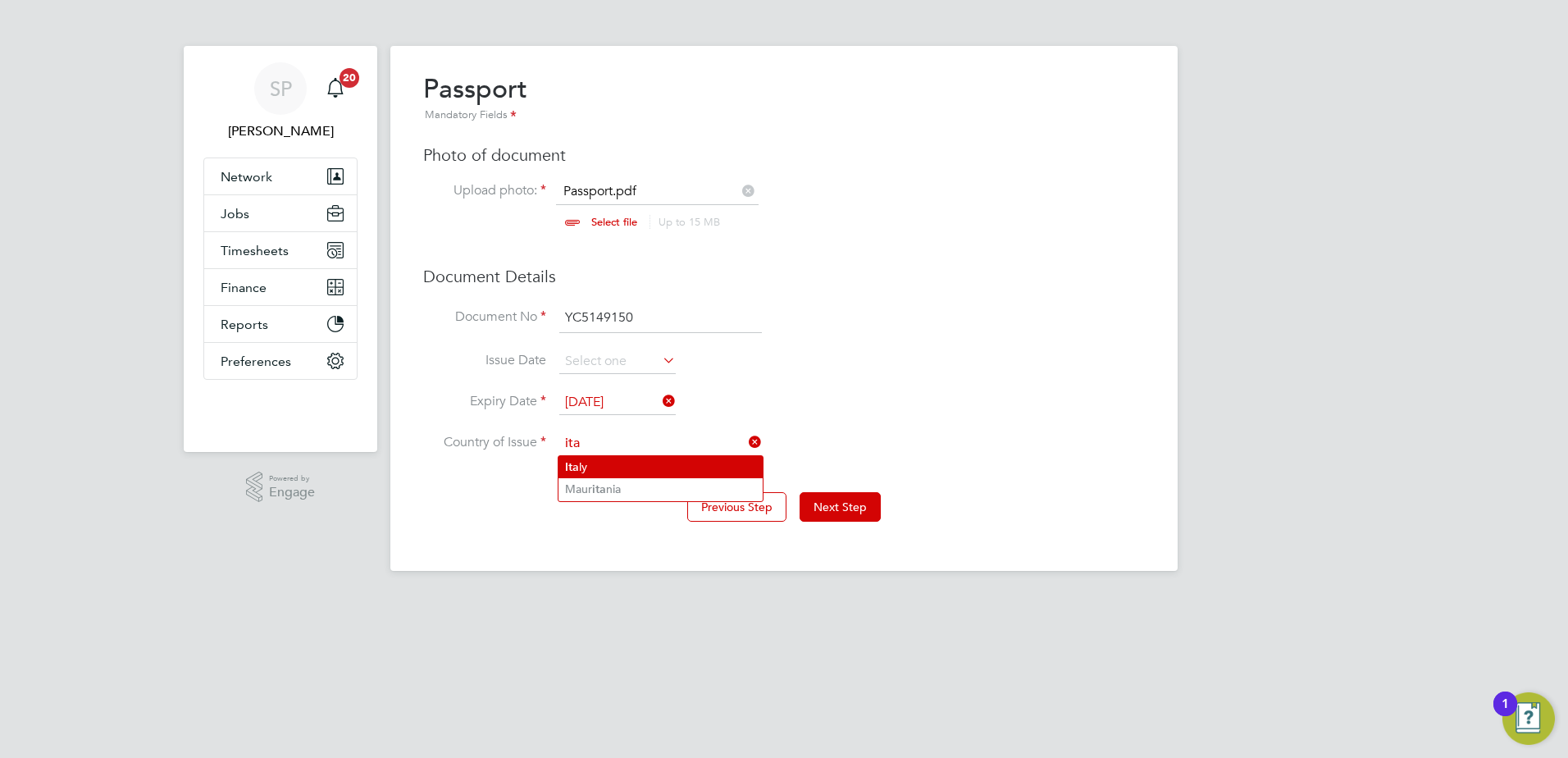
click at [621, 456] on li "Ita ly" at bounding box center [660, 467] width 204 height 22
type input "Italy"
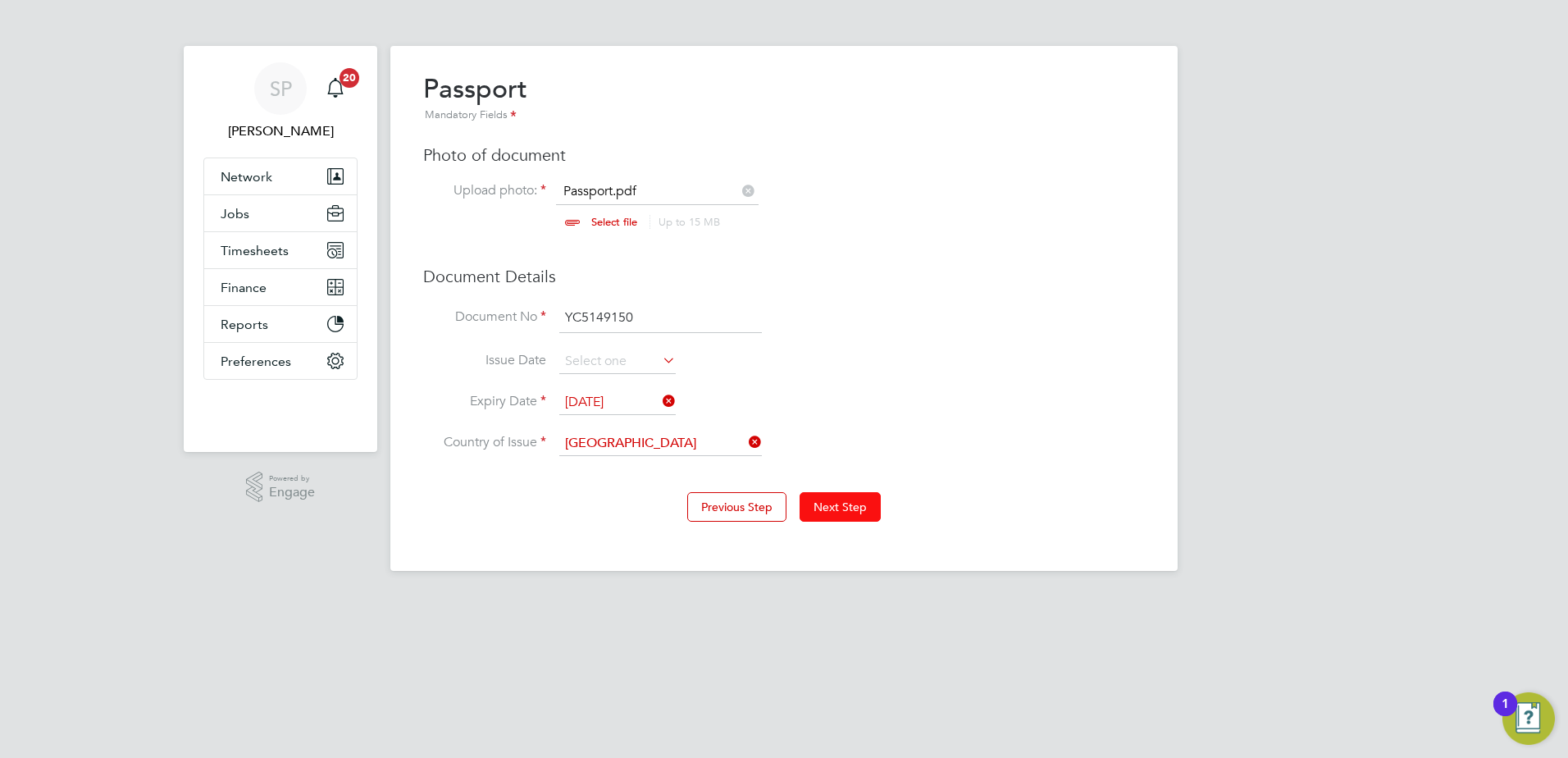
click at [861, 510] on button "Next Step" at bounding box center [840, 507] width 81 height 30
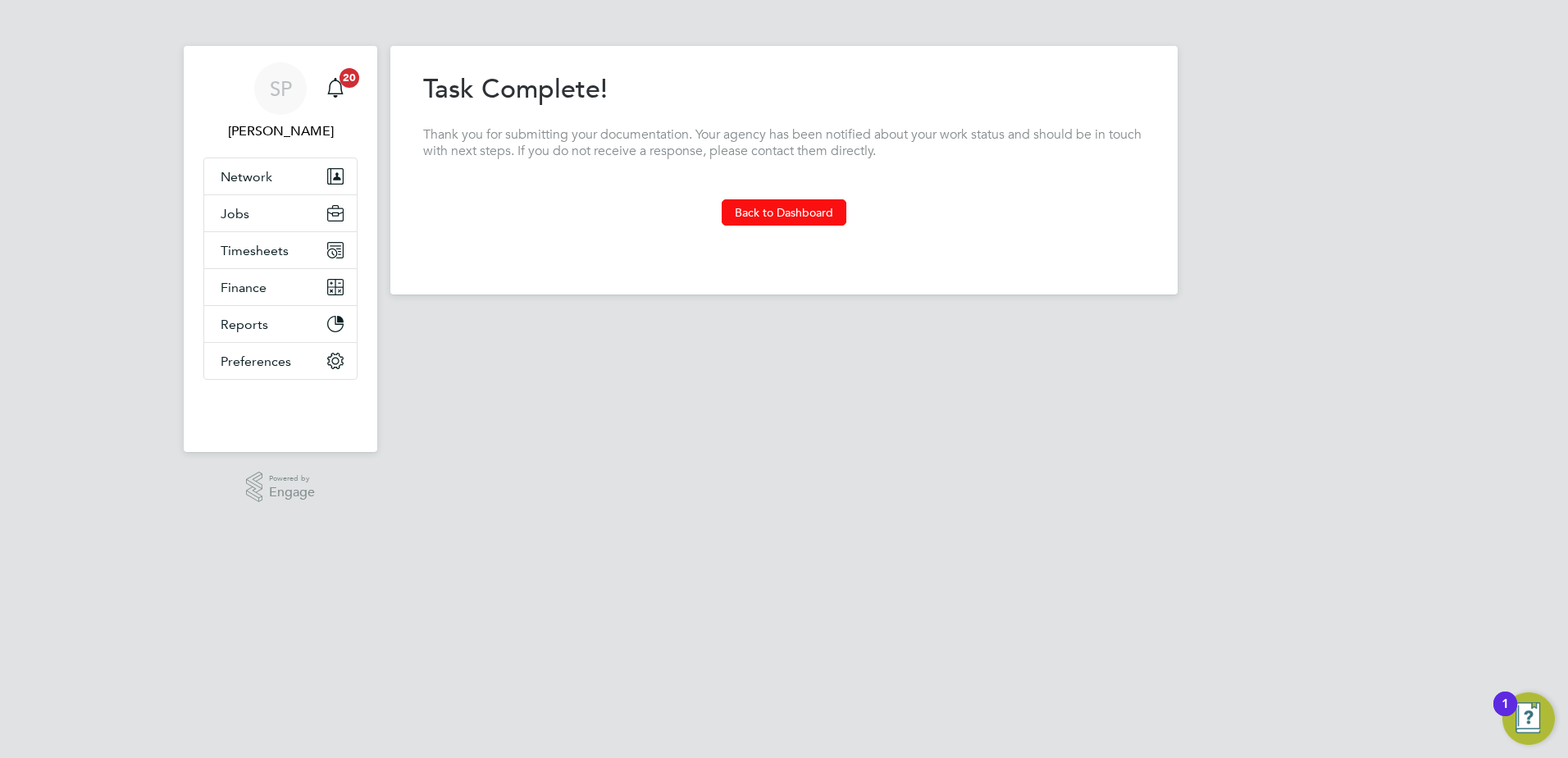
click at [765, 211] on button "Back to Dashboard" at bounding box center [784, 212] width 124 height 27
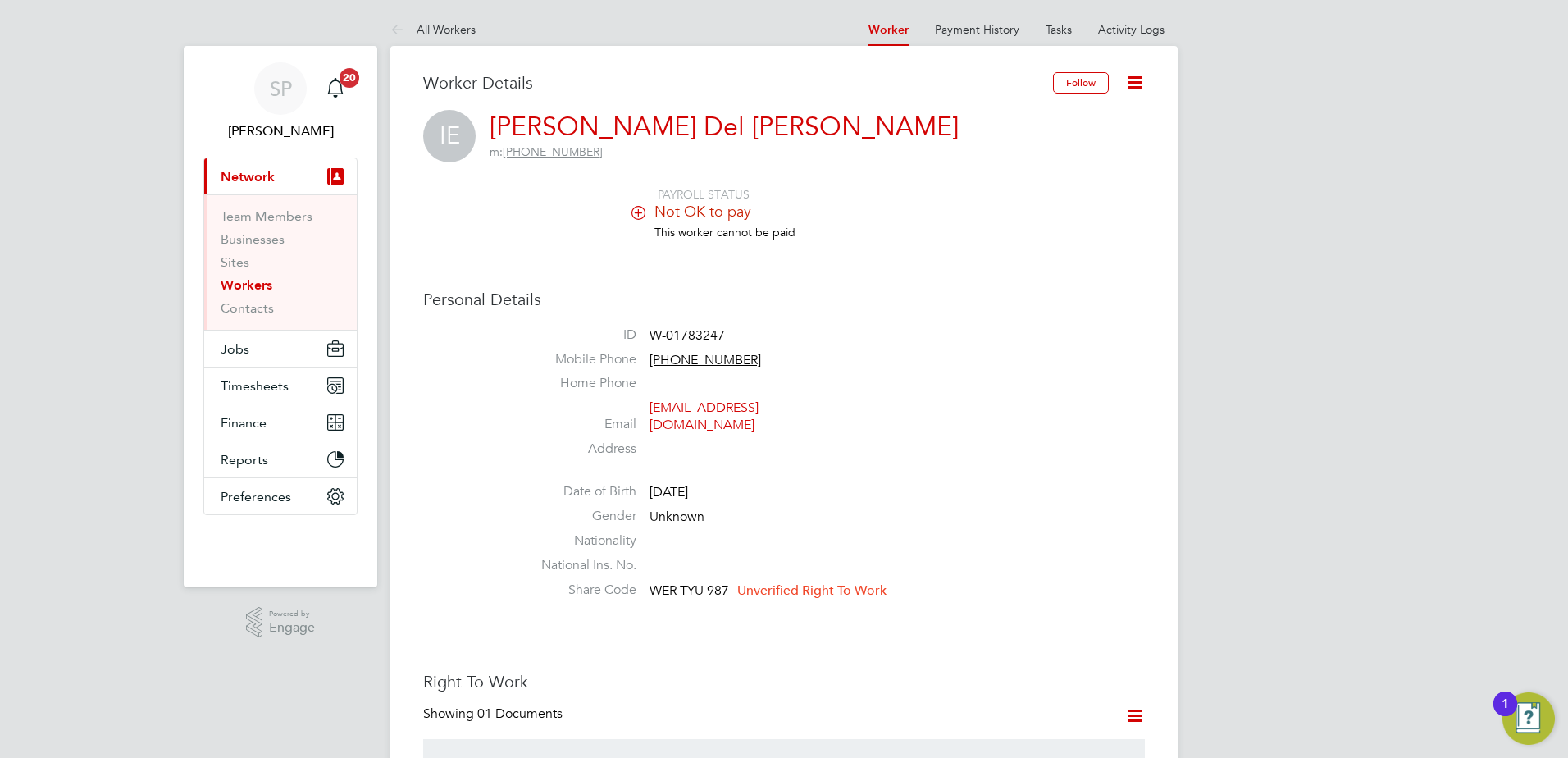
click at [859, 585] on li "Share Code WER TYU 987 Unverified Right To Work" at bounding box center [833, 593] width 623 height 25
click at [856, 583] on span "Unverified Right To Work" at bounding box center [811, 590] width 149 height 17
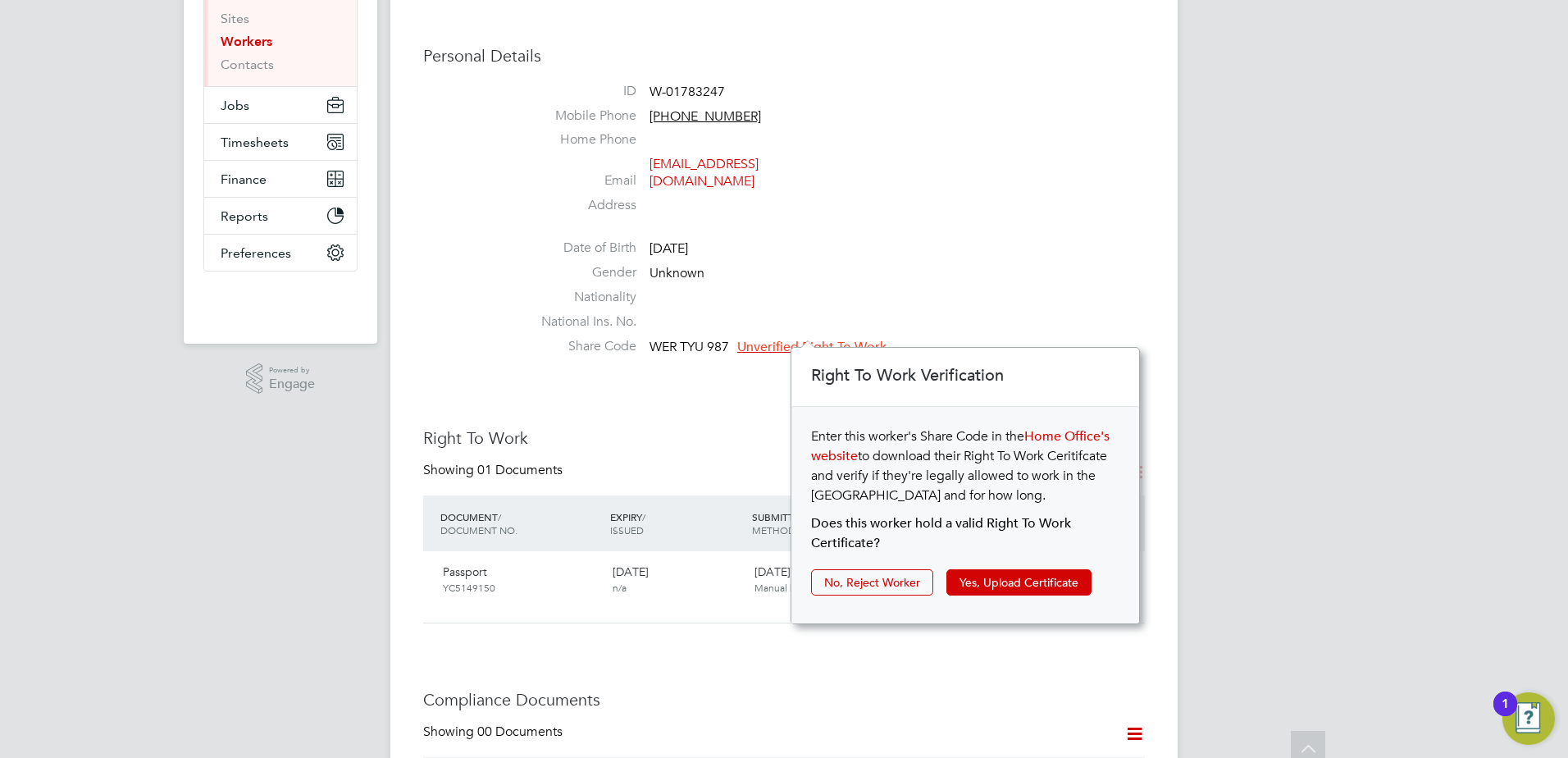
scroll to position [246, 0]
click at [993, 589] on button "Yes, Upload Certificate" at bounding box center [1018, 580] width 145 height 27
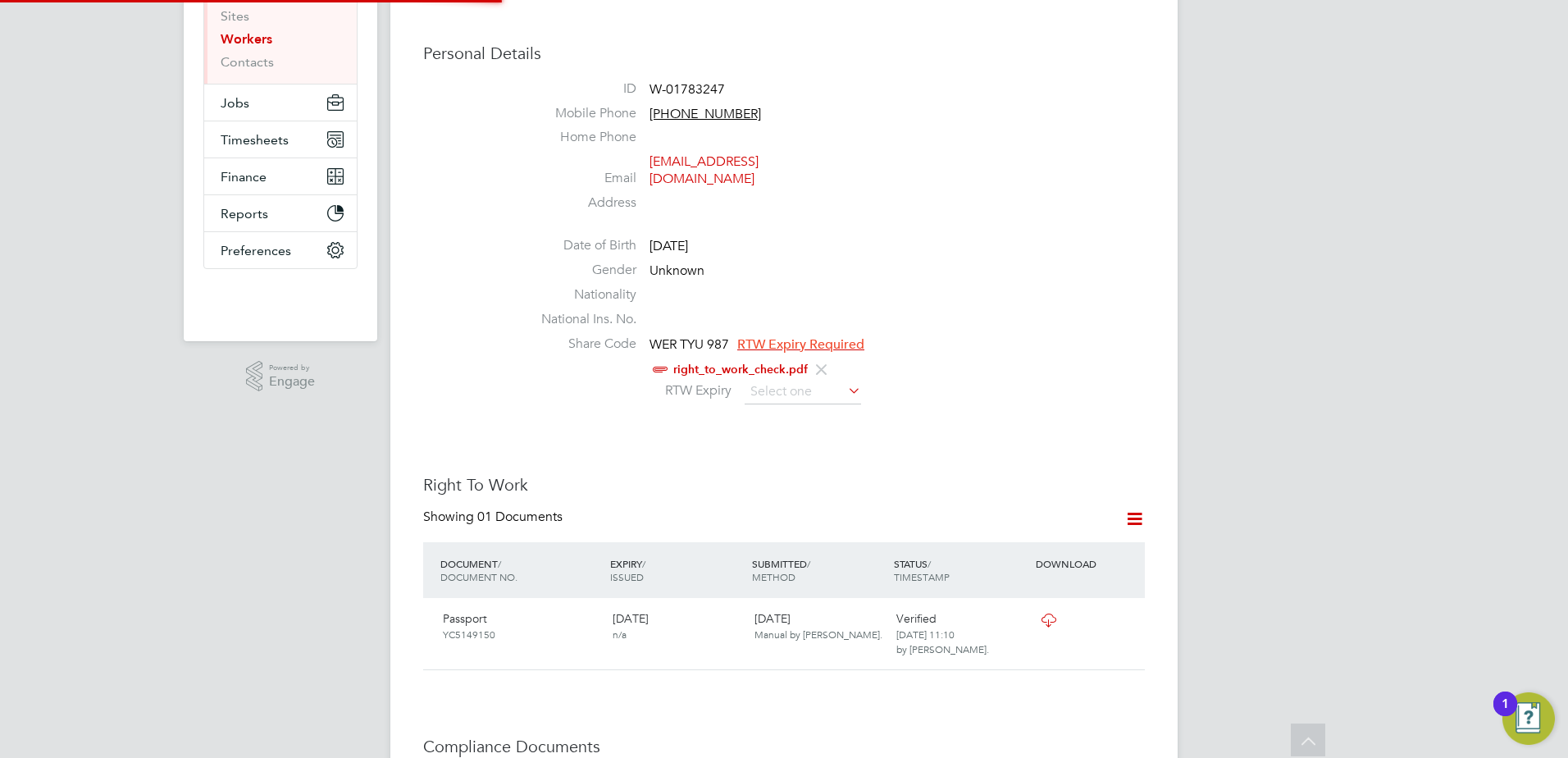
scroll to position [59, 349]
click at [794, 379] on input at bounding box center [803, 391] width 116 height 25
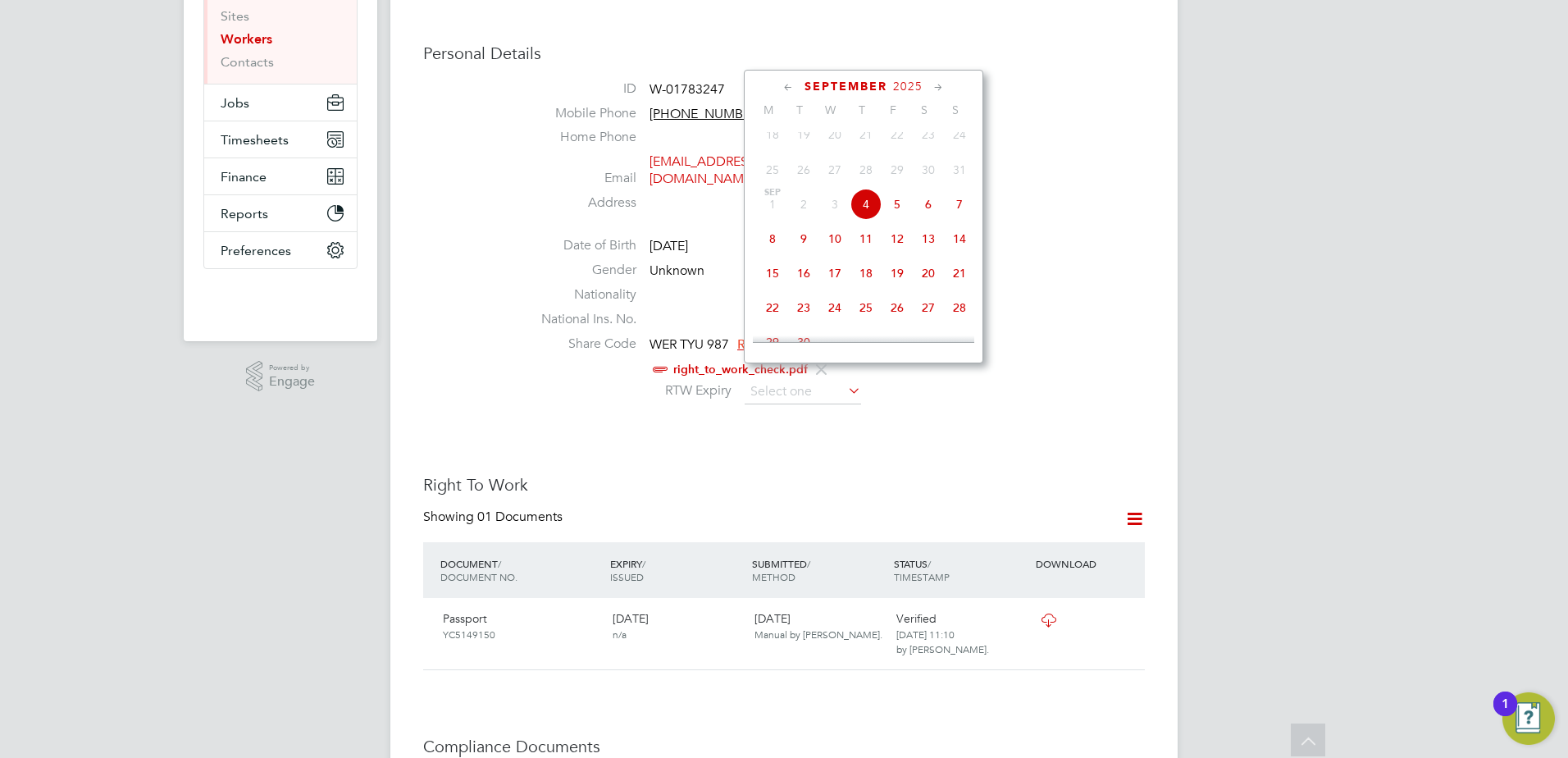
click at [911, 87] on span "2025" at bounding box center [908, 87] width 30 height 14
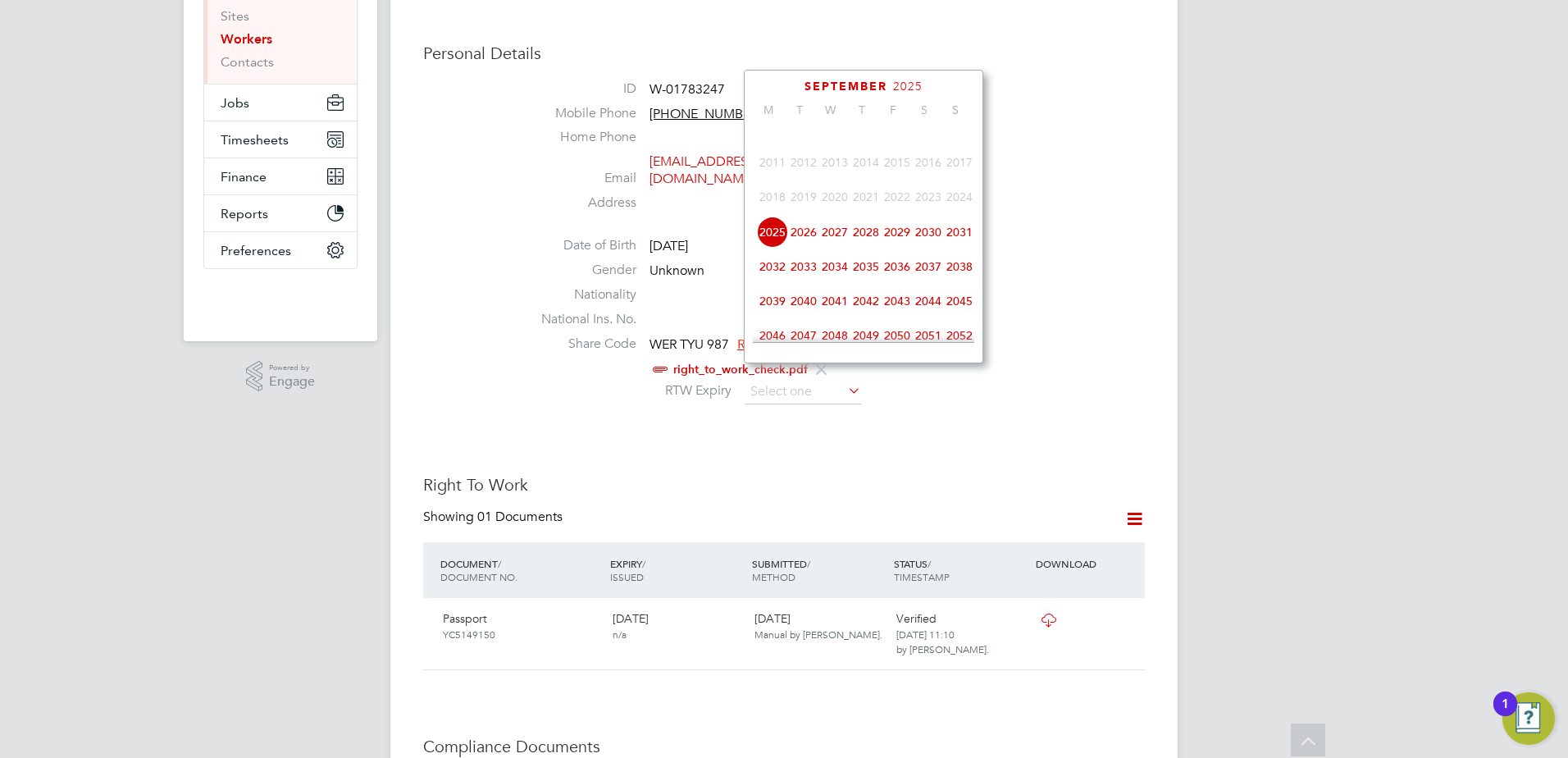
click at [842, 243] on span "2027" at bounding box center [835, 233] width 32 height 32
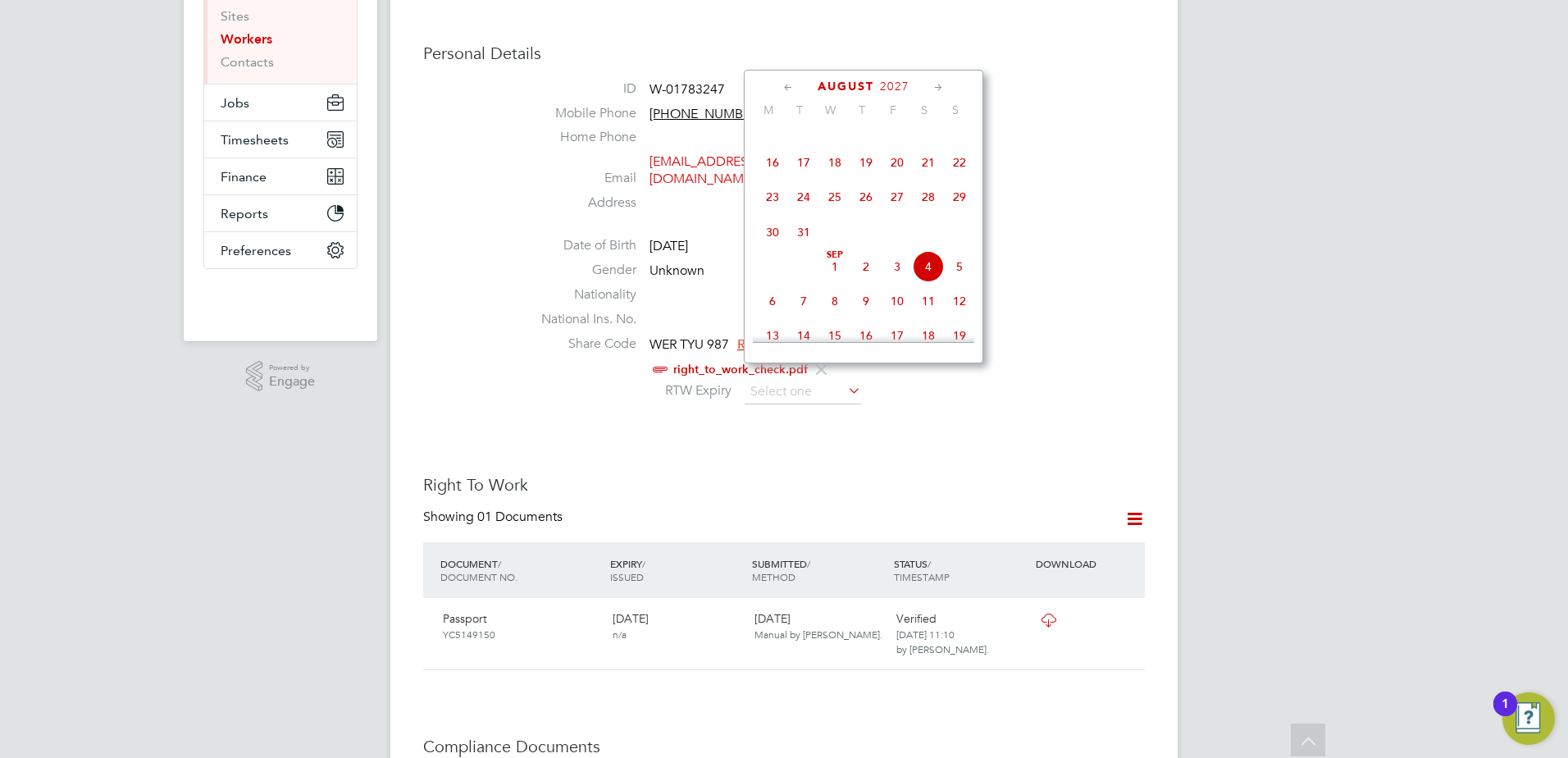
click at [831, 282] on span "Sep 1" at bounding box center [835, 267] width 32 height 32
type input "01 Sep 2027"
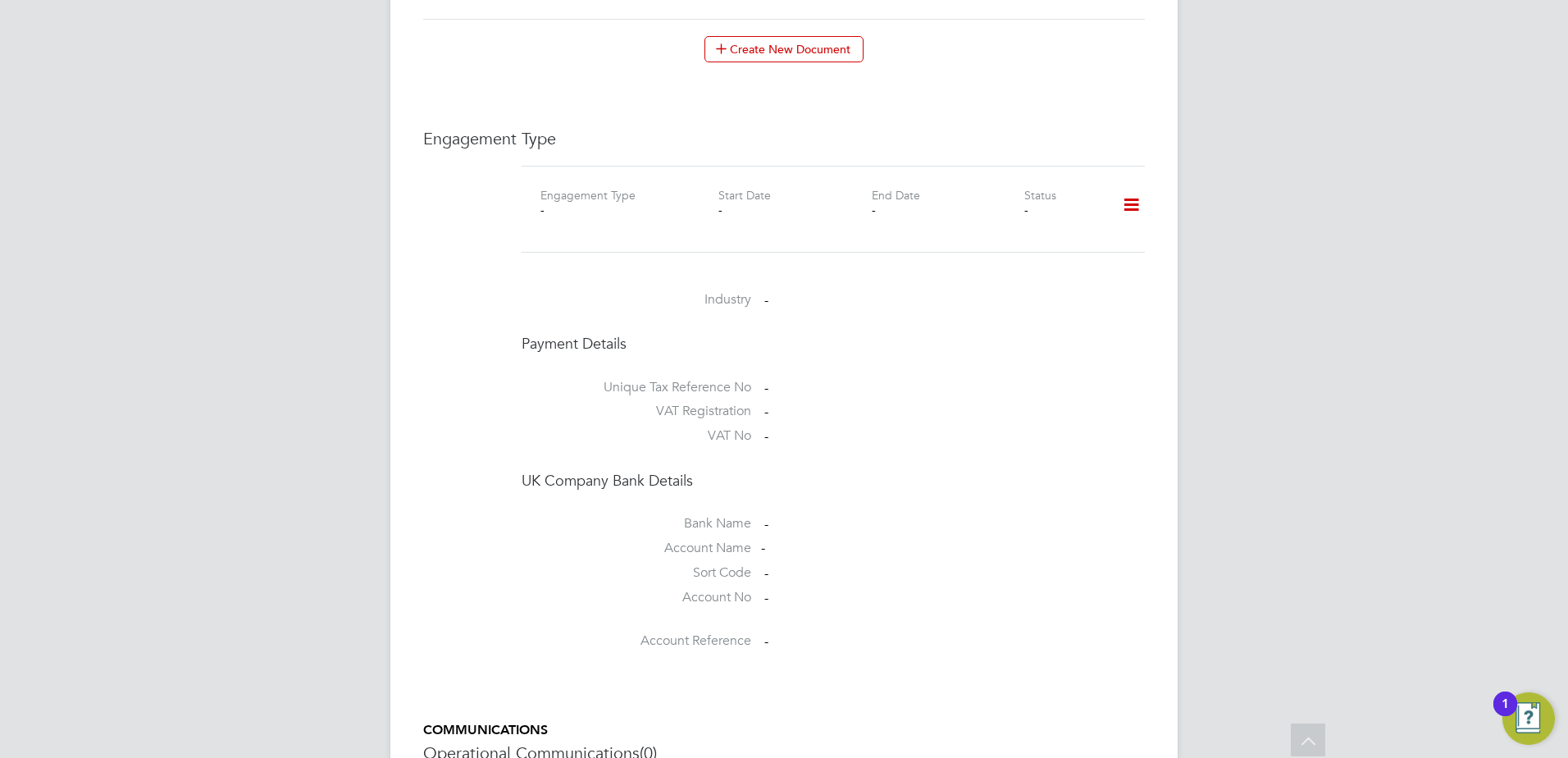
scroll to position [902, 0]
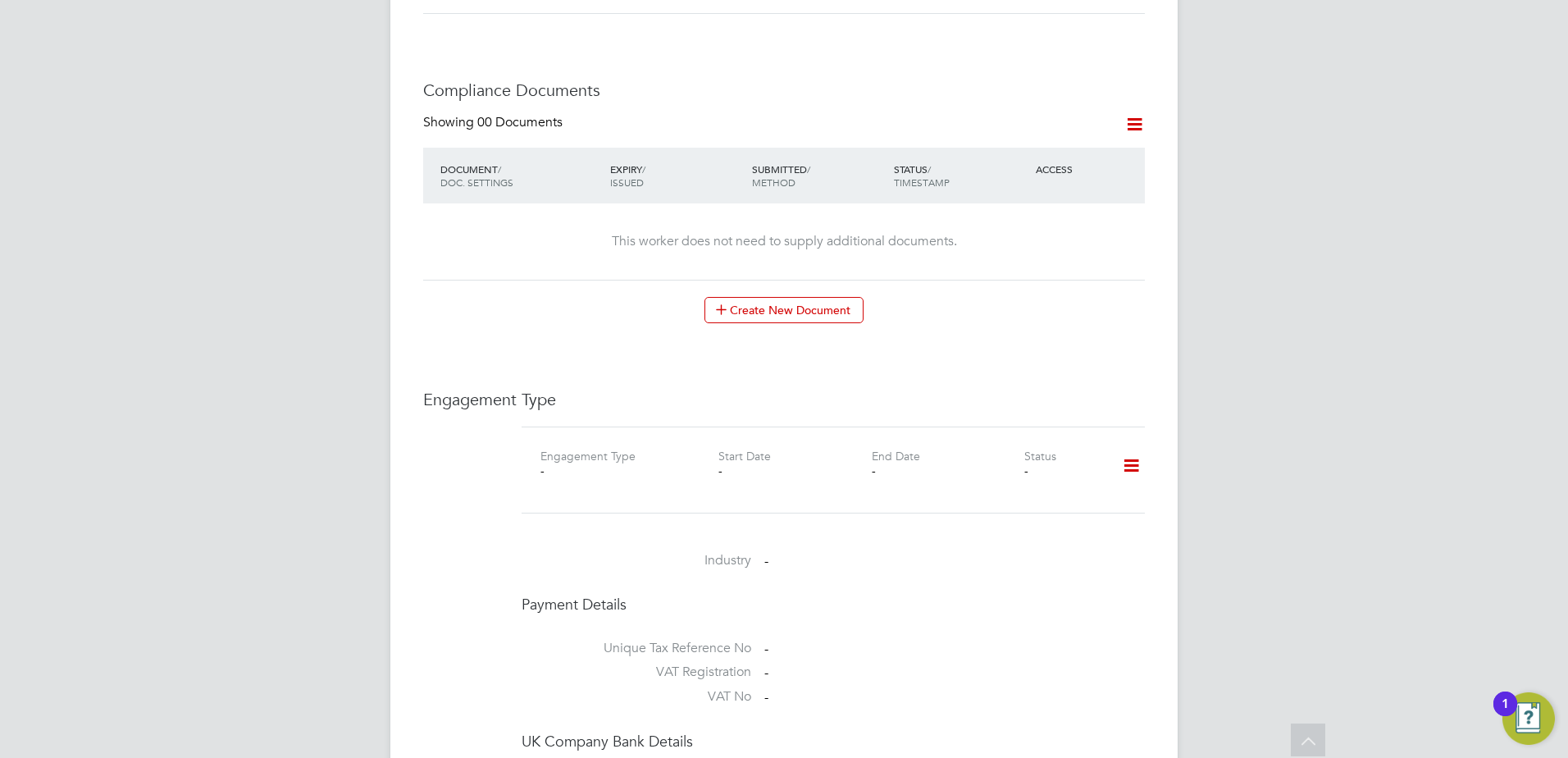
click at [1129, 452] on icon at bounding box center [1130, 466] width 29 height 37
click at [1044, 516] on li "Add Engagement Type" at bounding box center [1047, 519] width 186 height 23
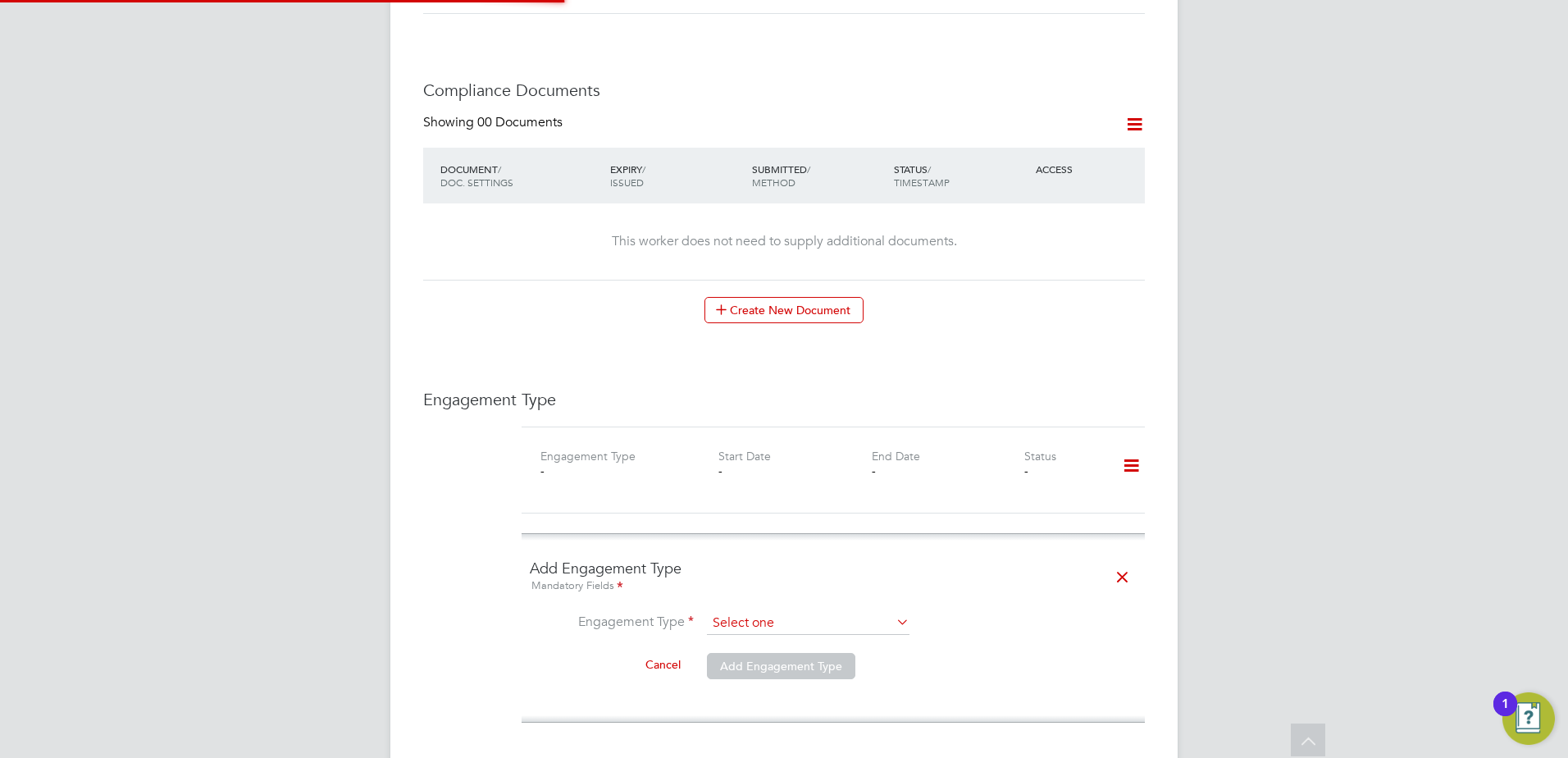
click at [837, 594] on ng-form "Add Engagement Type Mandatory Fields Engagement Type Cancel Add Engagement Type" at bounding box center [834, 628] width 607 height 139
click at [837, 612] on input at bounding box center [808, 623] width 203 height 23
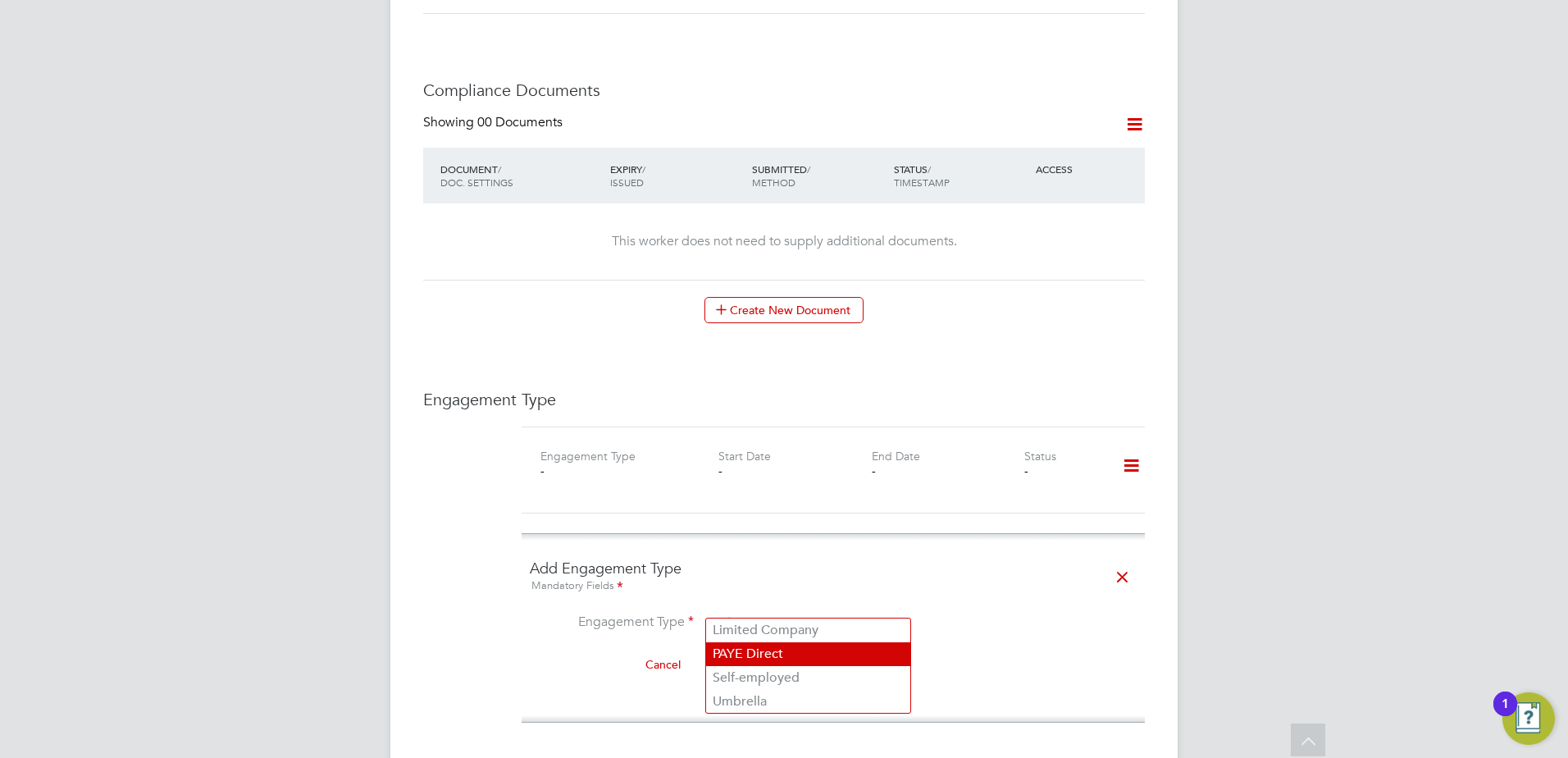
click at [820, 648] on li "PAYE Direct" at bounding box center [807, 655] width 204 height 24
type input "PAYE Direct"
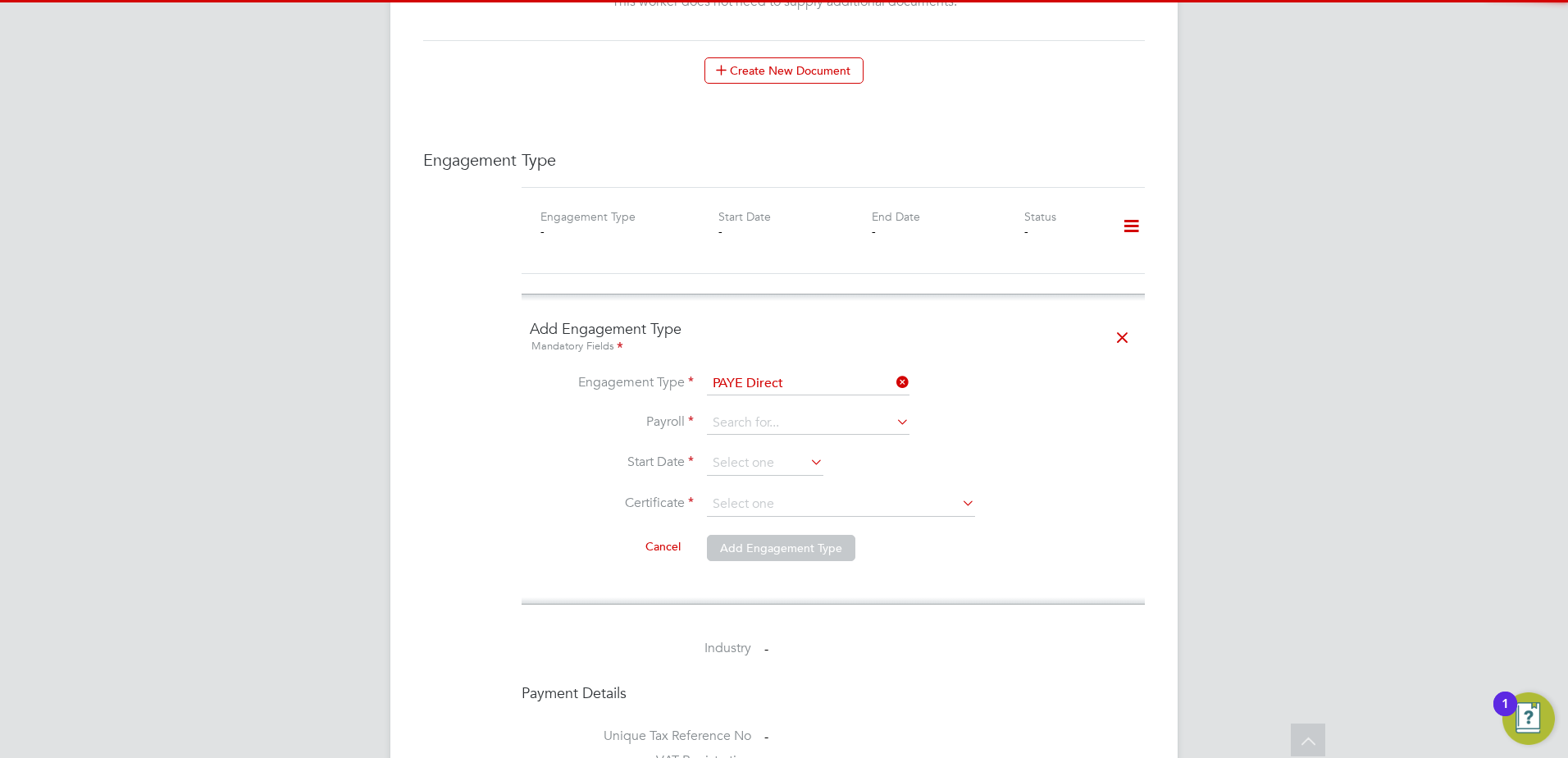
scroll to position [1148, 0]
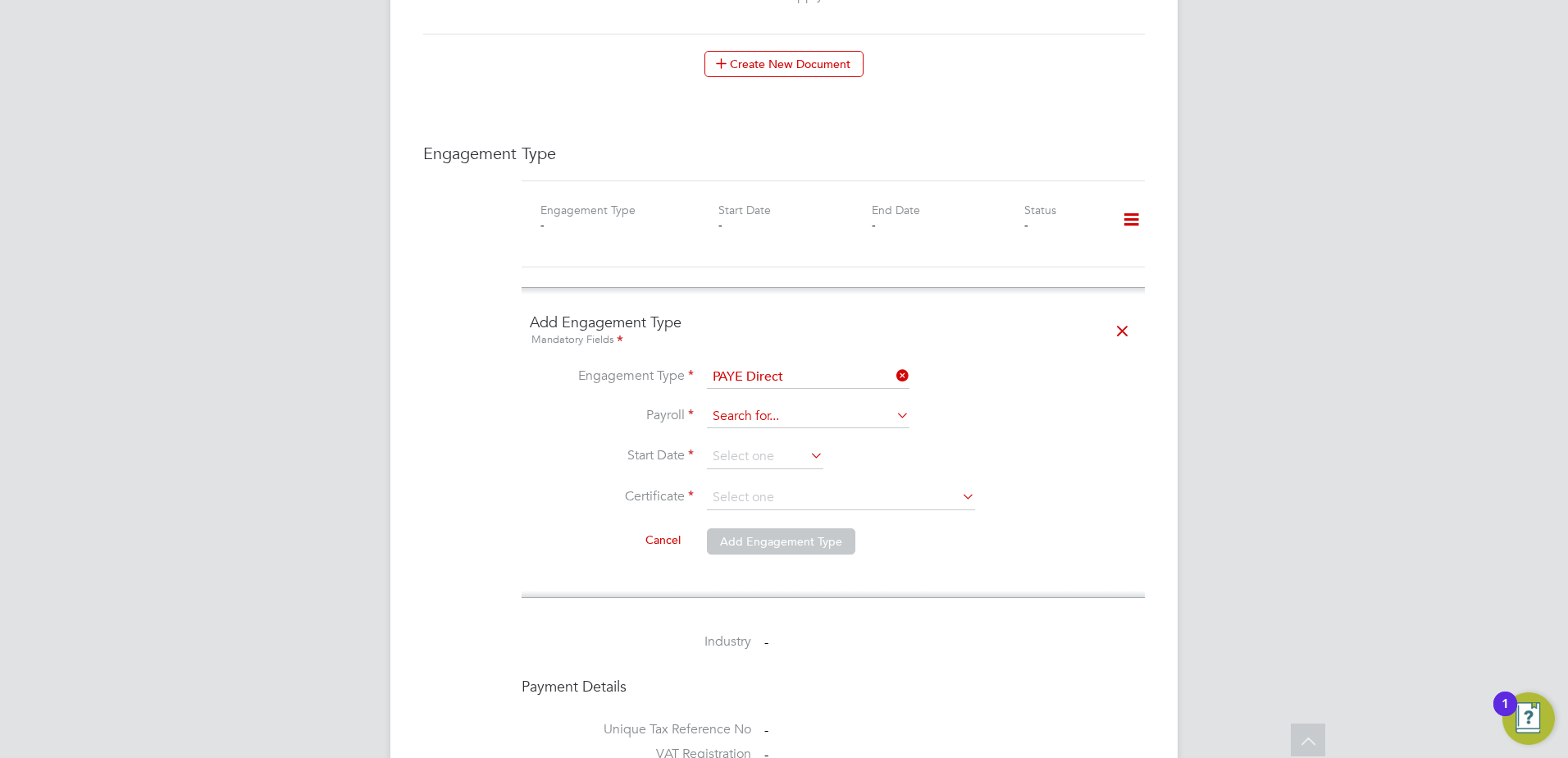
click at [787, 405] on input at bounding box center [808, 416] width 203 height 23
click at [781, 423] on li "PAYE" at bounding box center [807, 424] width 204 height 24
type input "PAYE"
click at [716, 445] on input at bounding box center [765, 456] width 116 height 25
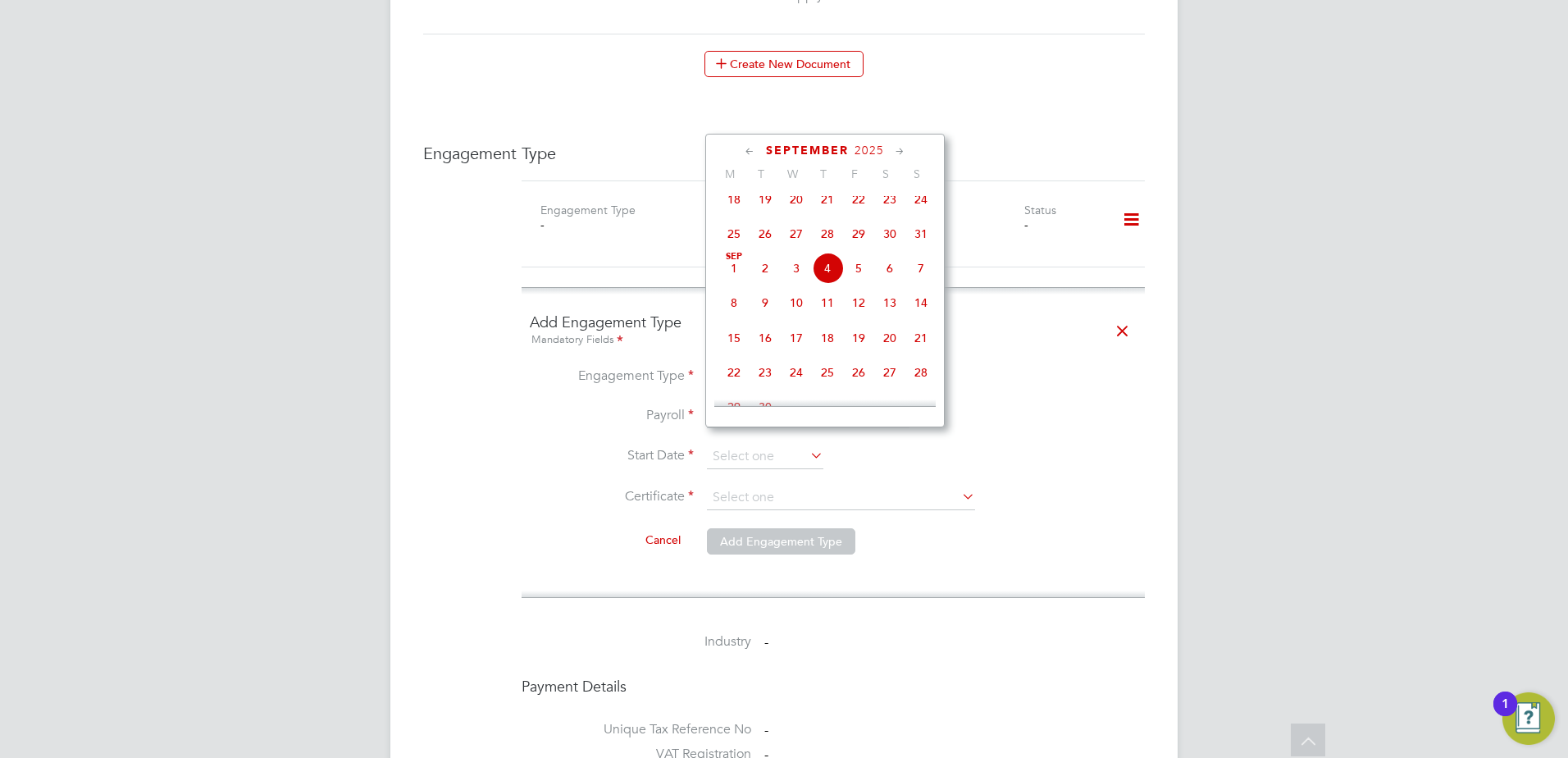
click at [736, 278] on span "Sep 1" at bounding box center [734, 268] width 32 height 32
type input "[DATE]"
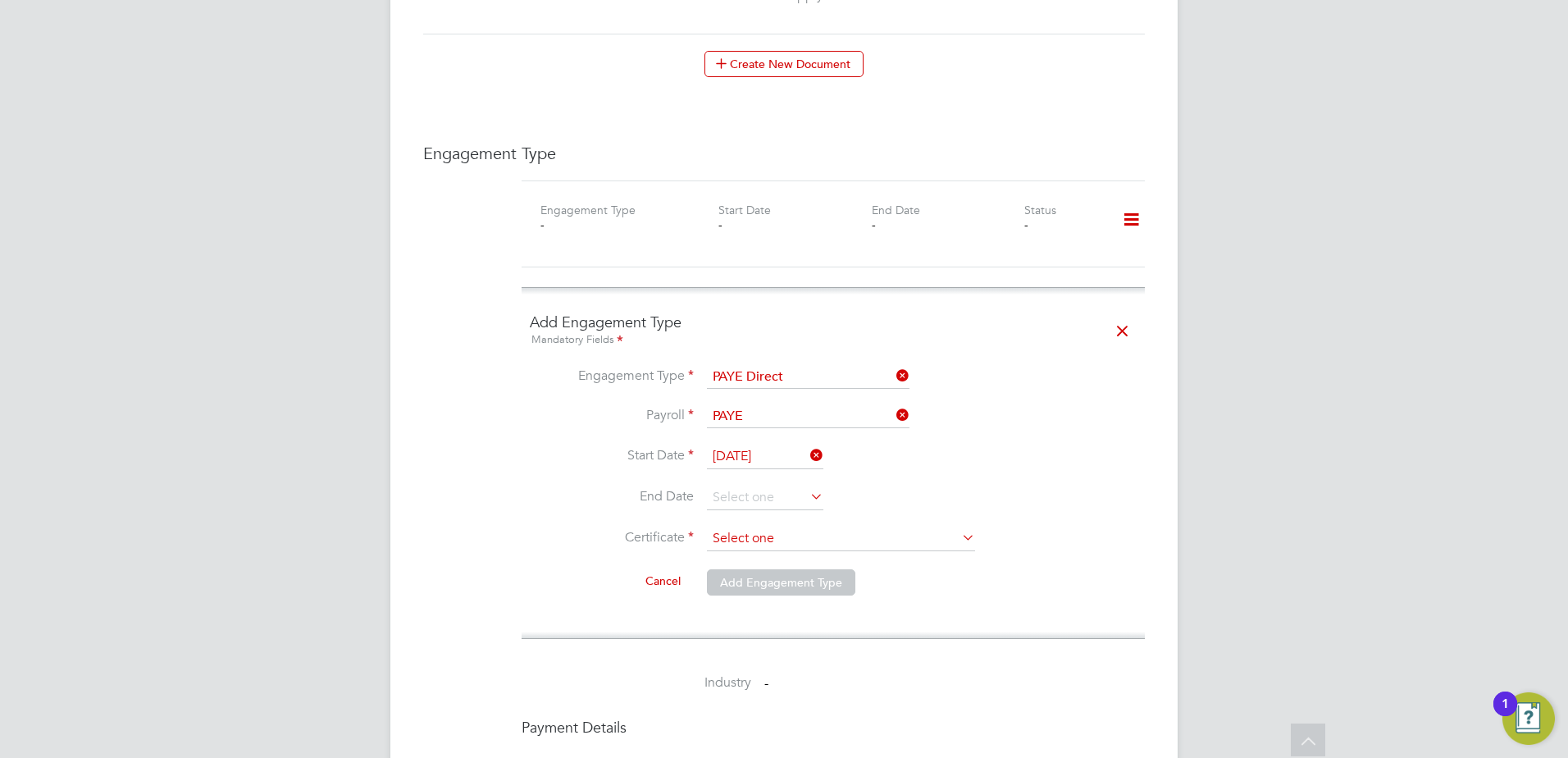
click at [775, 530] on input at bounding box center [841, 538] width 268 height 25
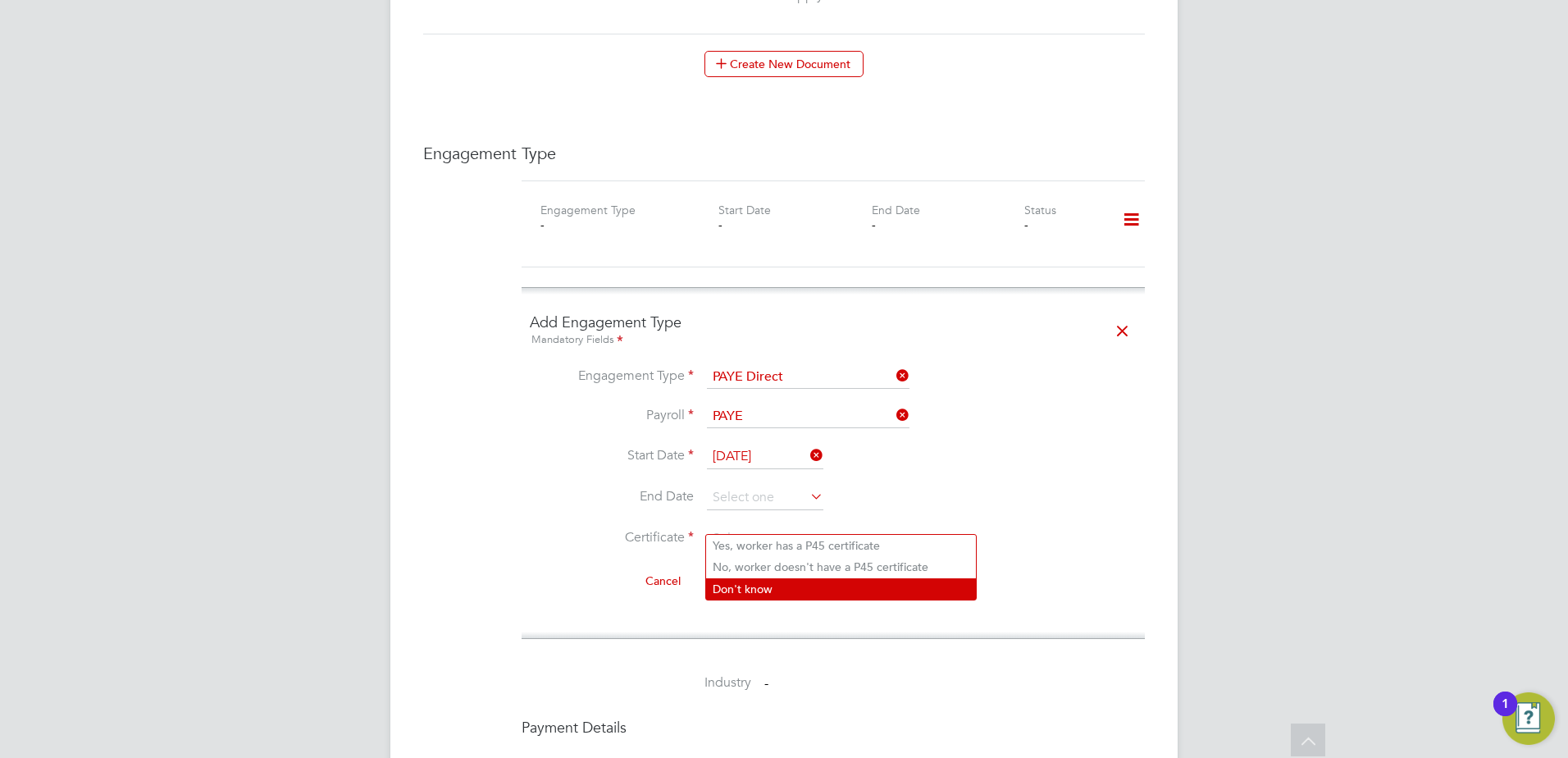
click at [778, 588] on li "Don't know" at bounding box center [841, 589] width 270 height 22
type input "Don't know"
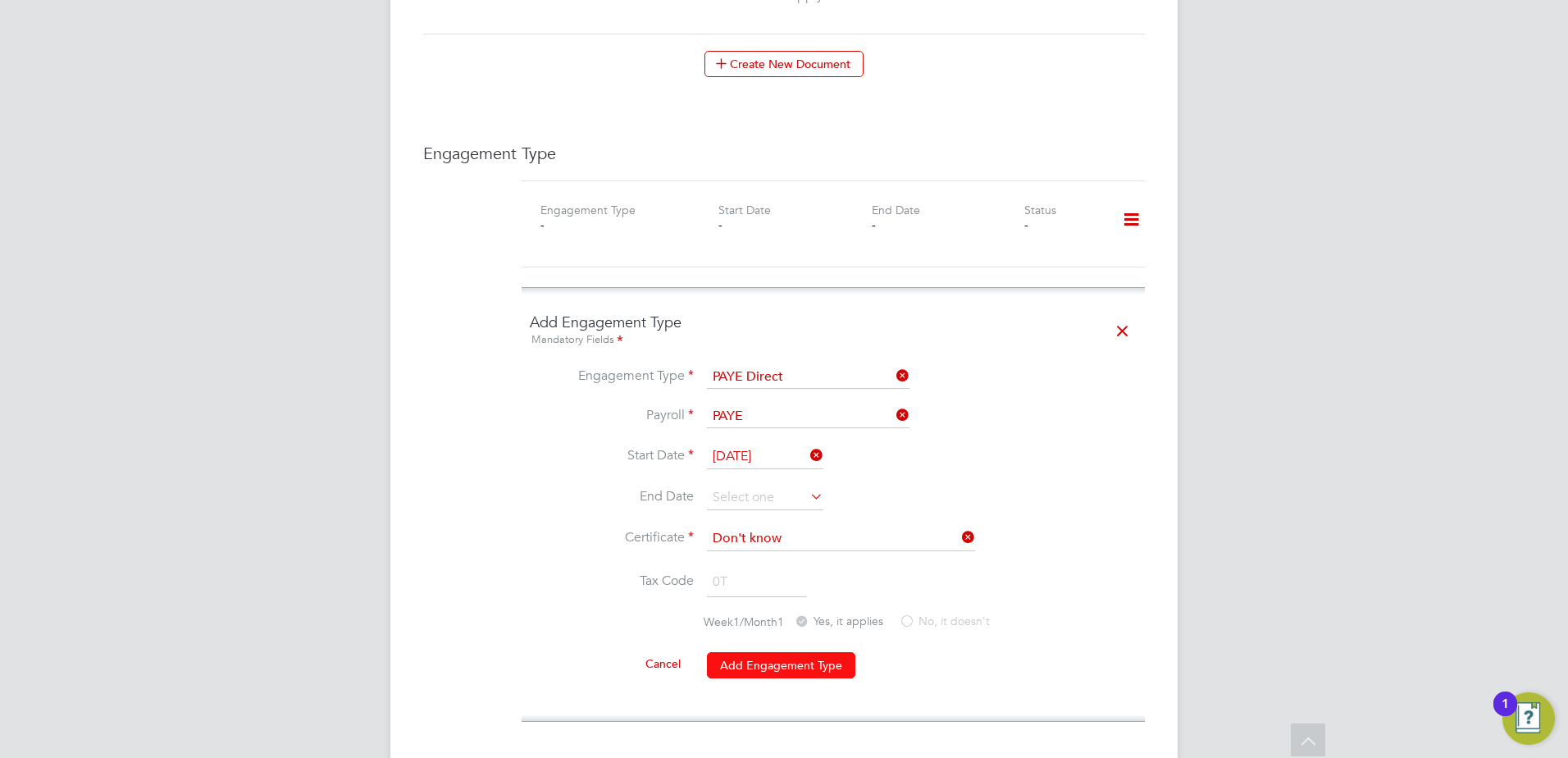
click at [784, 653] on button "Add Engagement Type" at bounding box center [781, 665] width 149 height 27
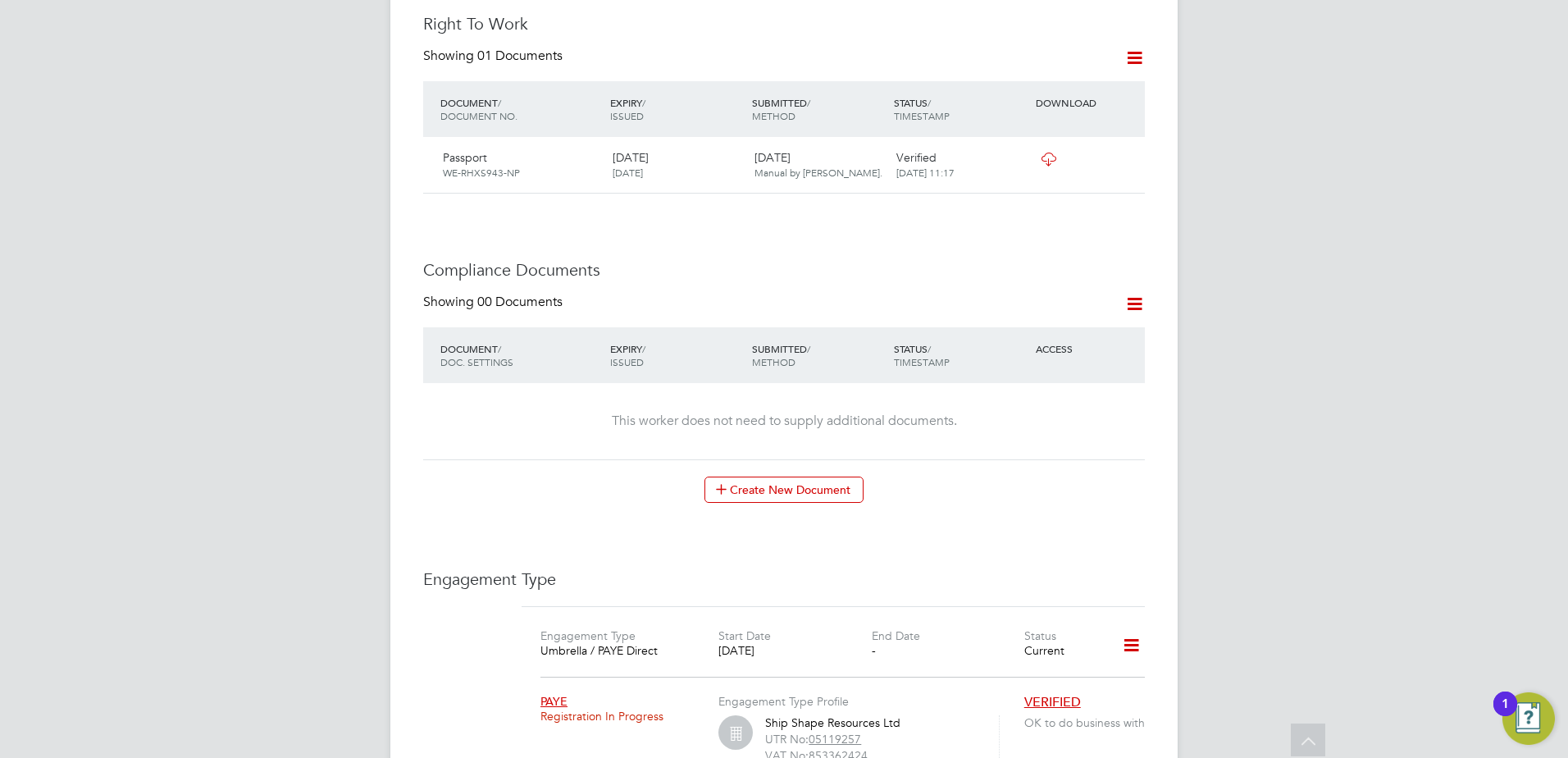
scroll to position [1067, 0]
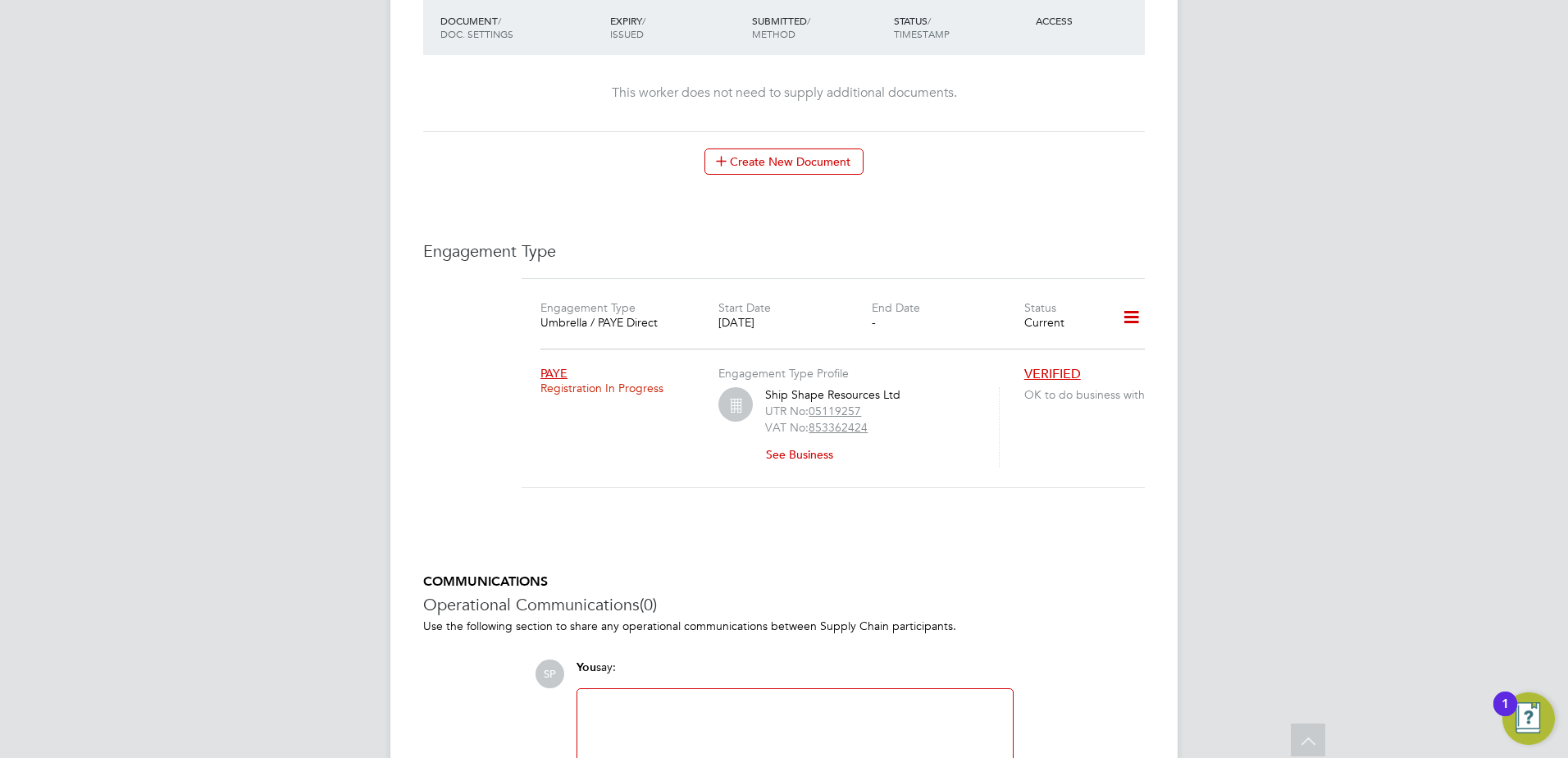
click at [1132, 305] on icon at bounding box center [1130, 317] width 29 height 37
click at [1025, 370] on li "Add Engagement Type" at bounding box center [1045, 371] width 188 height 23
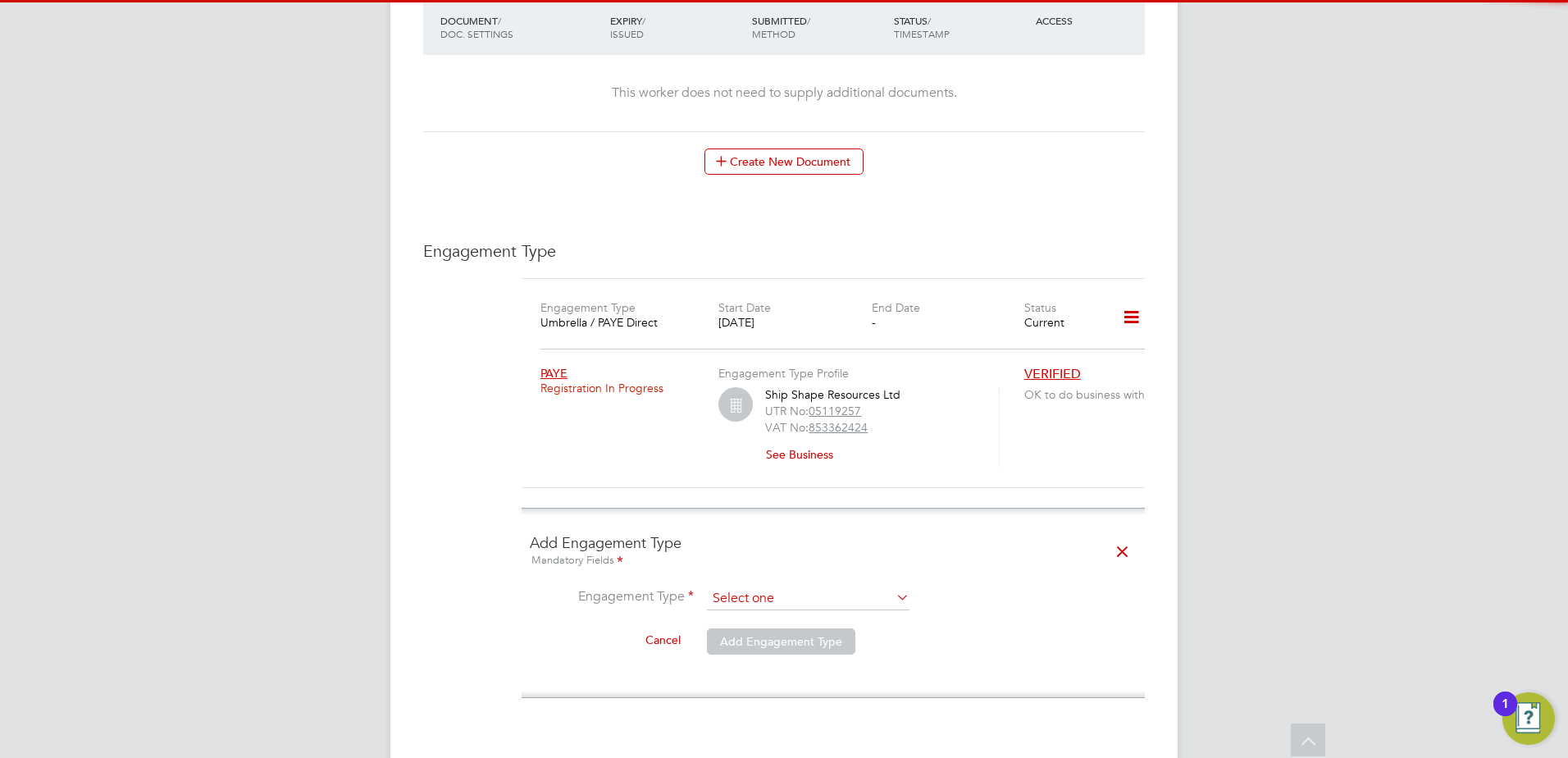
click at [740, 587] on input at bounding box center [808, 598] width 203 height 23
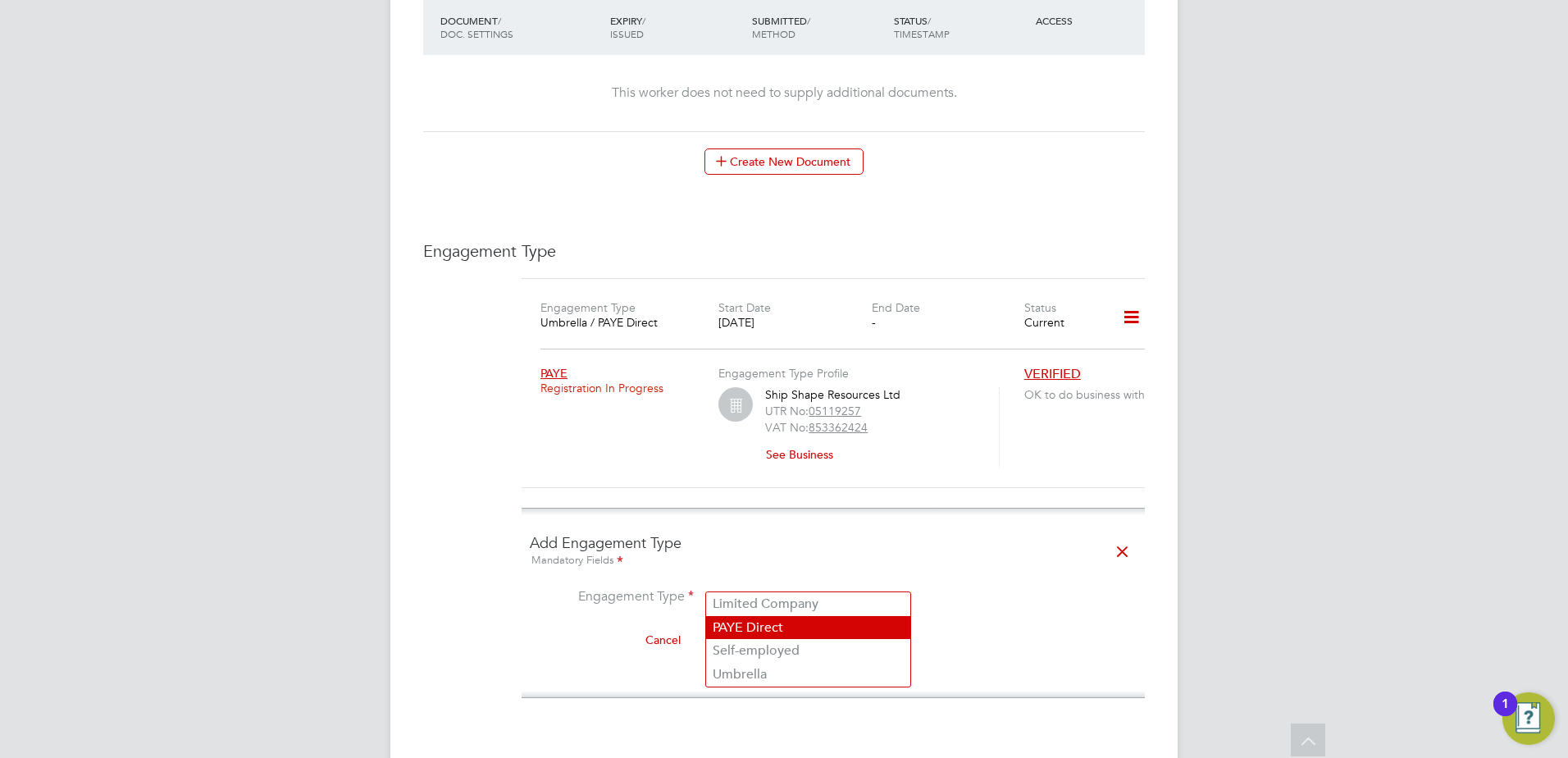
click at [755, 631] on li "PAYE Direct" at bounding box center [807, 628] width 204 height 24
type input "PAYE Direct"
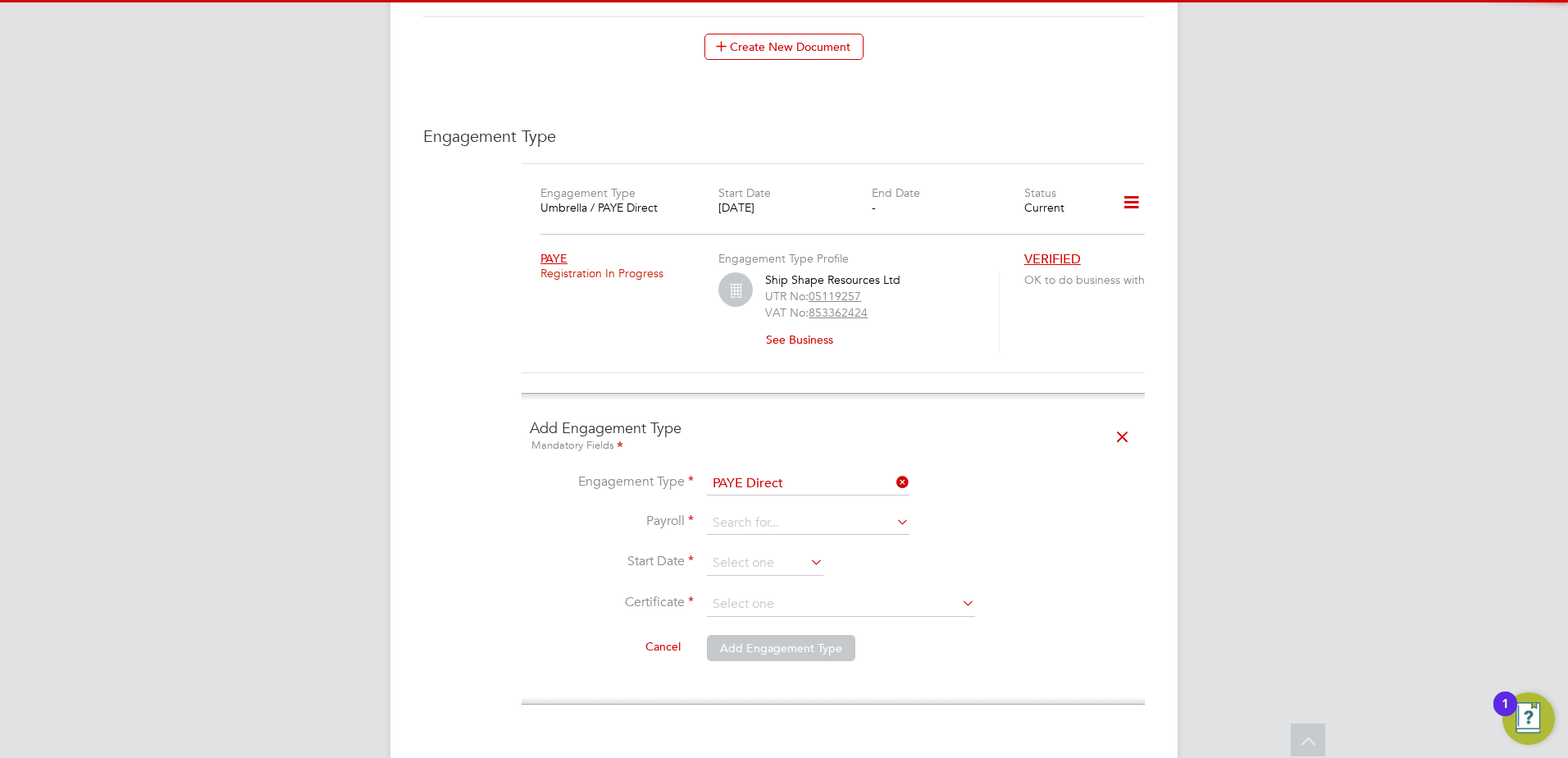
scroll to position [1395, 0]
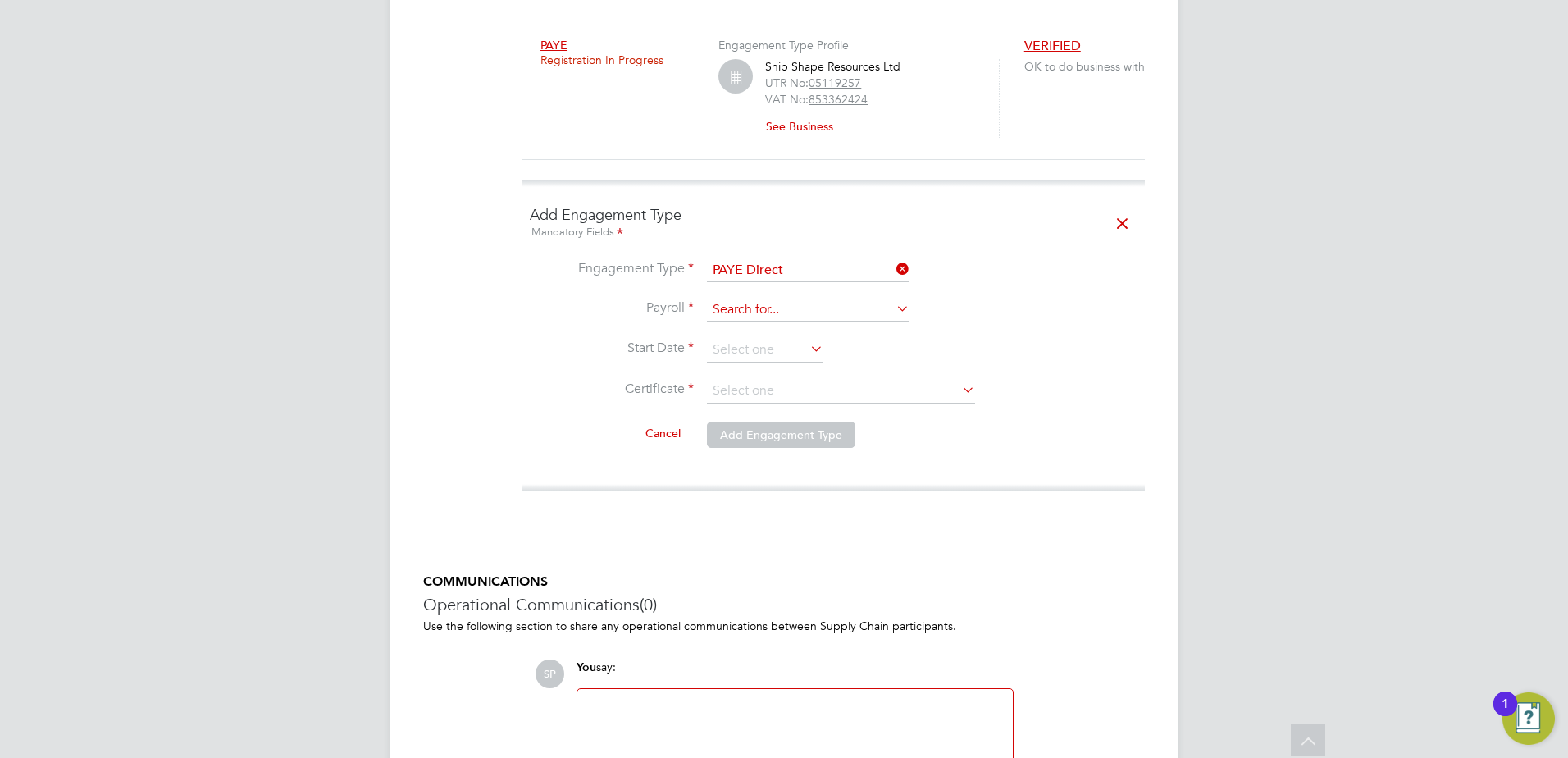
click at [748, 299] on input at bounding box center [808, 310] width 203 height 23
click at [744, 310] on li "PAYE" at bounding box center [807, 315] width 204 height 24
type input "PAYE"
click at [744, 338] on input at bounding box center [765, 350] width 116 height 25
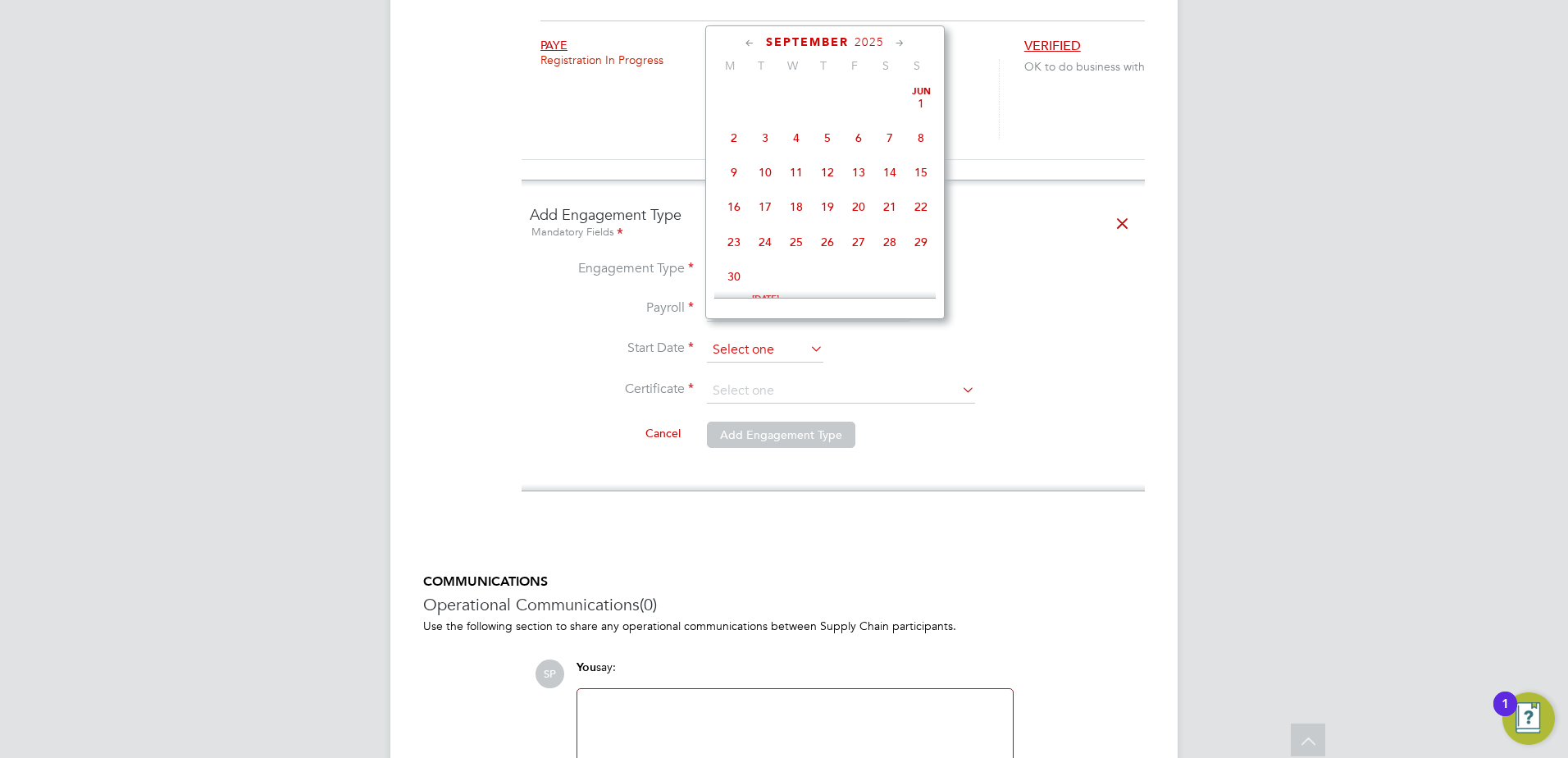
scroll to position [497, 0]
click at [738, 175] on span "[DATE]" at bounding box center [734, 160] width 32 height 32
type input "[DATE]"
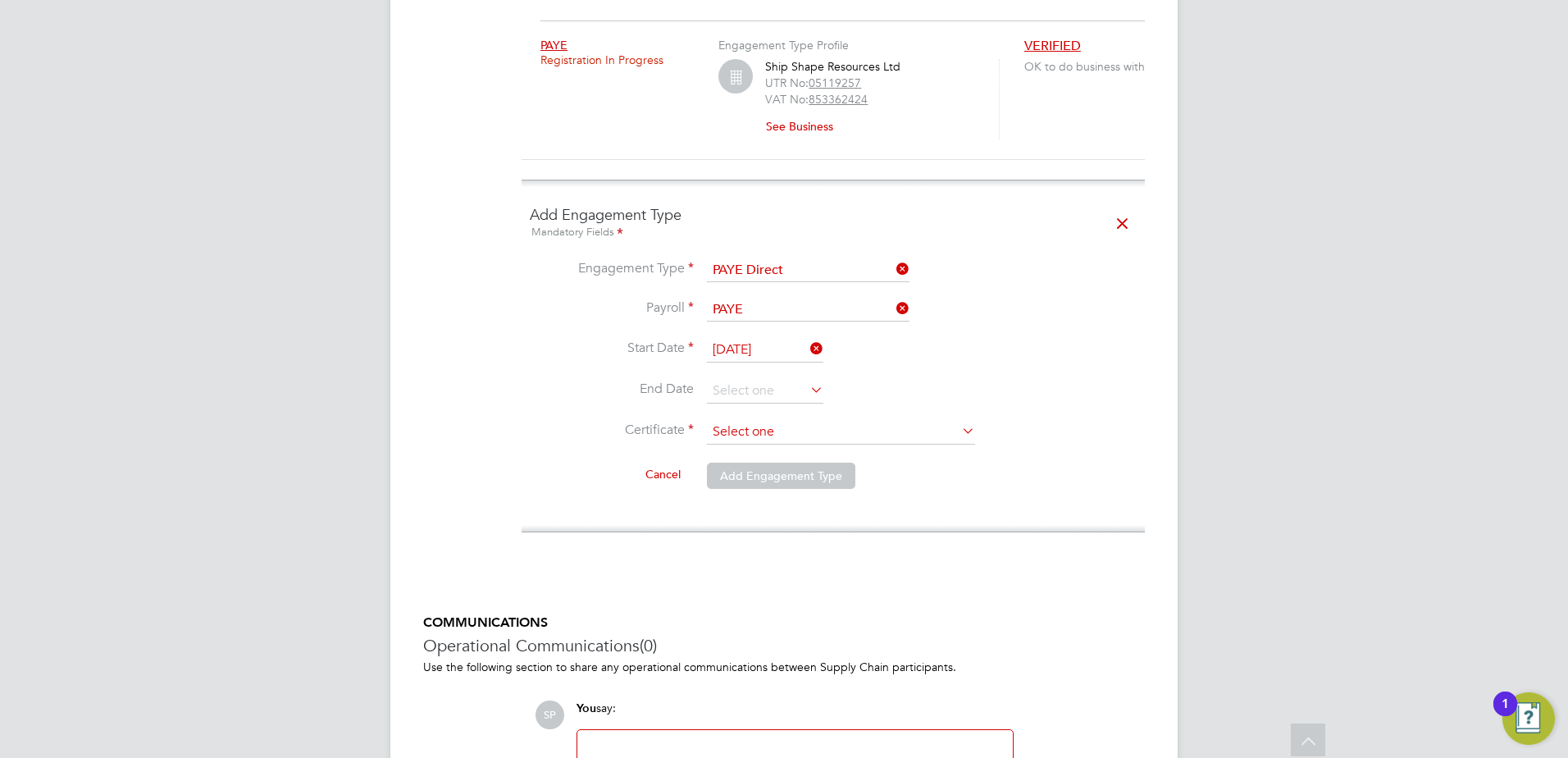
click at [733, 420] on input at bounding box center [841, 432] width 268 height 25
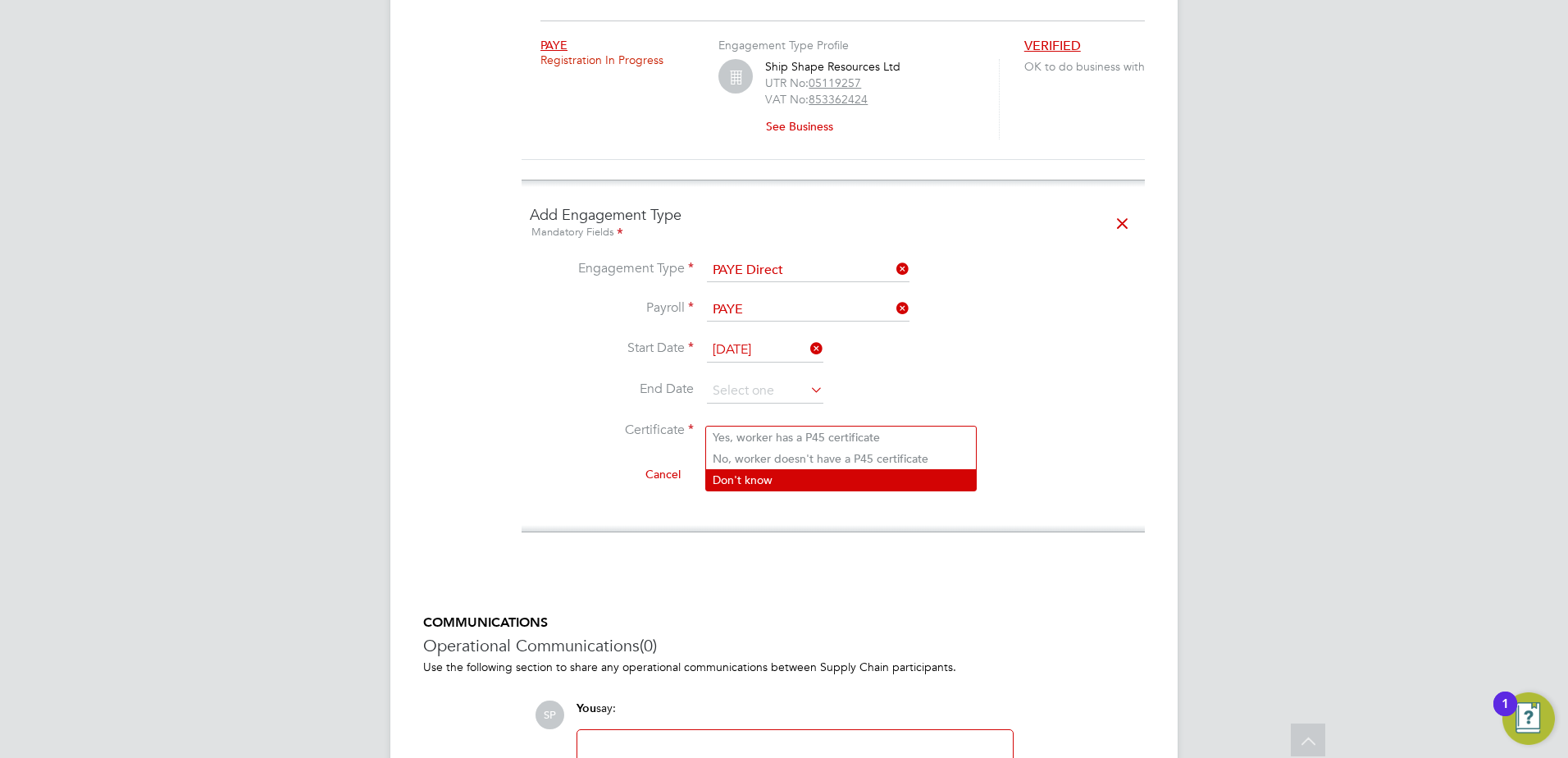
click at [747, 477] on li "Don't know" at bounding box center [841, 480] width 270 height 22
type input "Don't know"
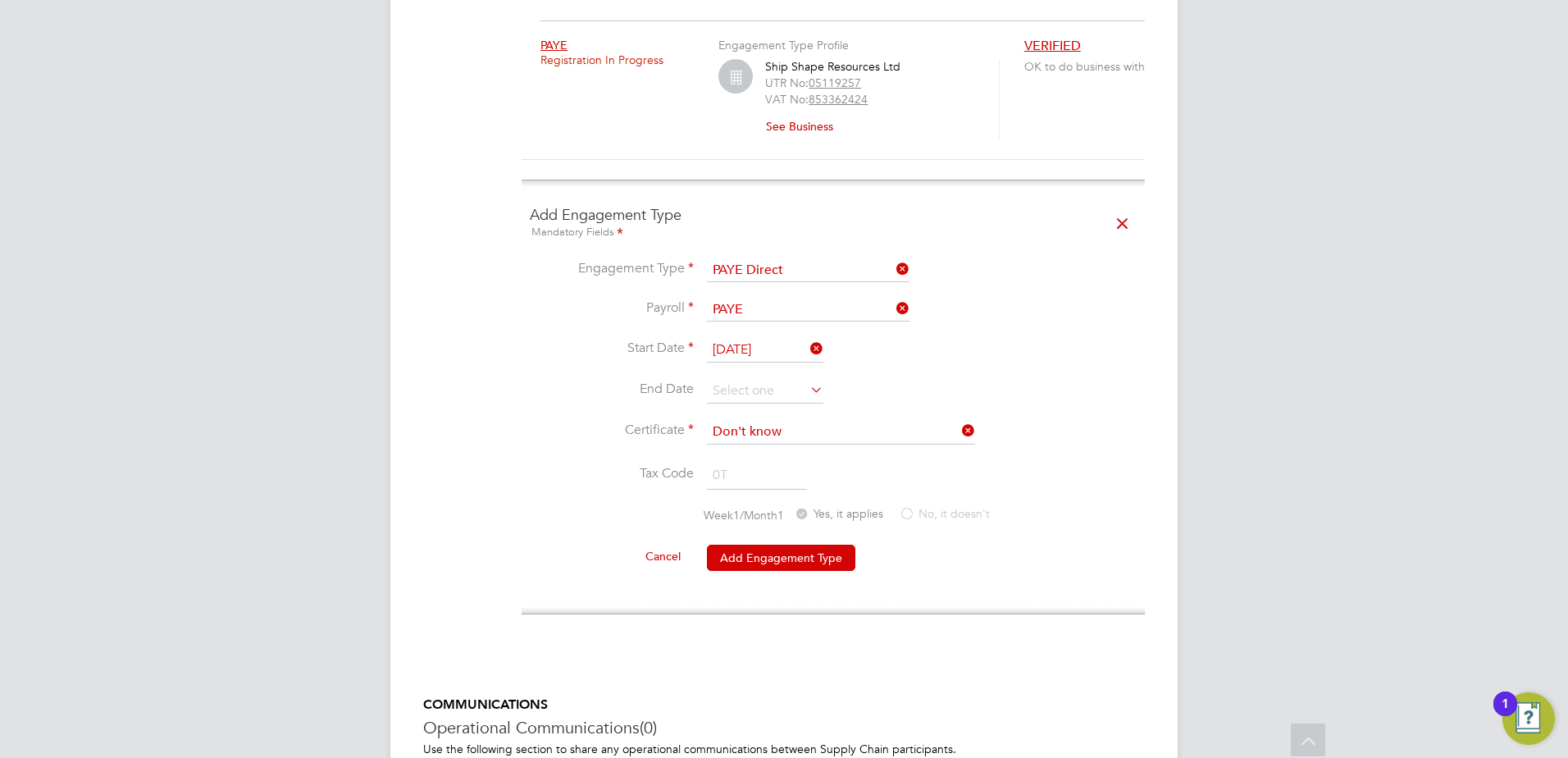
click at [769, 554] on li "Cancel Add Engagement Type" at bounding box center [834, 566] width 607 height 46
click at [770, 545] on button "Add Engagement Type" at bounding box center [781, 558] width 149 height 27
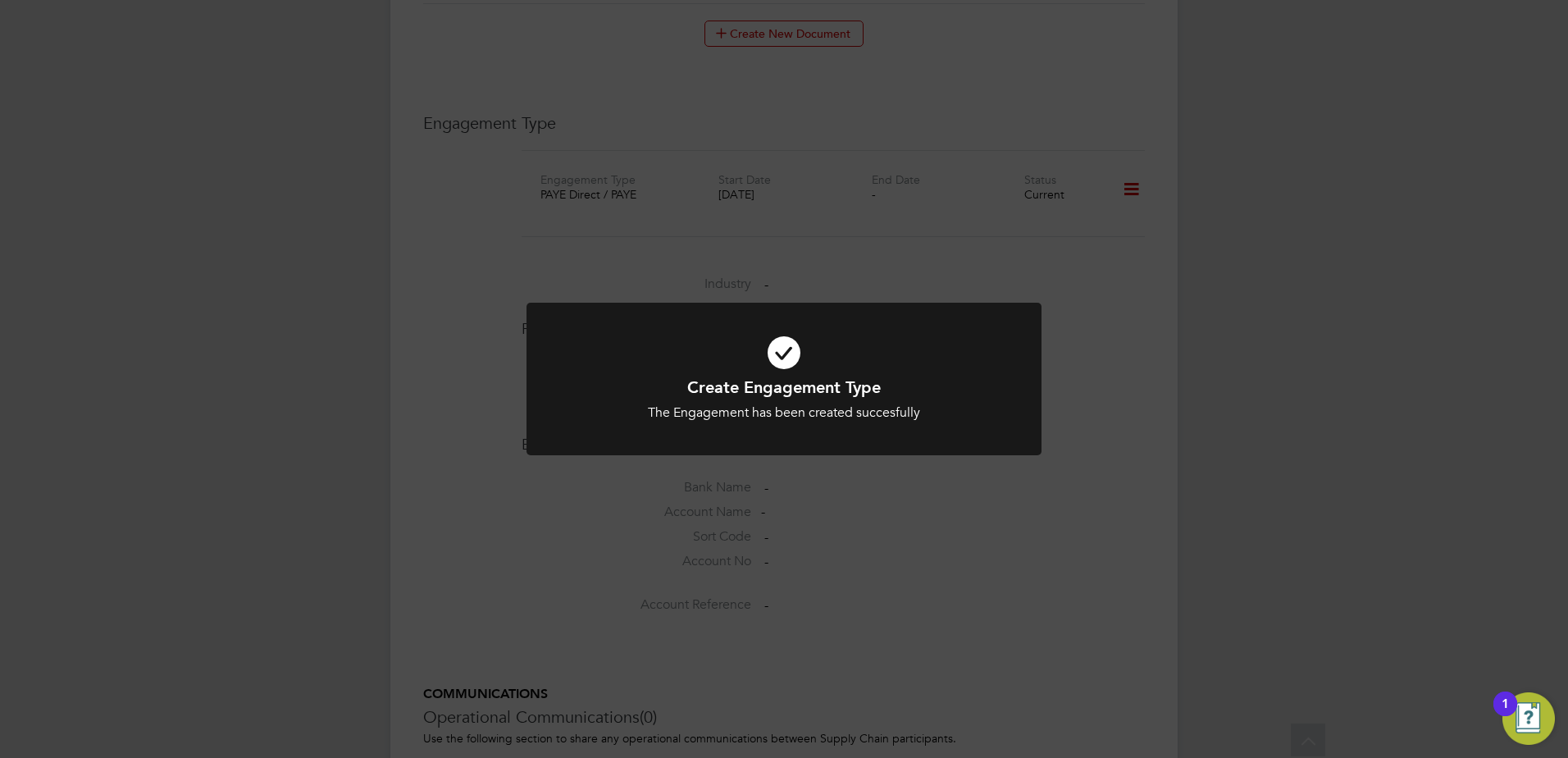
scroll to position [1395, 0]
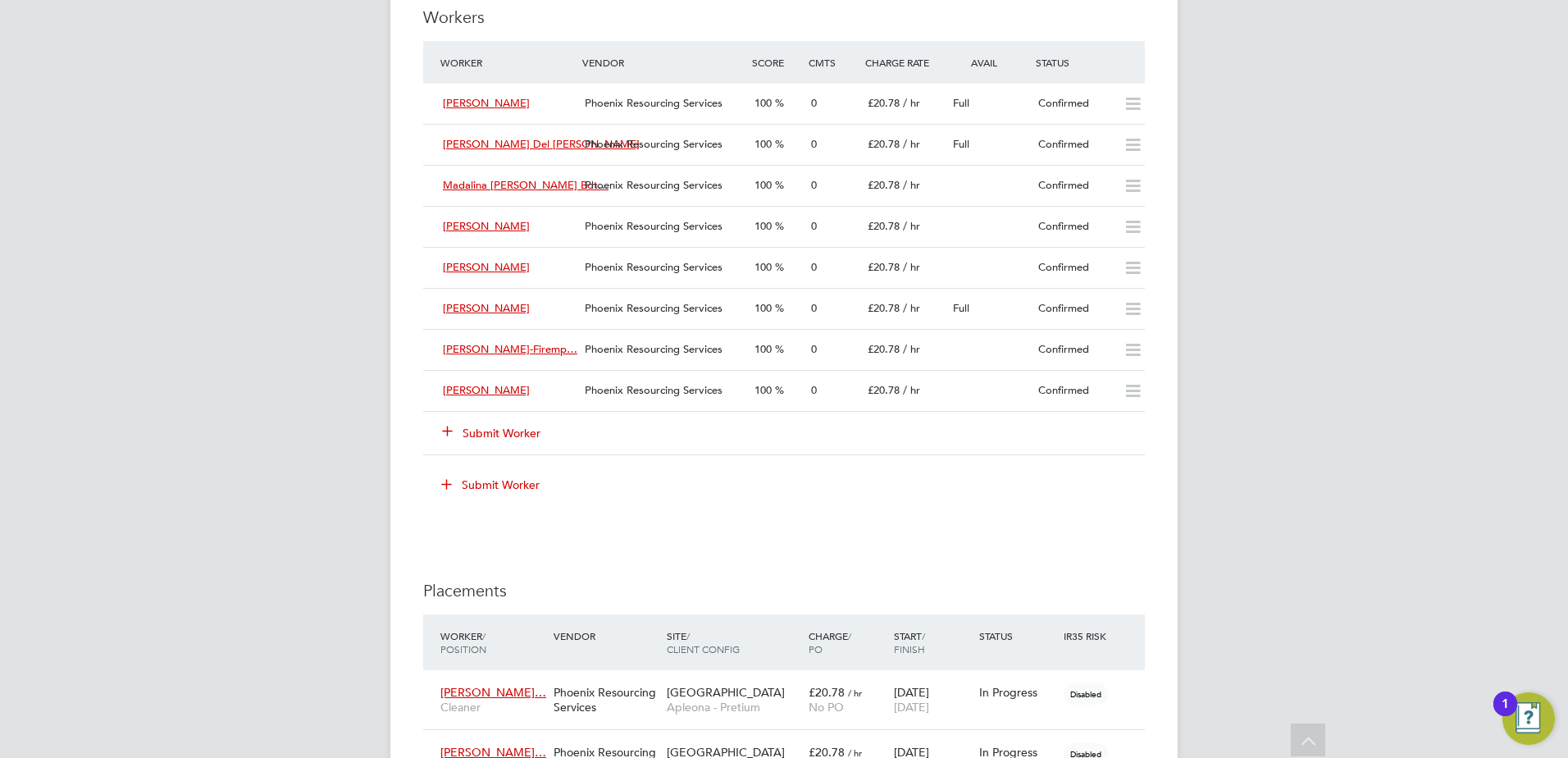
click at [496, 431] on button "Submit Worker" at bounding box center [492, 433] width 99 height 17
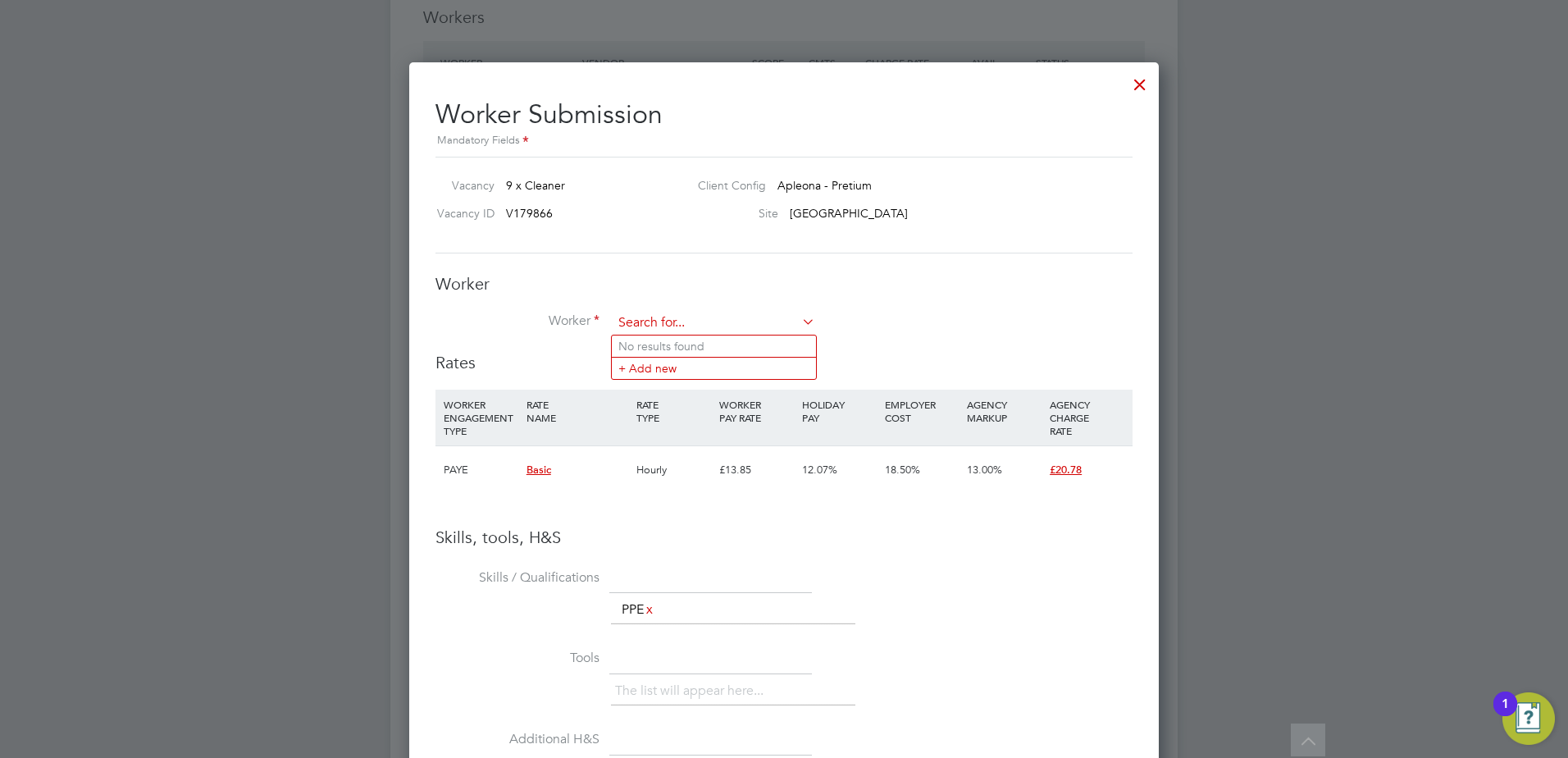
click at [692, 314] on input at bounding box center [715, 322] width 203 height 25
click at [724, 412] on li "Mauricio Ordonez (W-1609343)" at bounding box center [748, 413] width 272 height 22
type input "Mauricio Ordonez (W-1609343)"
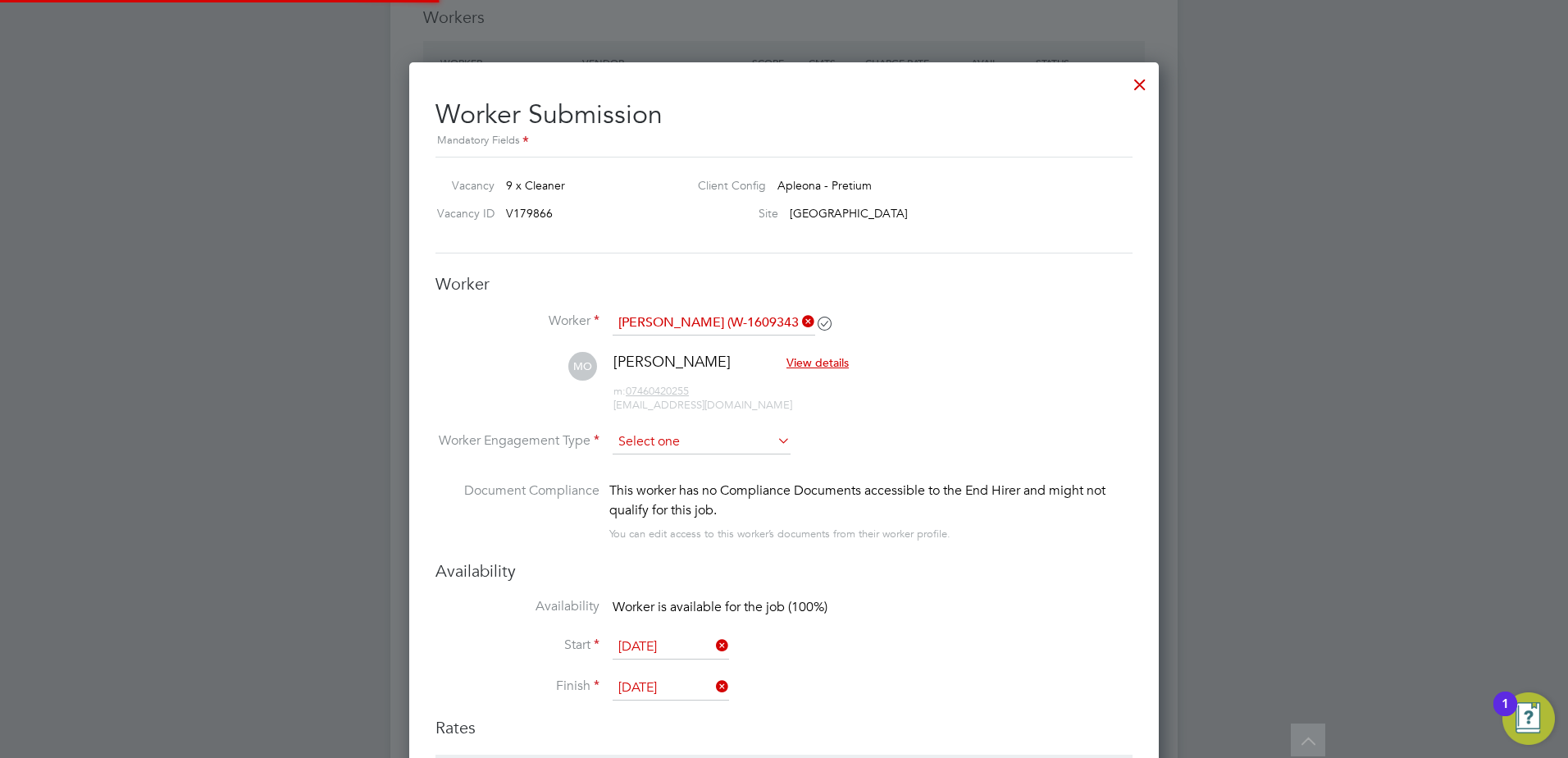
click at [661, 440] on input at bounding box center [702, 442] width 178 height 25
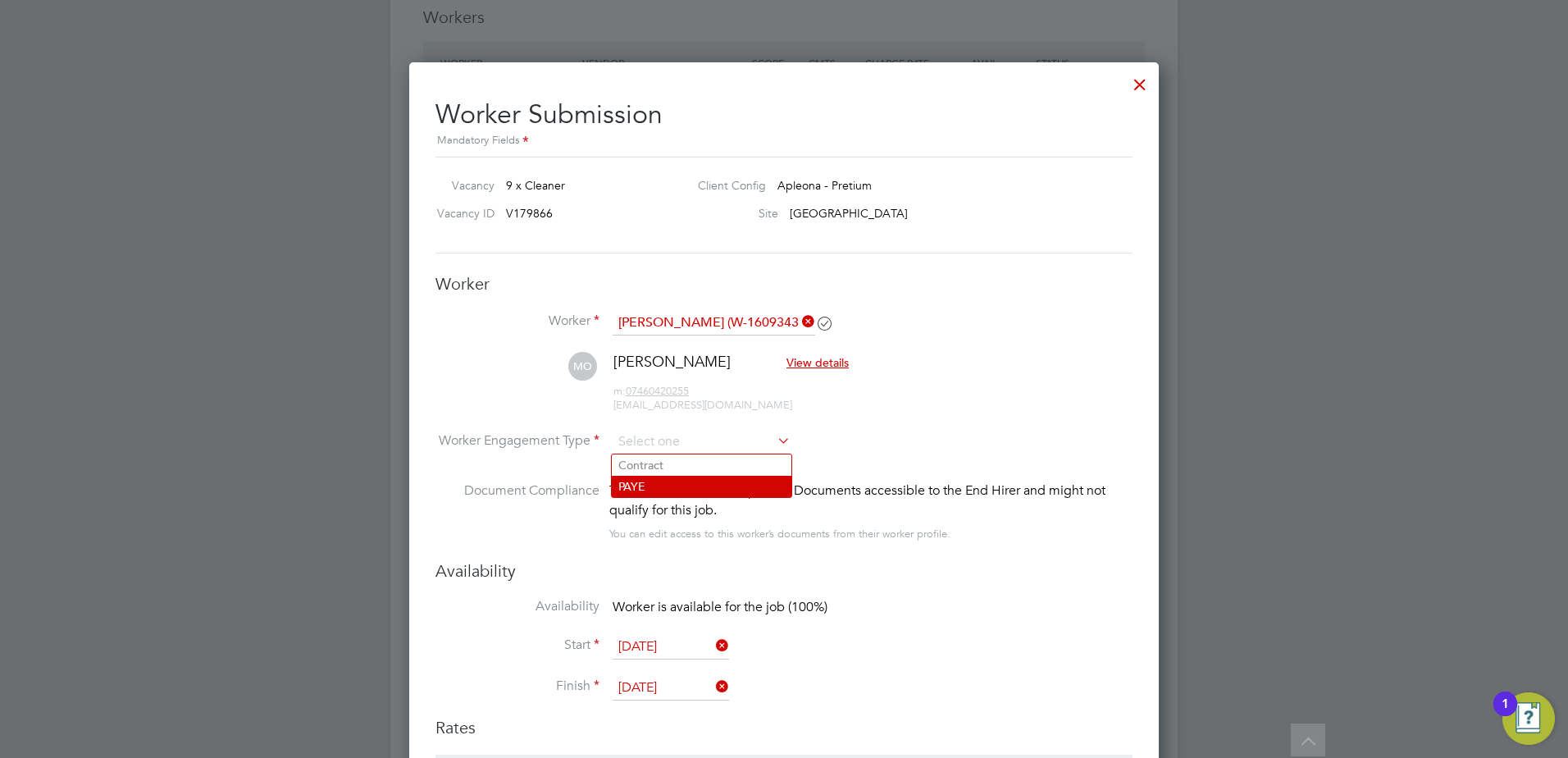
click at [661, 480] on li "PAYE" at bounding box center [702, 487] width 179 height 22
type input "PAYE"
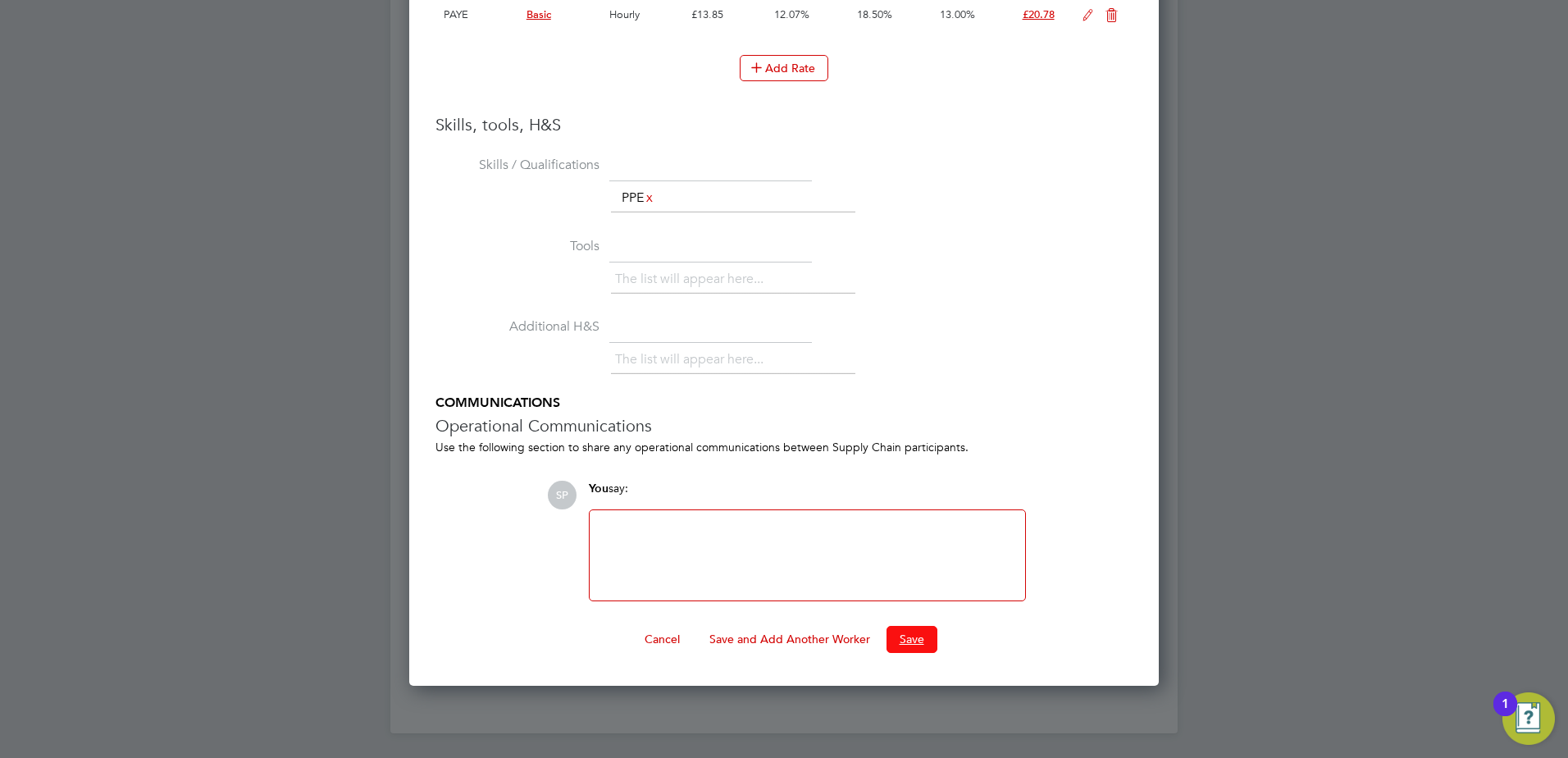
click at [917, 639] on button "Save" at bounding box center [913, 639] width 51 height 27
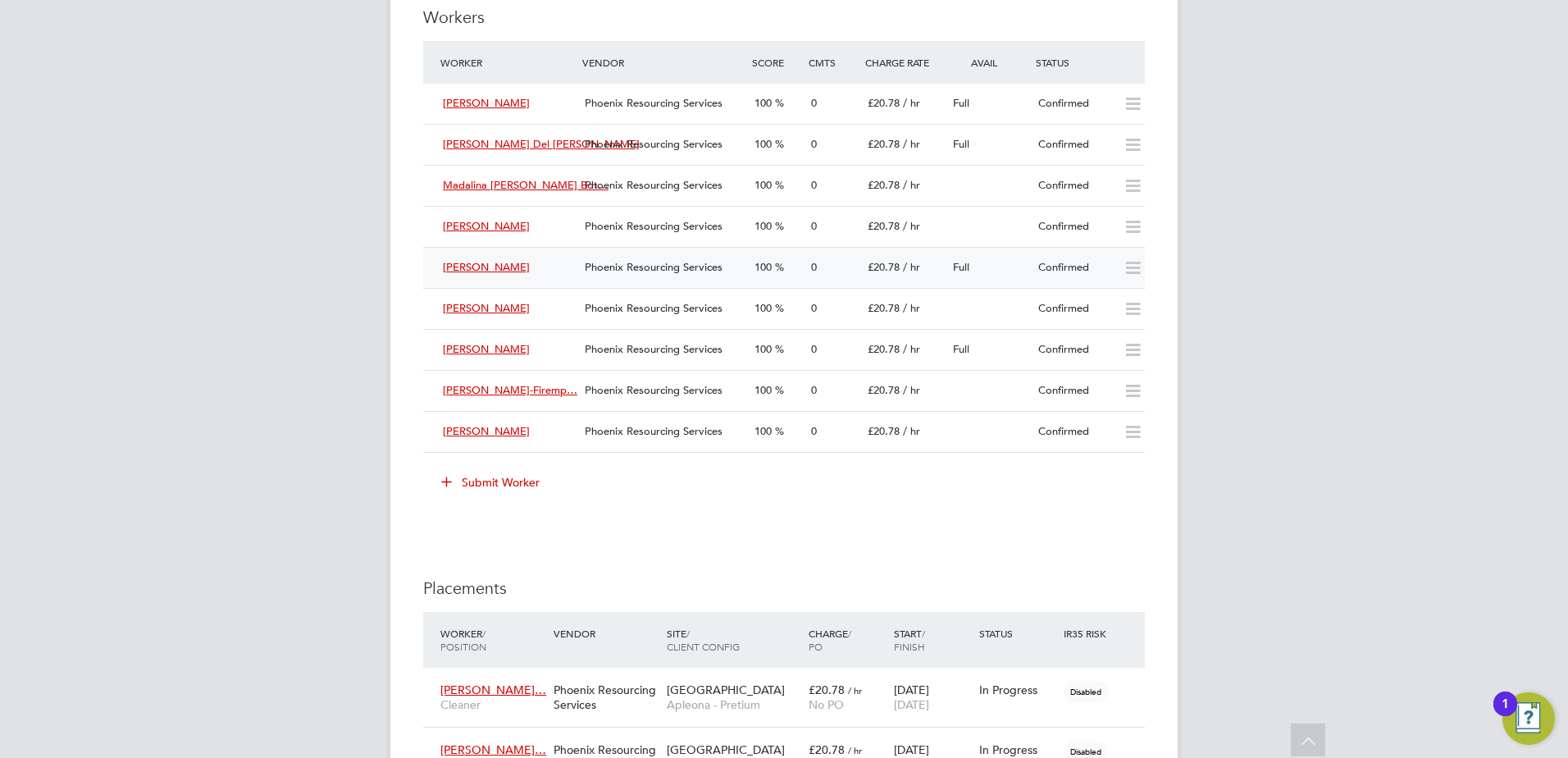
click at [1102, 263] on div "Confirmed" at bounding box center [1074, 267] width 86 height 27
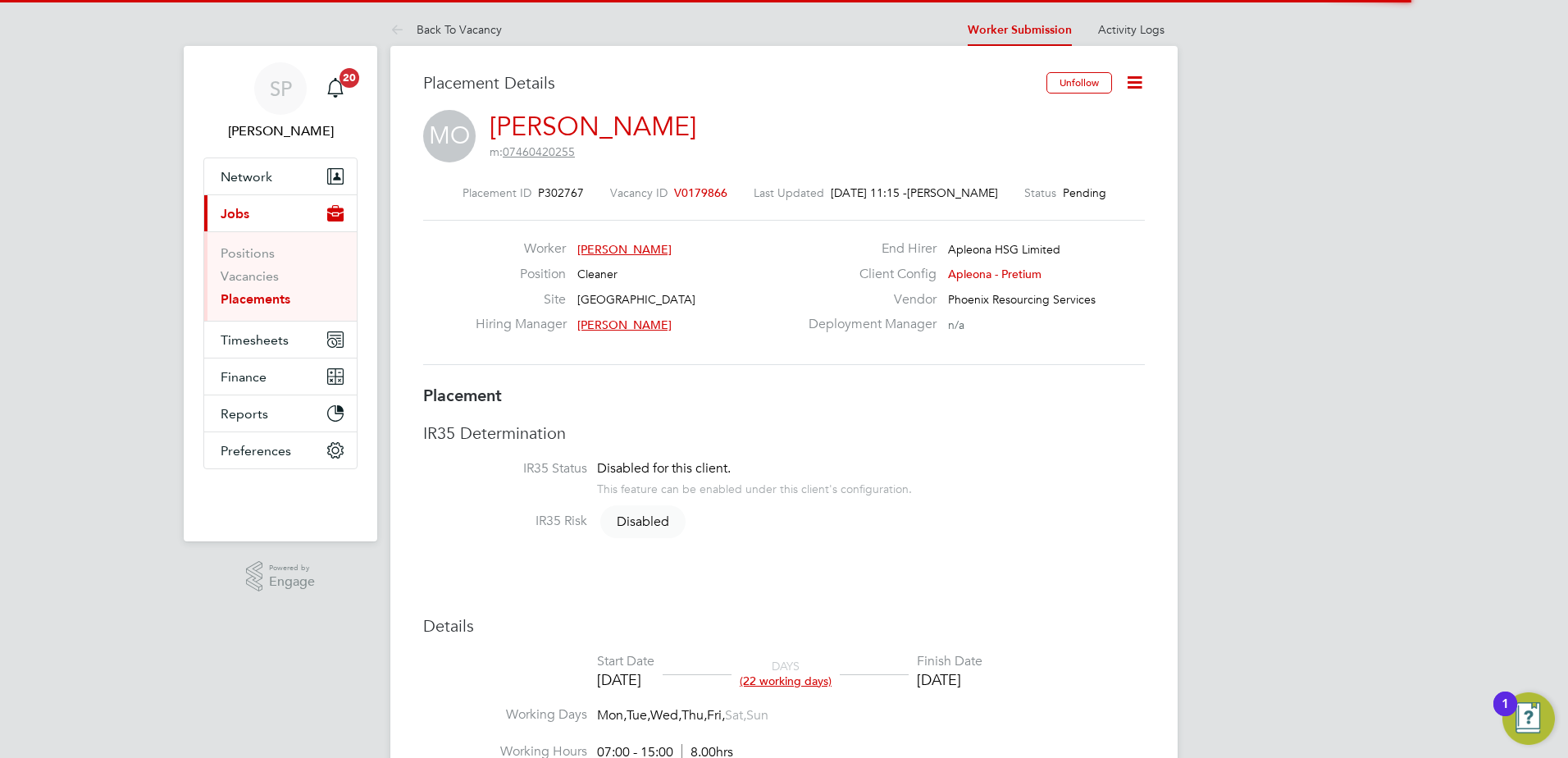
click at [1132, 86] on icon at bounding box center [1134, 82] width 21 height 21
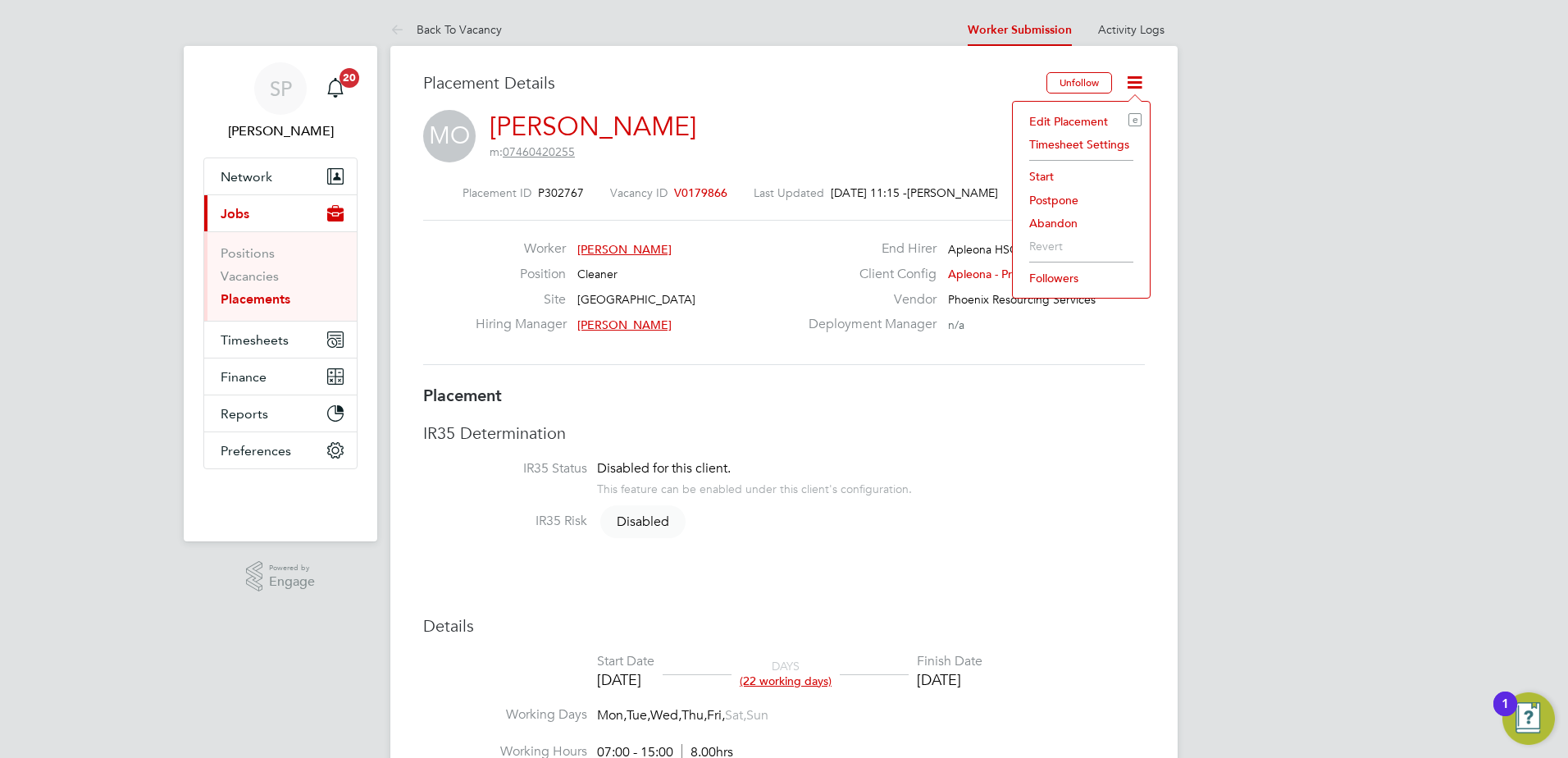
click at [1052, 176] on li "Start" at bounding box center [1081, 175] width 120 height 23
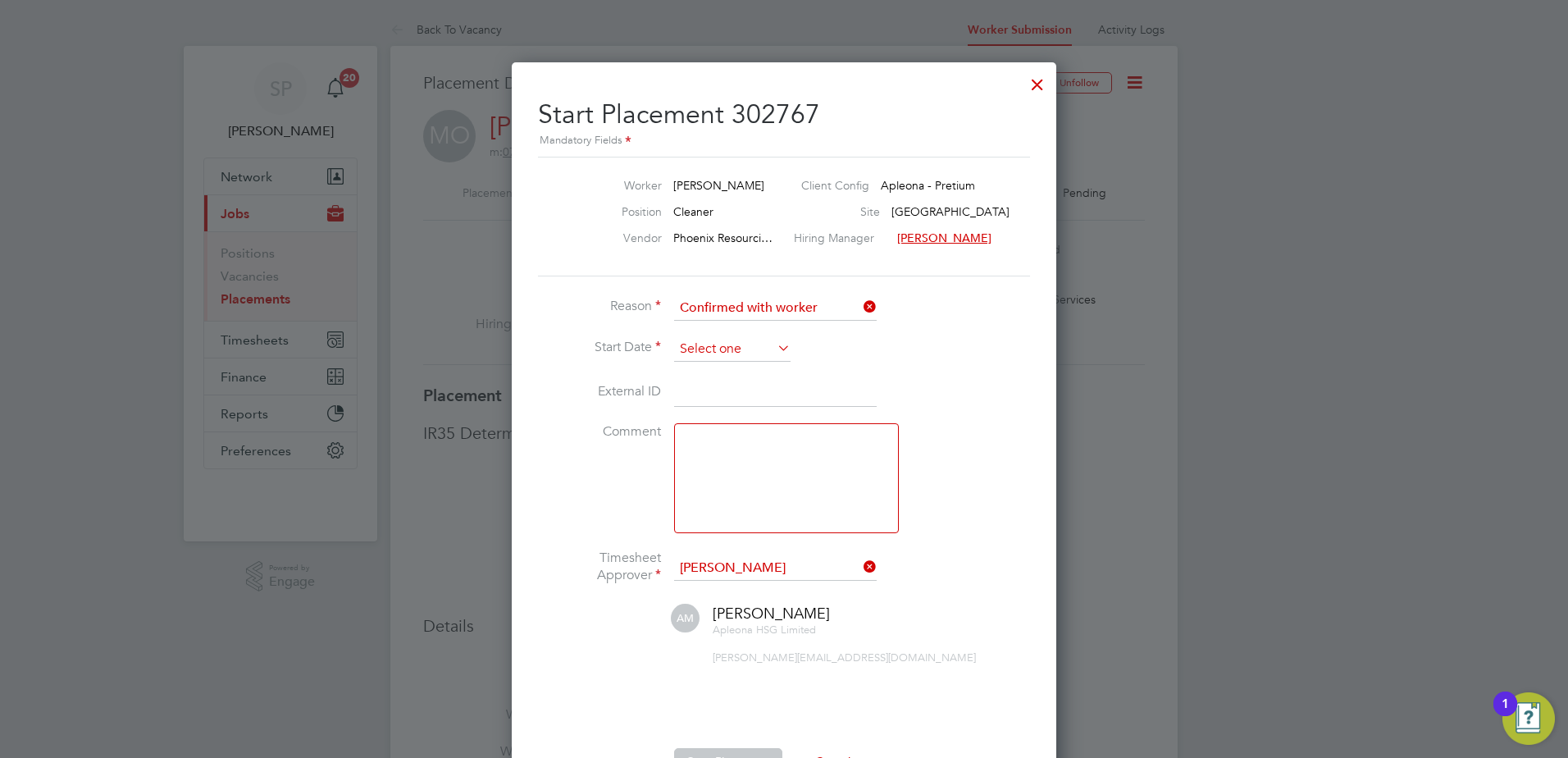
click at [731, 354] on input at bounding box center [732, 349] width 116 height 25
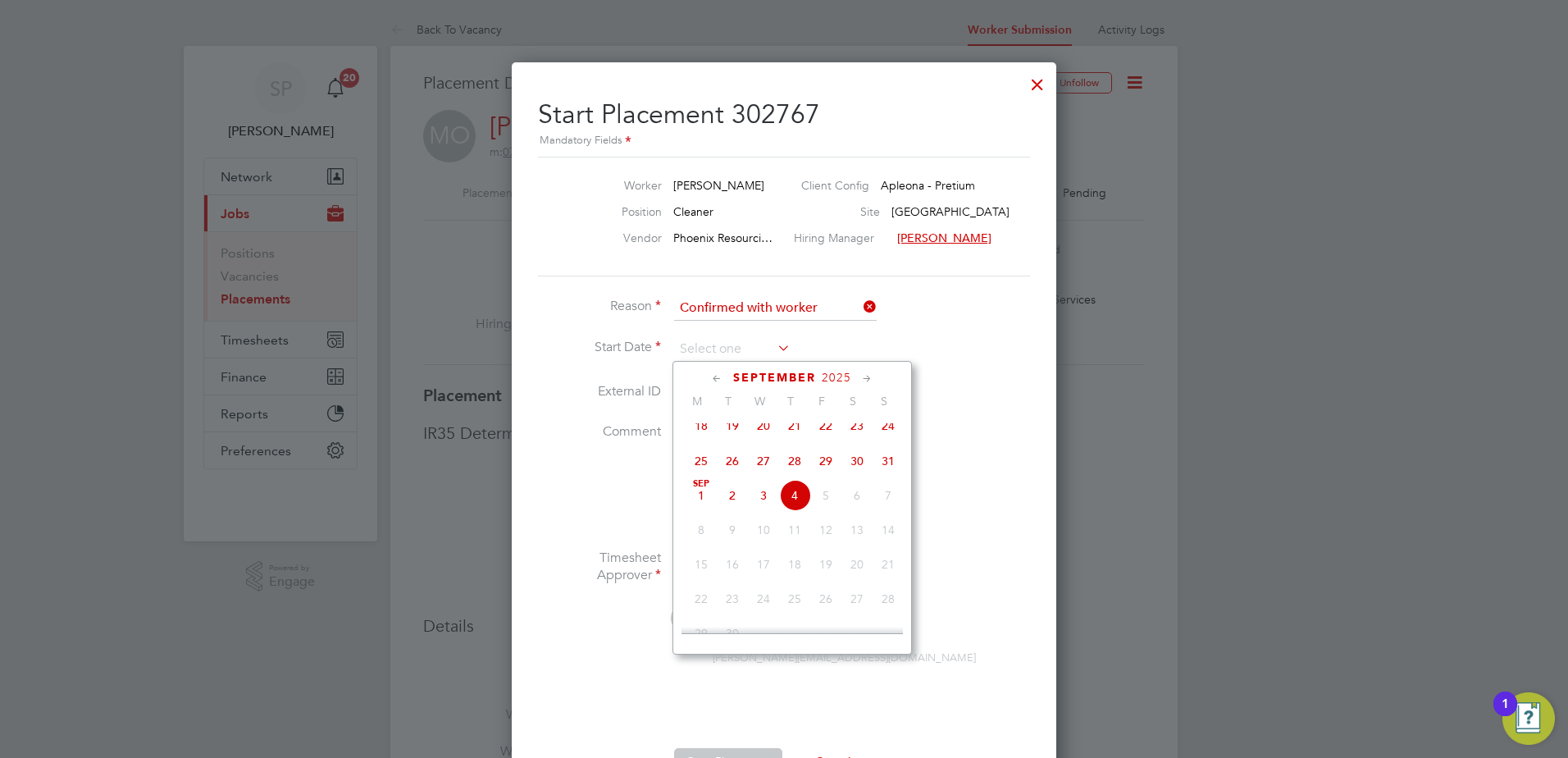
click at [692, 508] on span "Sep 1" at bounding box center [702, 496] width 32 height 32
type input "[DATE]"
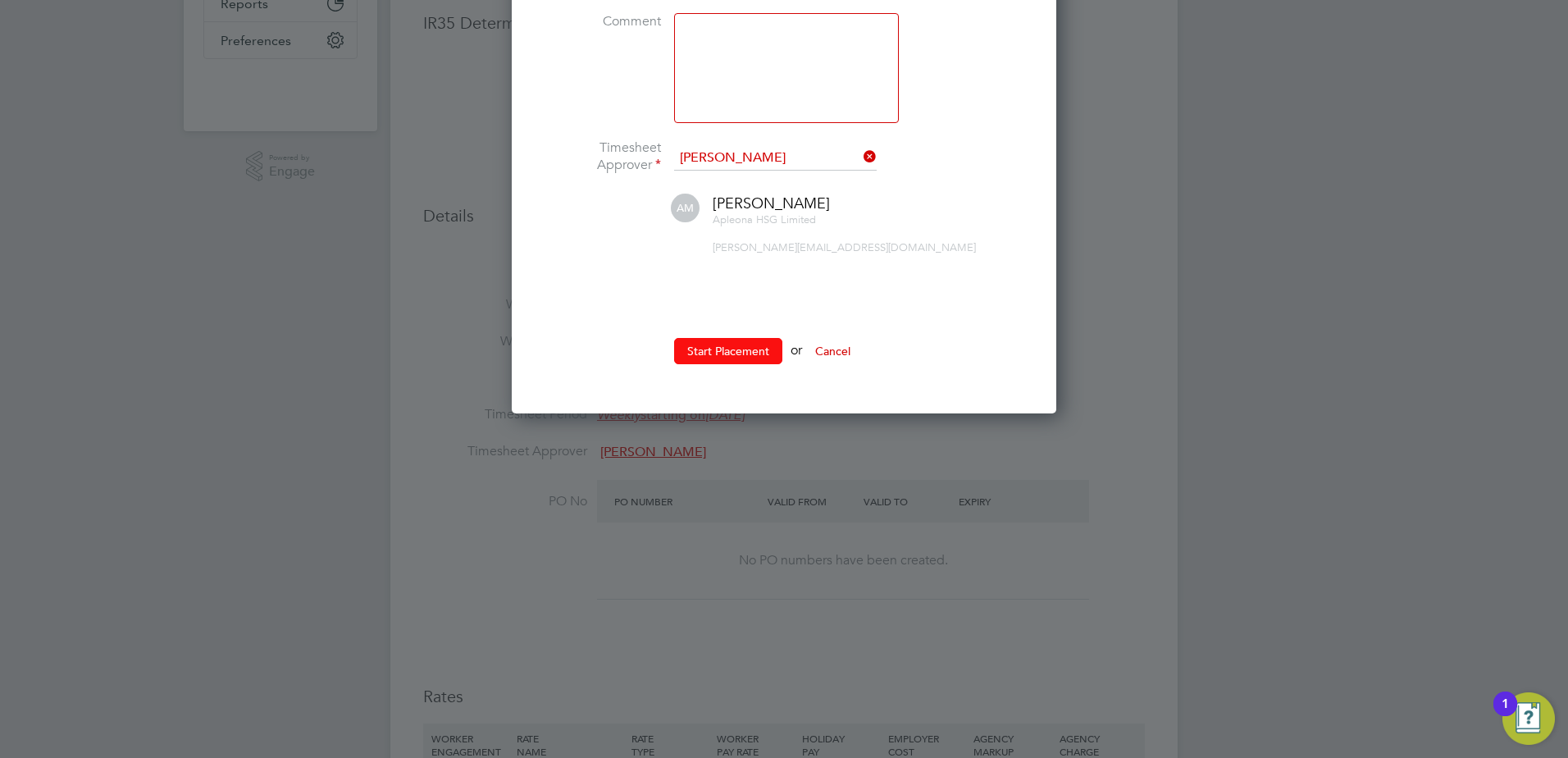
click at [724, 289] on ul "Reason Confirmed with worker Start Date 01 Sep 2025 External ID Comment Timeshe…" at bounding box center [784, 133] width 492 height 495
click at [729, 343] on button "Start Placement" at bounding box center [728, 351] width 108 height 27
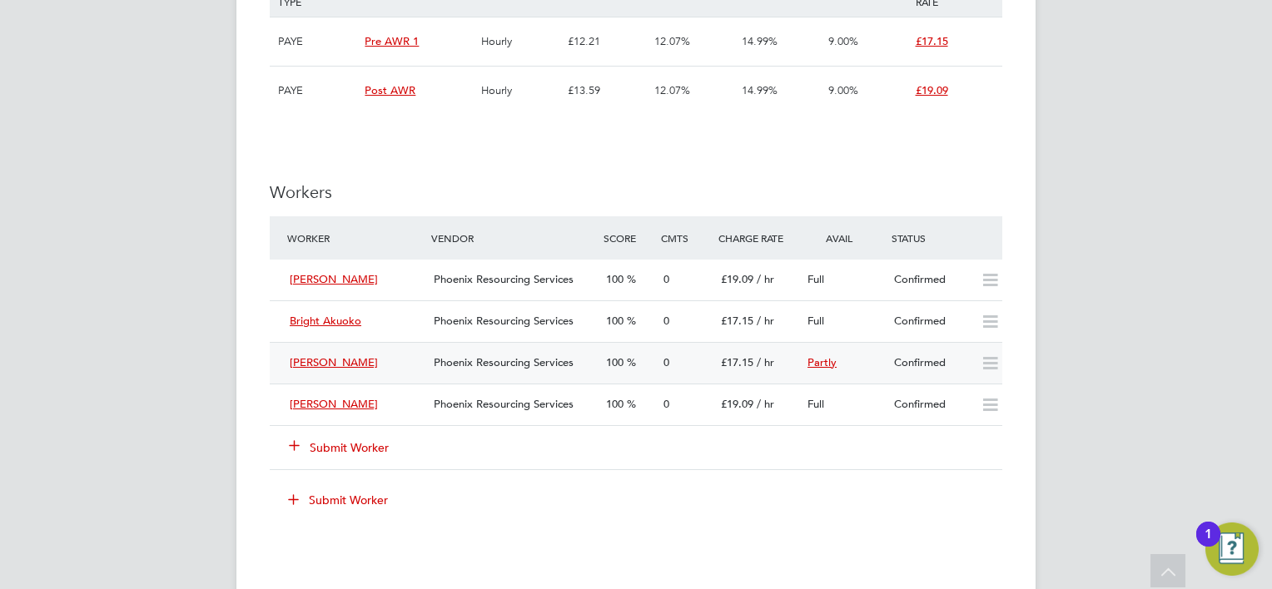
click at [925, 359] on div "Confirmed" at bounding box center [930, 363] width 87 height 27
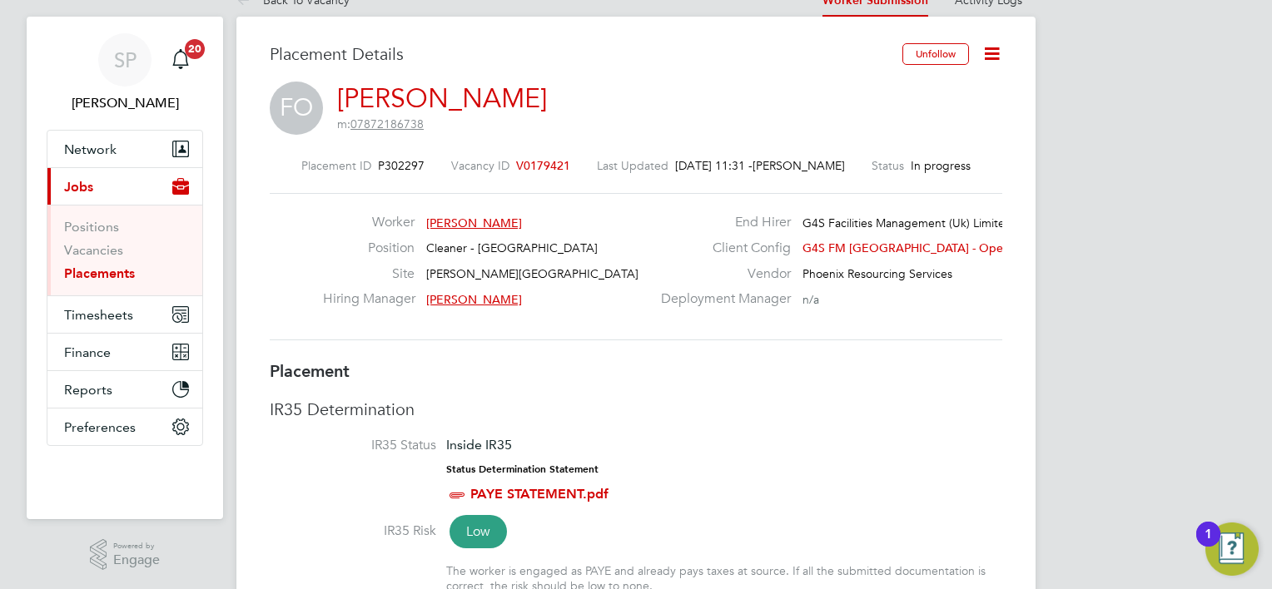
click at [995, 52] on icon at bounding box center [991, 53] width 21 height 21
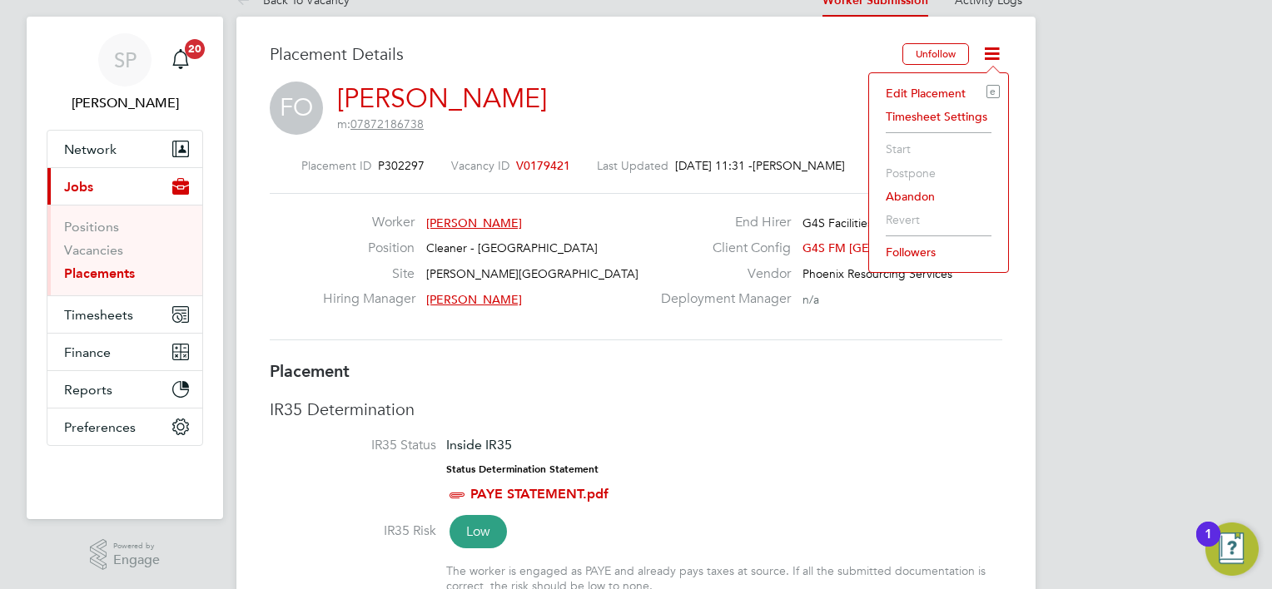
click at [912, 87] on li "Edit Placement e" at bounding box center [938, 93] width 122 height 23
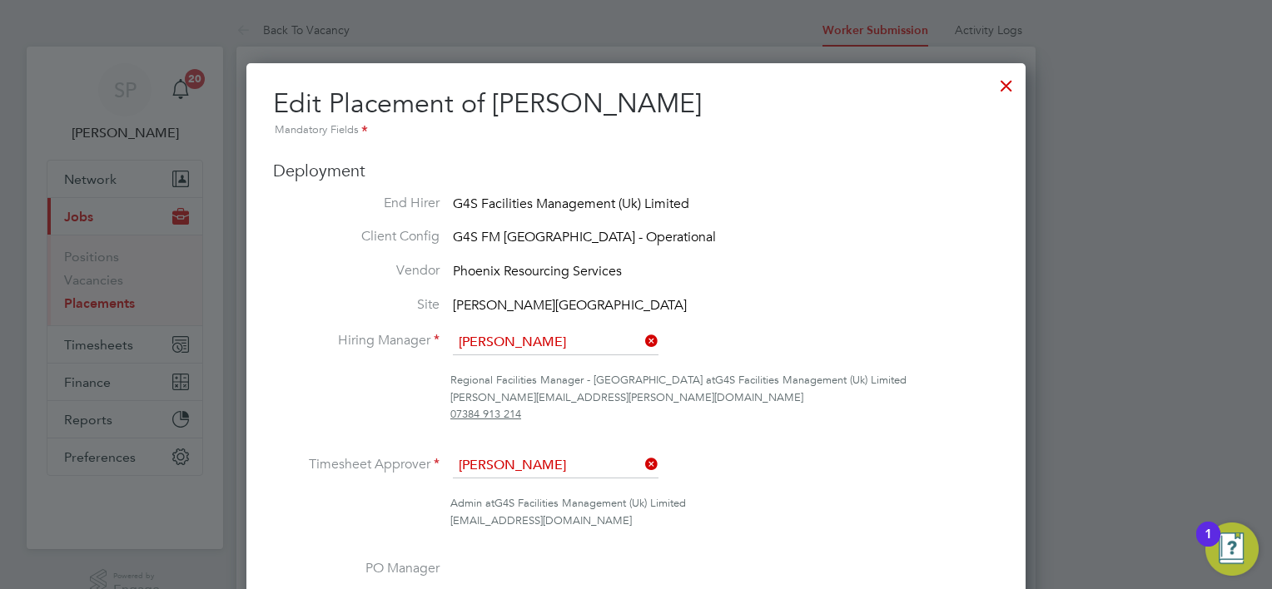
click at [1009, 85] on div at bounding box center [1006, 82] width 30 height 30
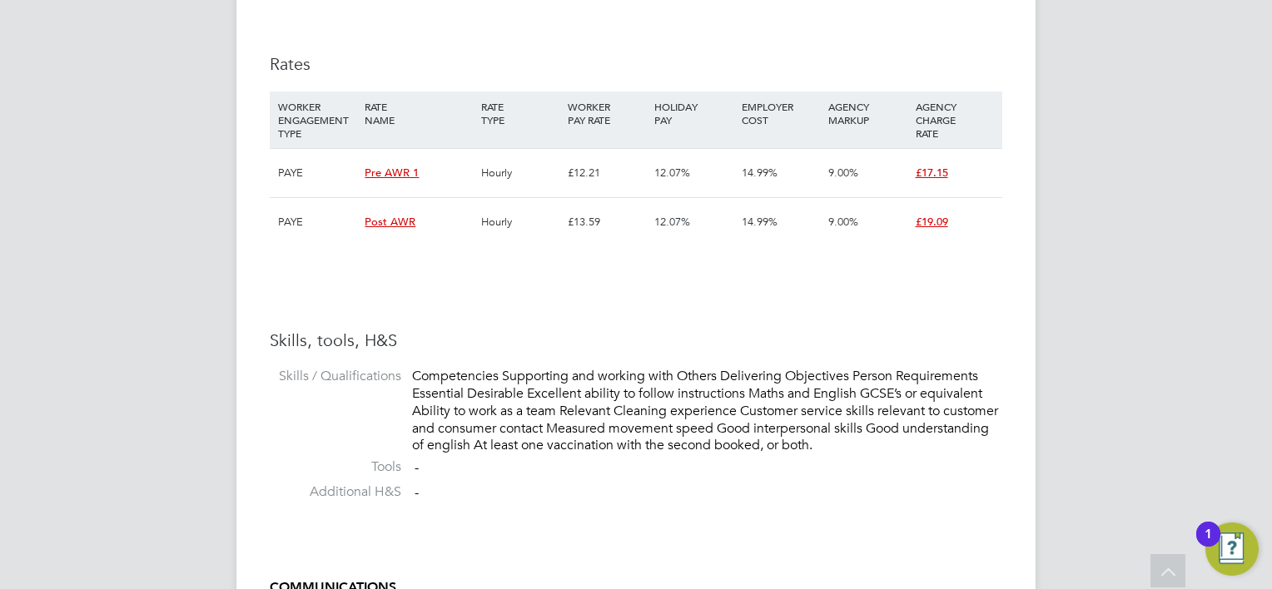
scroll to position [2247, 0]
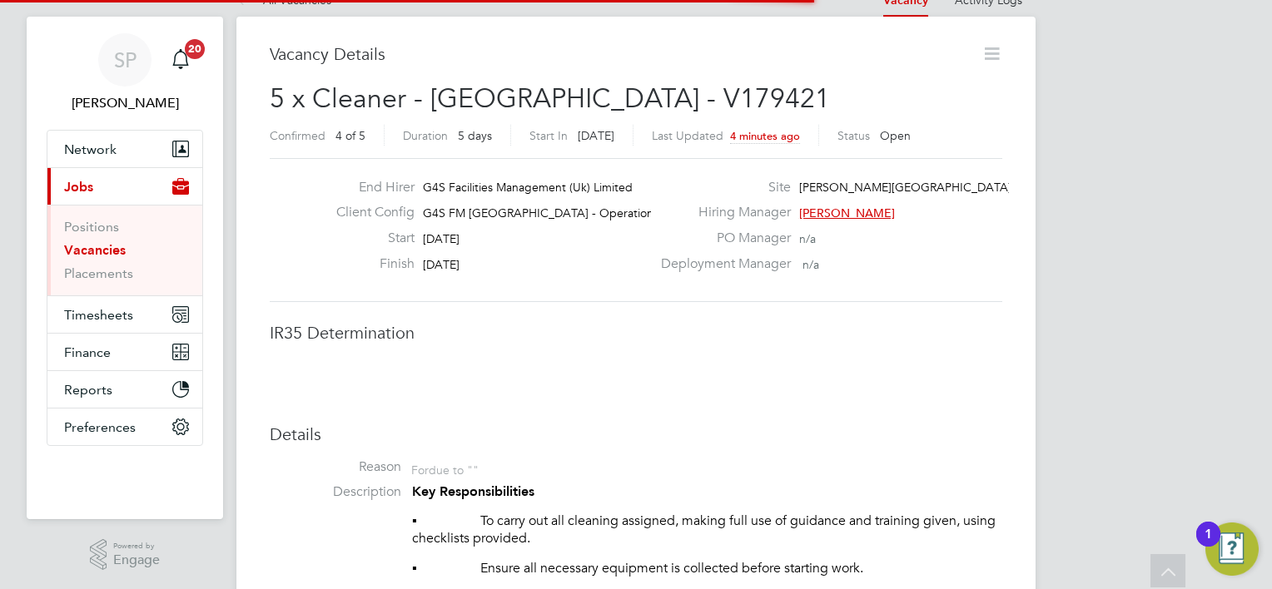
scroll to position [7, 8]
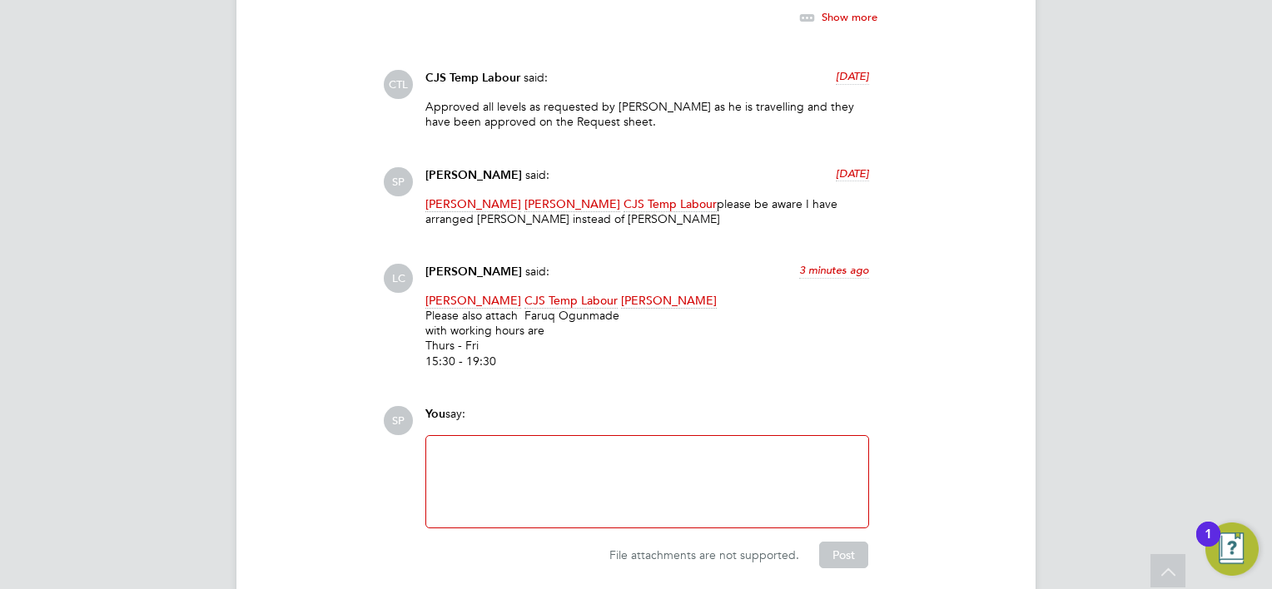
click at [511, 446] on div at bounding box center [647, 482] width 422 height 72
click at [855, 542] on button "Post" at bounding box center [843, 555] width 49 height 27
